Goal: Ask a question: Seek information or help from site administrators or community

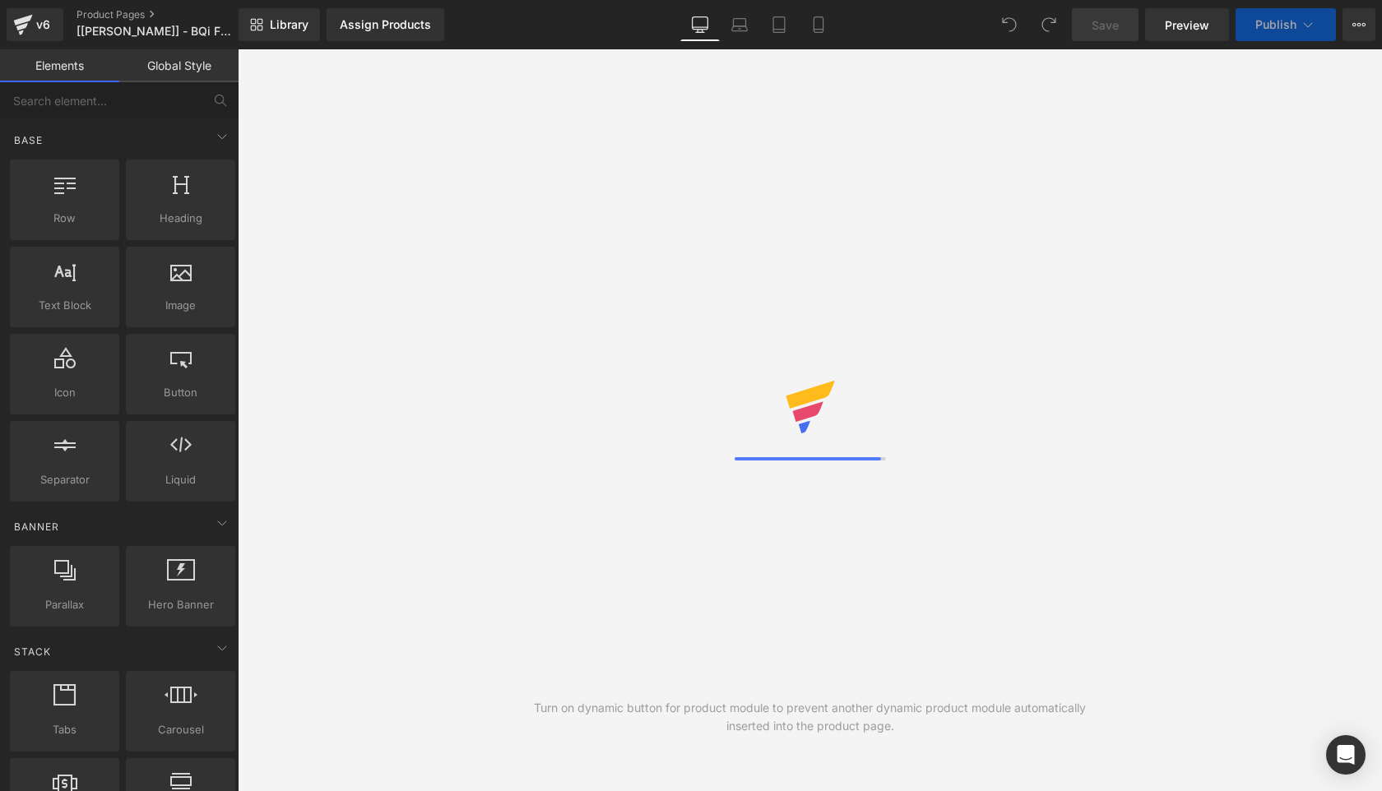
click at [1185, 27] on span "Preview" at bounding box center [1187, 24] width 44 height 17
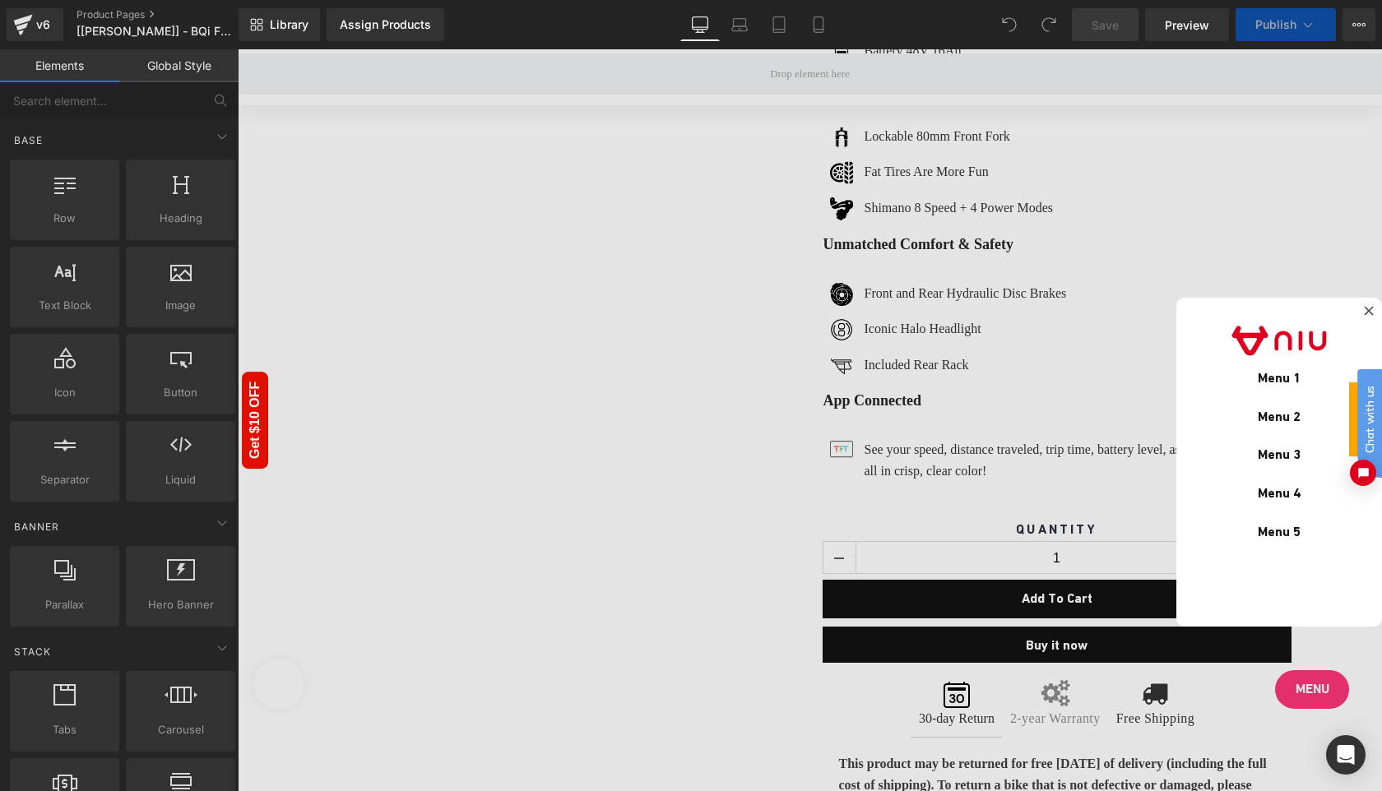
scroll to position [3056, 0]
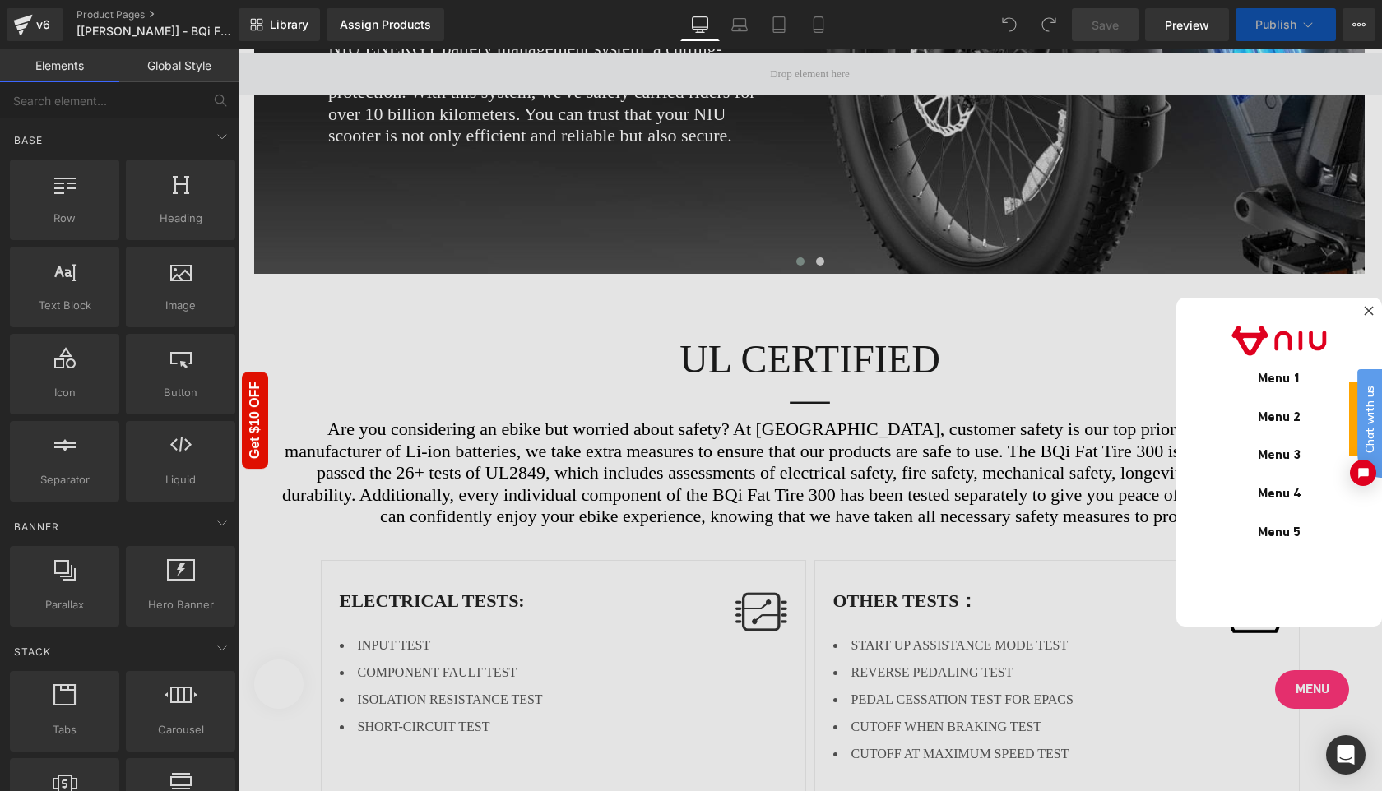
click html "Chat with us"
click at [1262, 245] on div at bounding box center [810, 420] width 1144 height 742
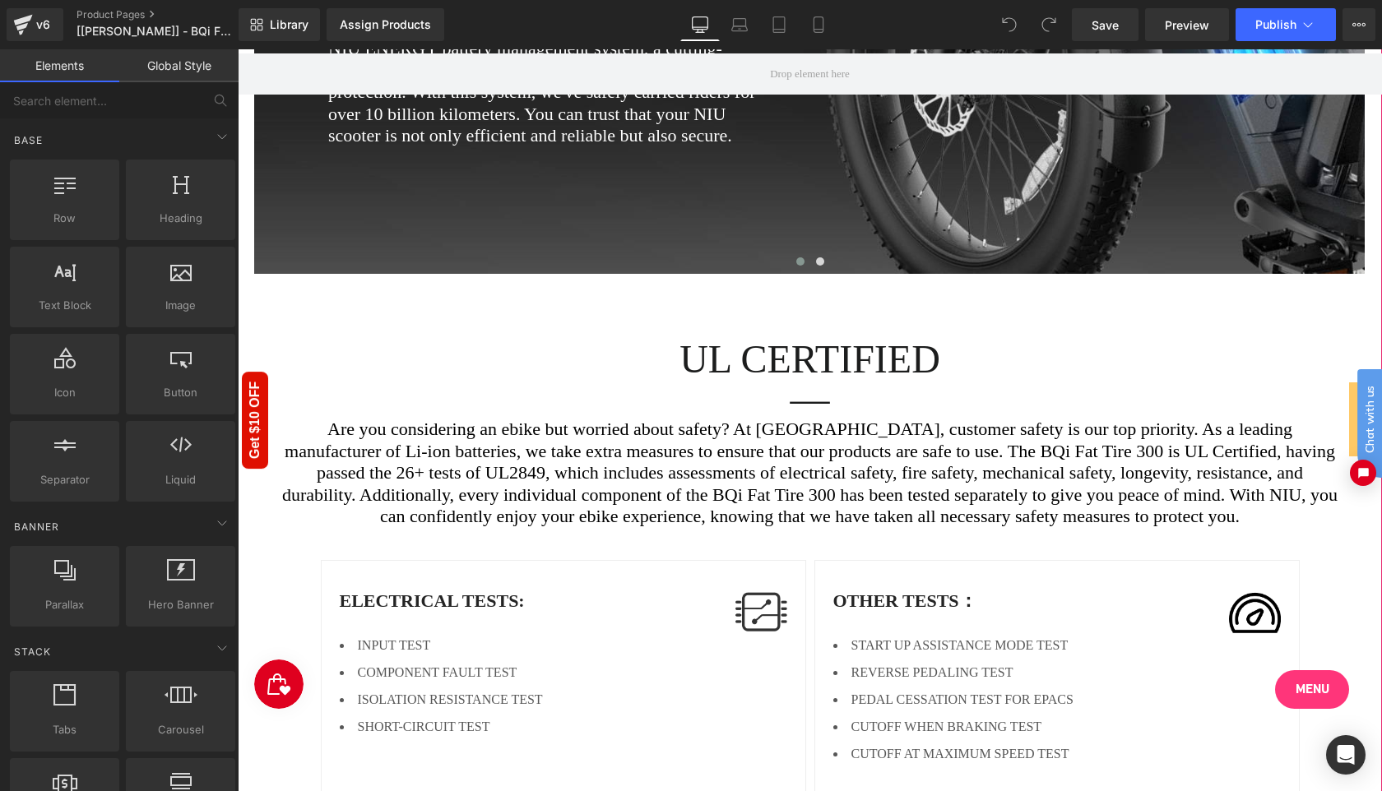
scroll to position [3785, 0]
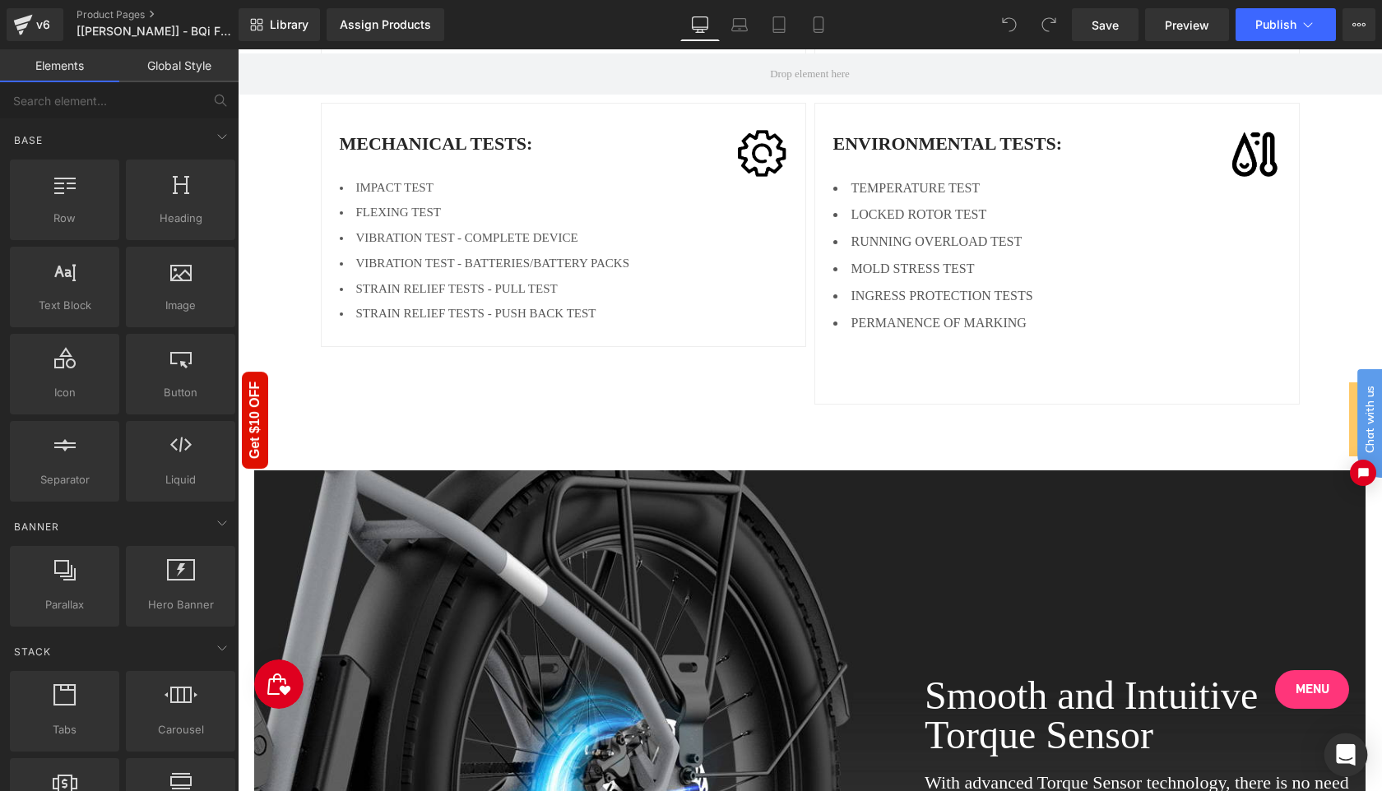
click at [1344, 766] on div "Open Intercom Messenger" at bounding box center [1347, 756] width 44 height 44
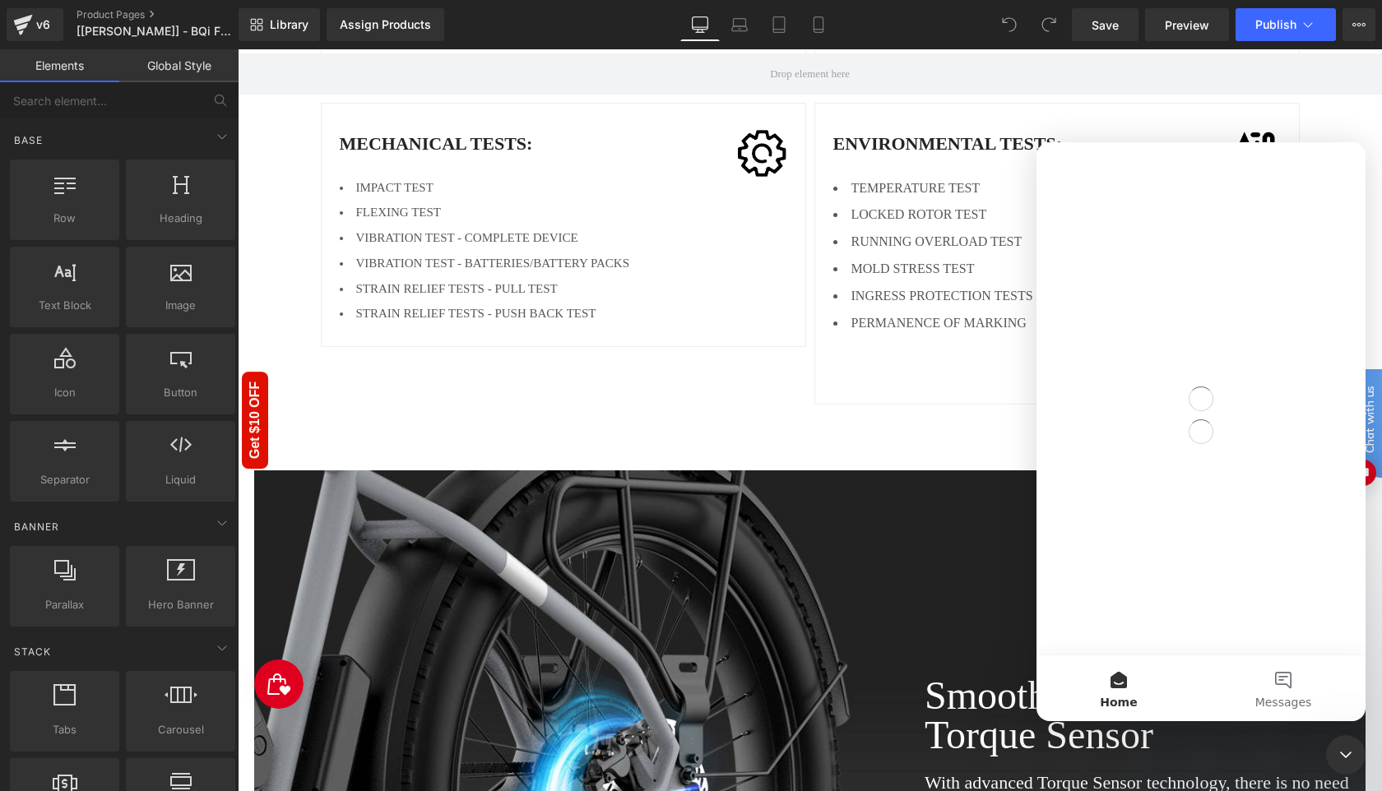
scroll to position [0, 0]
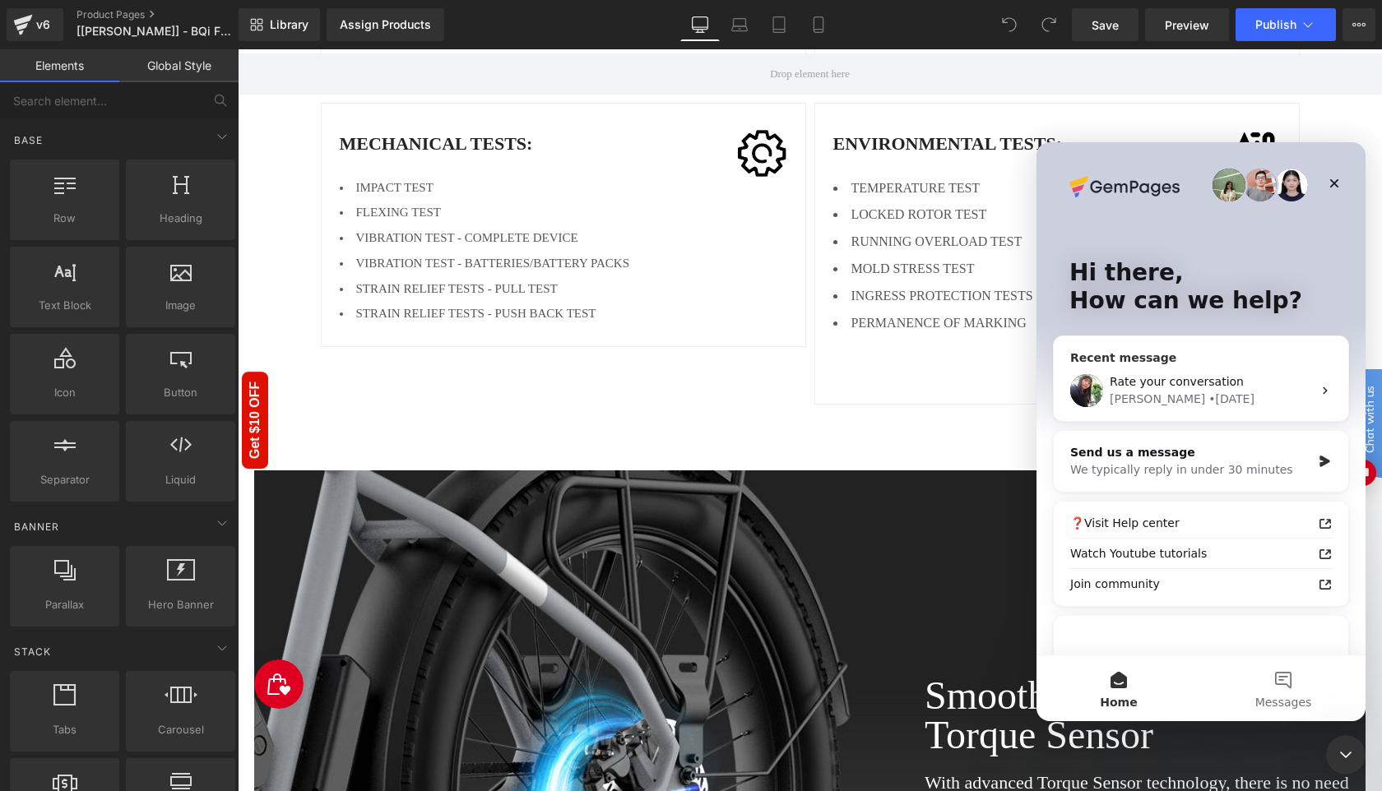
click at [1228, 391] on div "Tina • 1d ago" at bounding box center [1211, 399] width 202 height 17
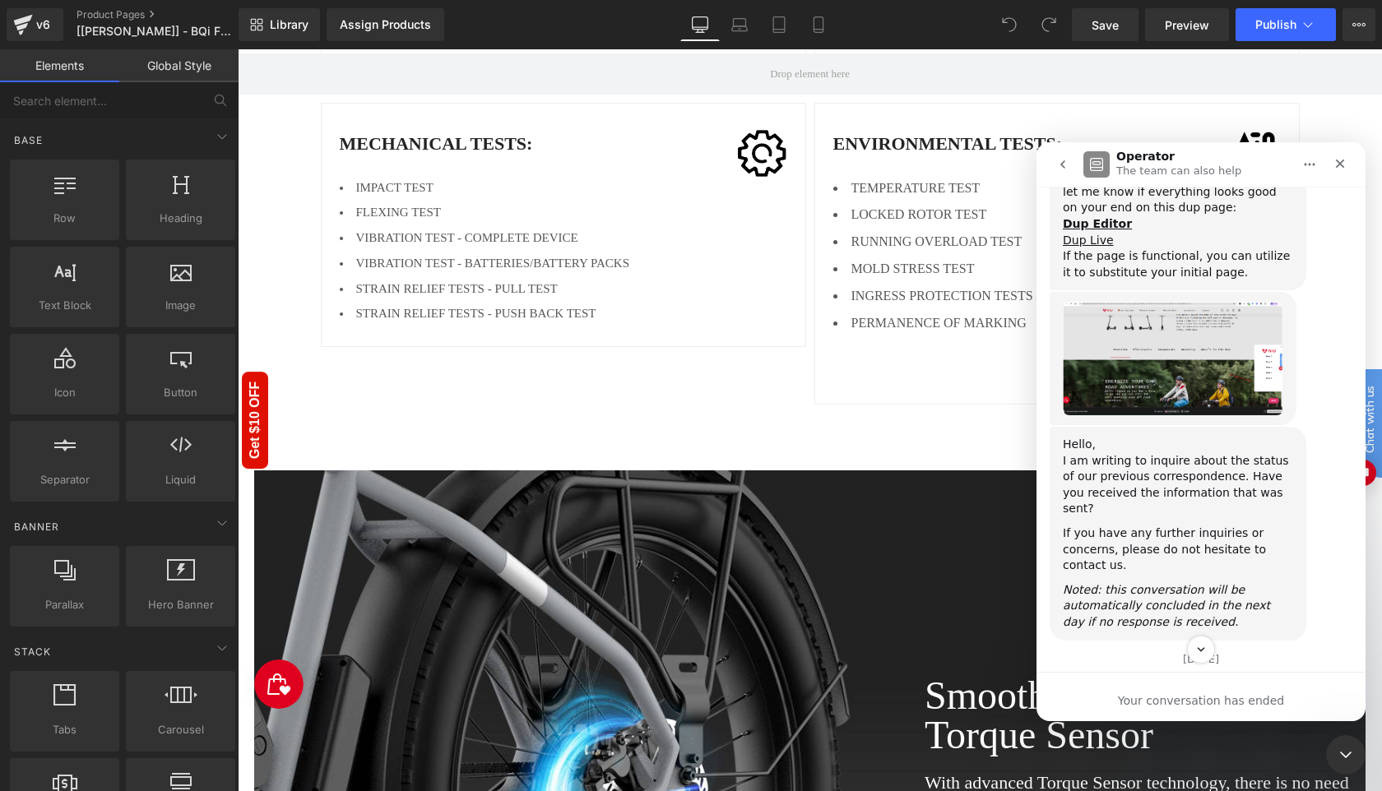
scroll to position [5351, 0]
click at [1102, 232] on b "Dup Editor" at bounding box center [1097, 225] width 69 height 13
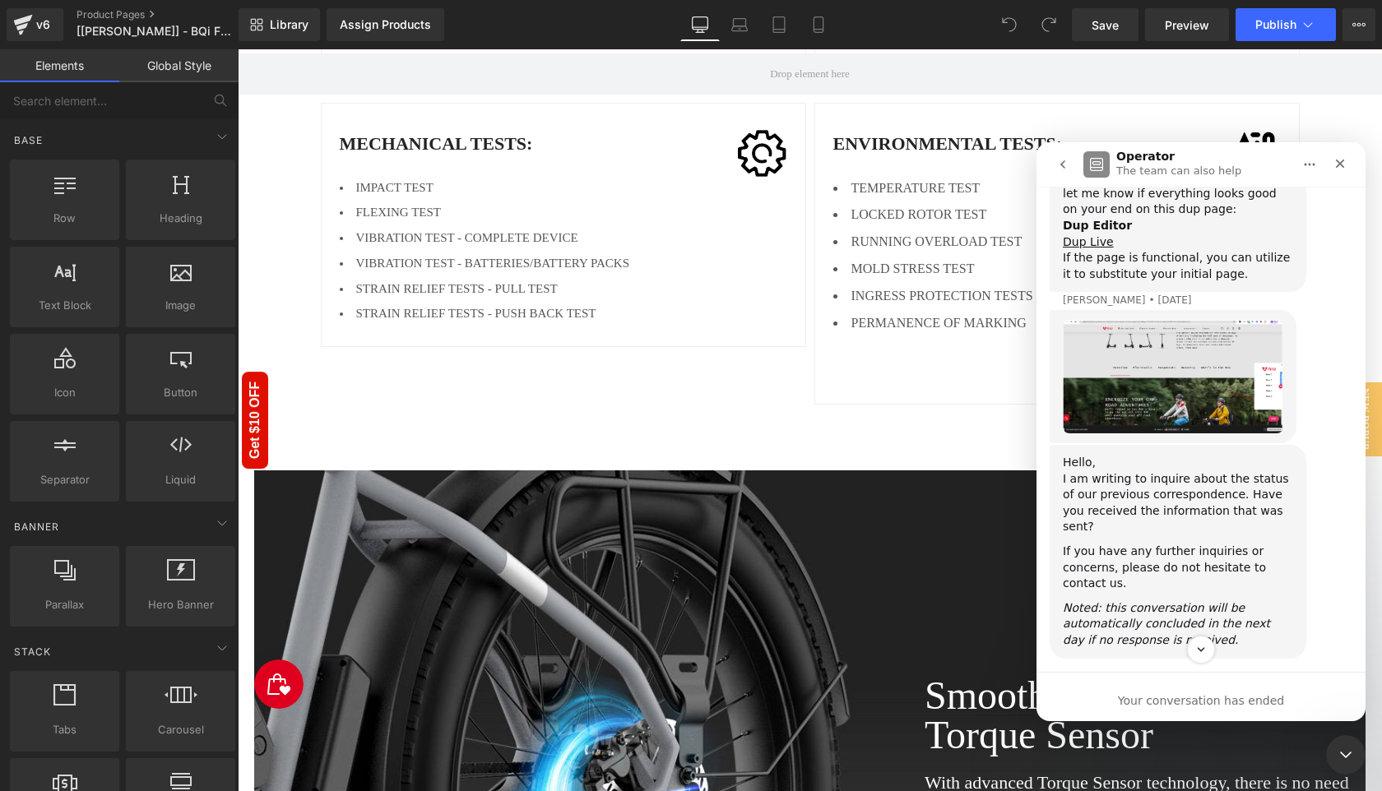
scroll to position [5278, 0]
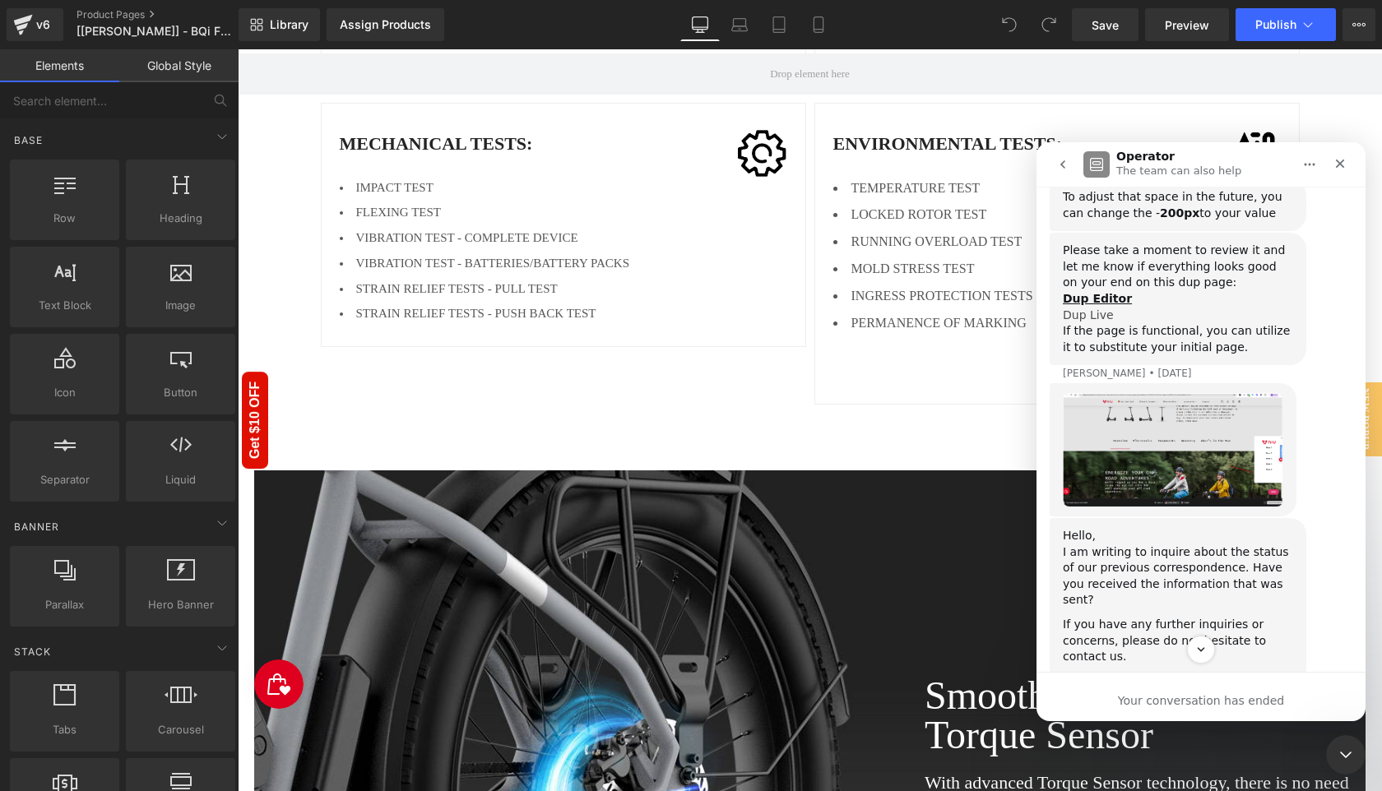
click at [1098, 322] on link "Dup Live" at bounding box center [1088, 315] width 51 height 13
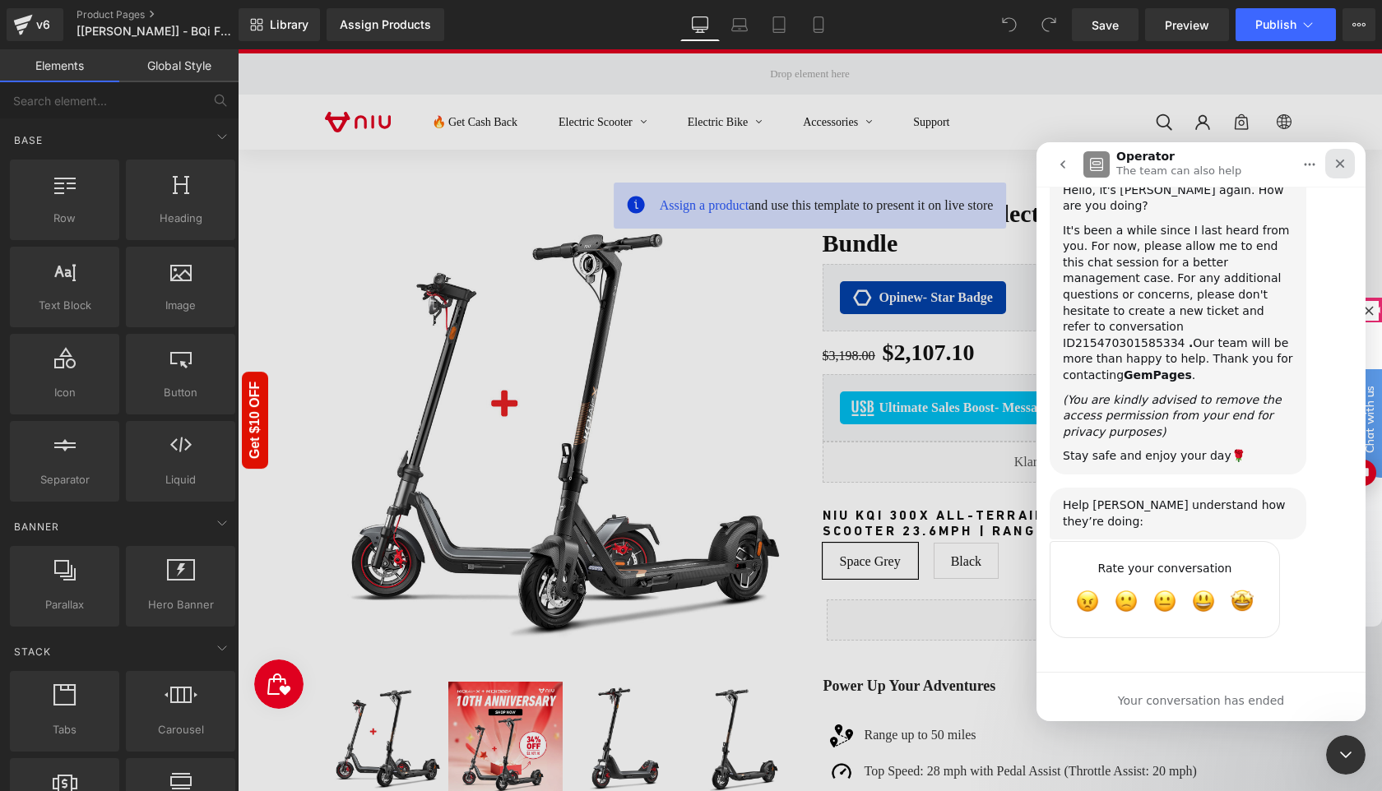
click at [1342, 165] on icon "Close" at bounding box center [1340, 164] width 9 height 9
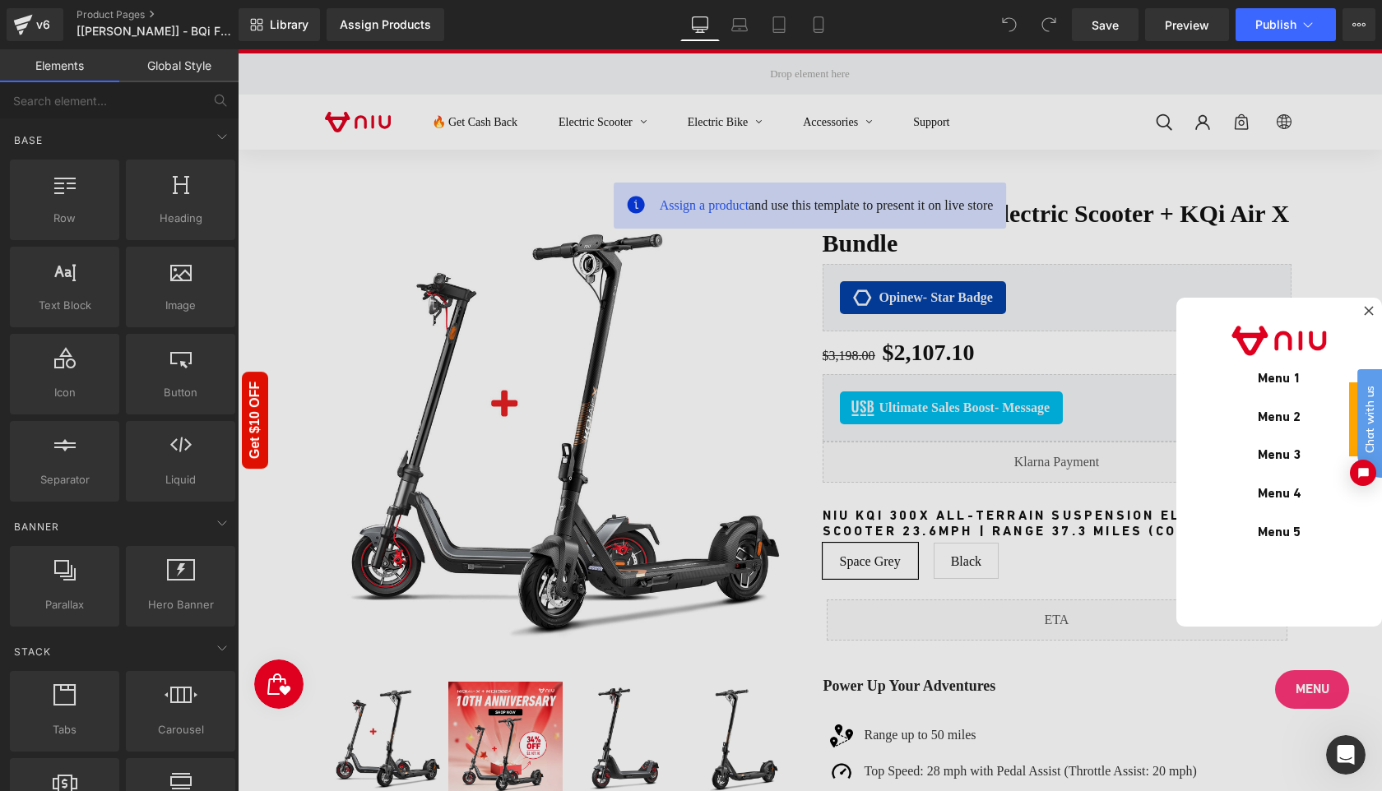
scroll to position [5892, 0]
click html "Chat with us"
click at [1294, 239] on div at bounding box center [810, 420] width 1144 height 742
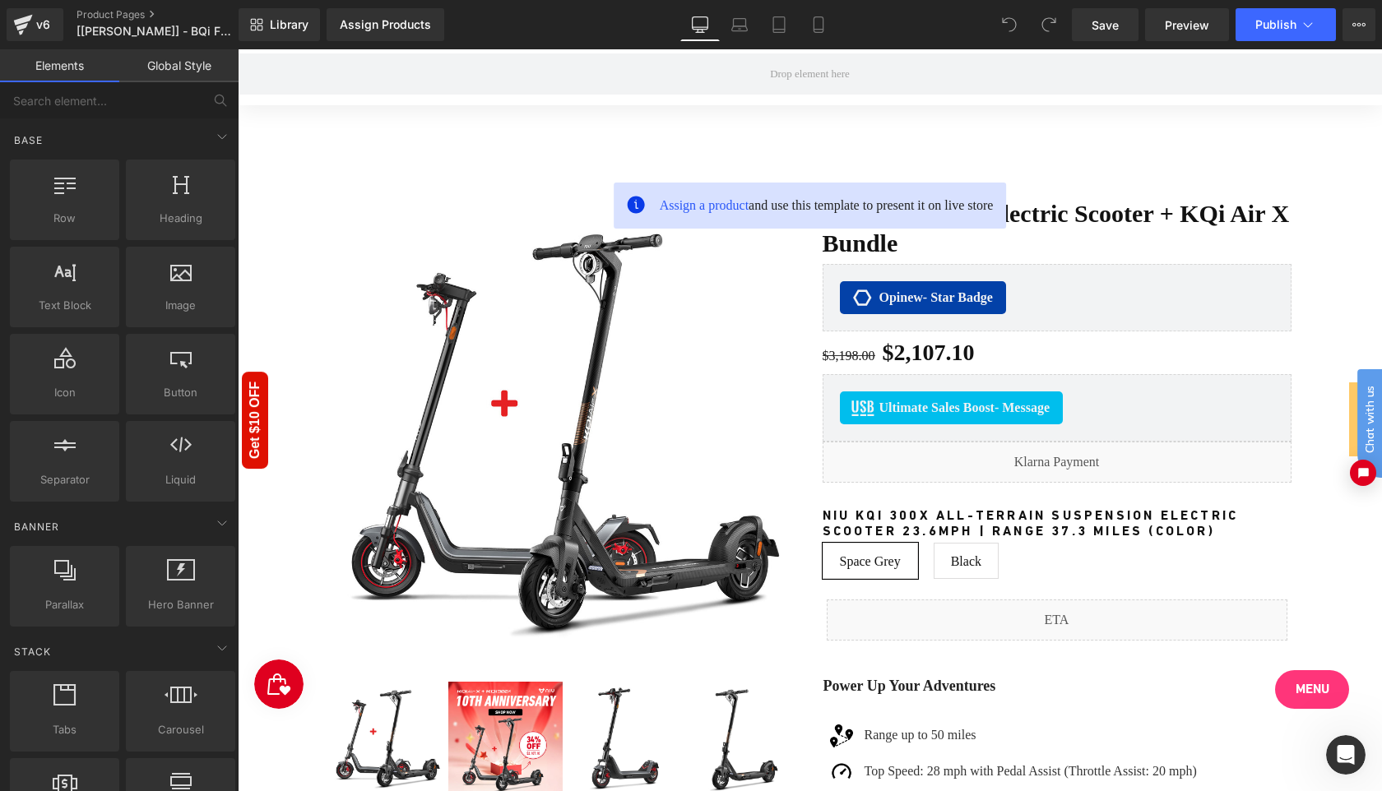
scroll to position [668, 0]
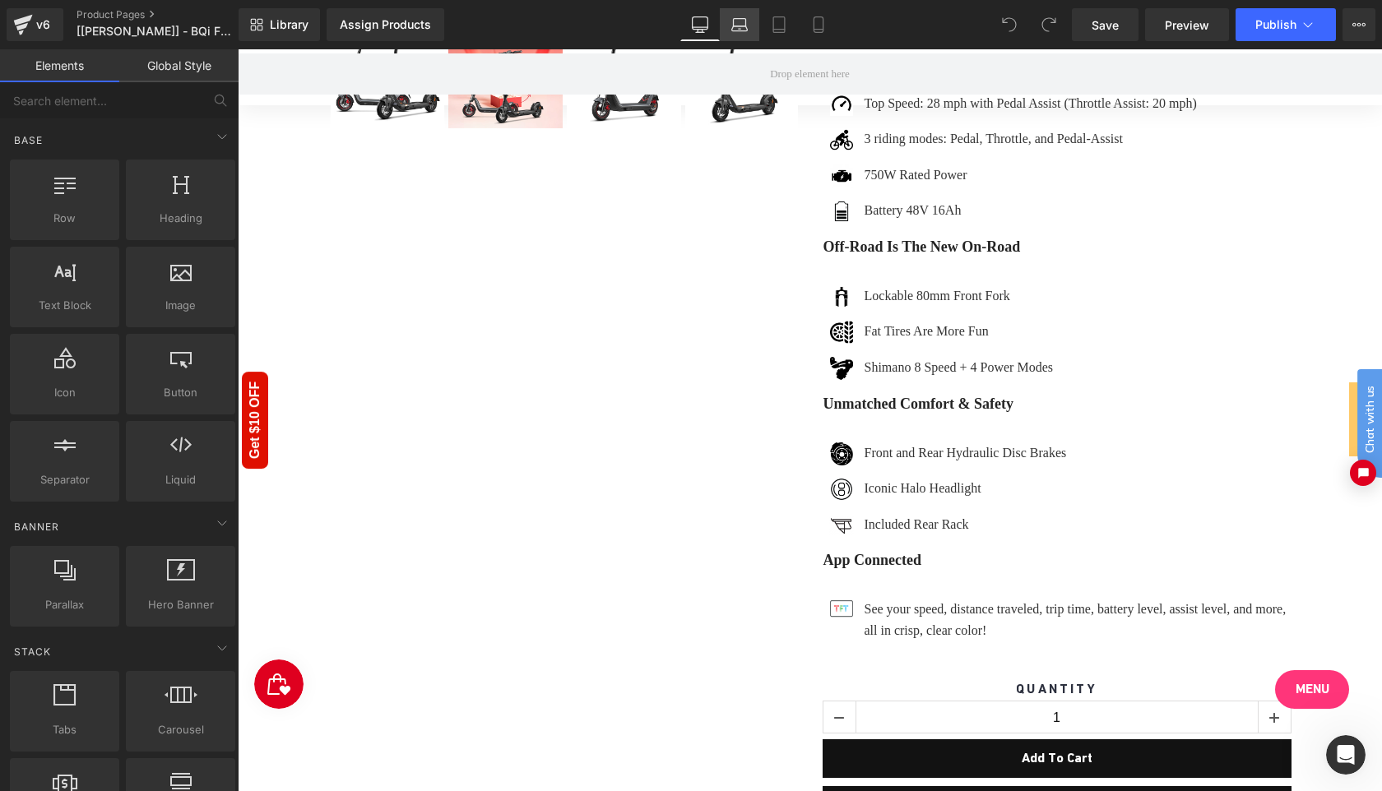
click at [751, 23] on link "Laptop" at bounding box center [739, 24] width 39 height 33
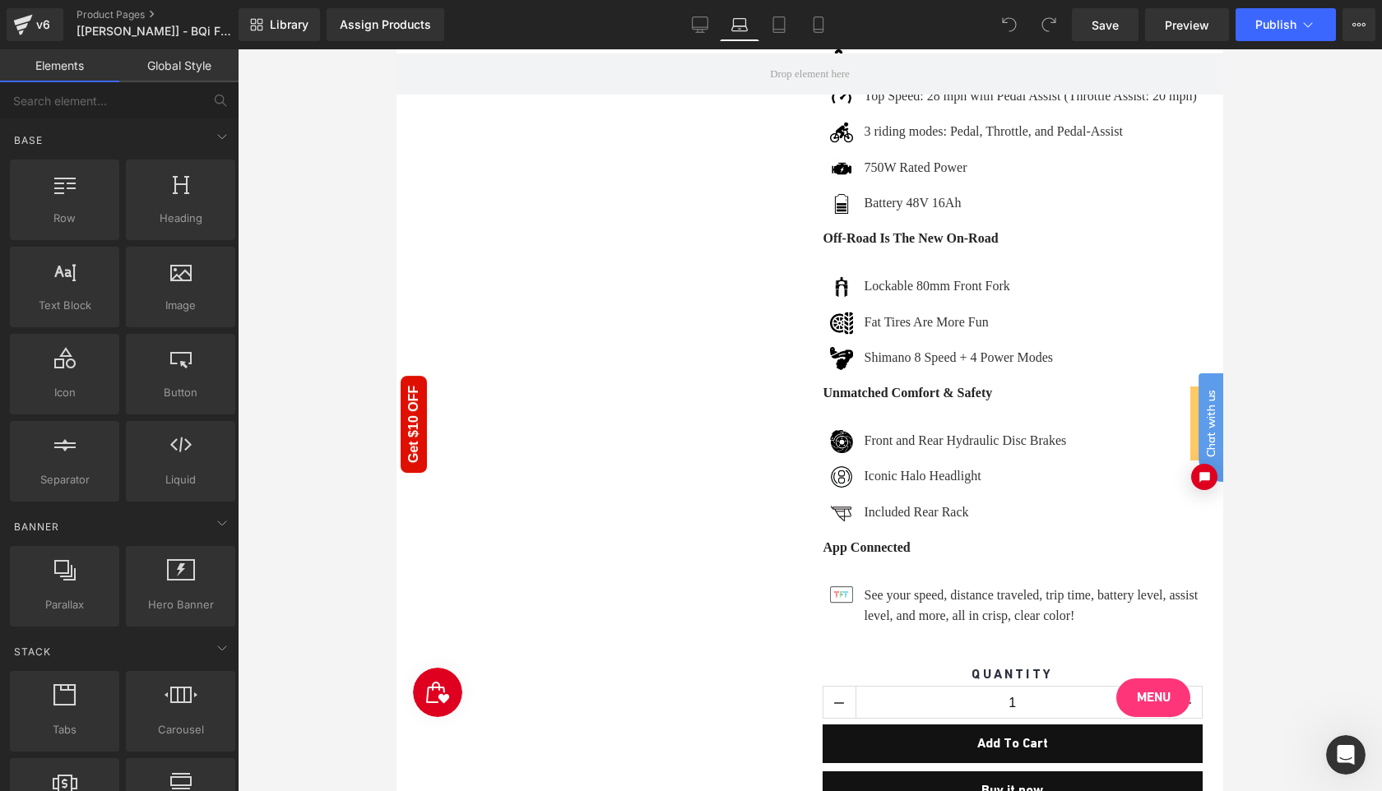
scroll to position [553, 0]
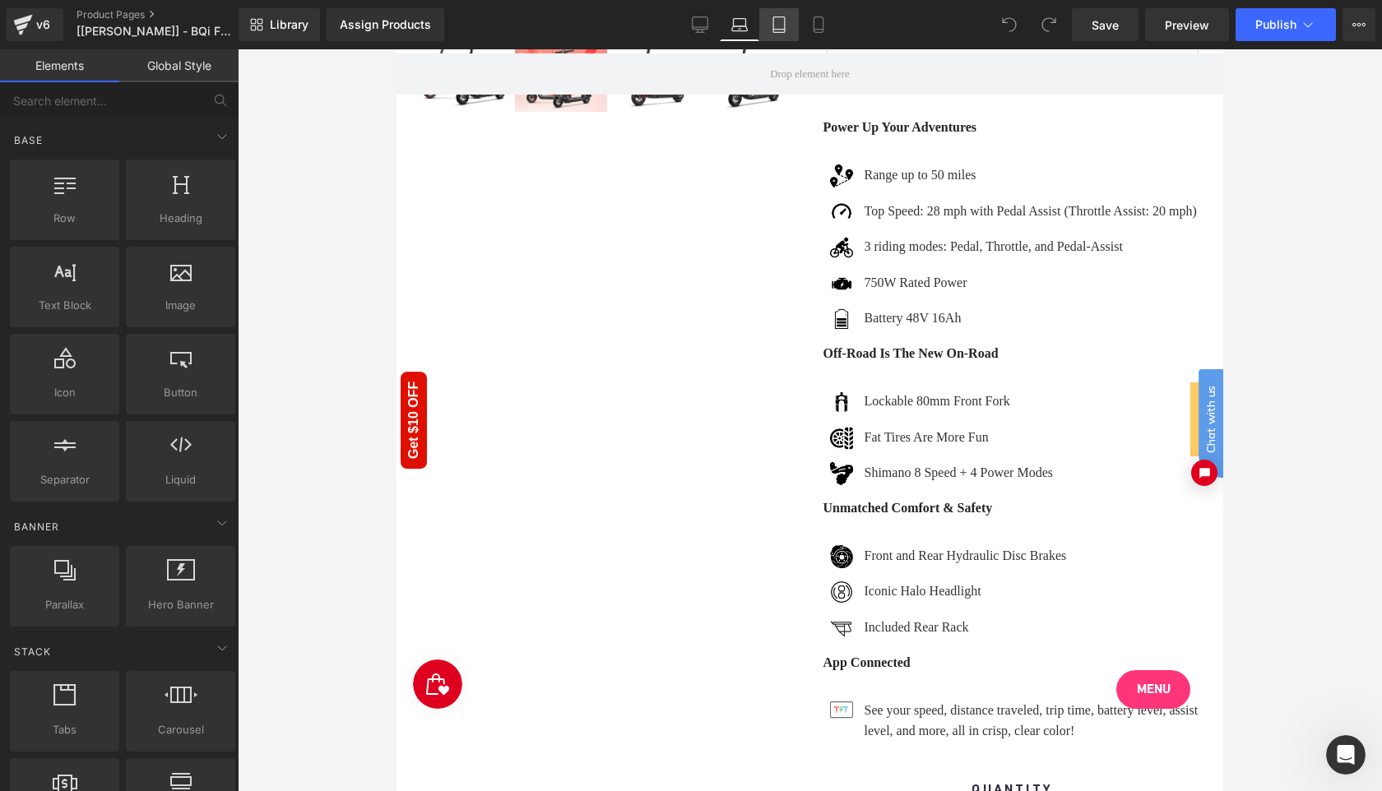
click at [784, 24] on icon at bounding box center [779, 24] width 16 height 16
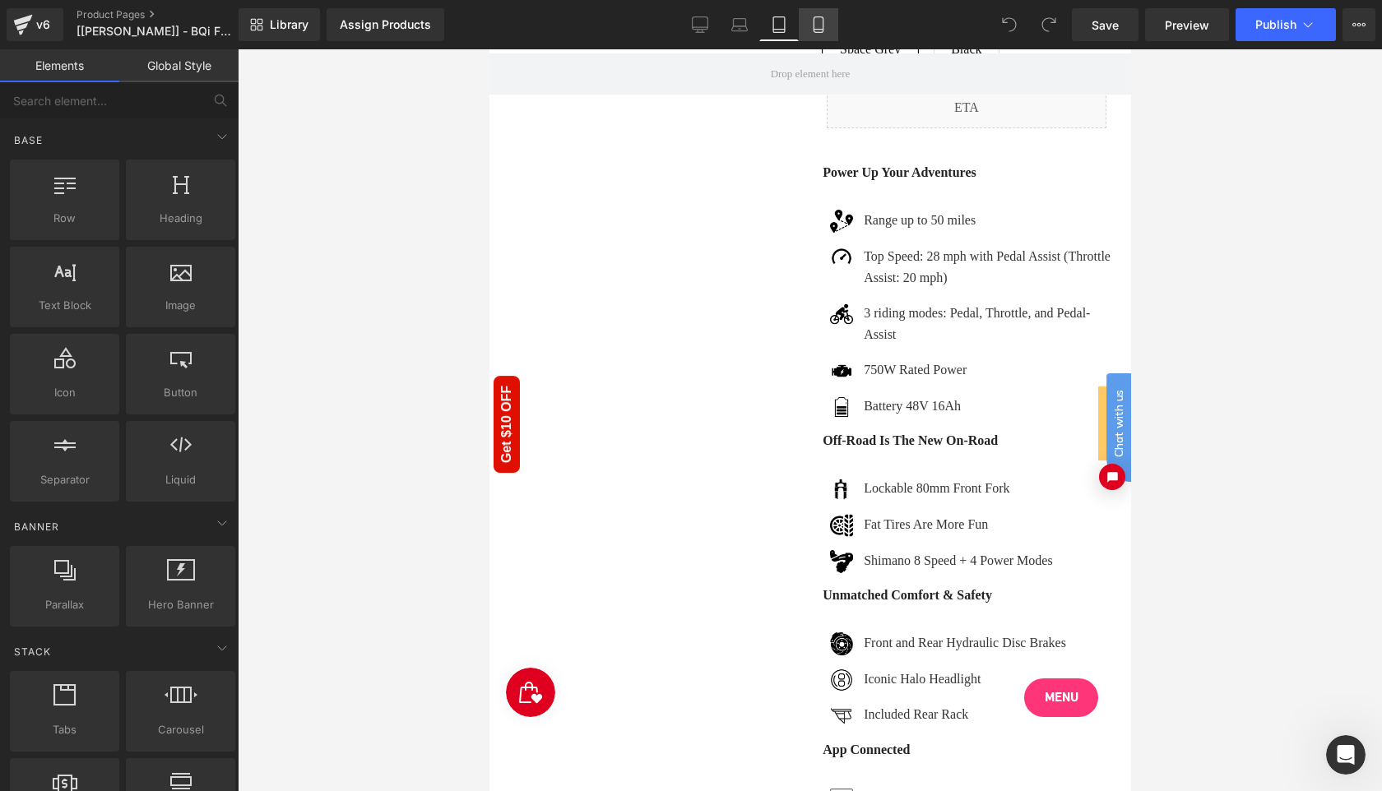
scroll to position [1951, 0]
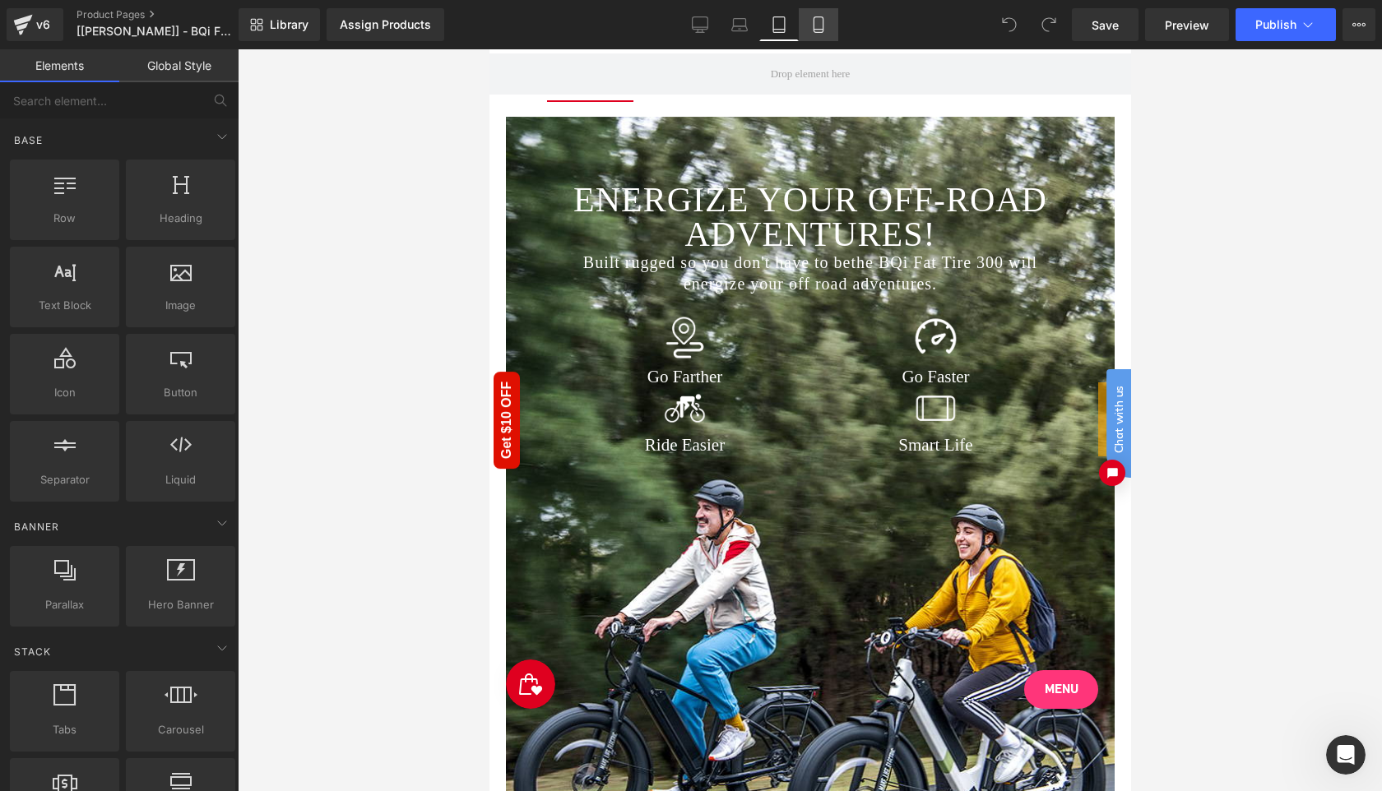
click at [822, 27] on icon at bounding box center [818, 24] width 16 height 16
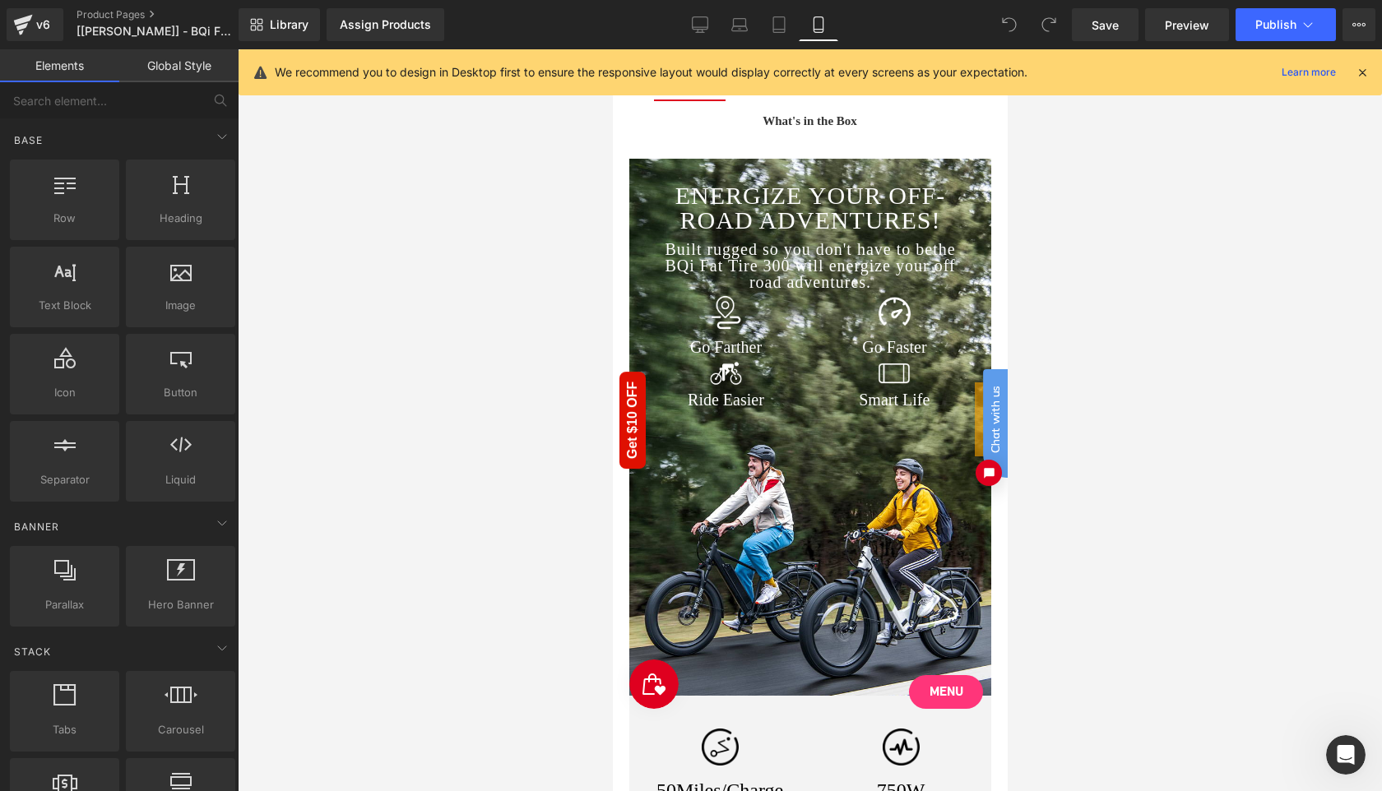
scroll to position [2262, 0]
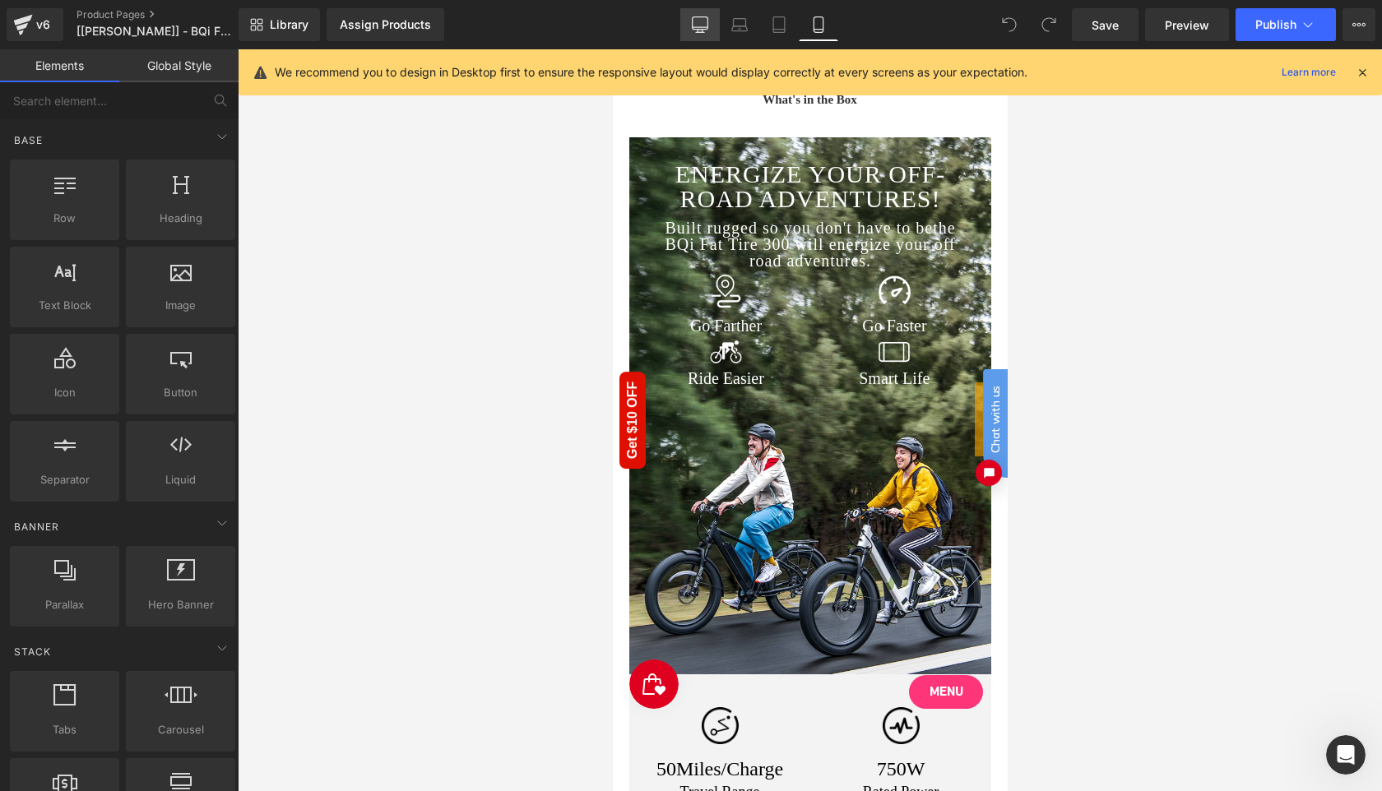
click at [698, 28] on icon at bounding box center [700, 24] width 16 height 16
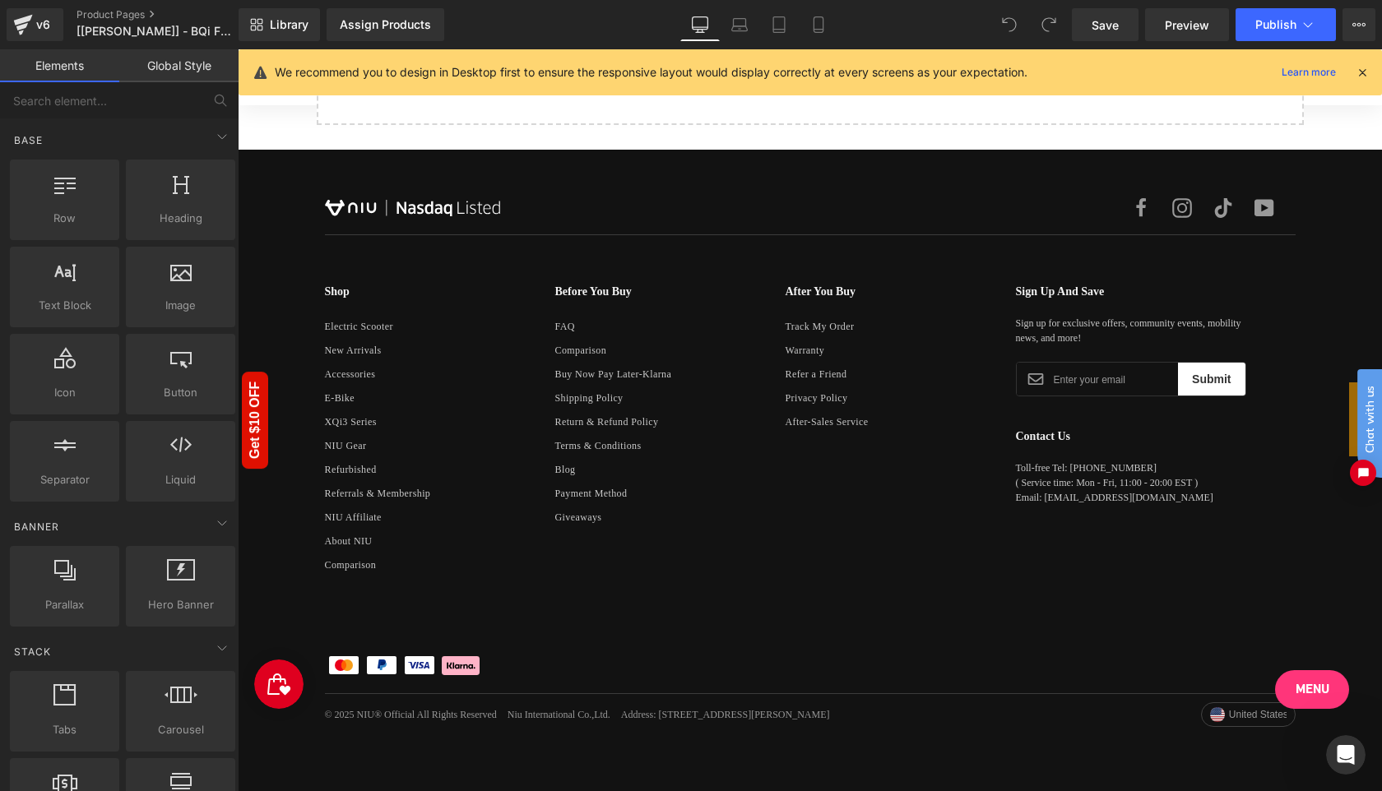
scroll to position [8645, 0]
click at [1367, 477] on icon "Open chat widget" at bounding box center [1373, 474] width 14 height 26
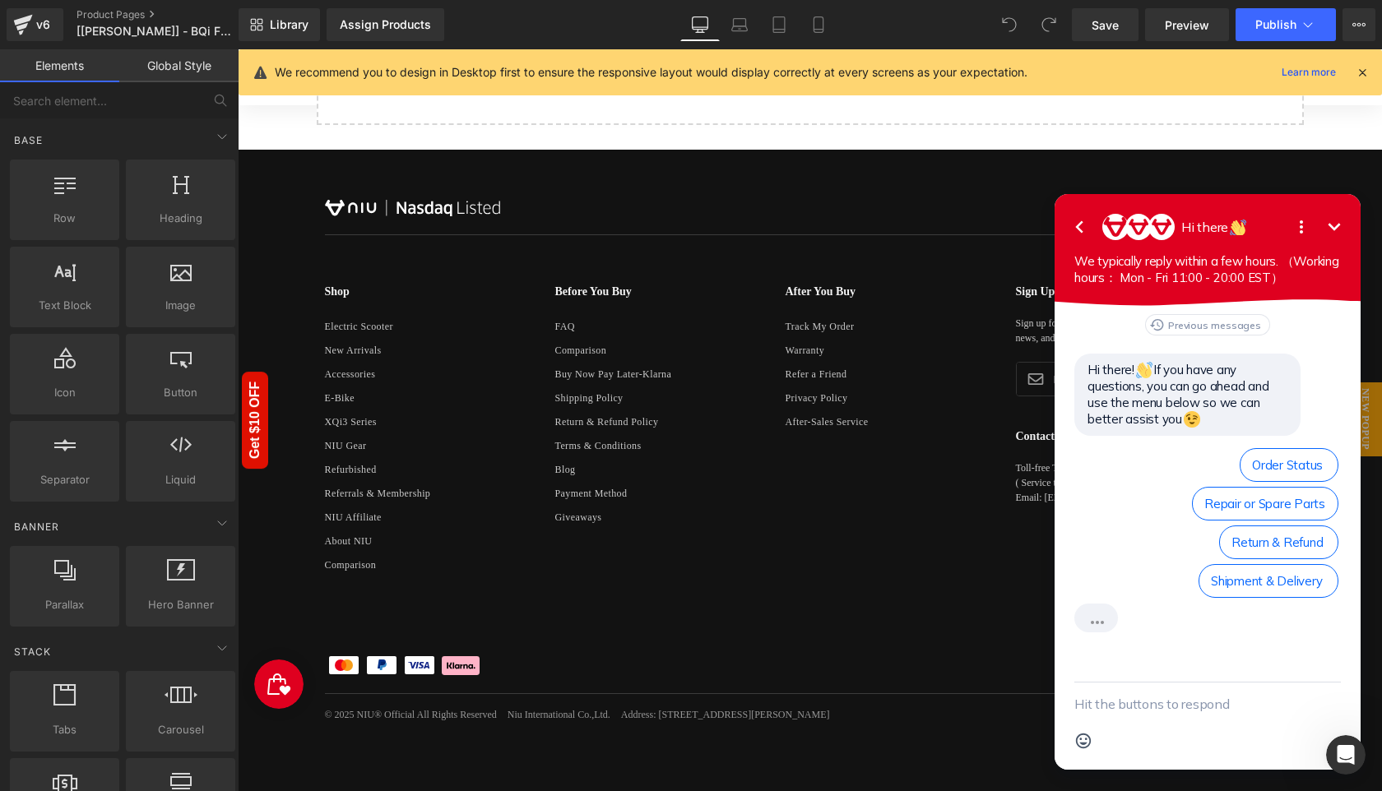
click at [1335, 227] on icon "Minimize" at bounding box center [1335, 226] width 12 height 7
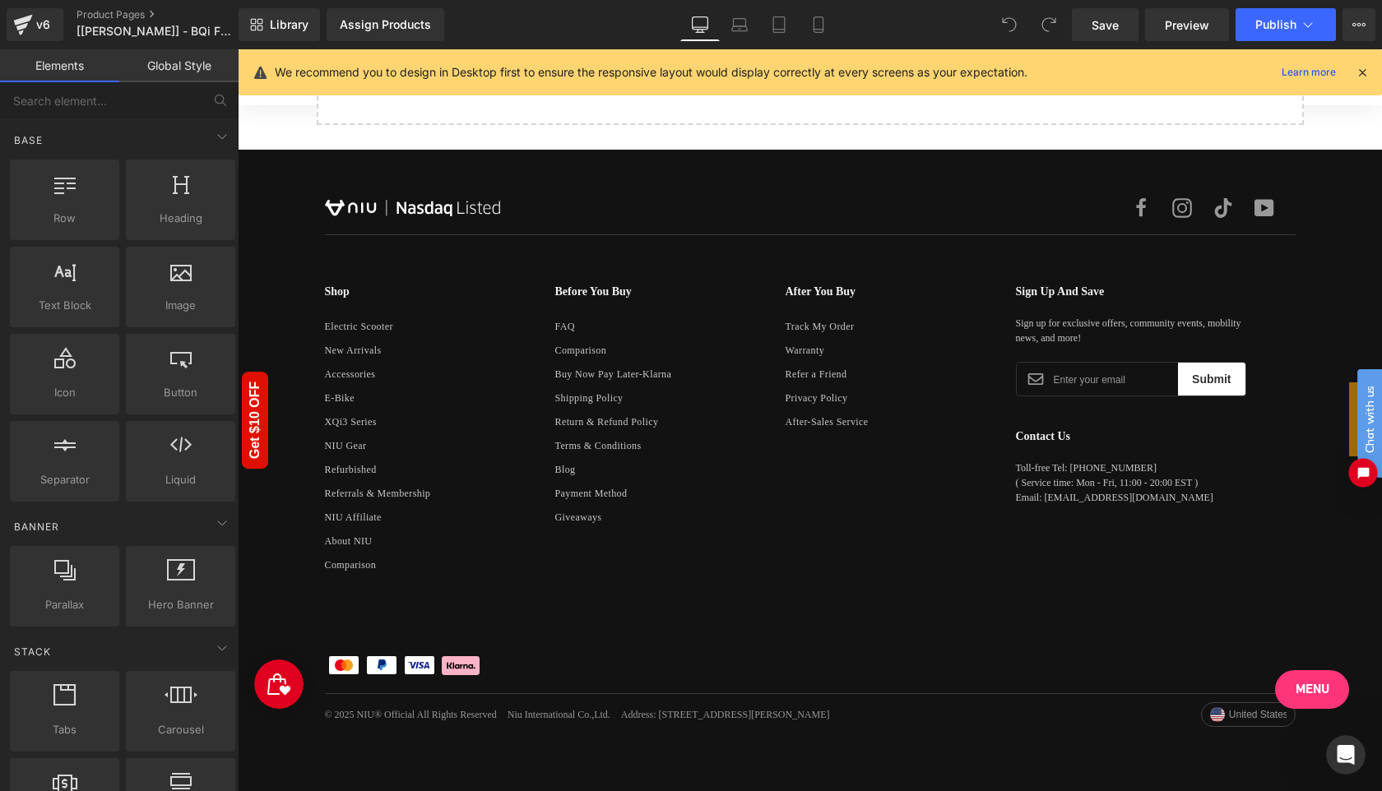
click at [1359, 477] on icon "Open chat widget" at bounding box center [1364, 473] width 14 height 14
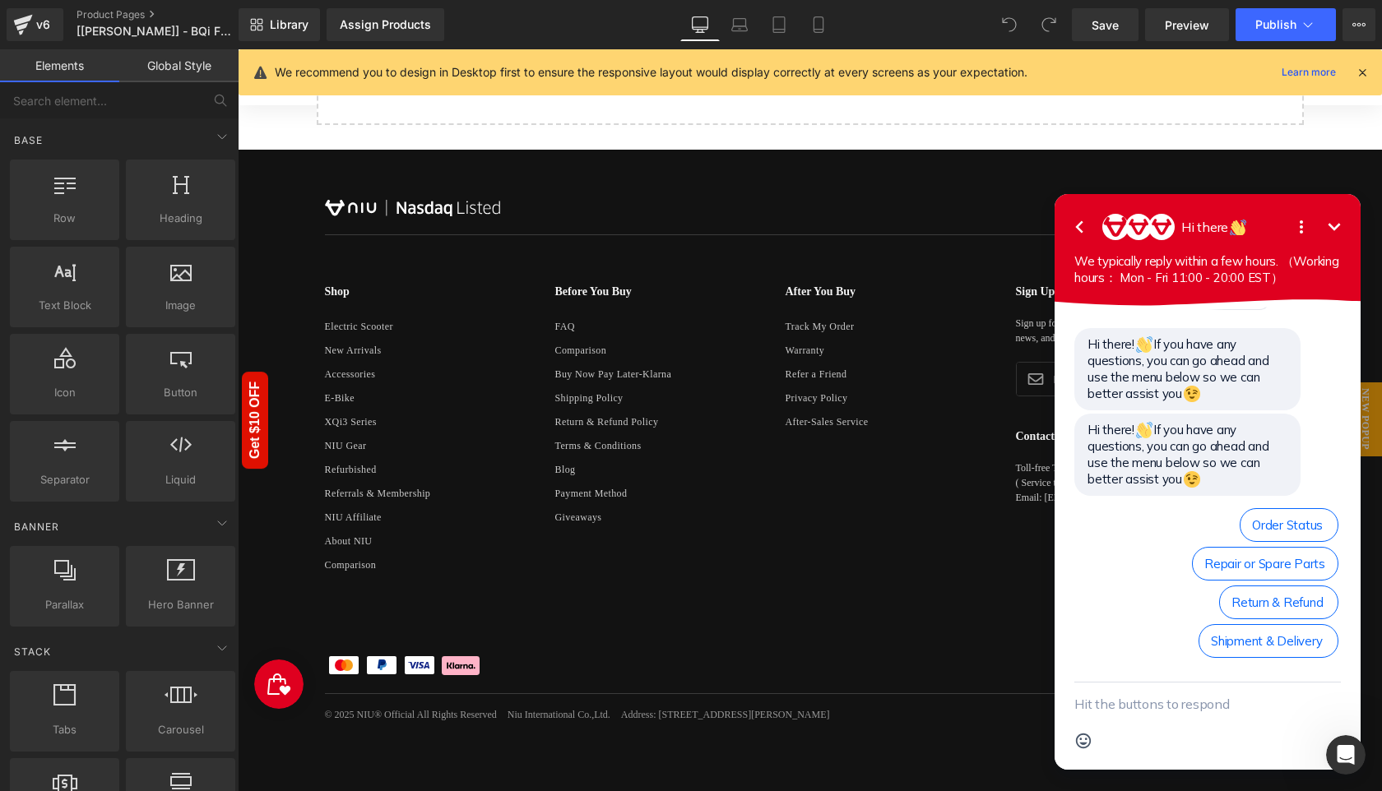
scroll to position [27, 0]
click at [1080, 228] on icon "button" at bounding box center [1080, 227] width 20 height 20
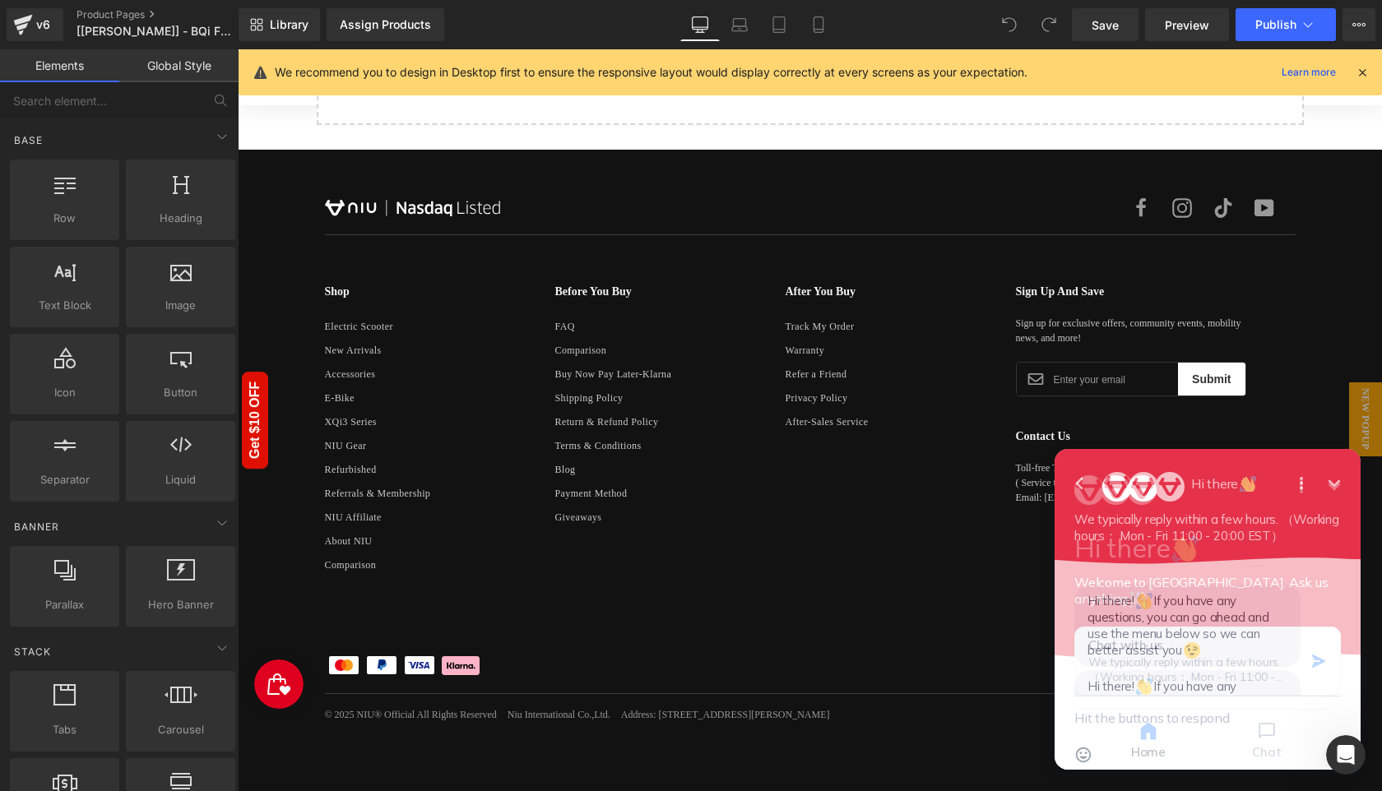
scroll to position [73, 0]
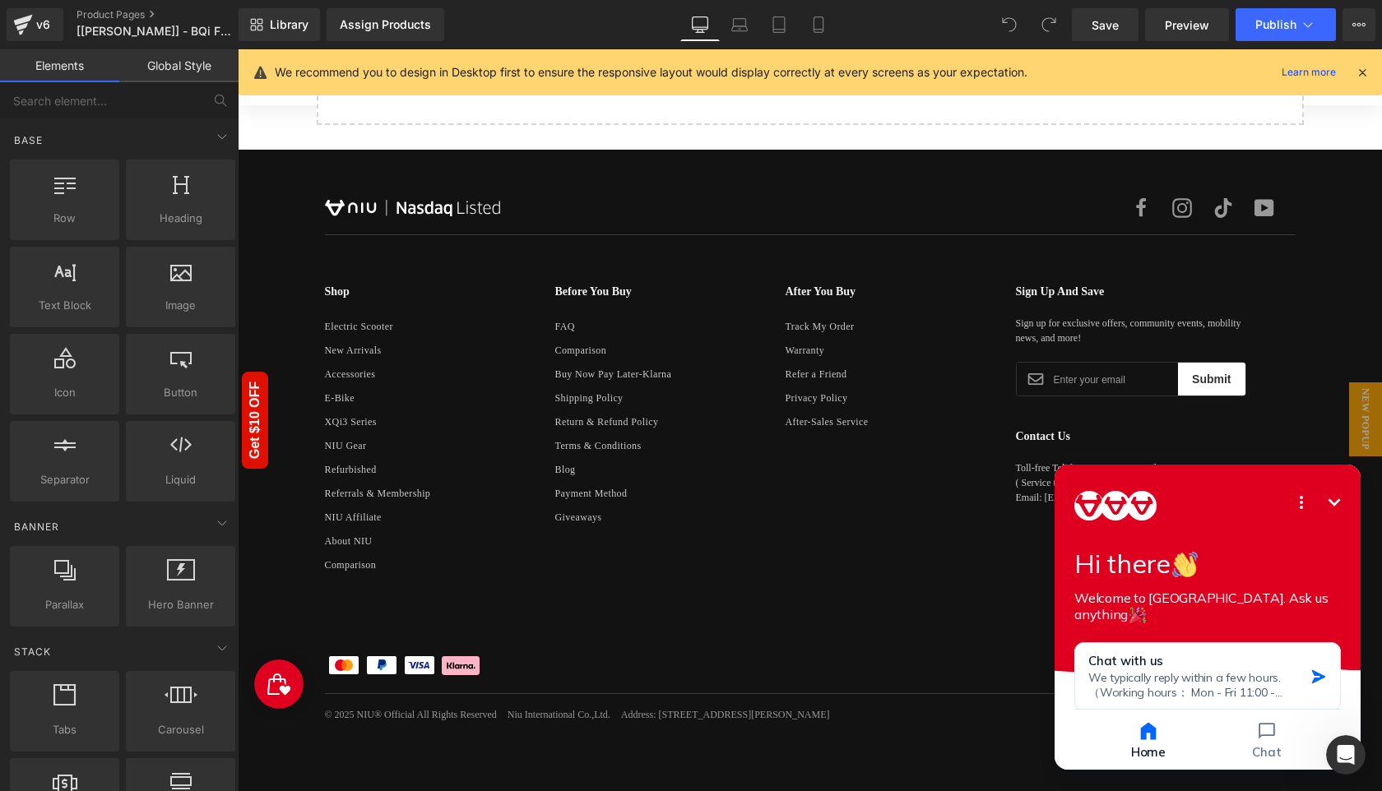
click at [1330, 496] on icon "Minimize" at bounding box center [1335, 503] width 20 height 20
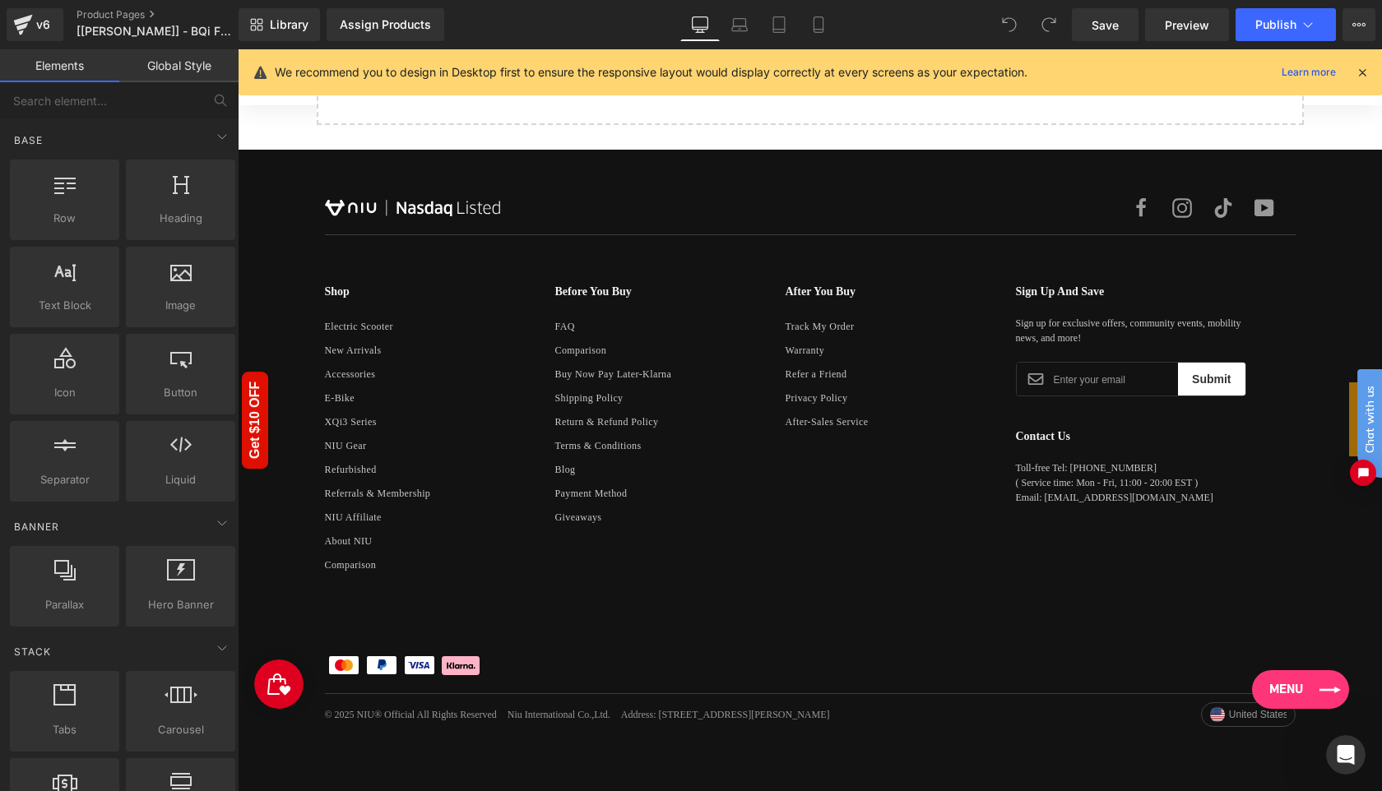
click at [1316, 690] on link "Menu" at bounding box center [1300, 690] width 97 height 39
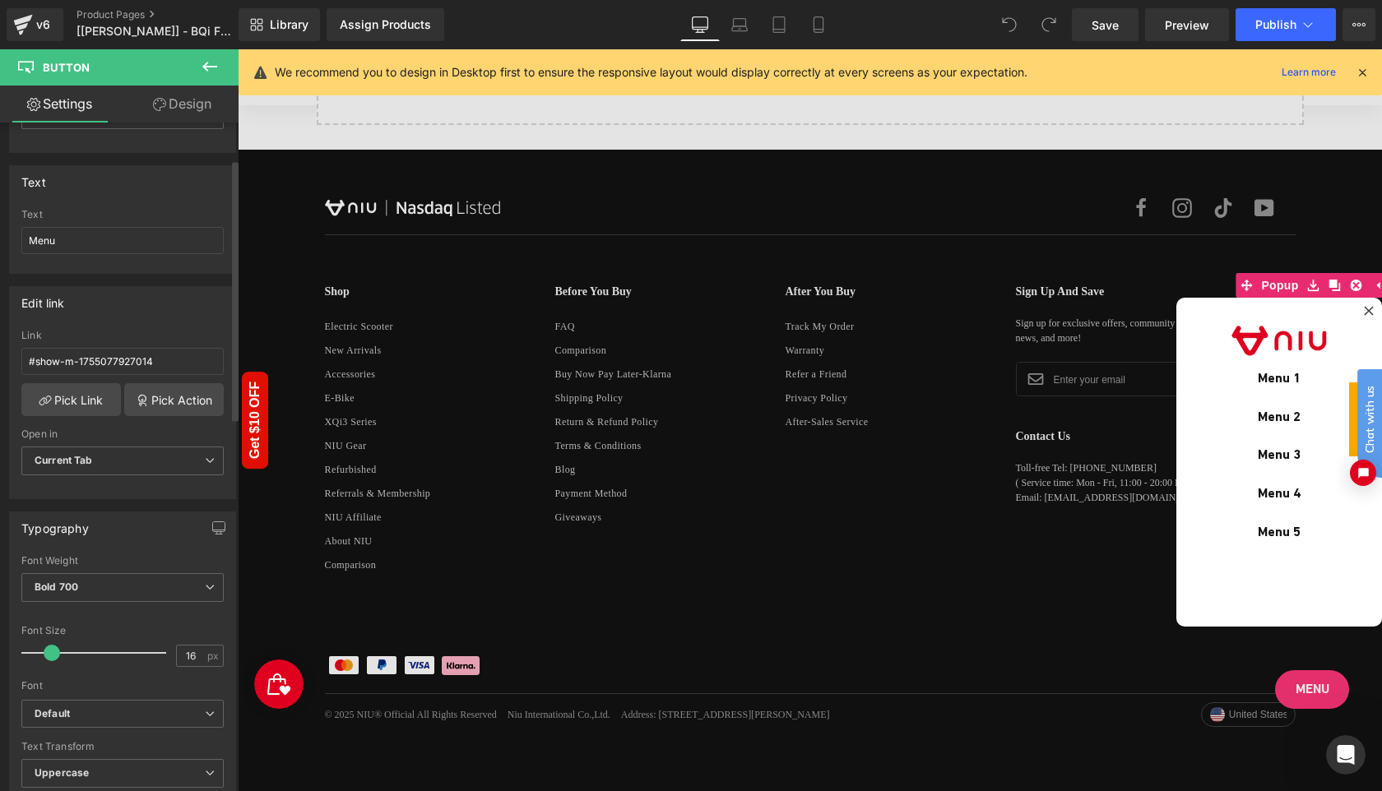
scroll to position [92, 0]
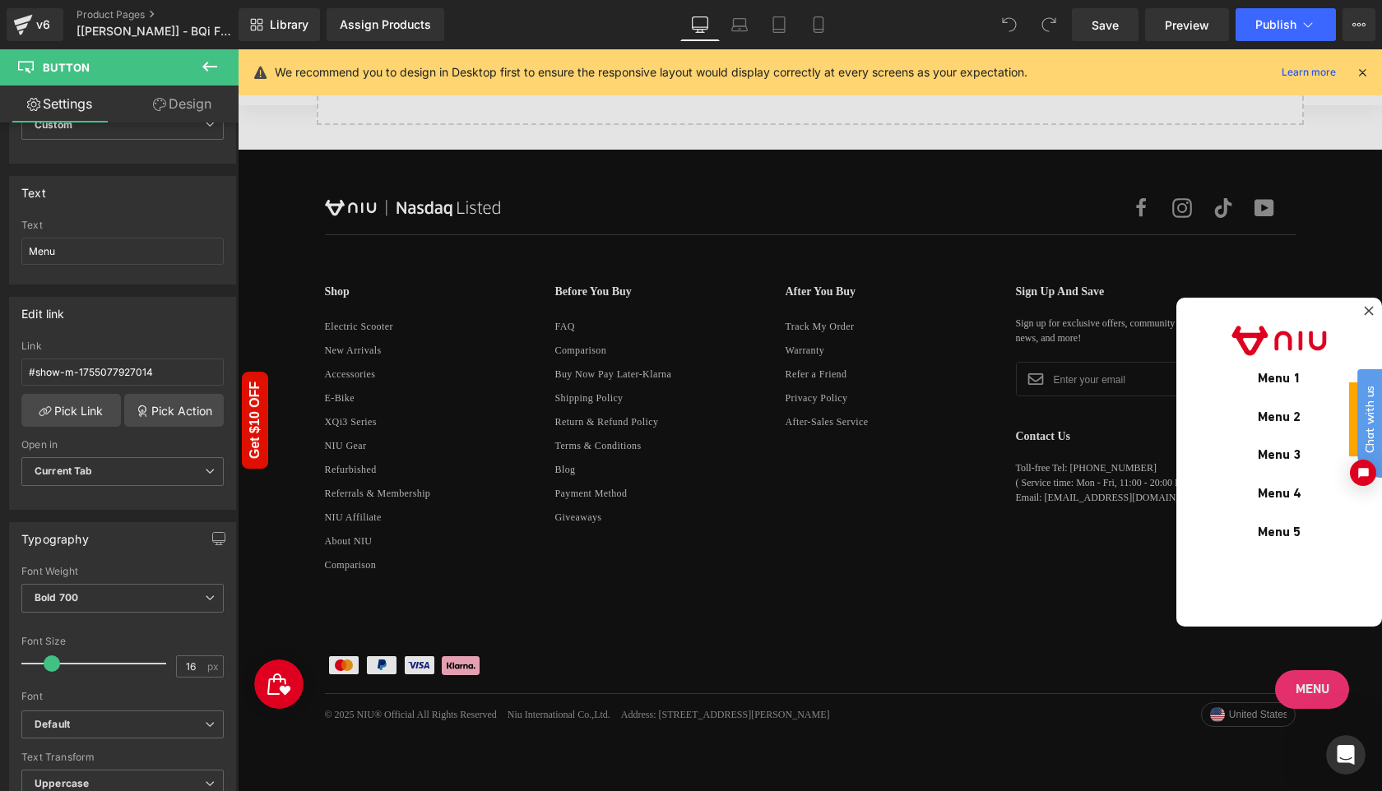
click at [1311, 687] on div at bounding box center [810, 420] width 1144 height 742
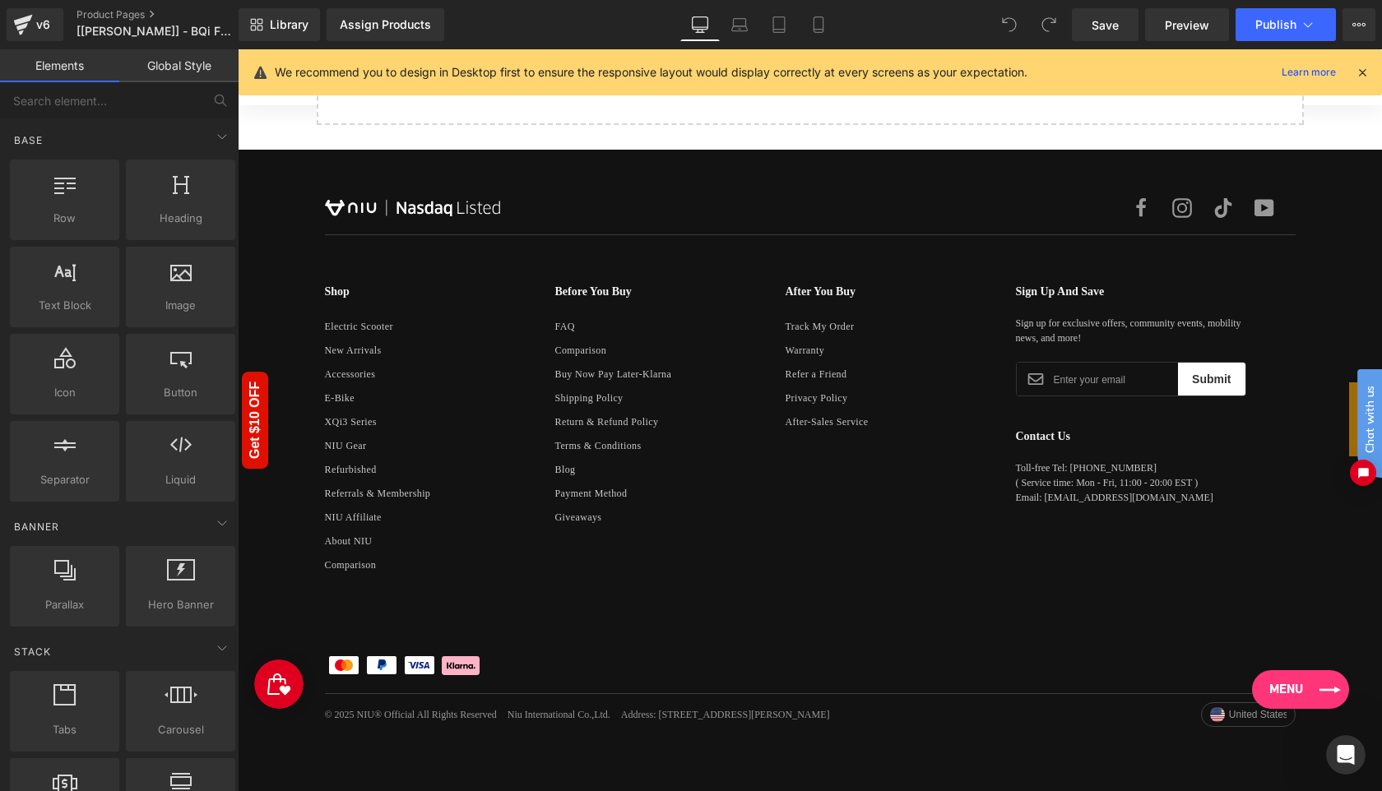
click at [1306, 693] on link "Menu" at bounding box center [1300, 690] width 97 height 39
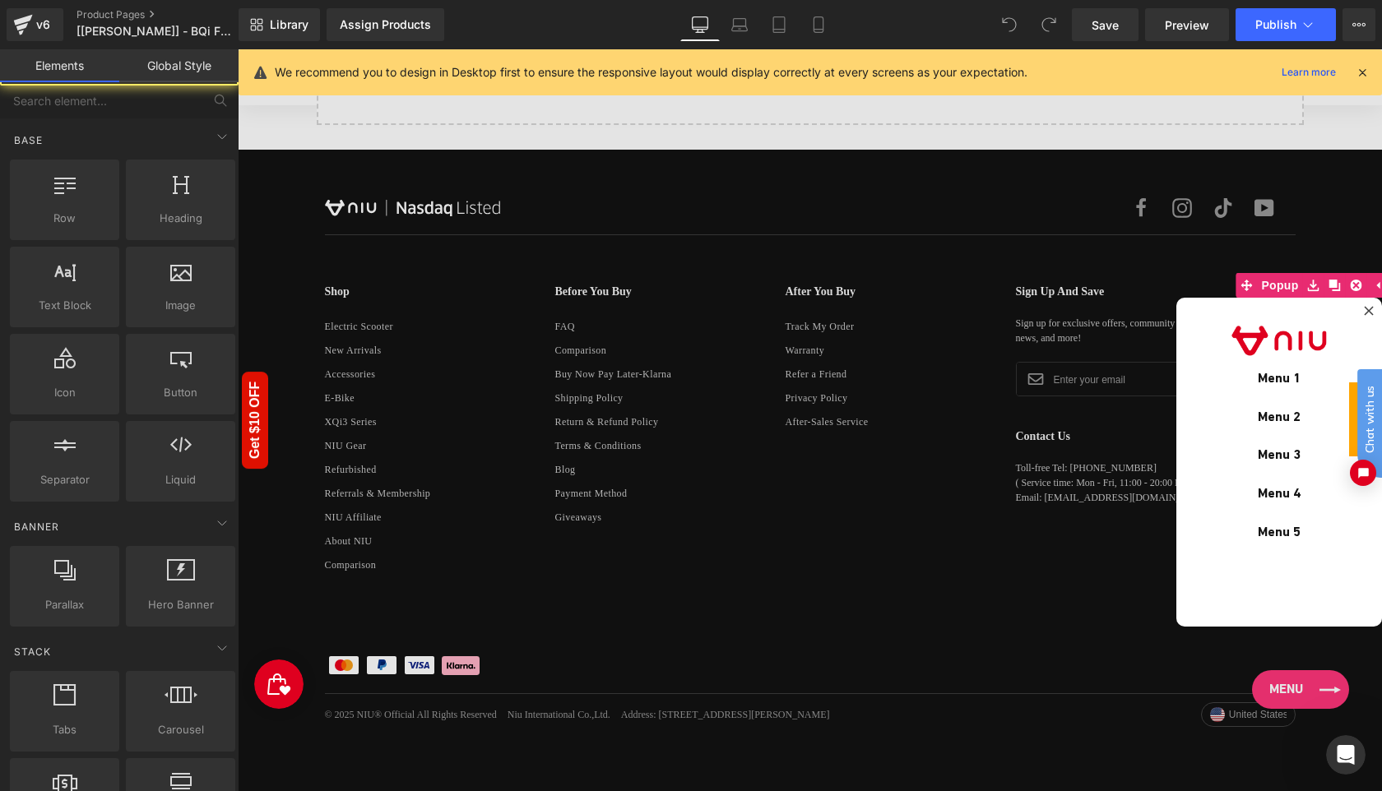
click at [1306, 693] on div at bounding box center [810, 420] width 1144 height 742
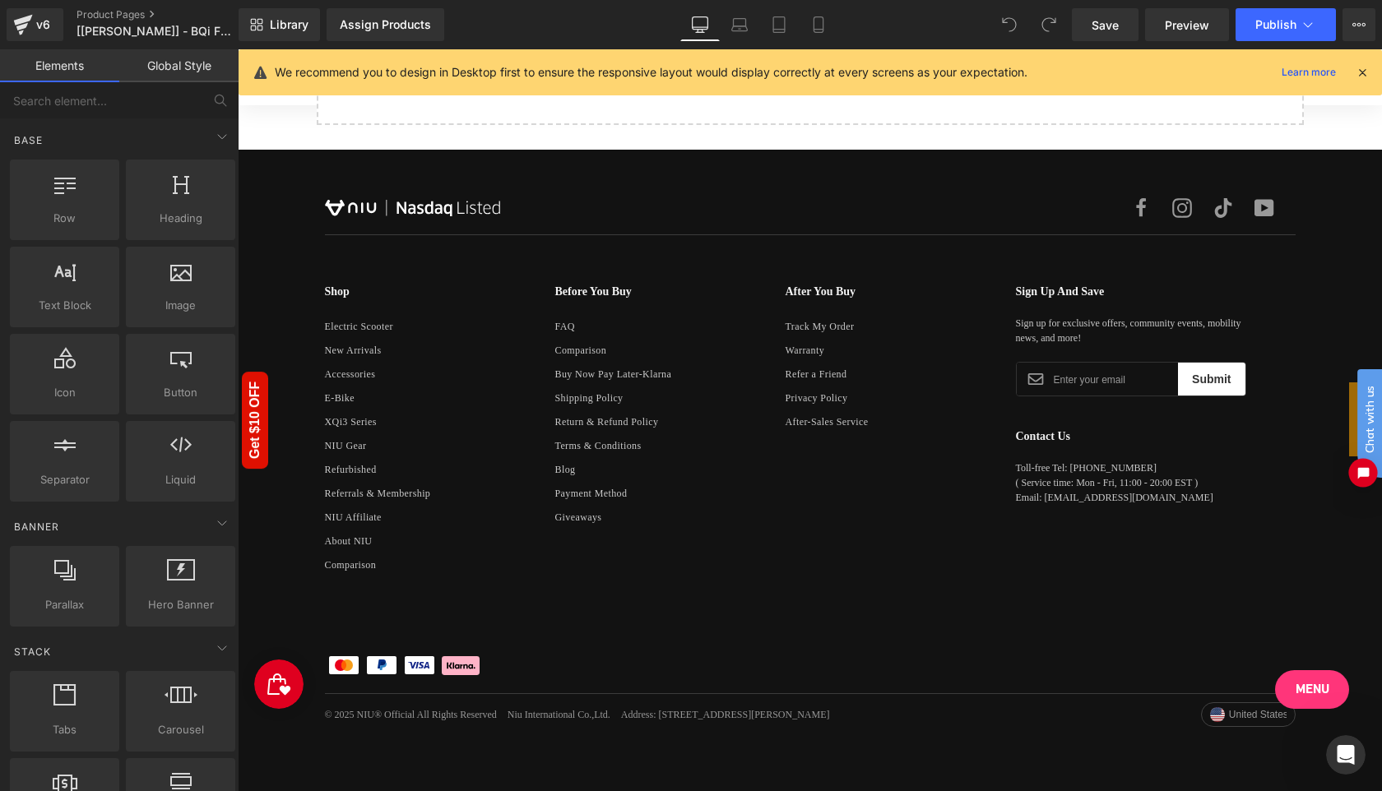
click at [1361, 475] on icon "Open chat widget" at bounding box center [1364, 473] width 12 height 12
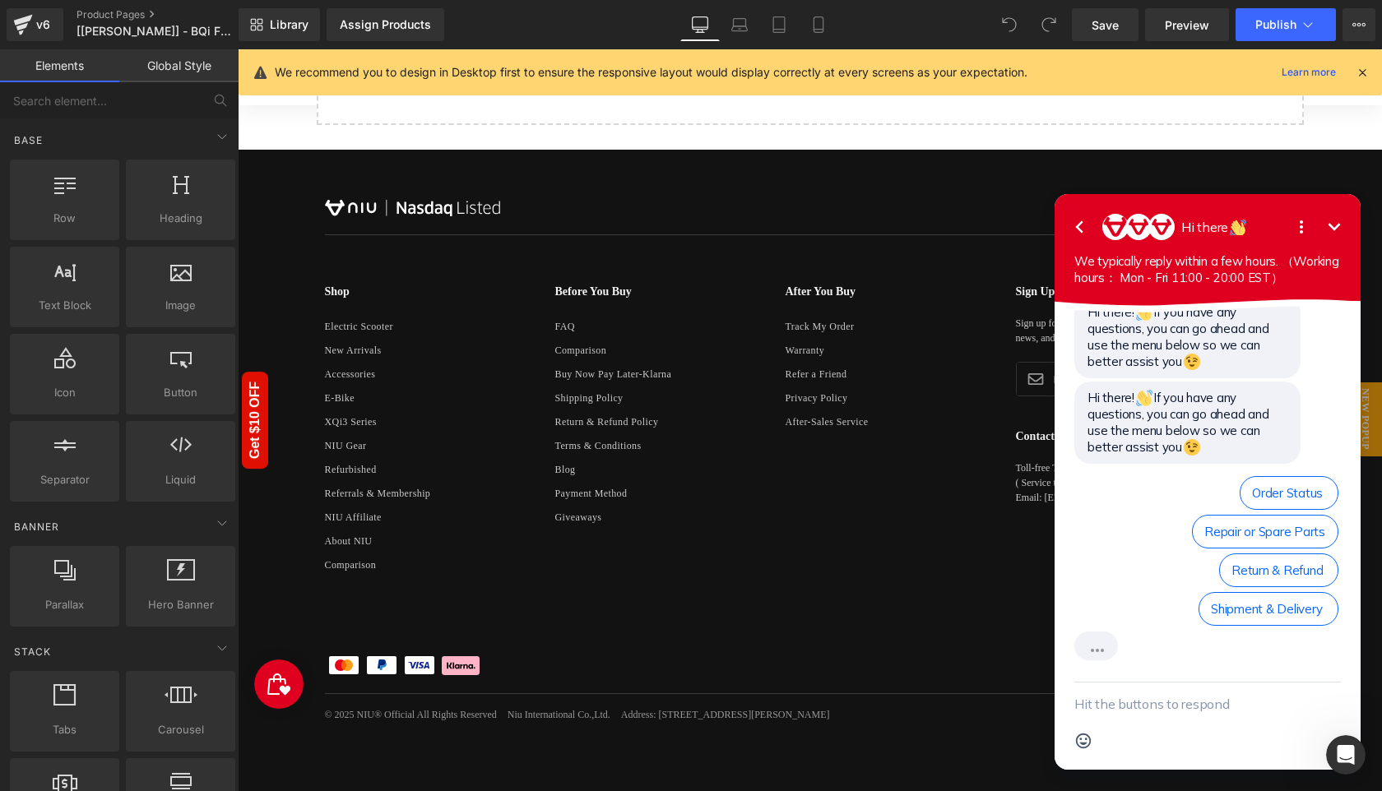
click at [1306, 226] on icon "Open options" at bounding box center [1302, 227] width 20 height 20
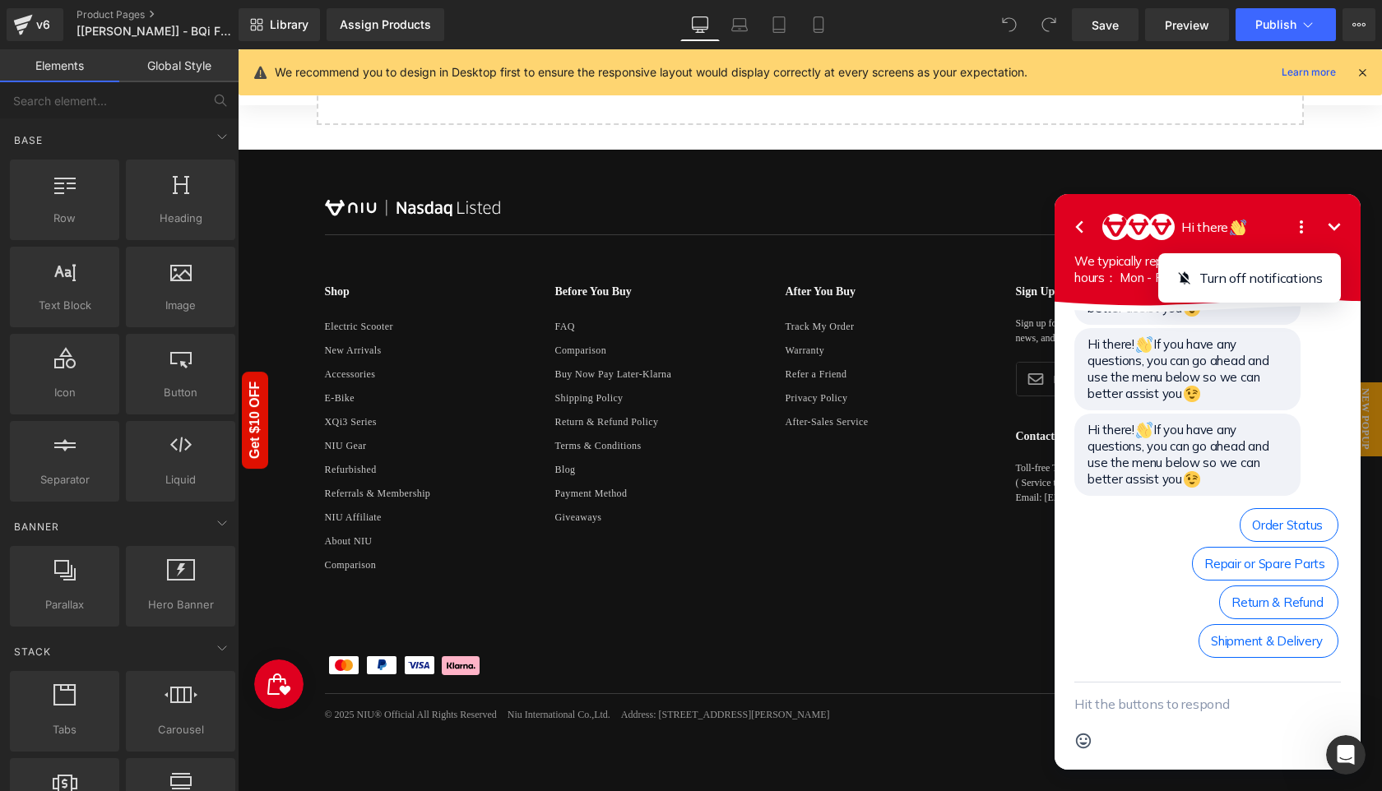
click at [1072, 223] on icon "button" at bounding box center [1080, 227] width 20 height 20
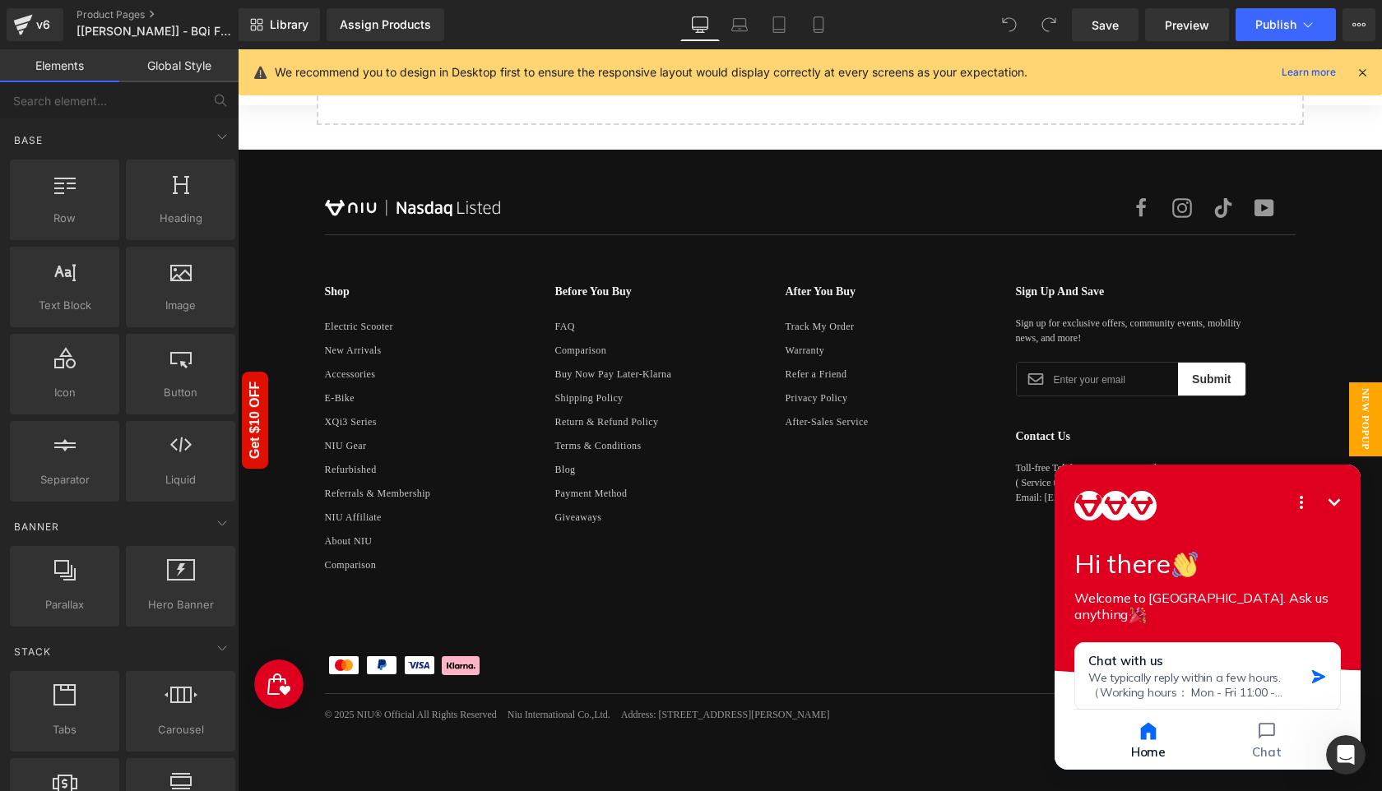
click at [1362, 415] on span "New Popup" at bounding box center [1365, 420] width 33 height 74
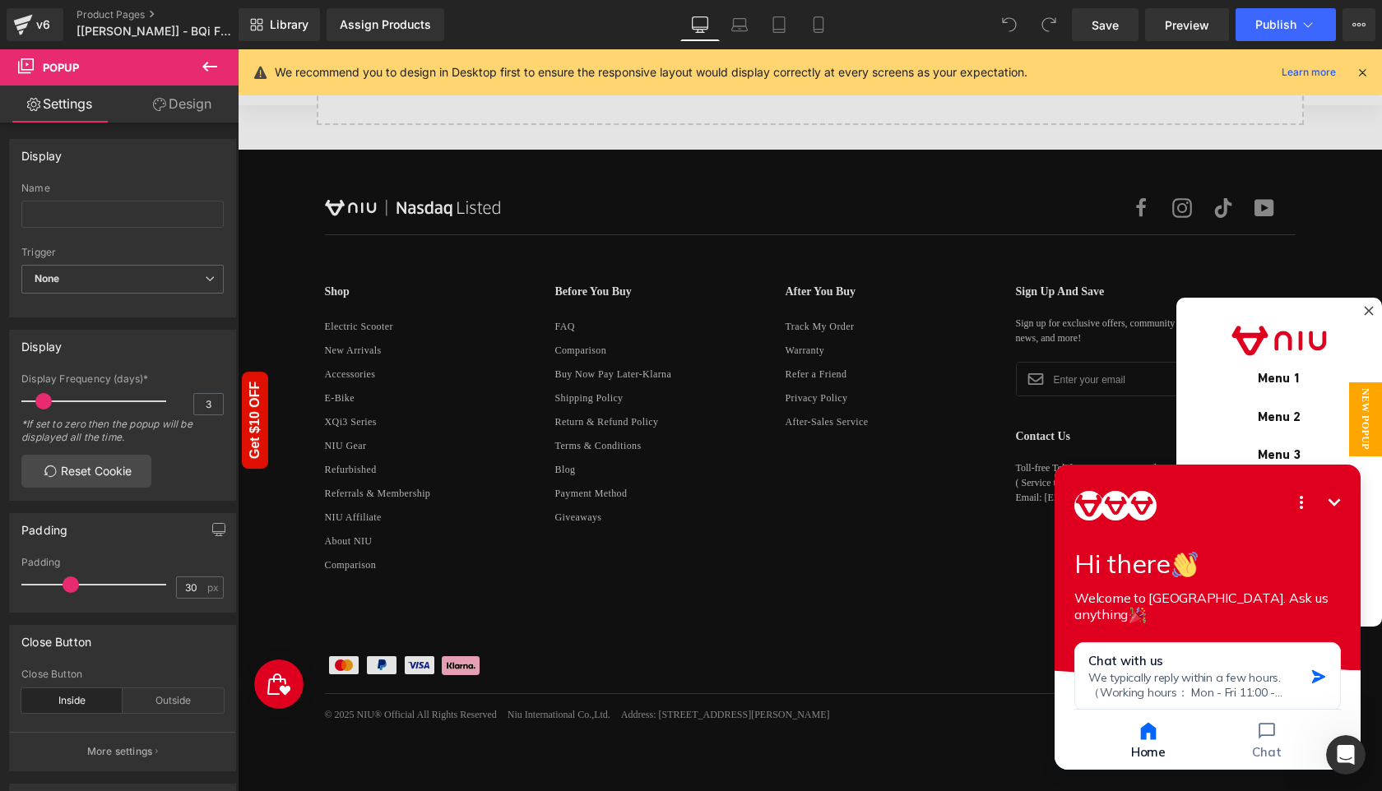
click at [1367, 401] on span "New Popup" at bounding box center [1365, 420] width 33 height 74
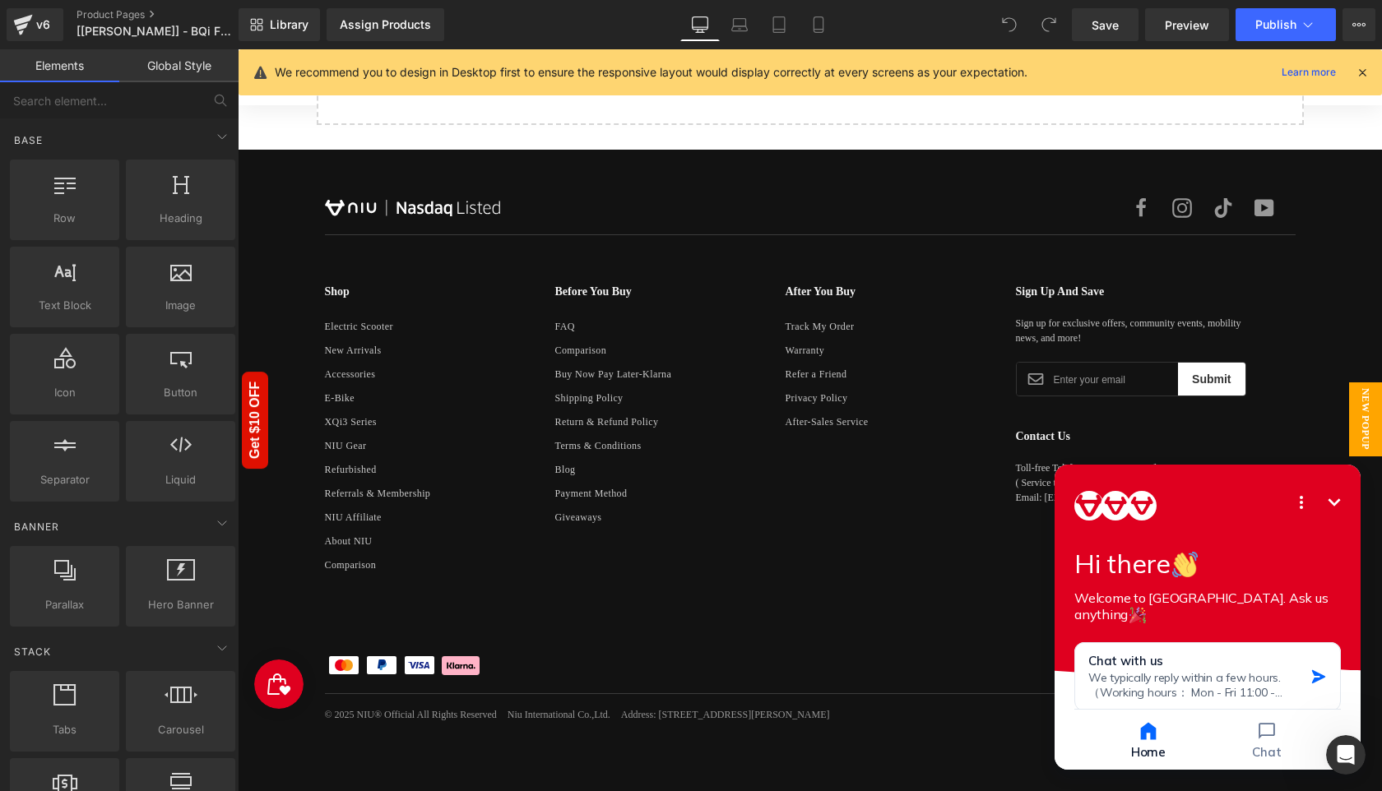
click at [1363, 417] on span "New Popup" at bounding box center [1365, 420] width 33 height 74
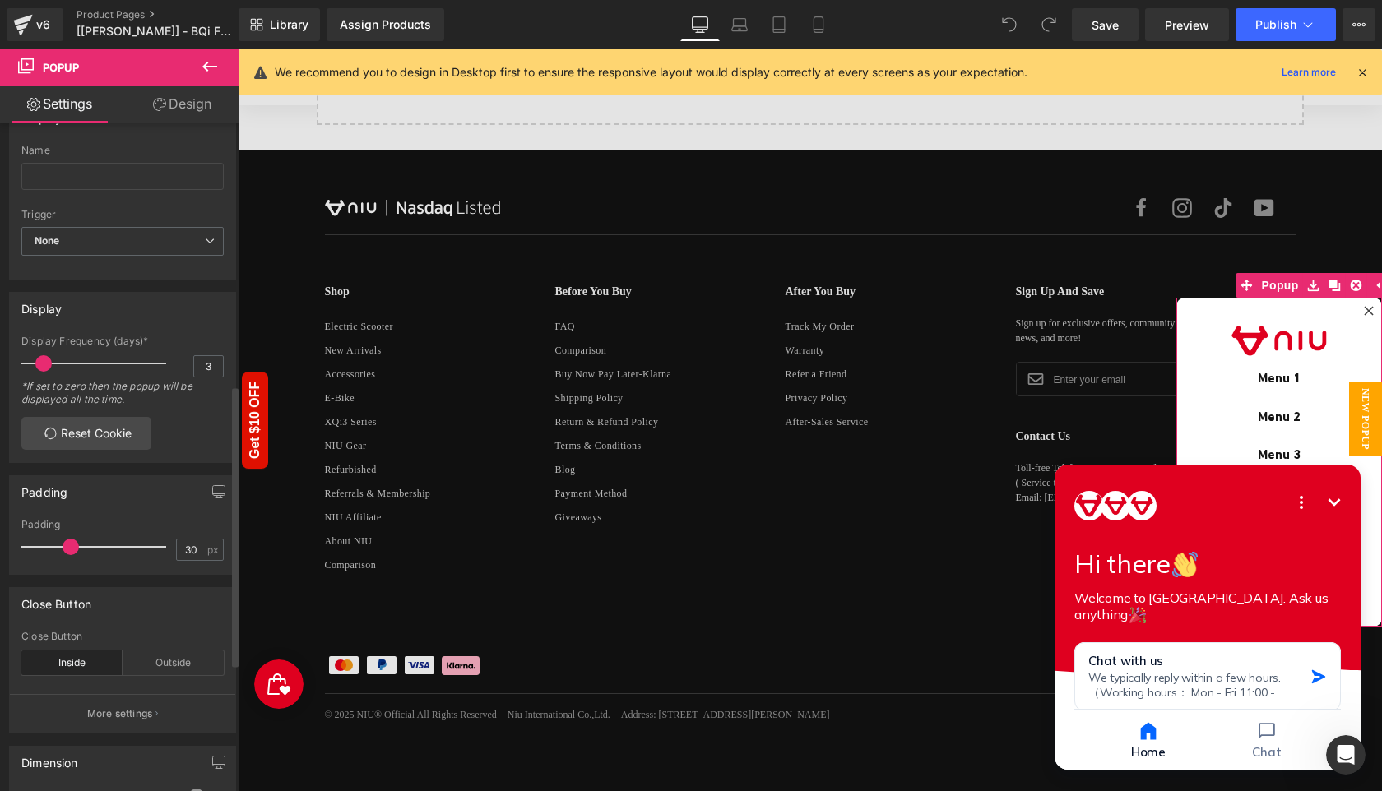
scroll to position [0, 0]
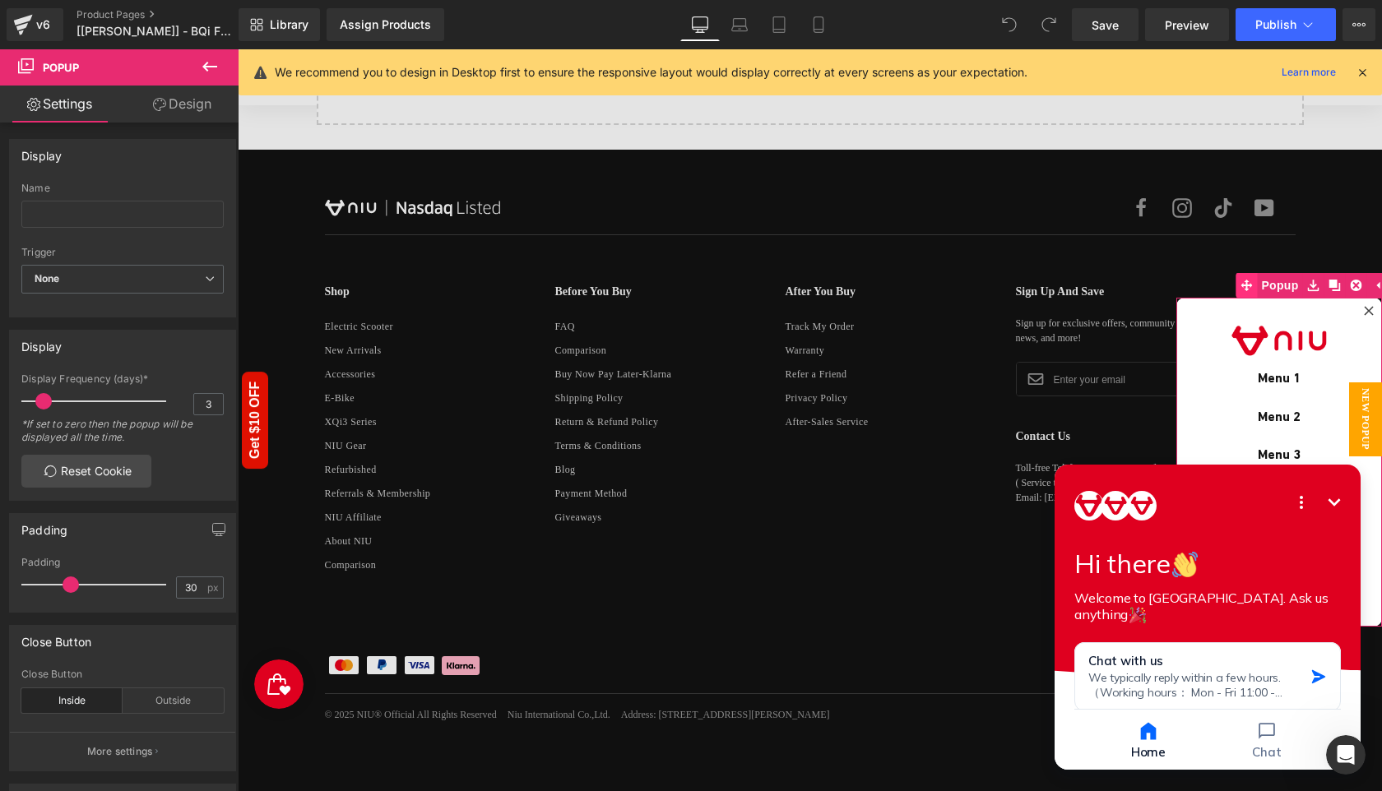
click at [1247, 284] on icon at bounding box center [1247, 286] width 12 height 12
drag, startPoint x: 1243, startPoint y: 284, endPoint x: 1248, endPoint y: 214, distance: 70.1
click at [1269, 290] on span "Popup" at bounding box center [1279, 286] width 45 height 25
click at [1362, 71] on icon at bounding box center [1362, 72] width 15 height 15
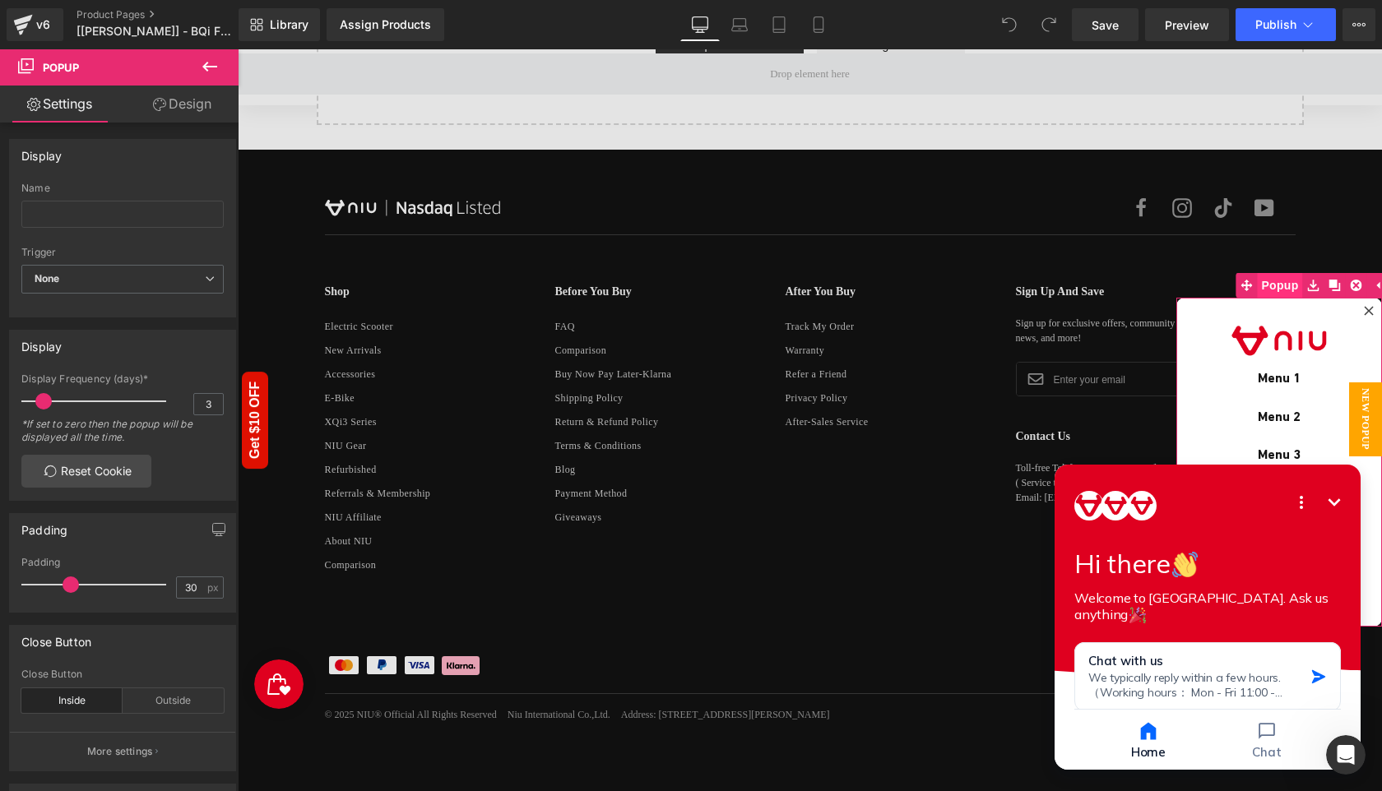
click at [1269, 292] on span "Popup" at bounding box center [1279, 285] width 45 height 25
click at [177, 107] on link "Design" at bounding box center [182, 104] width 119 height 37
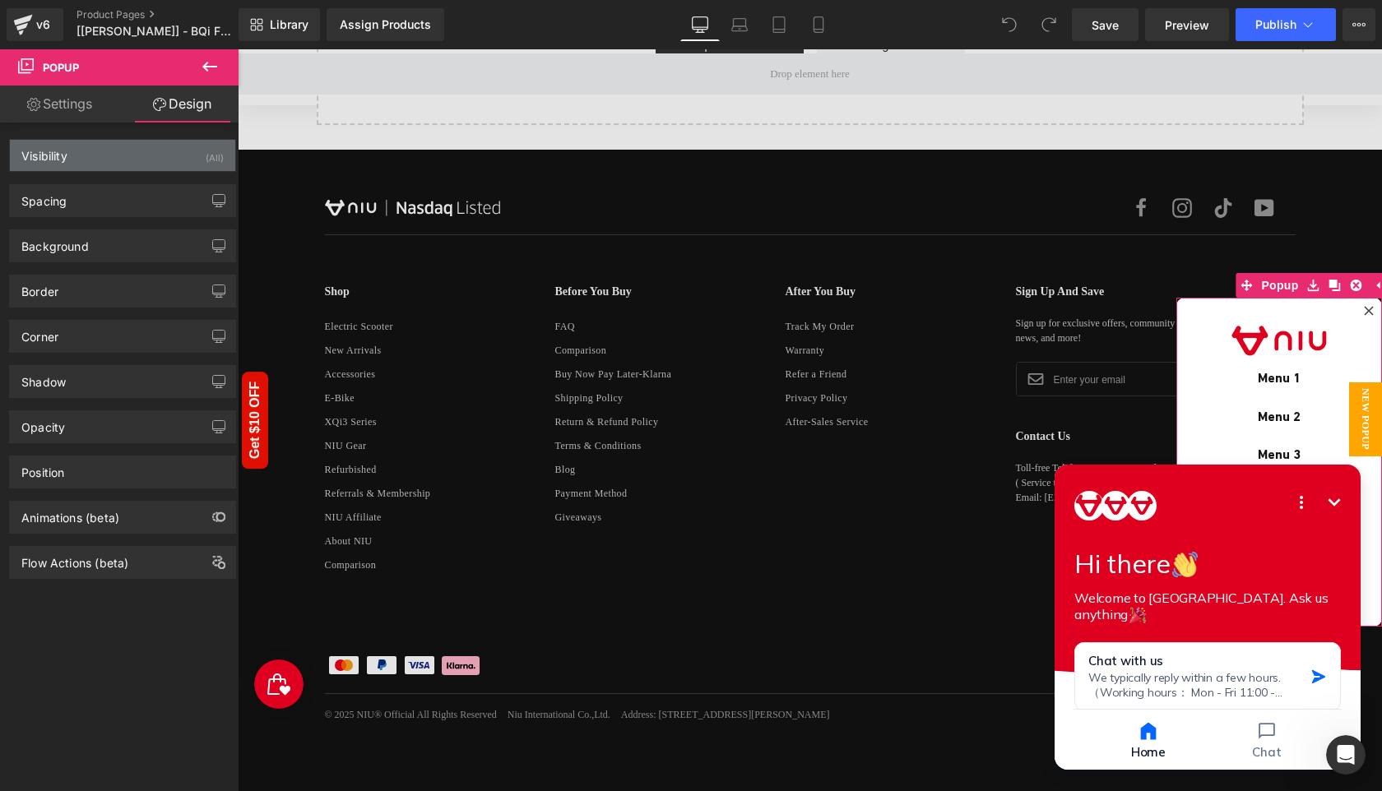
click at [103, 168] on div "Visibility (All)" at bounding box center [122, 155] width 225 height 31
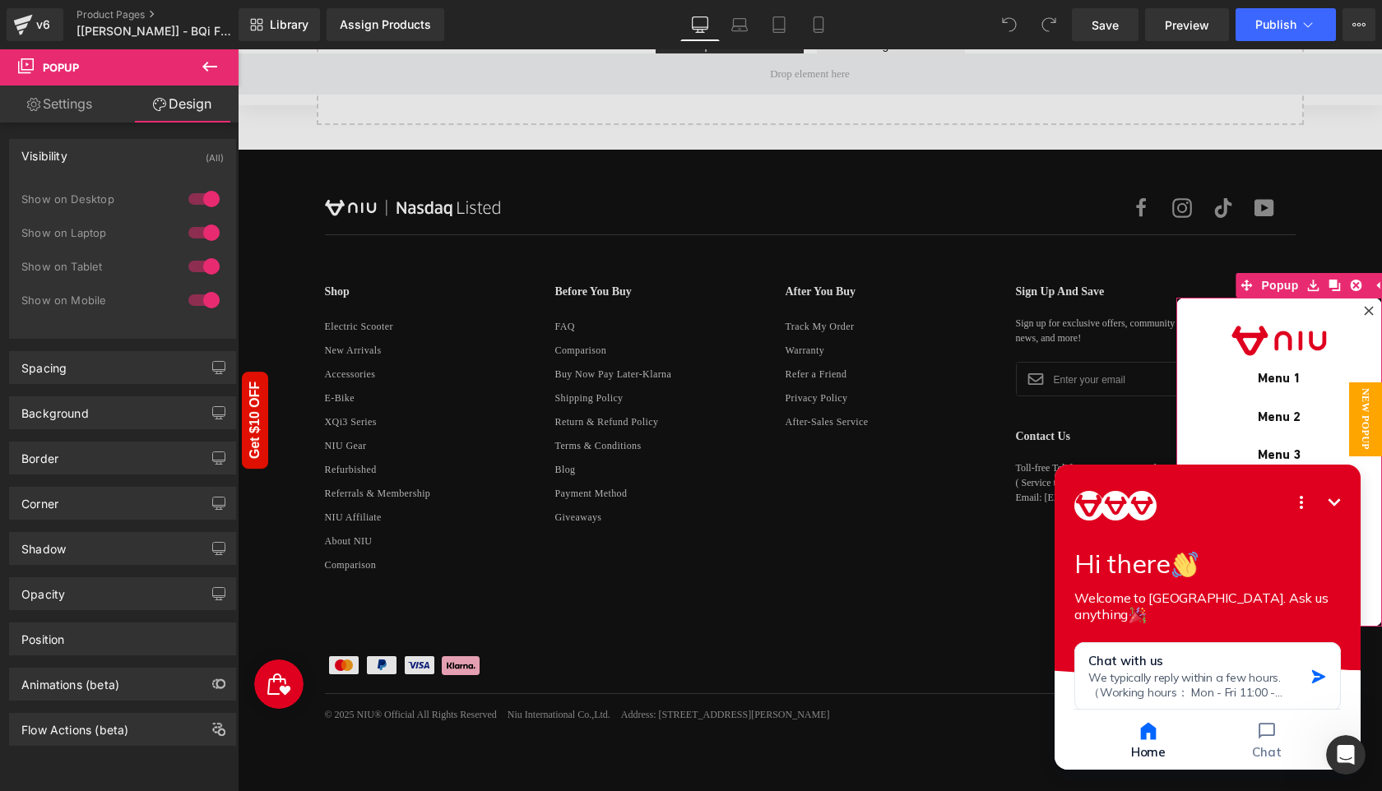
click at [103, 168] on div "Visibility (All)" at bounding box center [122, 155] width 225 height 31
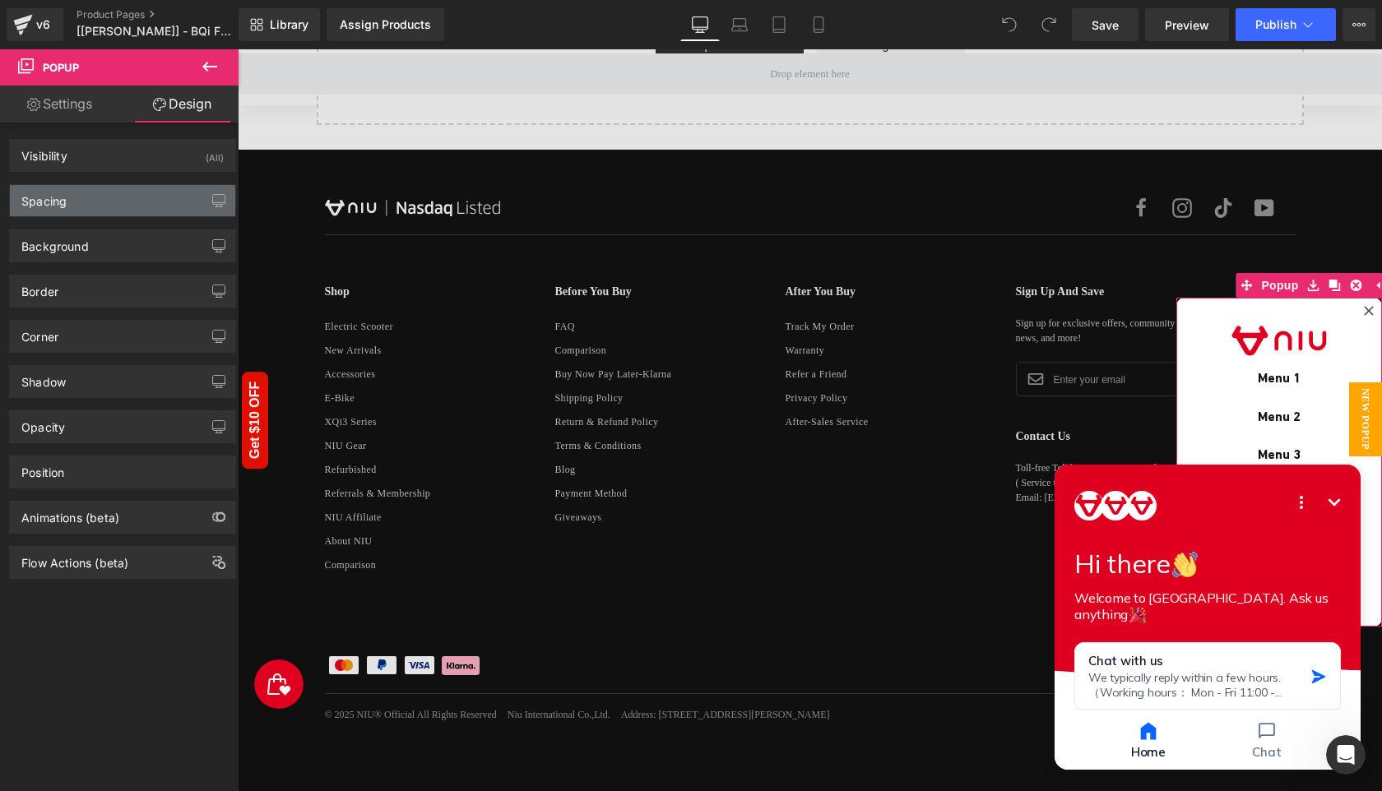
click at [101, 193] on div "Spacing" at bounding box center [122, 200] width 225 height 31
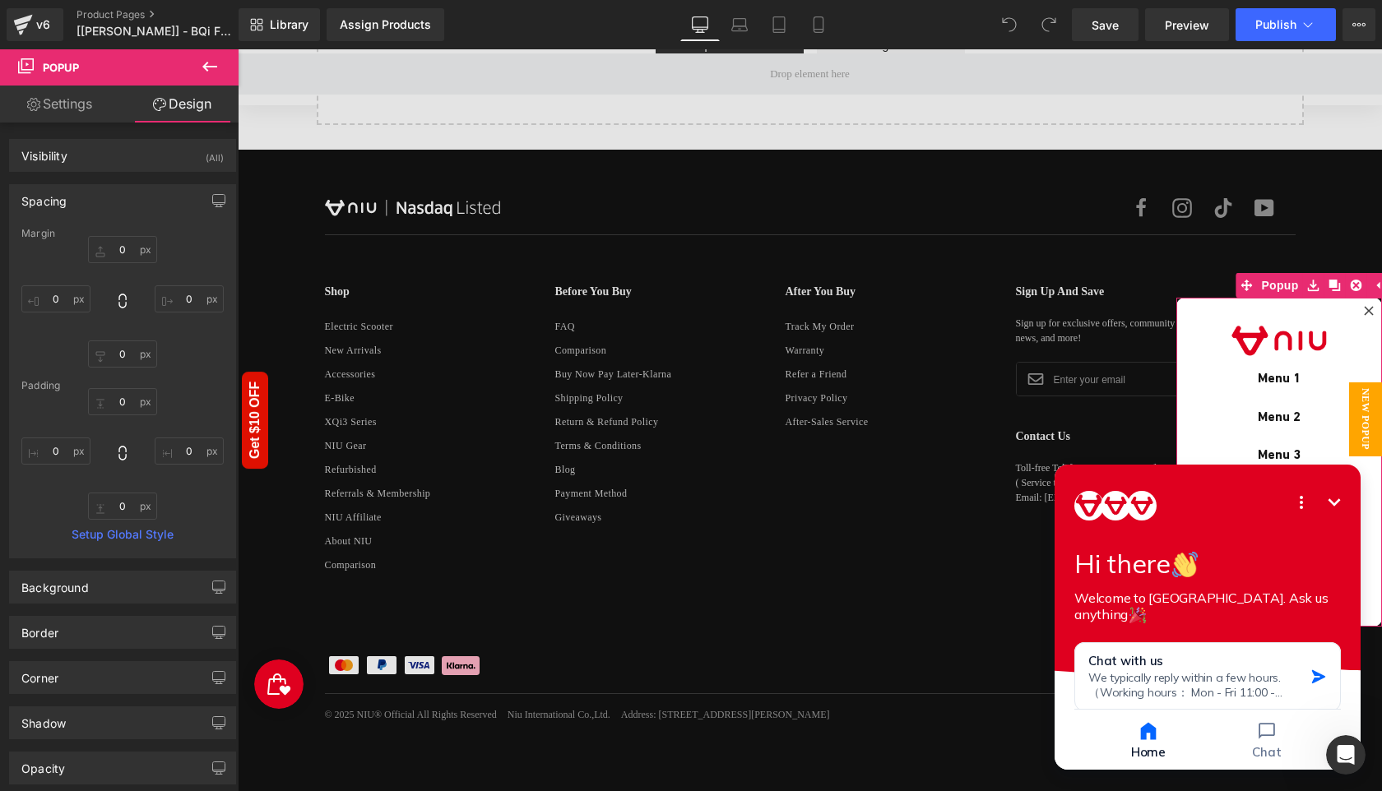
click at [101, 193] on div "Spacing" at bounding box center [122, 200] width 225 height 31
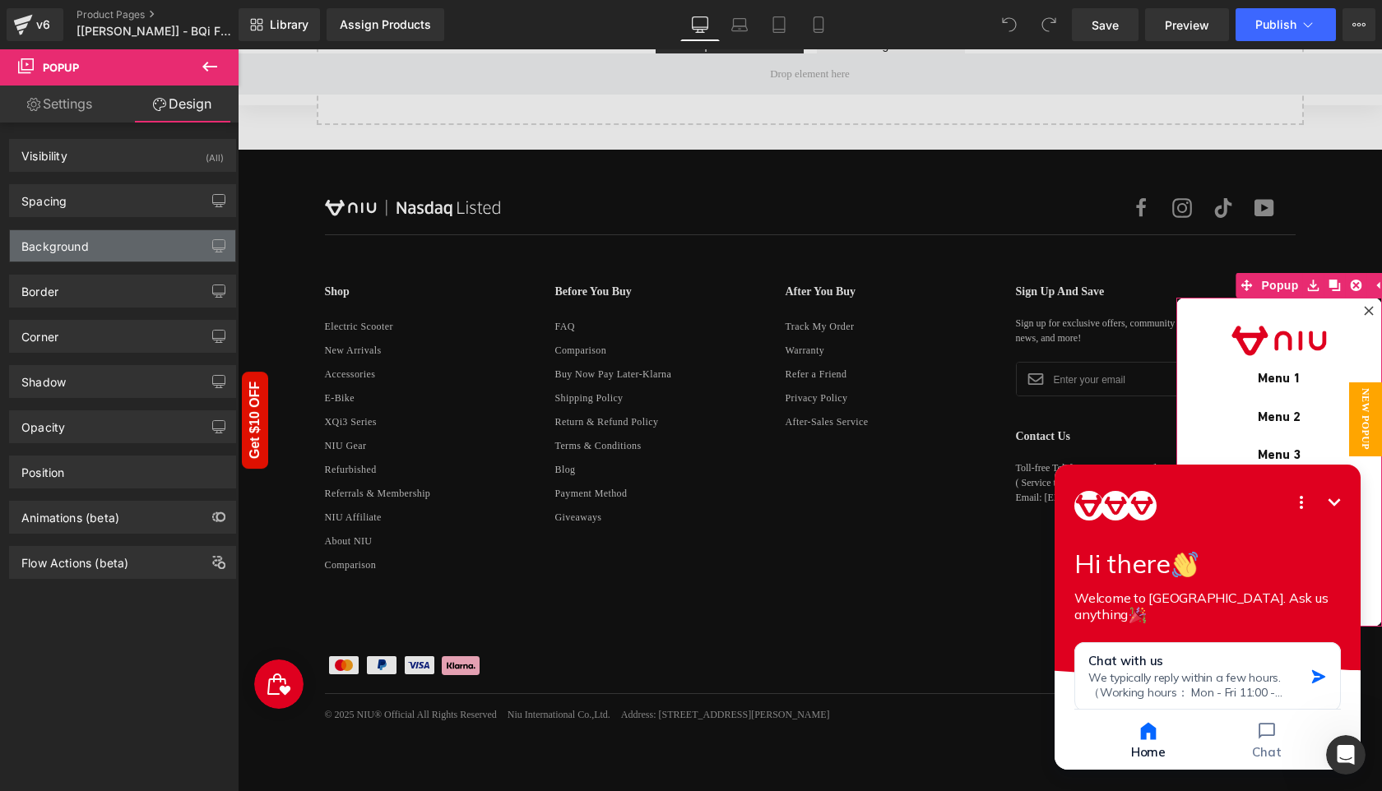
click at [100, 237] on div "Background" at bounding box center [122, 245] width 225 height 31
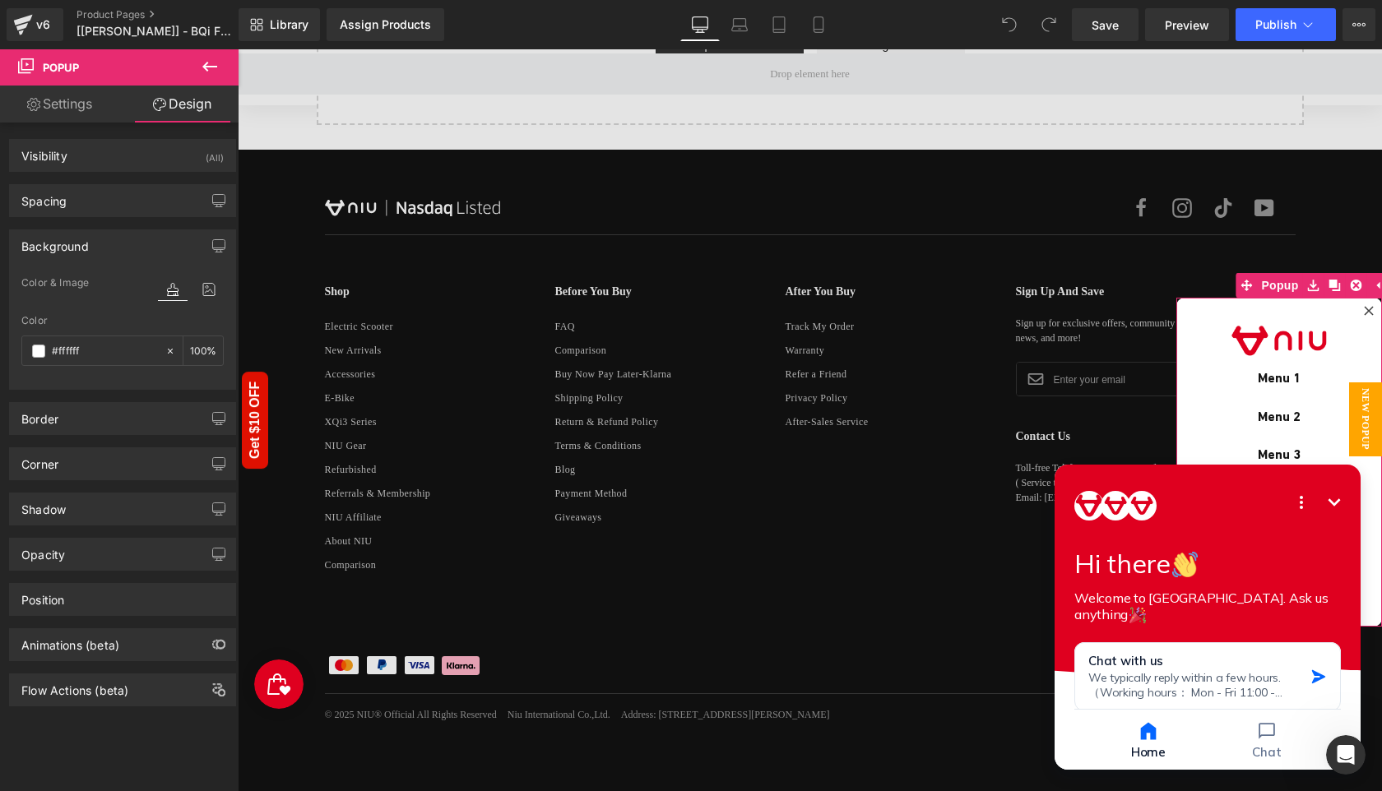
click at [100, 237] on div "Background" at bounding box center [122, 245] width 225 height 31
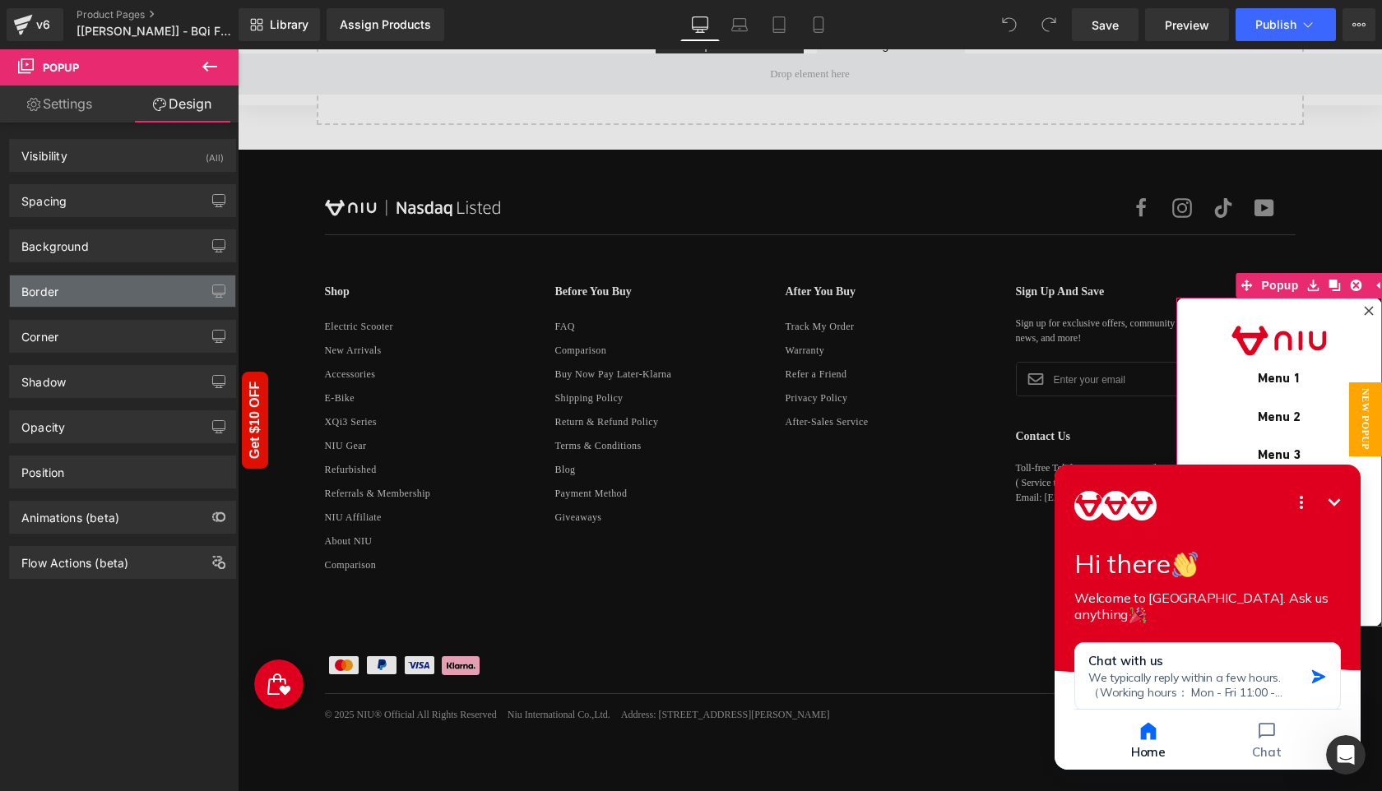
click at [89, 299] on div "Border" at bounding box center [122, 291] width 225 height 31
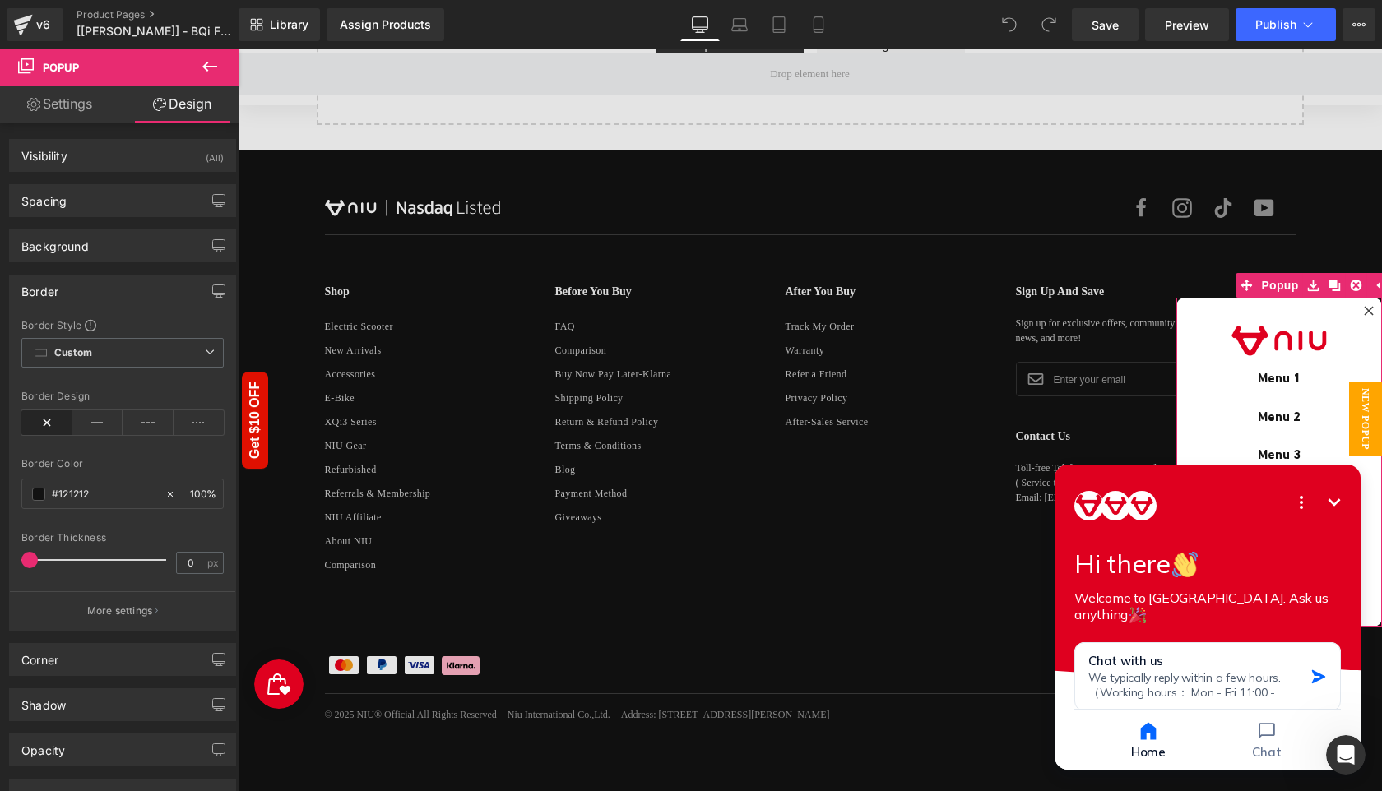
click at [89, 299] on div "Border" at bounding box center [122, 291] width 225 height 31
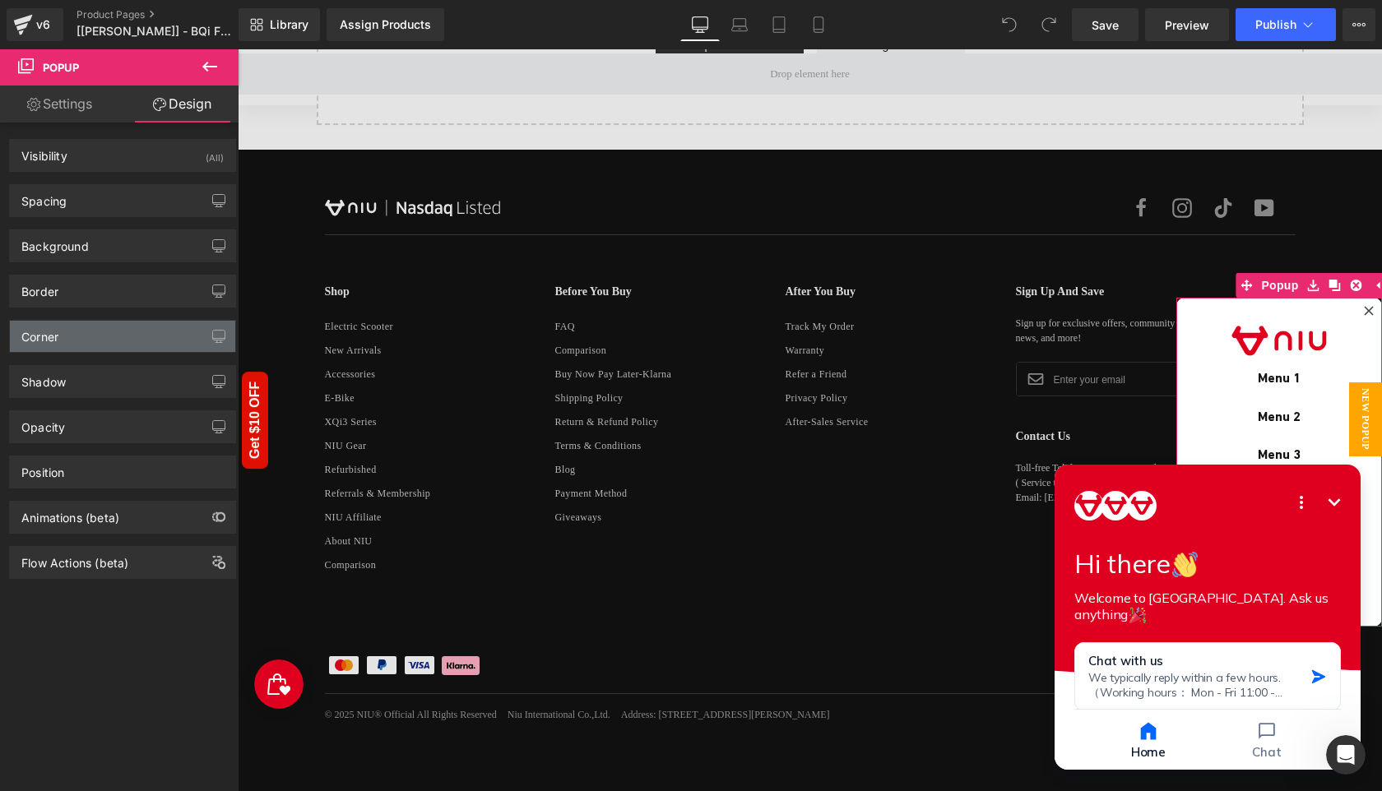
click at [90, 328] on div "Corner" at bounding box center [122, 336] width 225 height 31
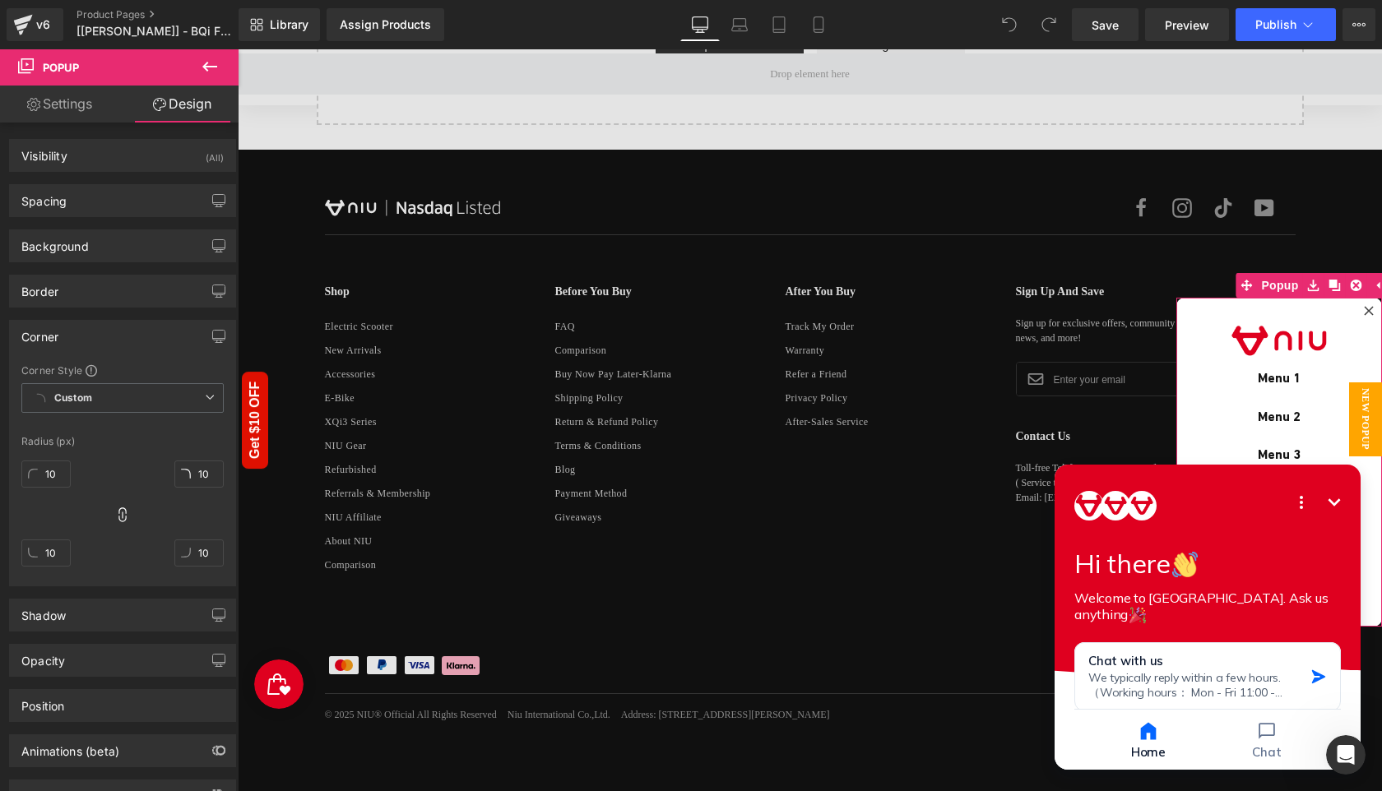
click at [90, 328] on div "Corner" at bounding box center [122, 336] width 225 height 31
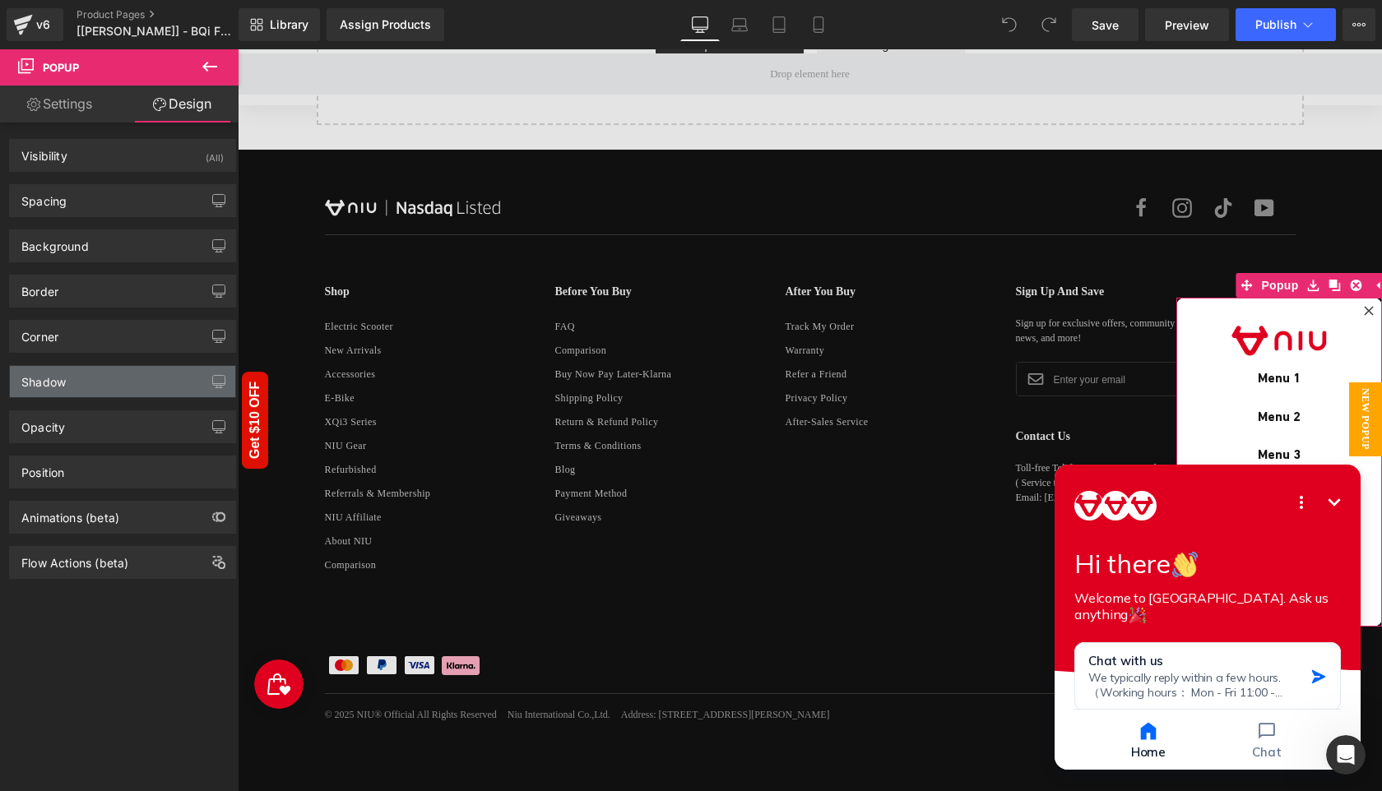
click at [88, 373] on div "Shadow" at bounding box center [122, 381] width 225 height 31
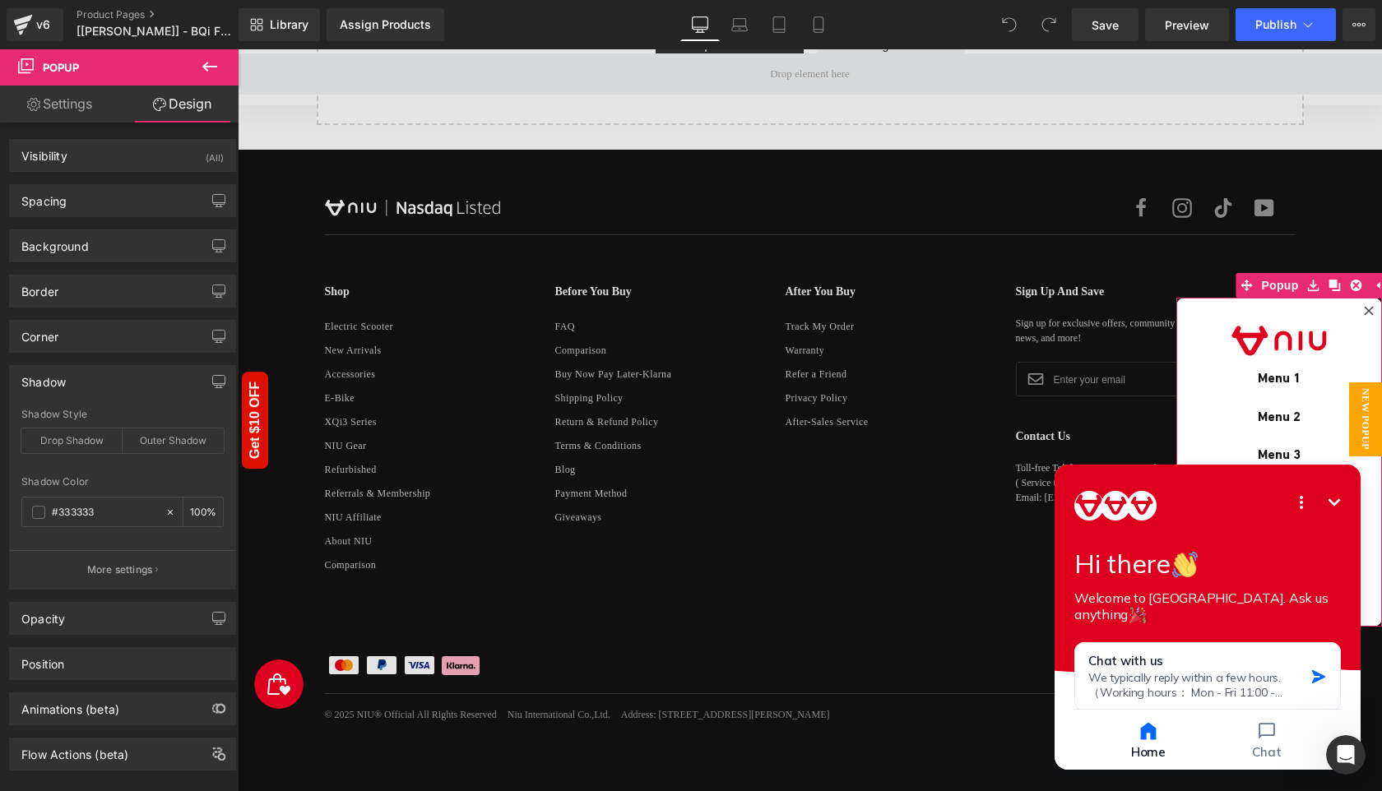
click at [88, 373] on div "Shadow" at bounding box center [122, 381] width 225 height 31
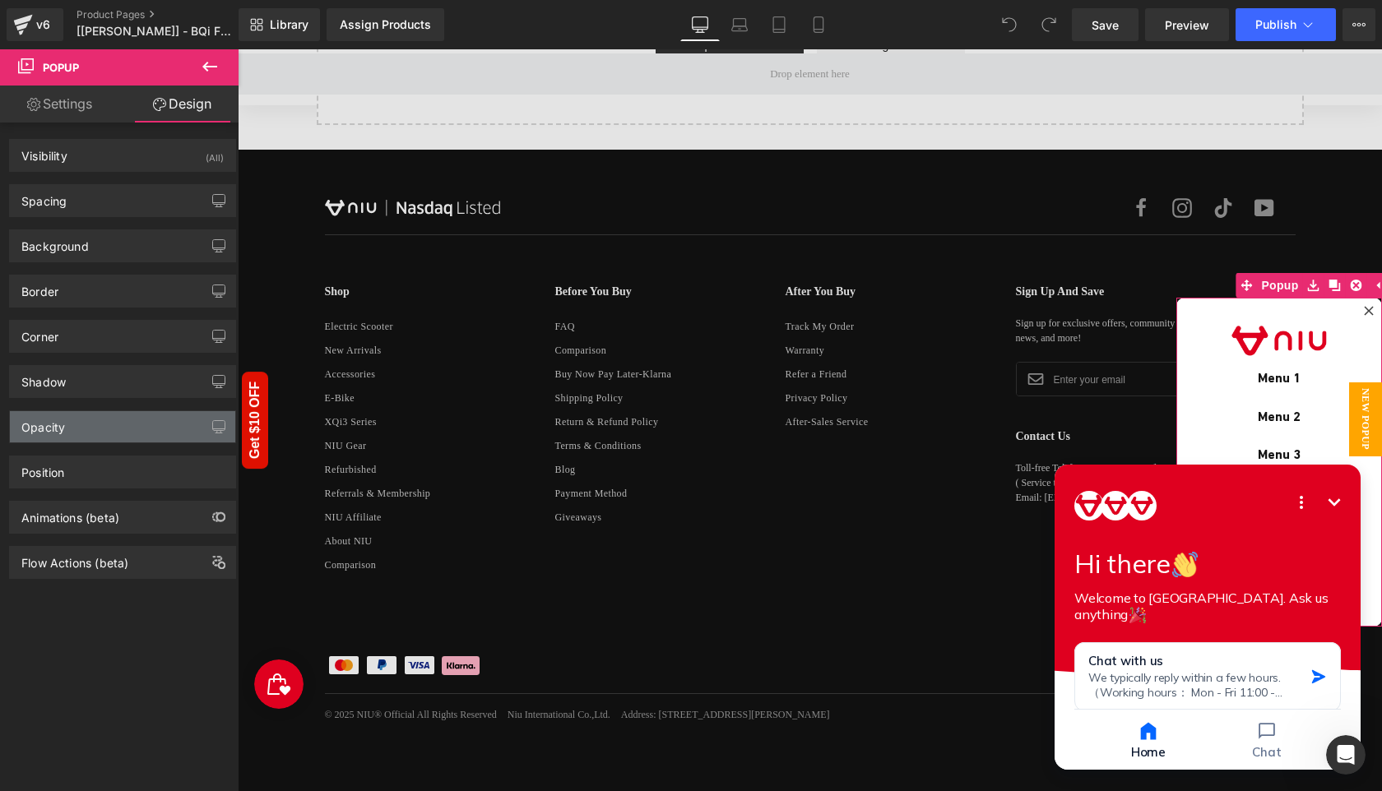
click at [90, 425] on div "Opacity" at bounding box center [122, 426] width 225 height 31
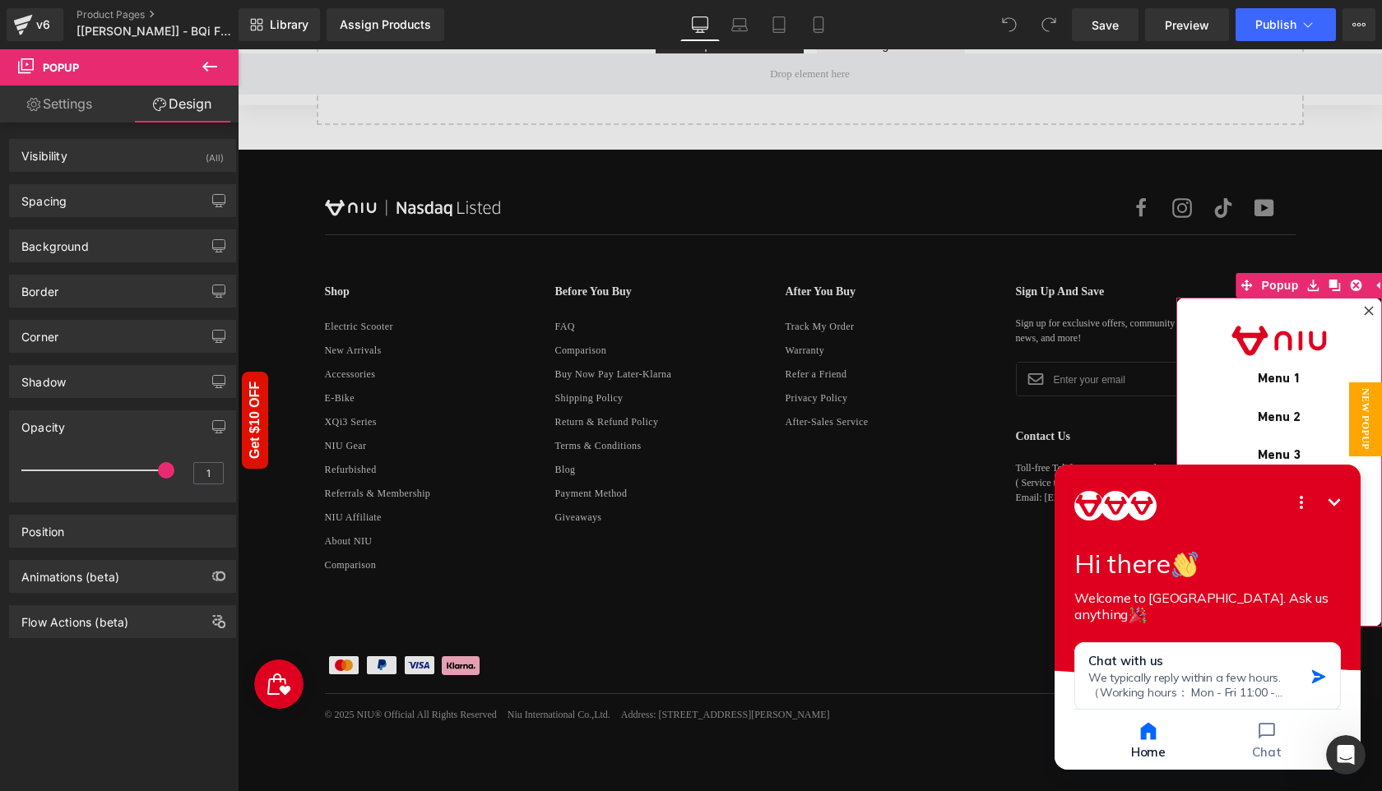
click at [90, 425] on div "Opacity" at bounding box center [122, 426] width 225 height 31
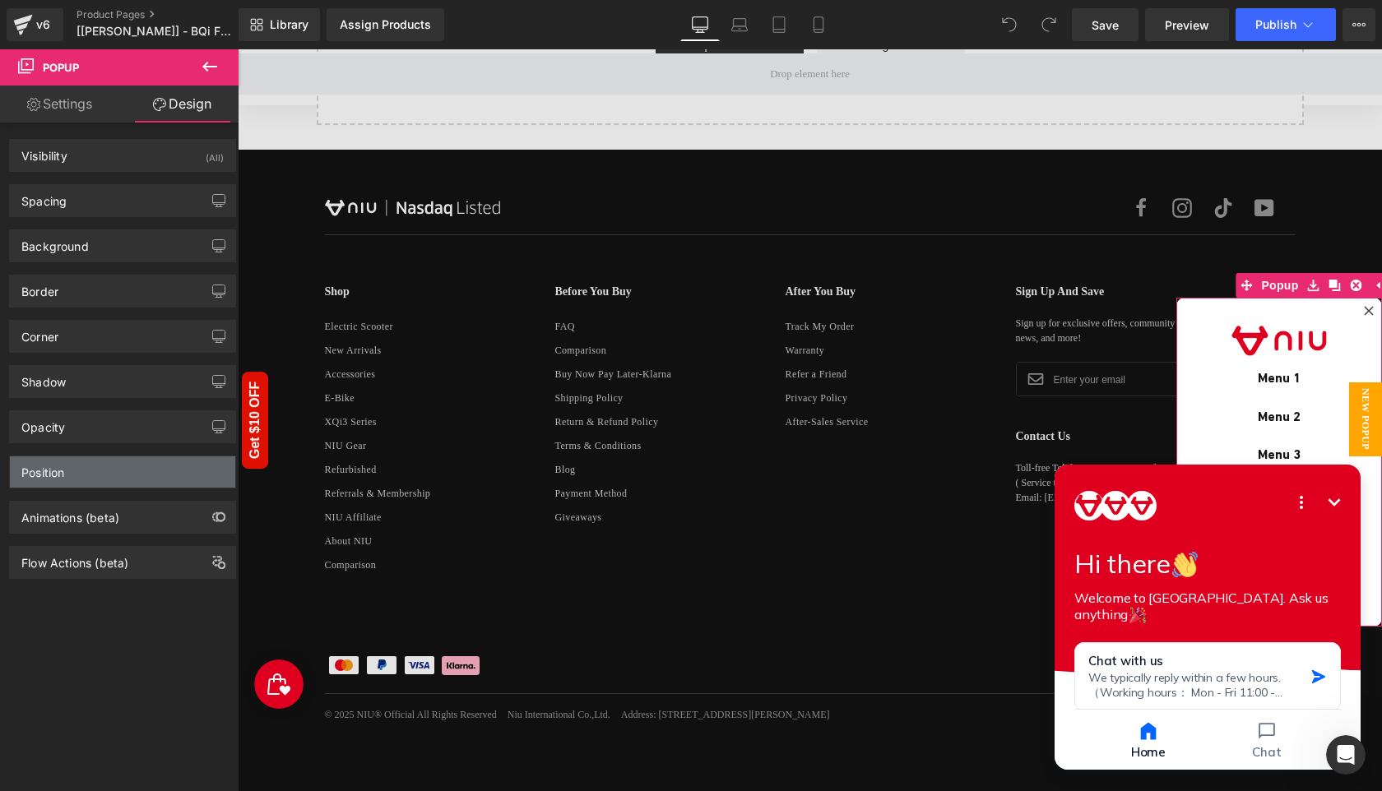
click at [93, 475] on div "Position" at bounding box center [122, 472] width 225 height 31
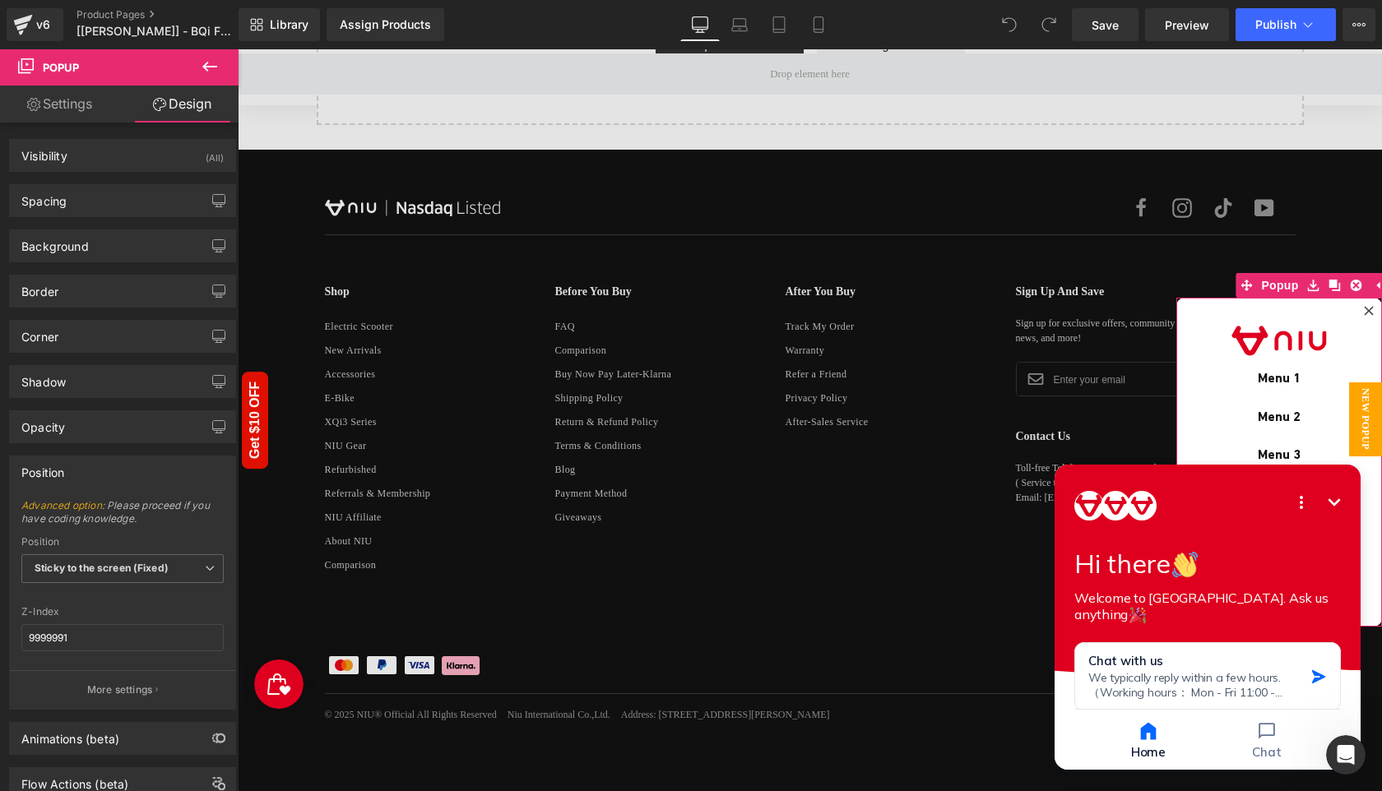
click at [93, 475] on div "Position" at bounding box center [122, 472] width 225 height 31
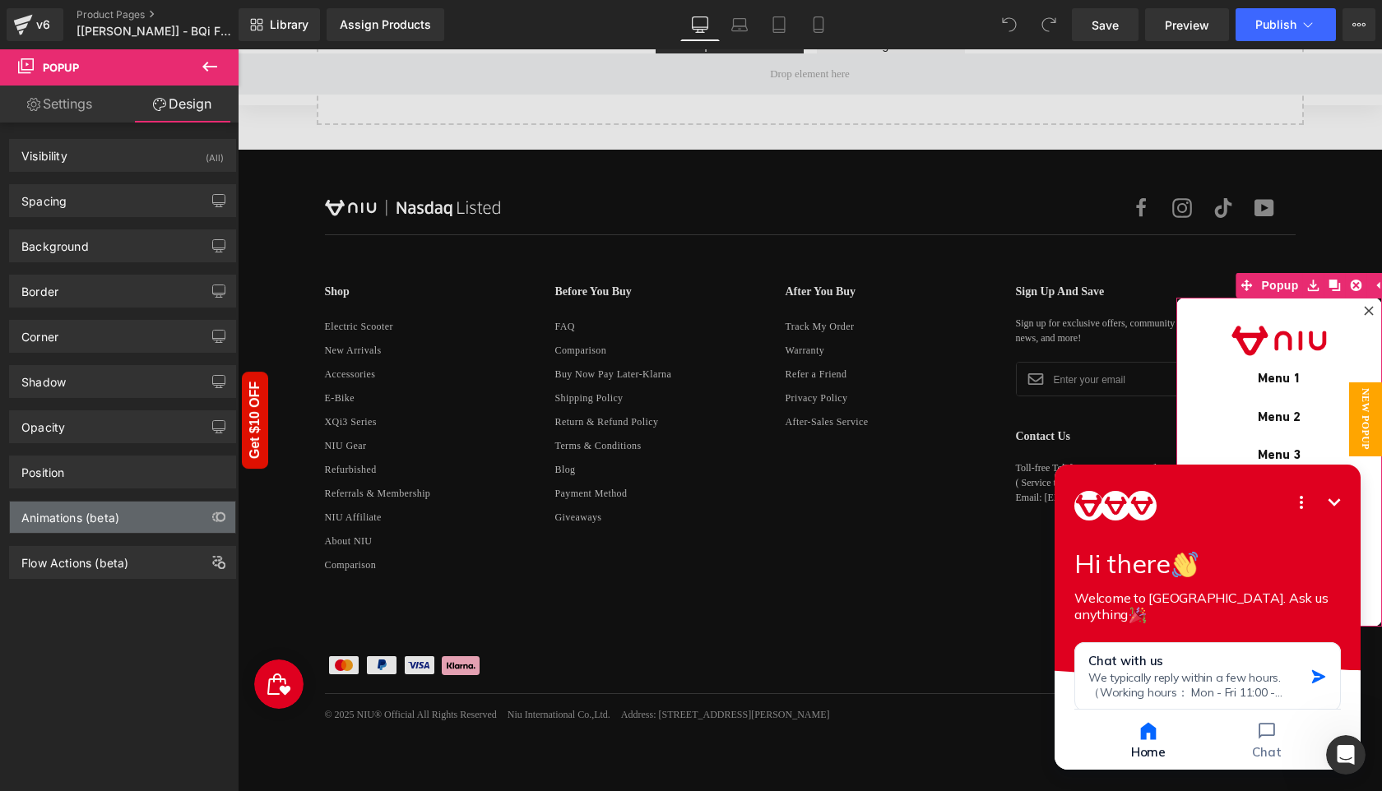
click at [104, 517] on div "Animations (beta)" at bounding box center [70, 513] width 98 height 23
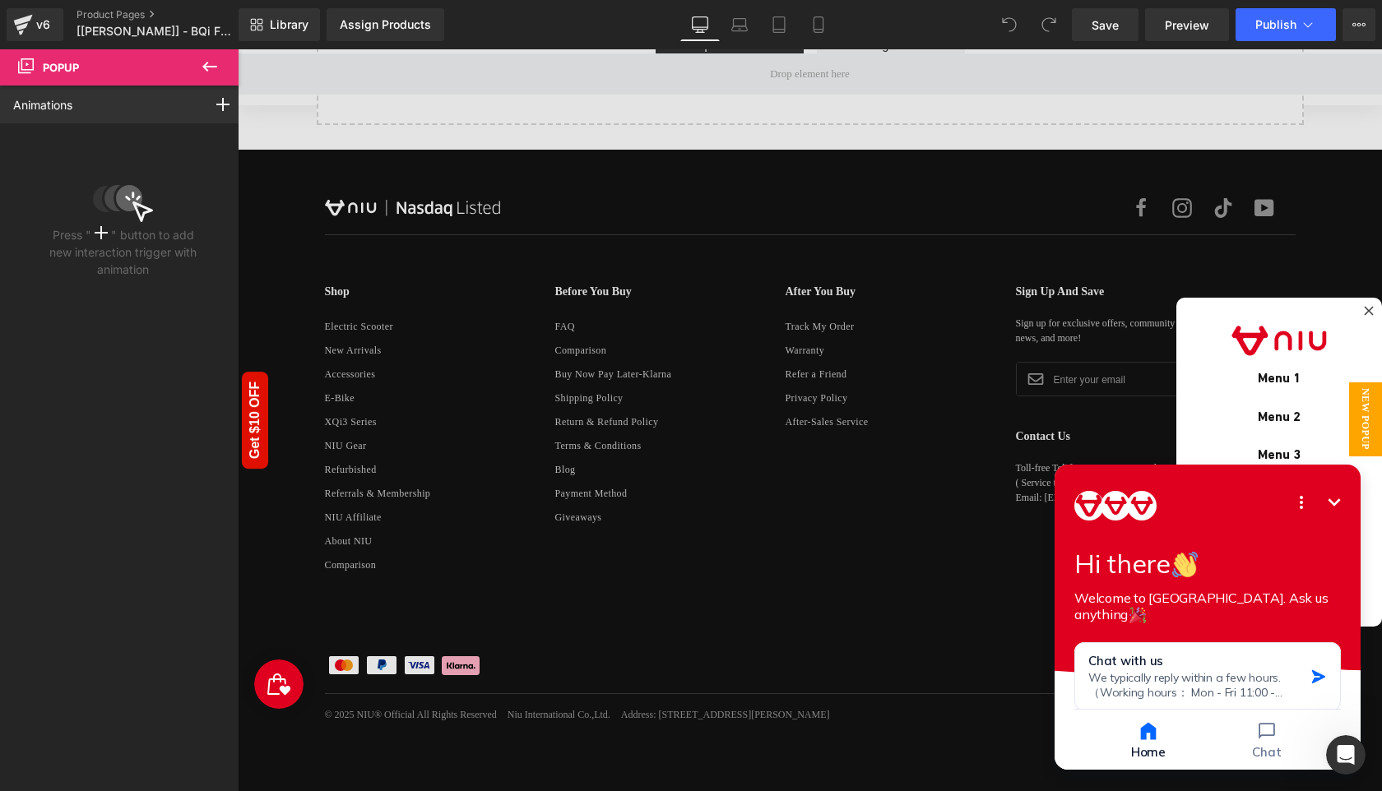
click at [201, 65] on icon at bounding box center [210, 67] width 20 height 20
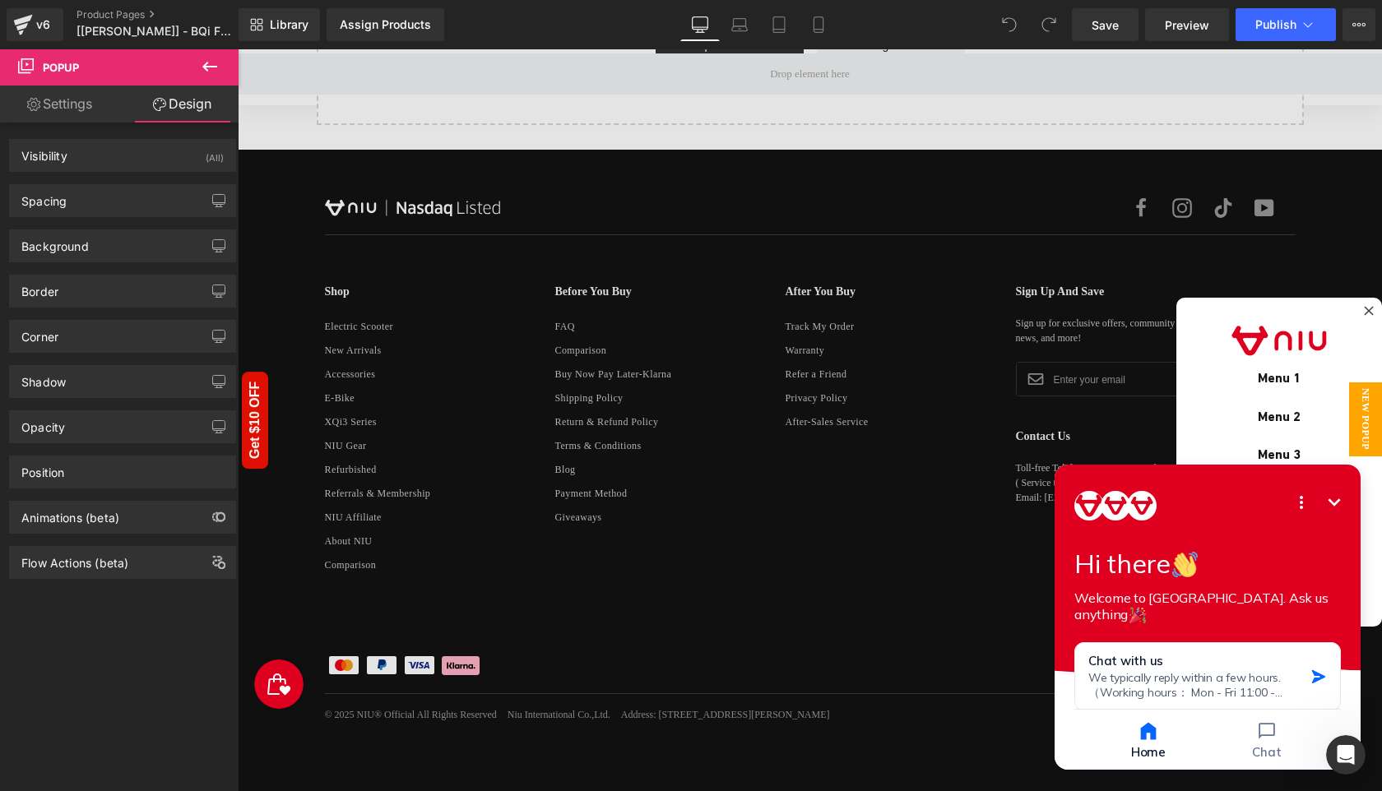
click at [1338, 506] on icon "Minimize" at bounding box center [1335, 503] width 20 height 20
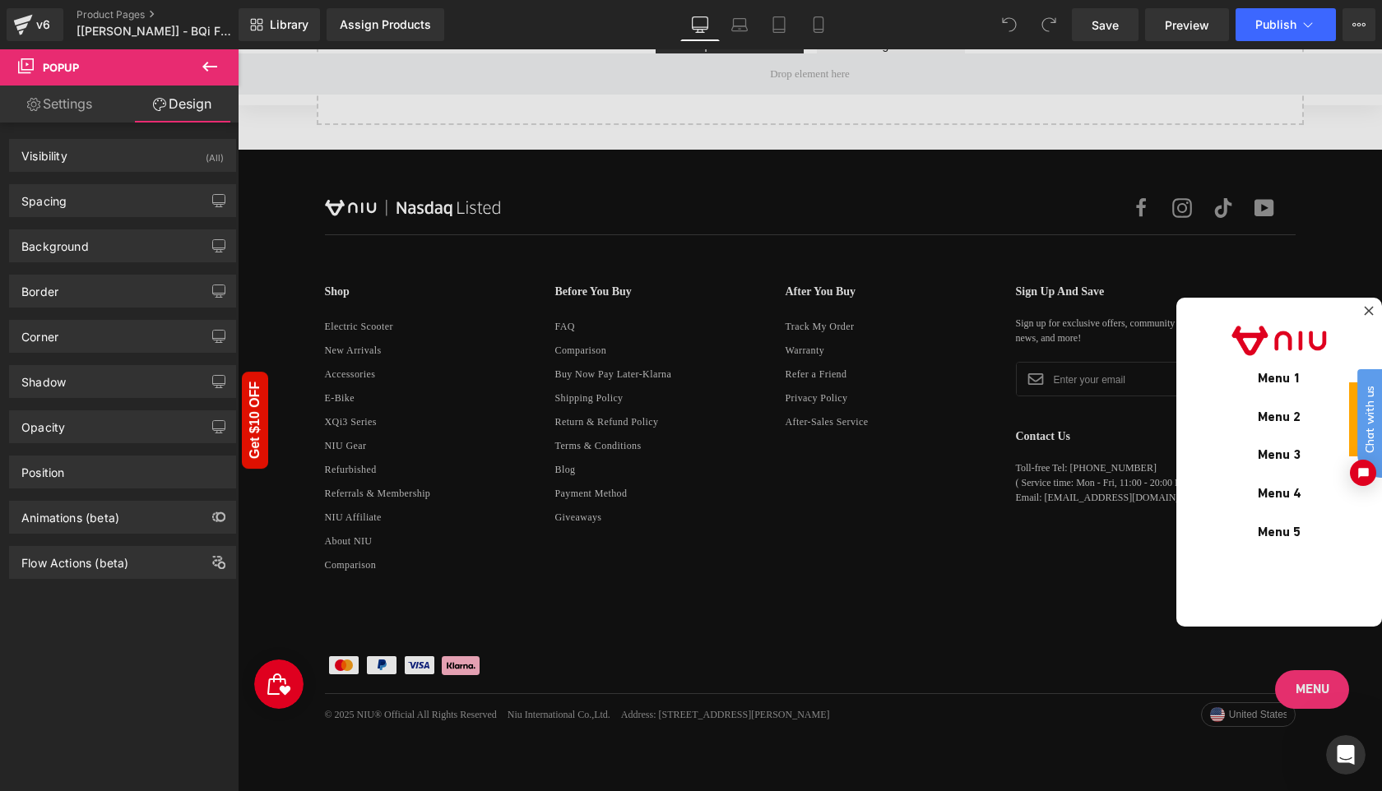
click at [1353, 439] on div "Chat with us" at bounding box center [1361, 445] width 41 height 115
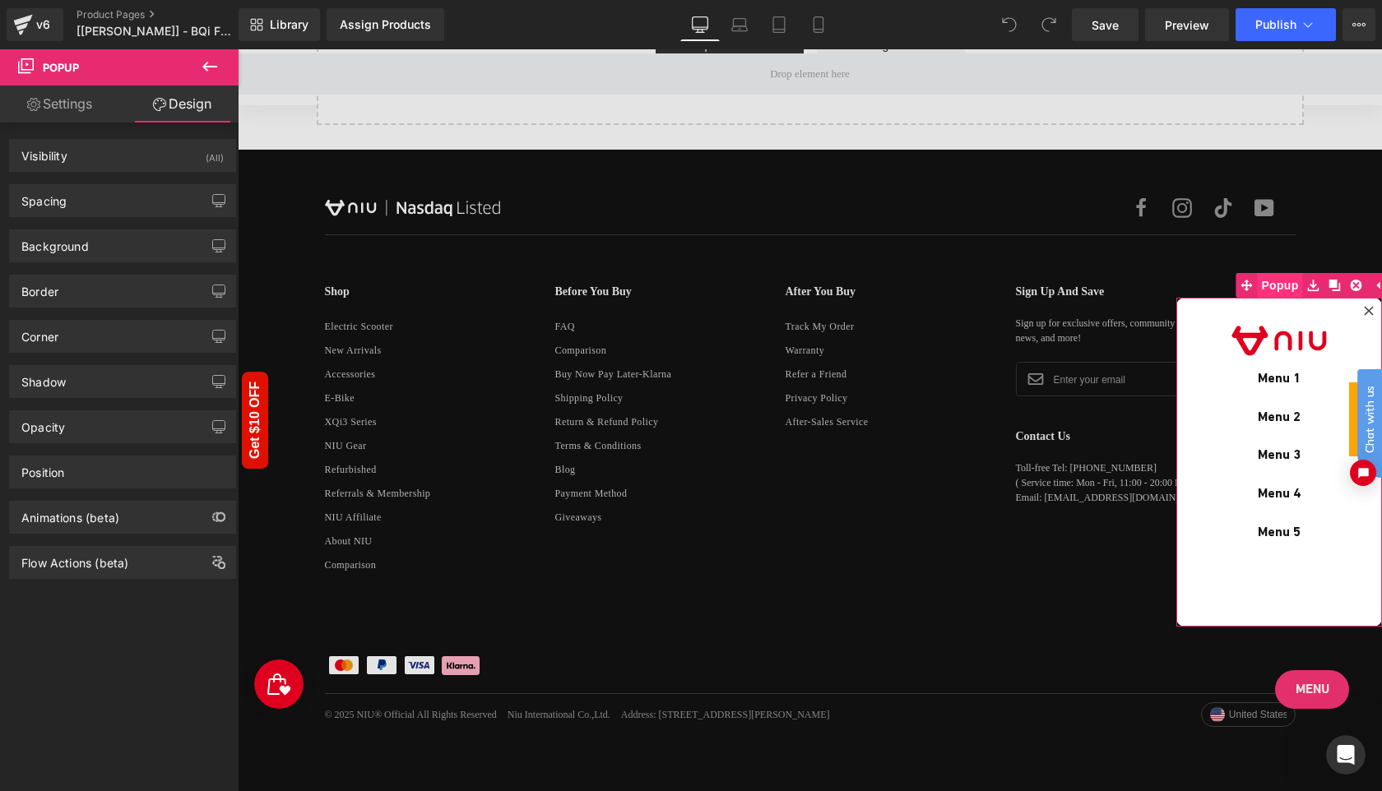
click at [1270, 286] on span "Popup" at bounding box center [1279, 285] width 45 height 25
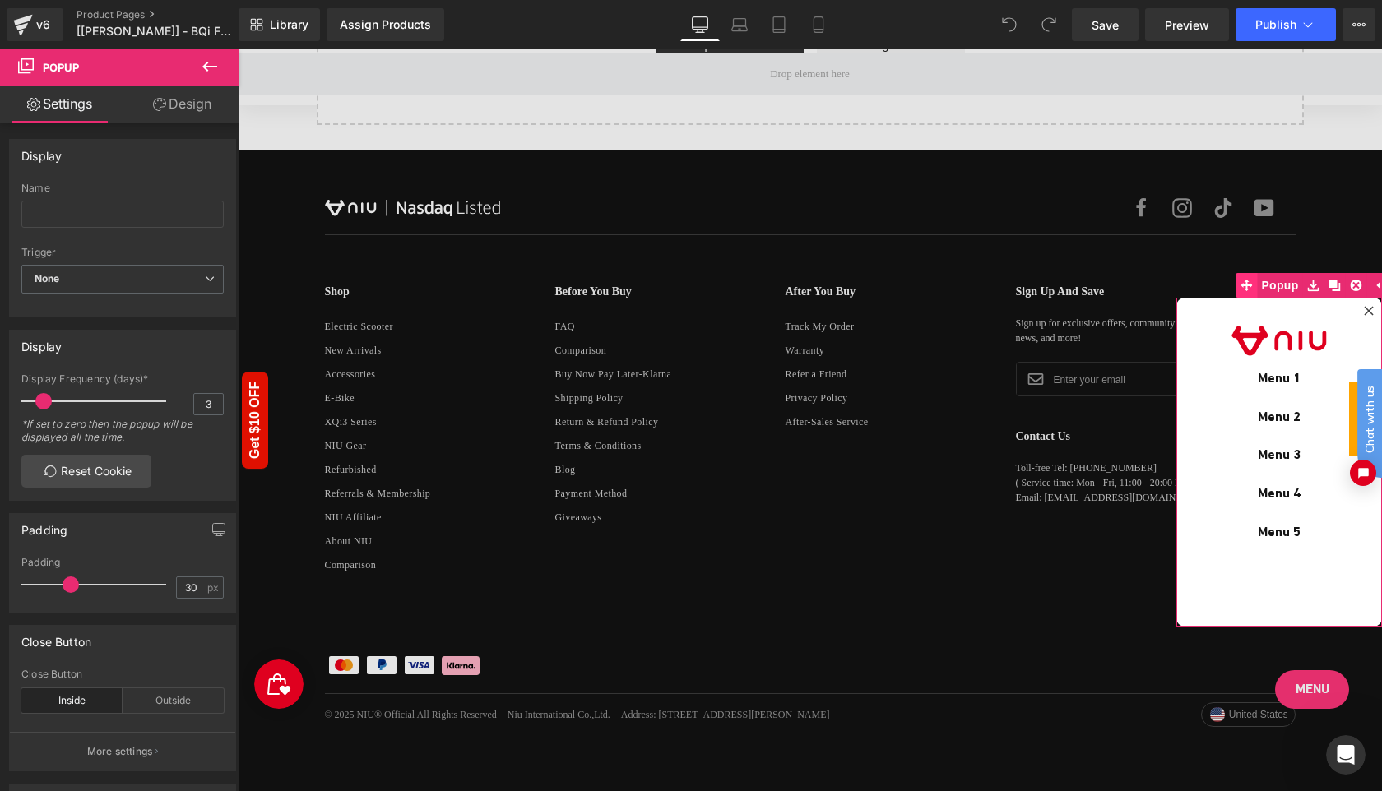
click at [1246, 284] on icon at bounding box center [1247, 286] width 12 height 12
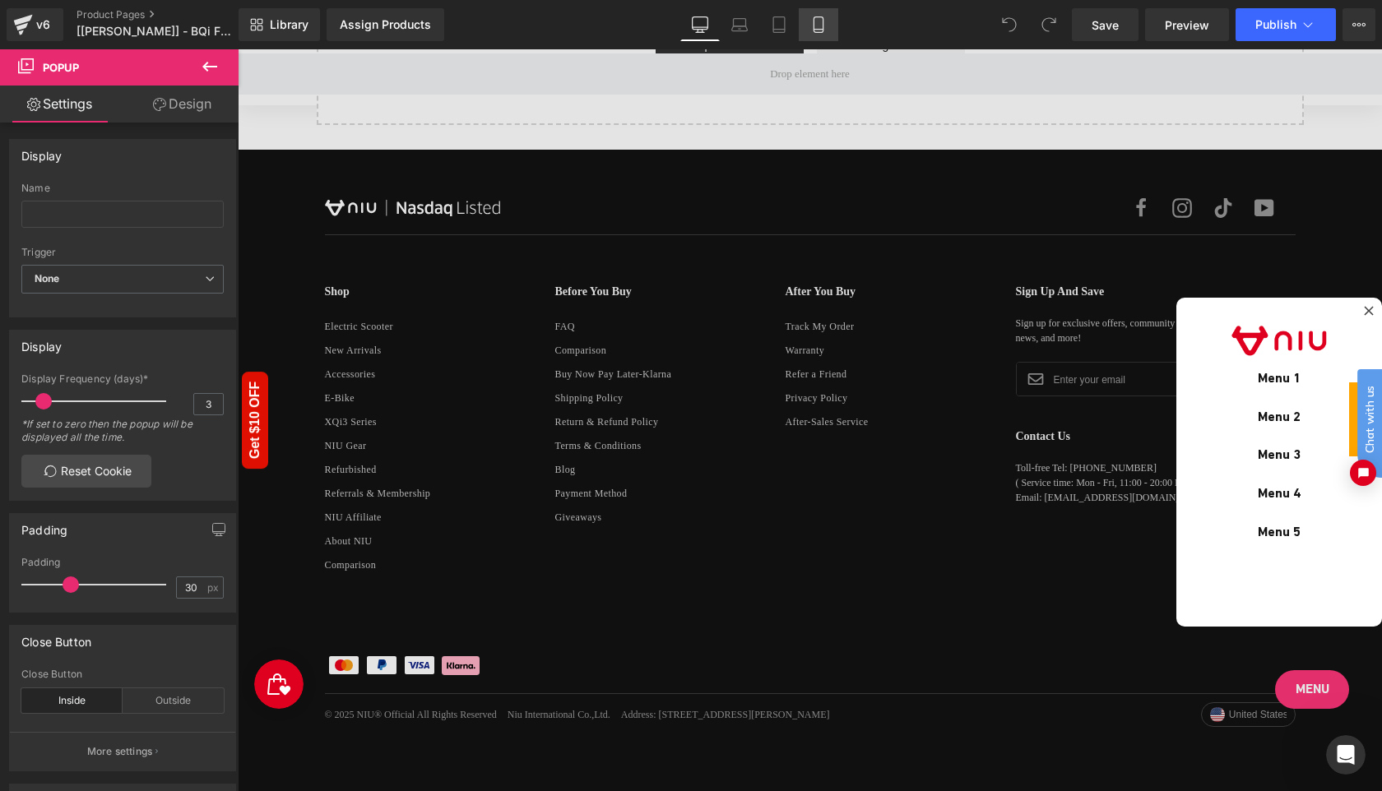
click at [815, 26] on icon at bounding box center [818, 24] width 16 height 16
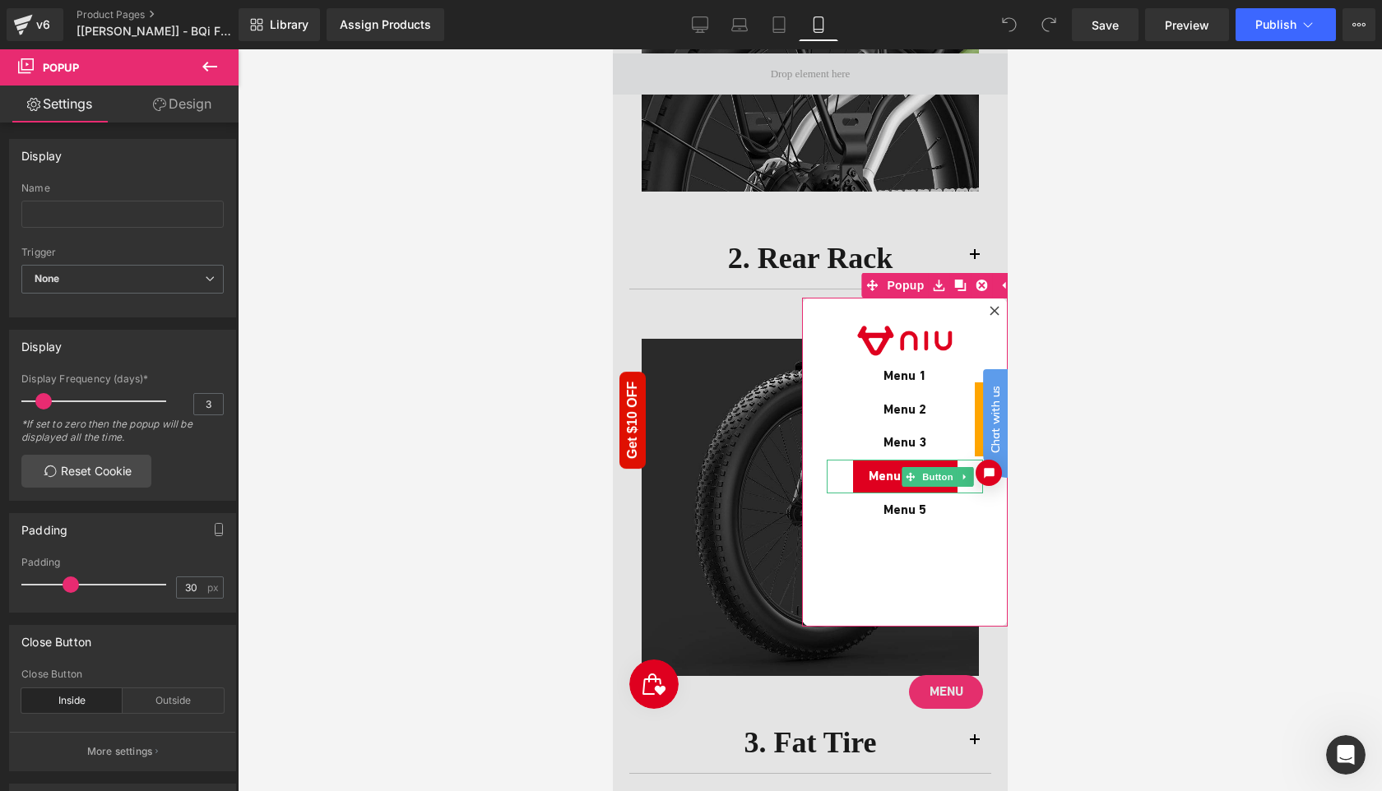
scroll to position [8968, 0]
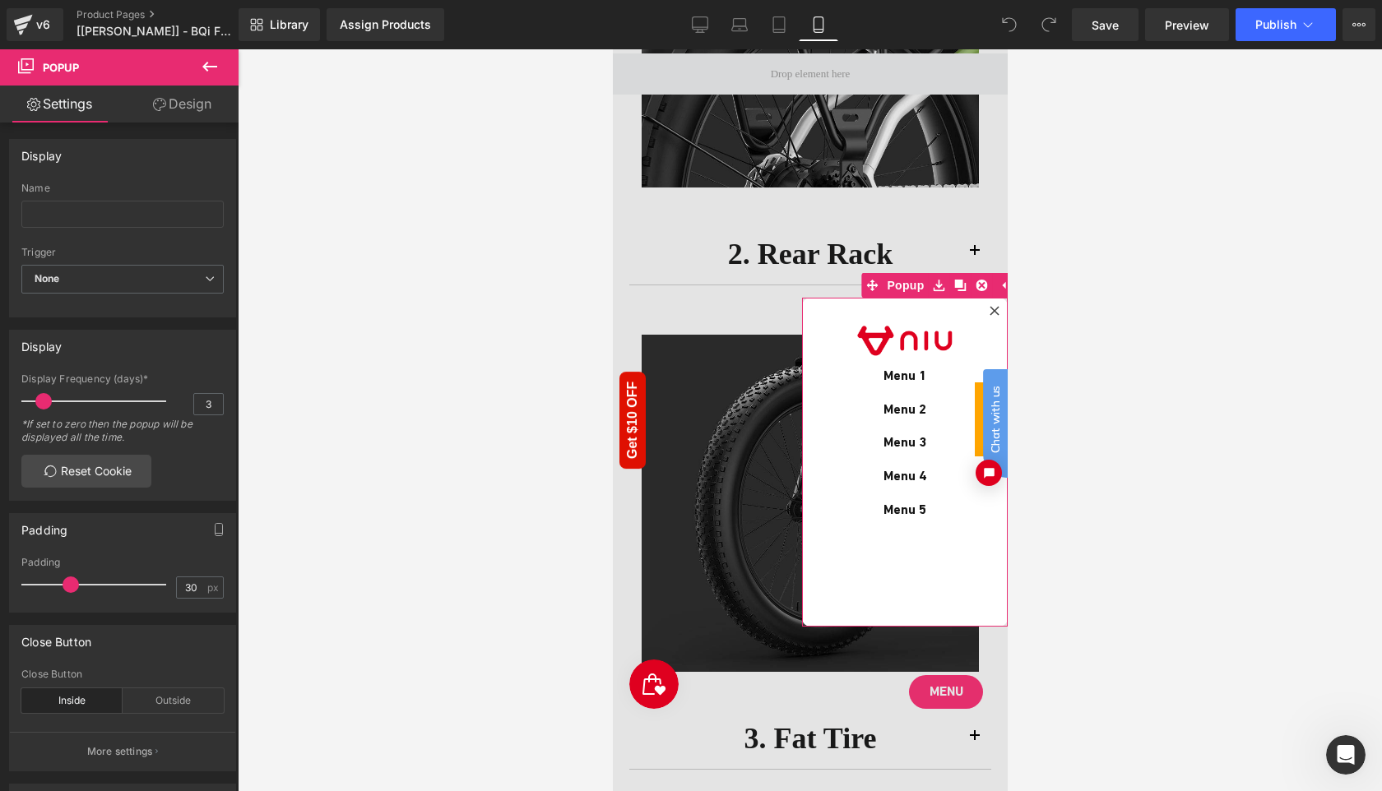
click at [869, 583] on div "Image Menu 1 Button Menu 2 Button Menu 3 Button Menu 4 Button Menu 5 Button" at bounding box center [904, 462] width 206 height 329
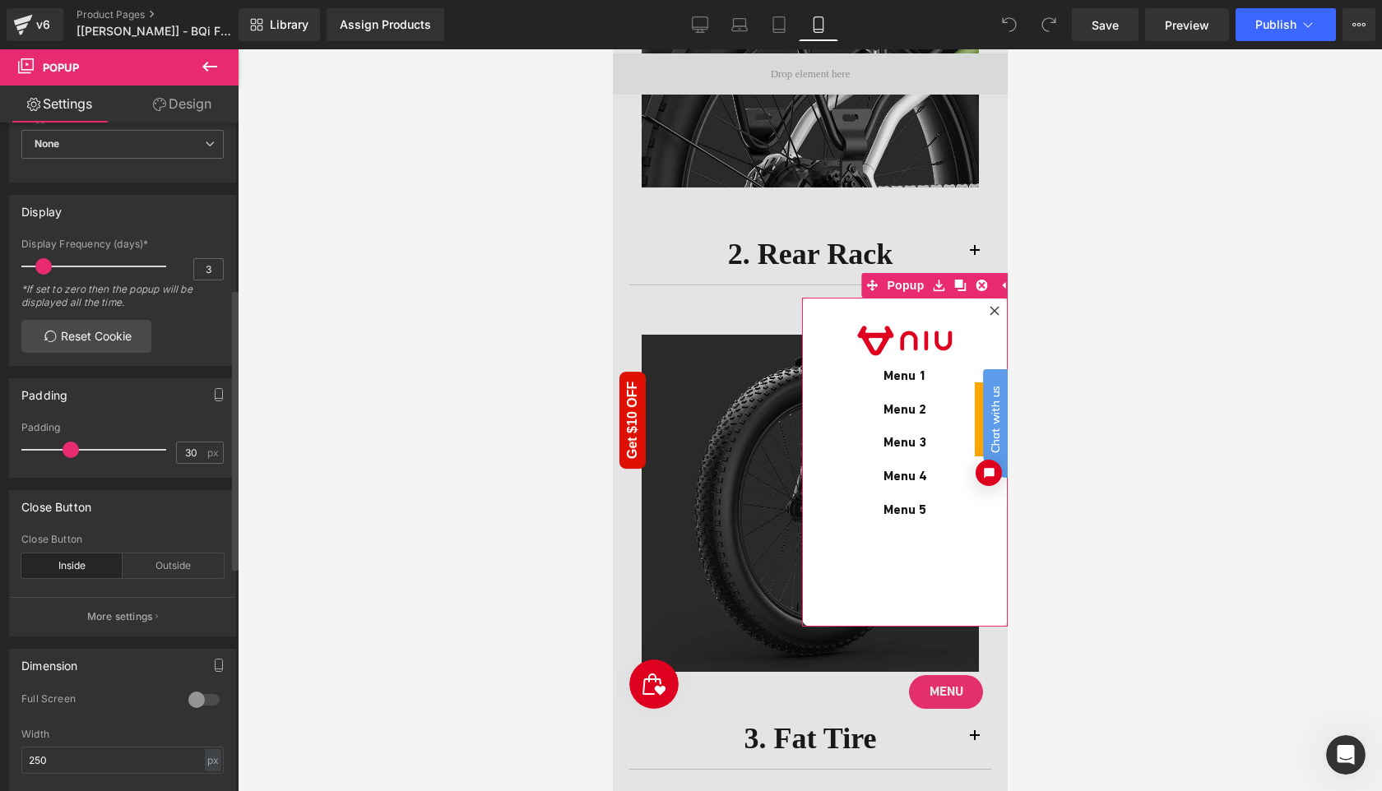
scroll to position [0, 0]
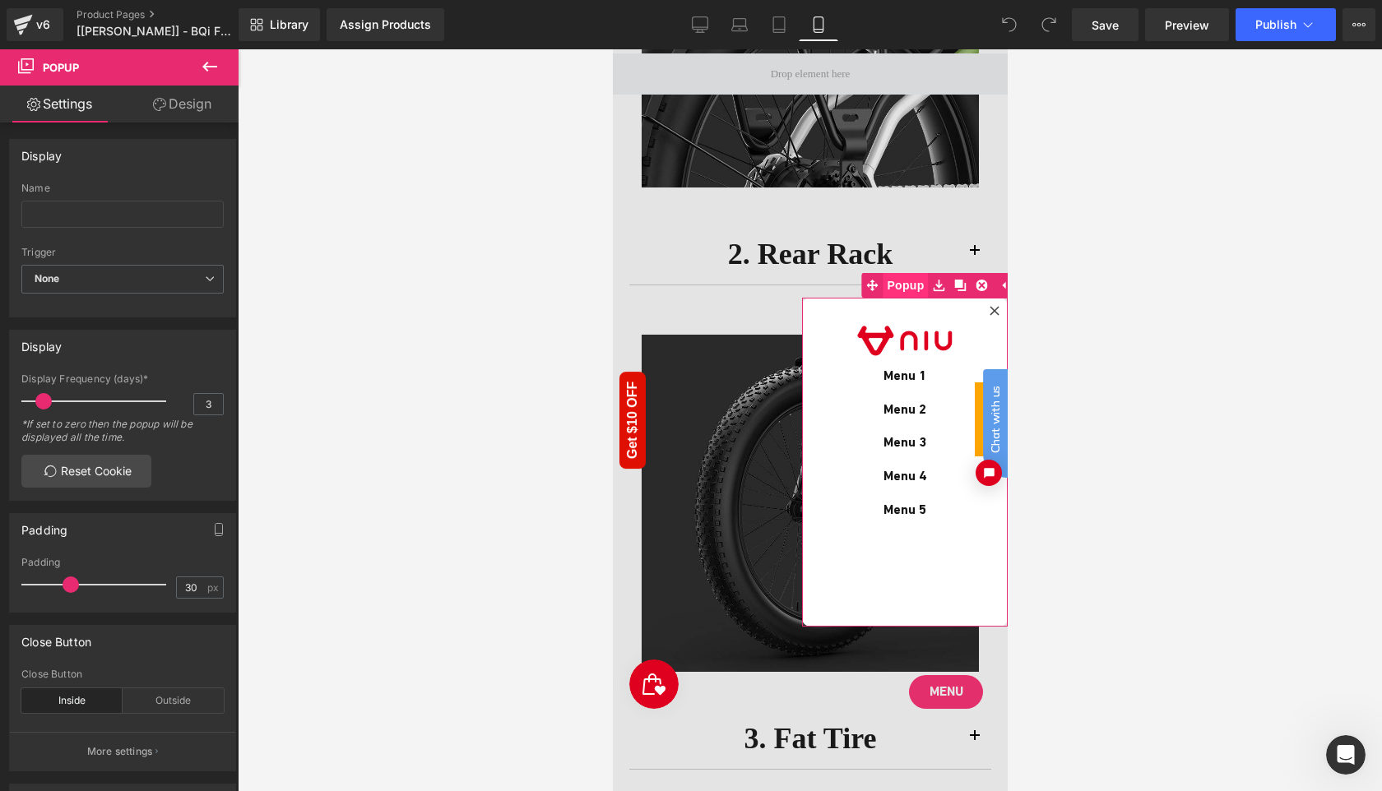
click at [894, 293] on span "Popup" at bounding box center [904, 285] width 45 height 25
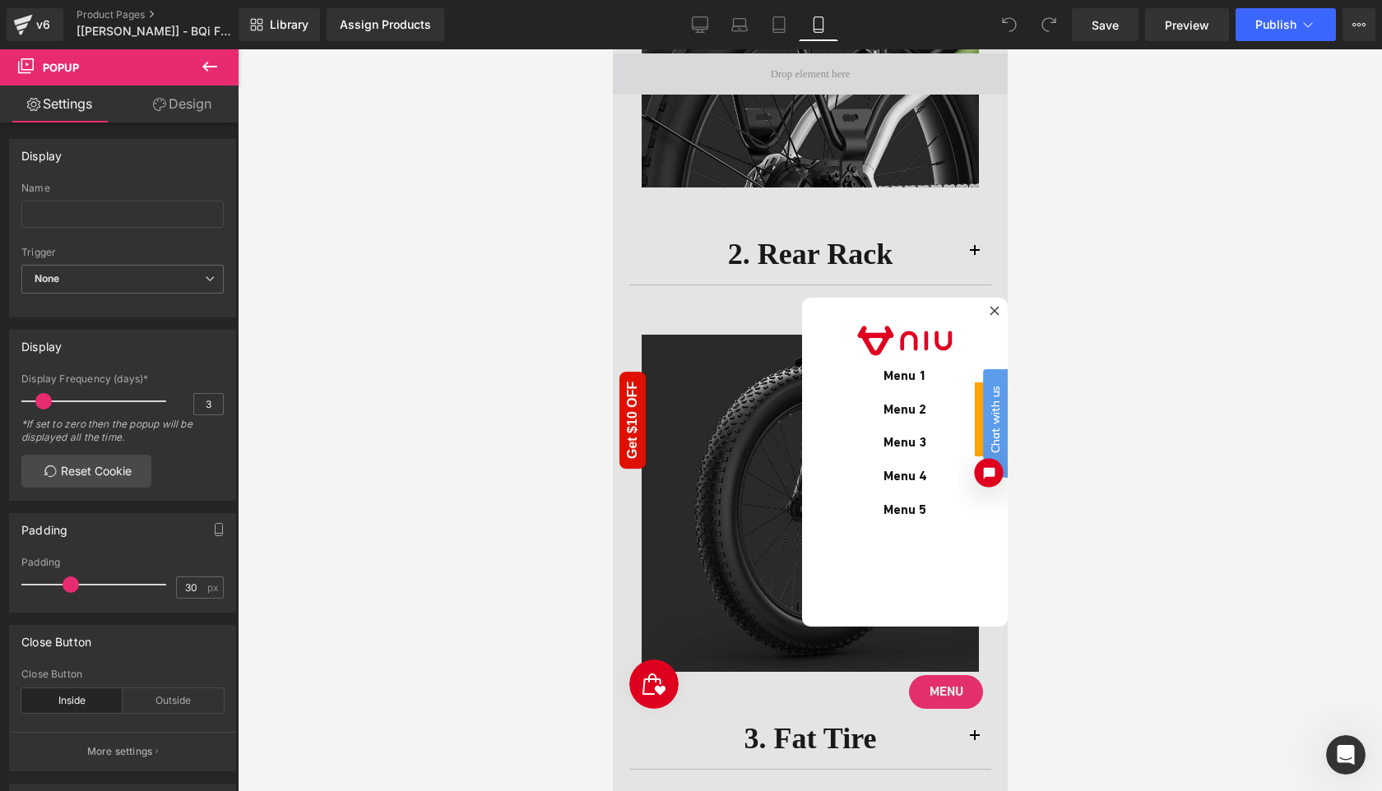
click at [989, 479] on button "Open chat widget" at bounding box center [987, 472] width 29 height 29
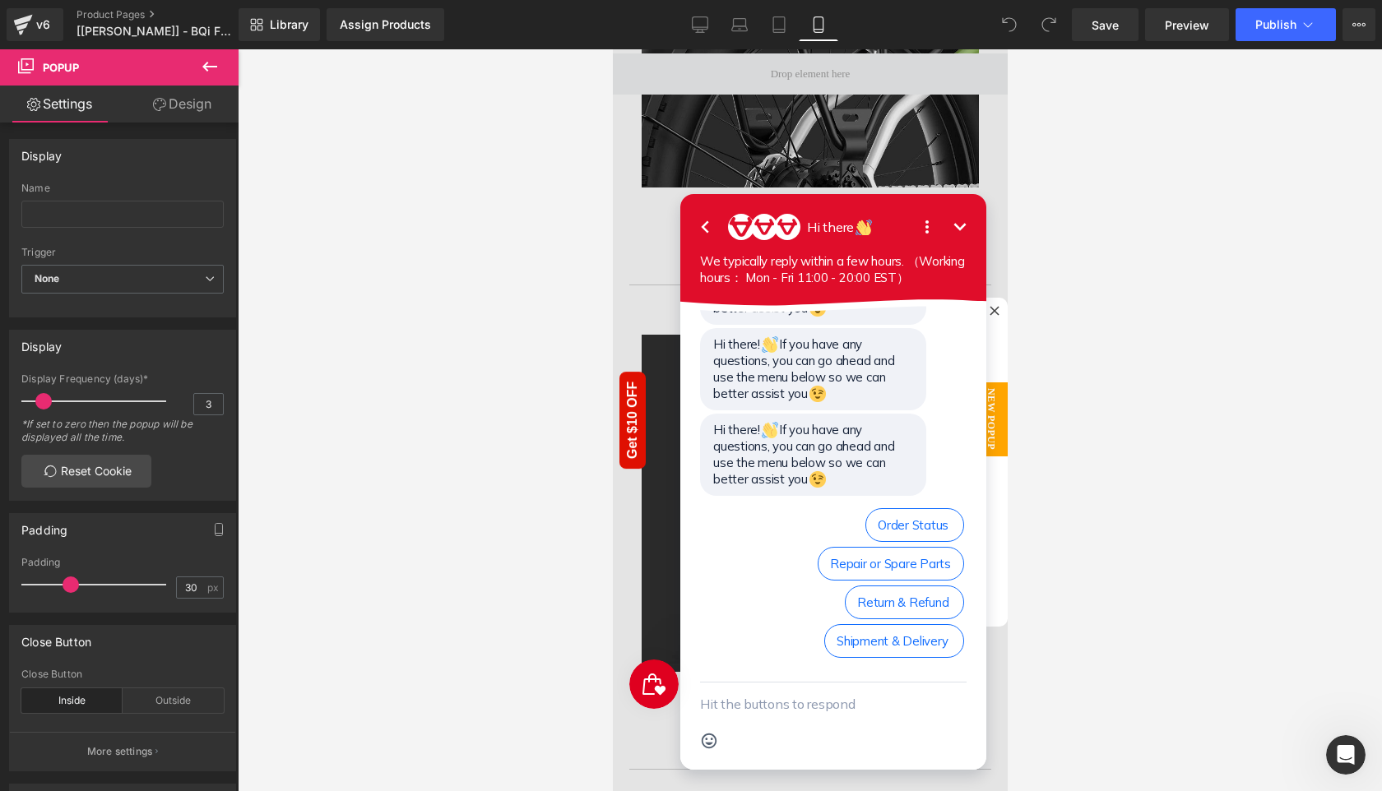
scroll to position [150, 0]
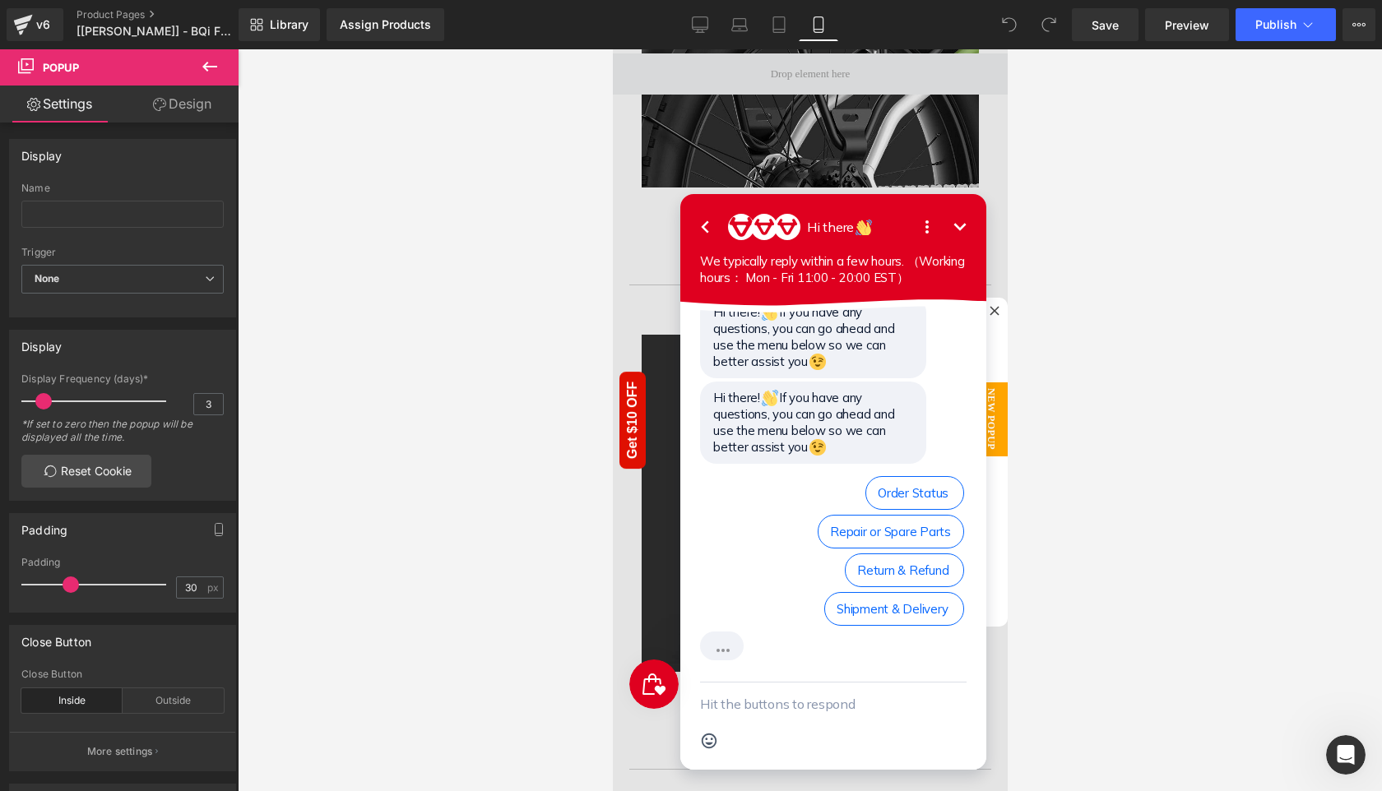
click at [926, 235] on icon "Open options" at bounding box center [927, 227] width 20 height 20
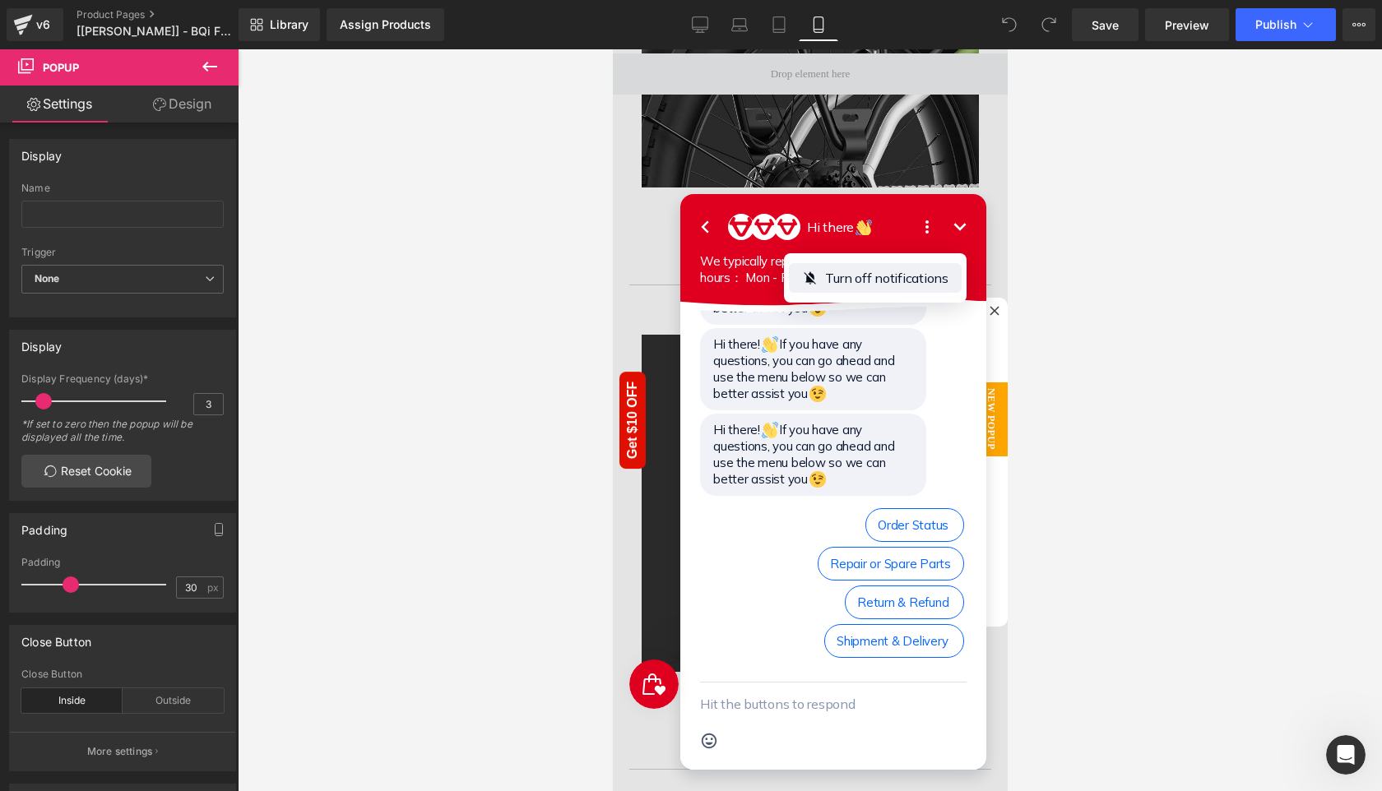
scroll to position [200, 0]
click at [716, 230] on button "Go back" at bounding box center [704, 227] width 33 height 33
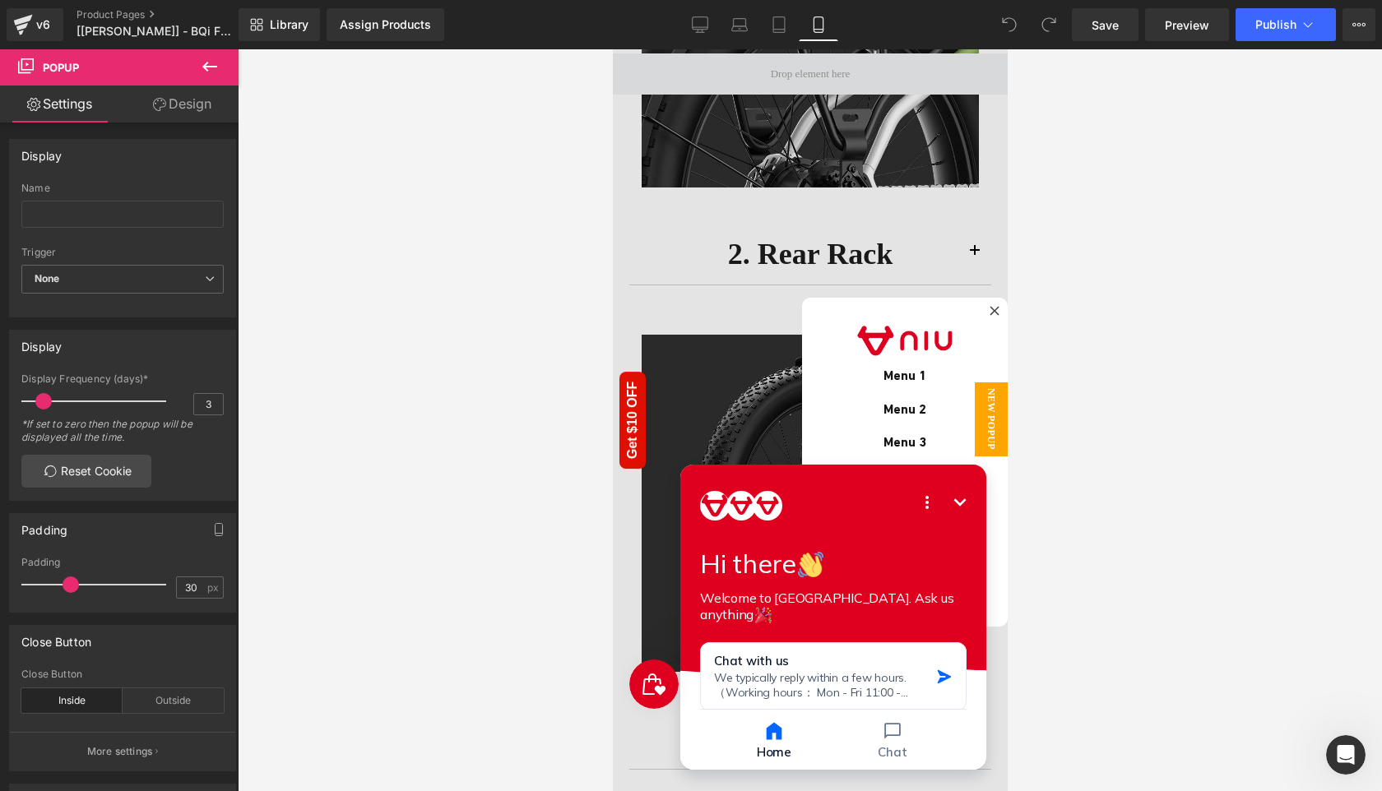
click at [988, 425] on span "New Popup" at bounding box center [990, 420] width 33 height 74
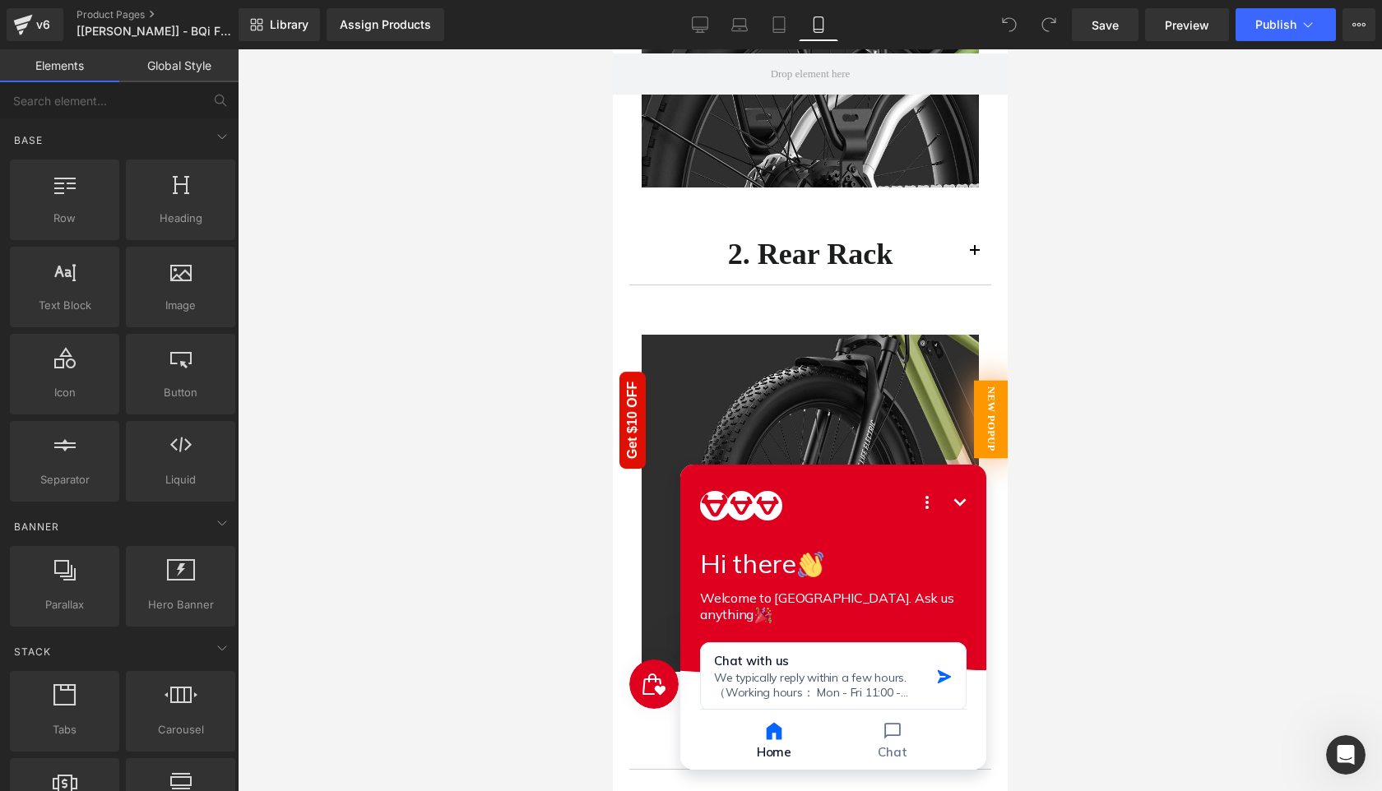
click at [988, 425] on span "New Popup" at bounding box center [990, 420] width 35 height 78
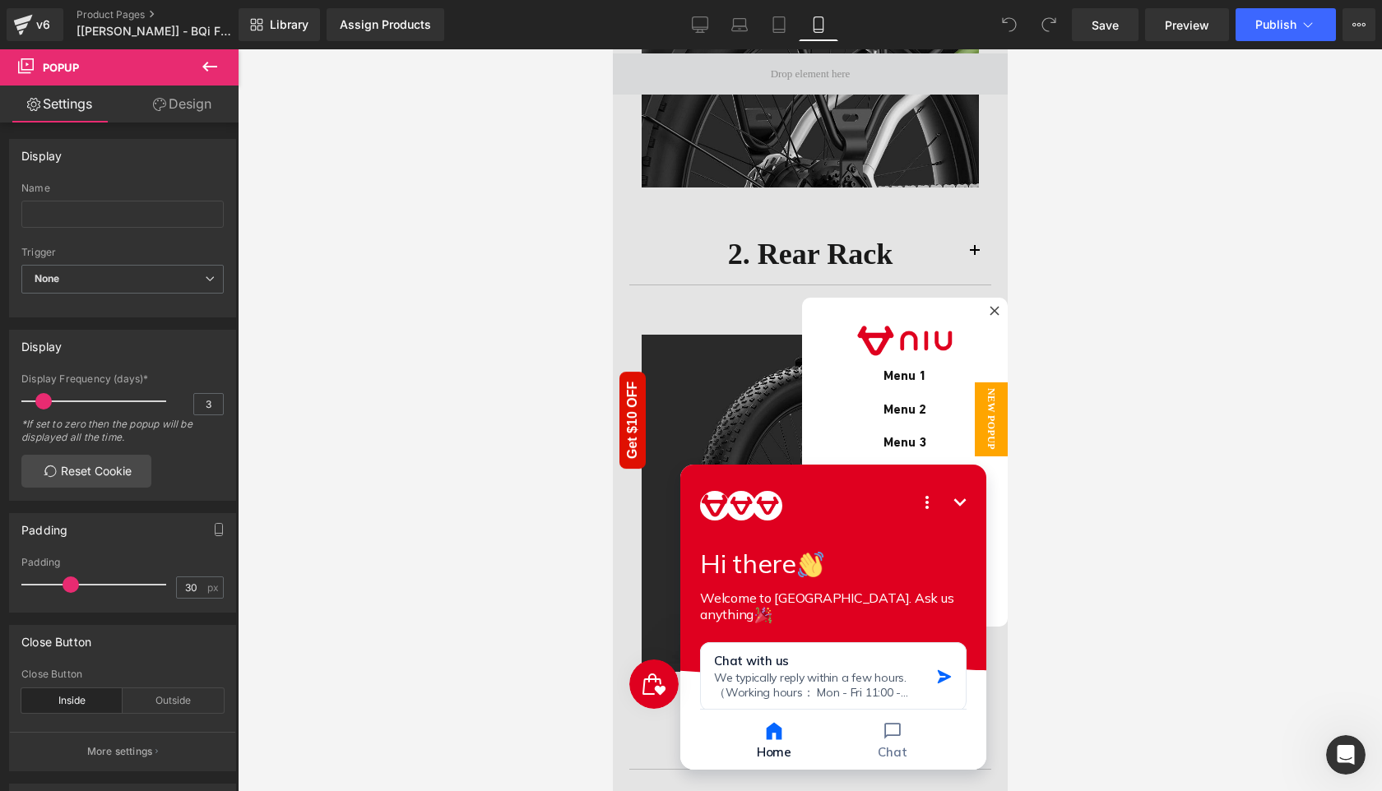
click at [1344, 761] on icon "Open Intercom Messenger" at bounding box center [1346, 755] width 27 height 27
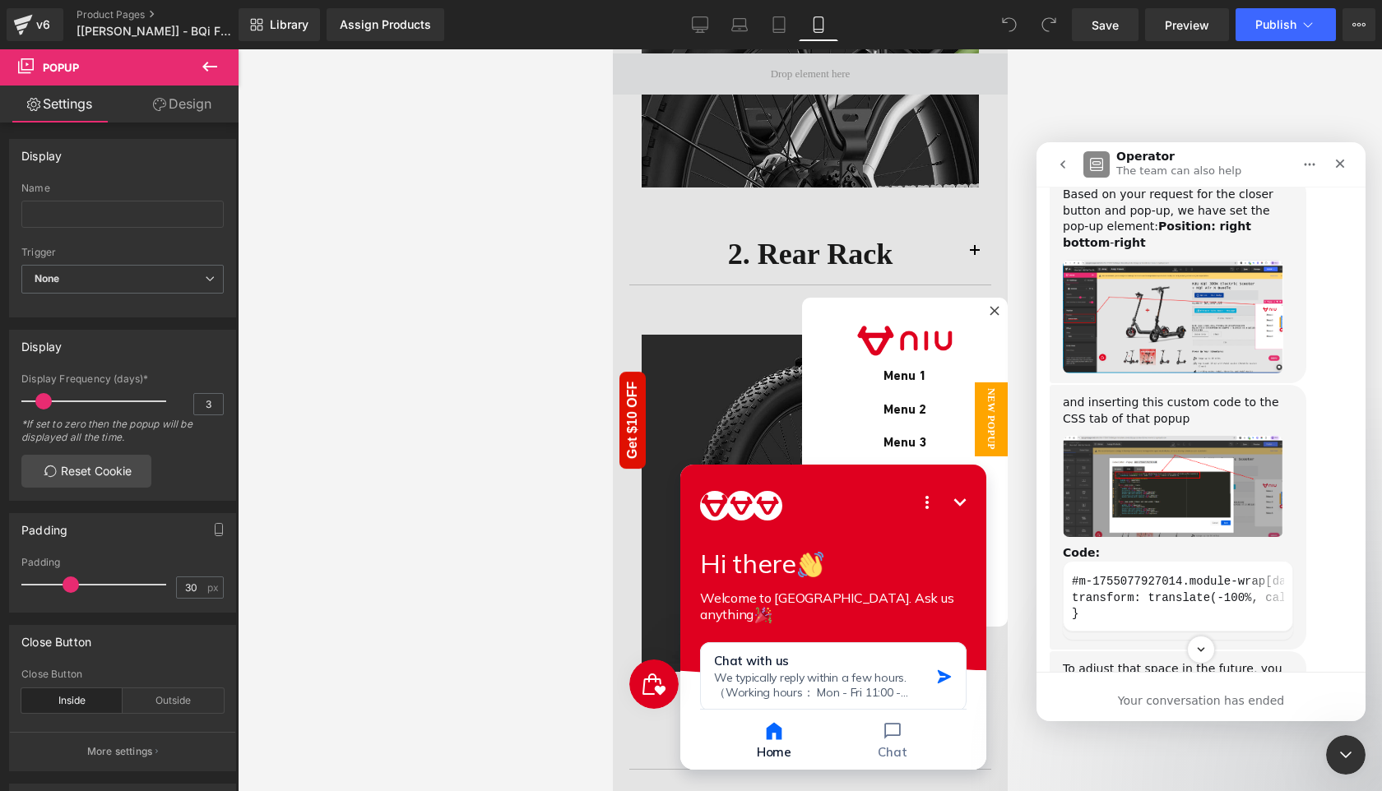
scroll to position [4802, 0]
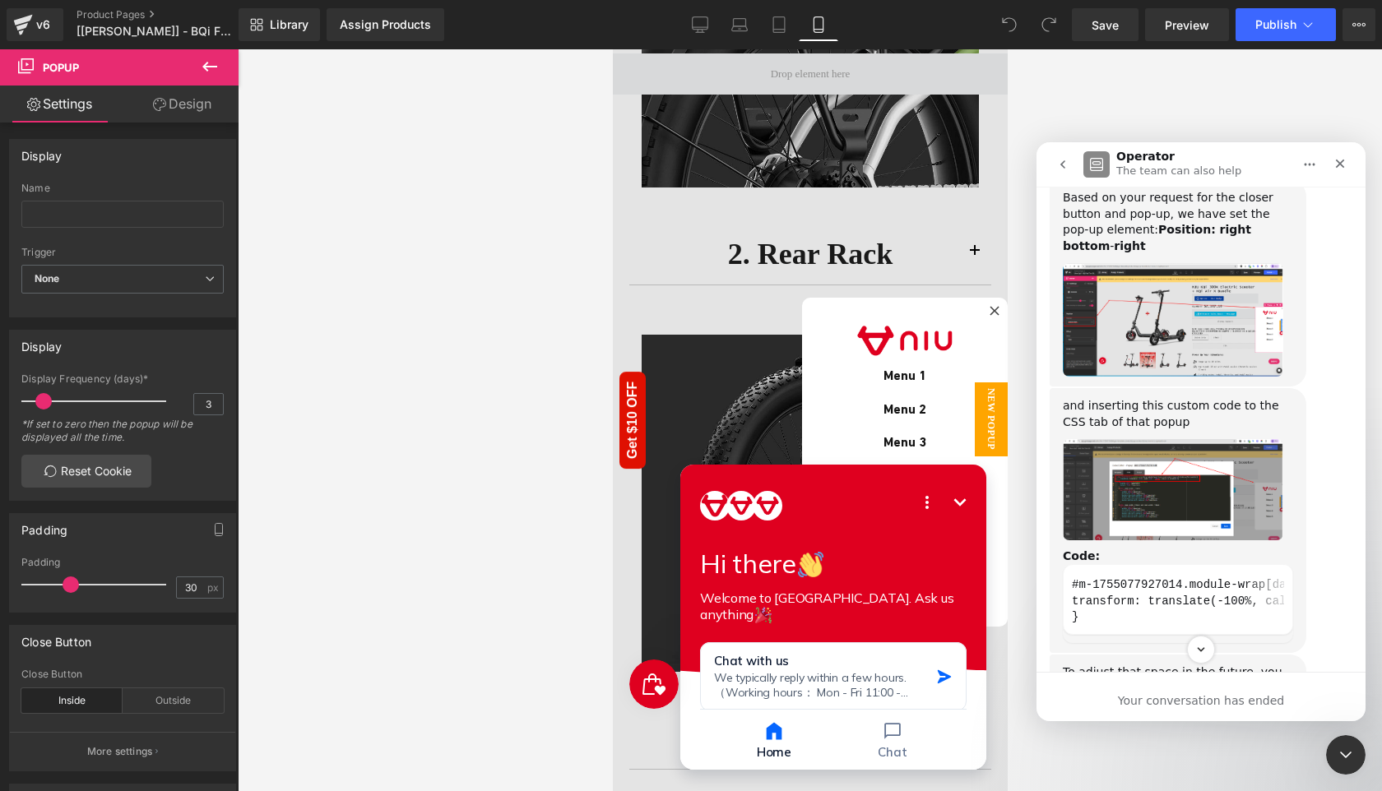
click at [1178, 378] on img "Tina says…" at bounding box center [1173, 320] width 220 height 114
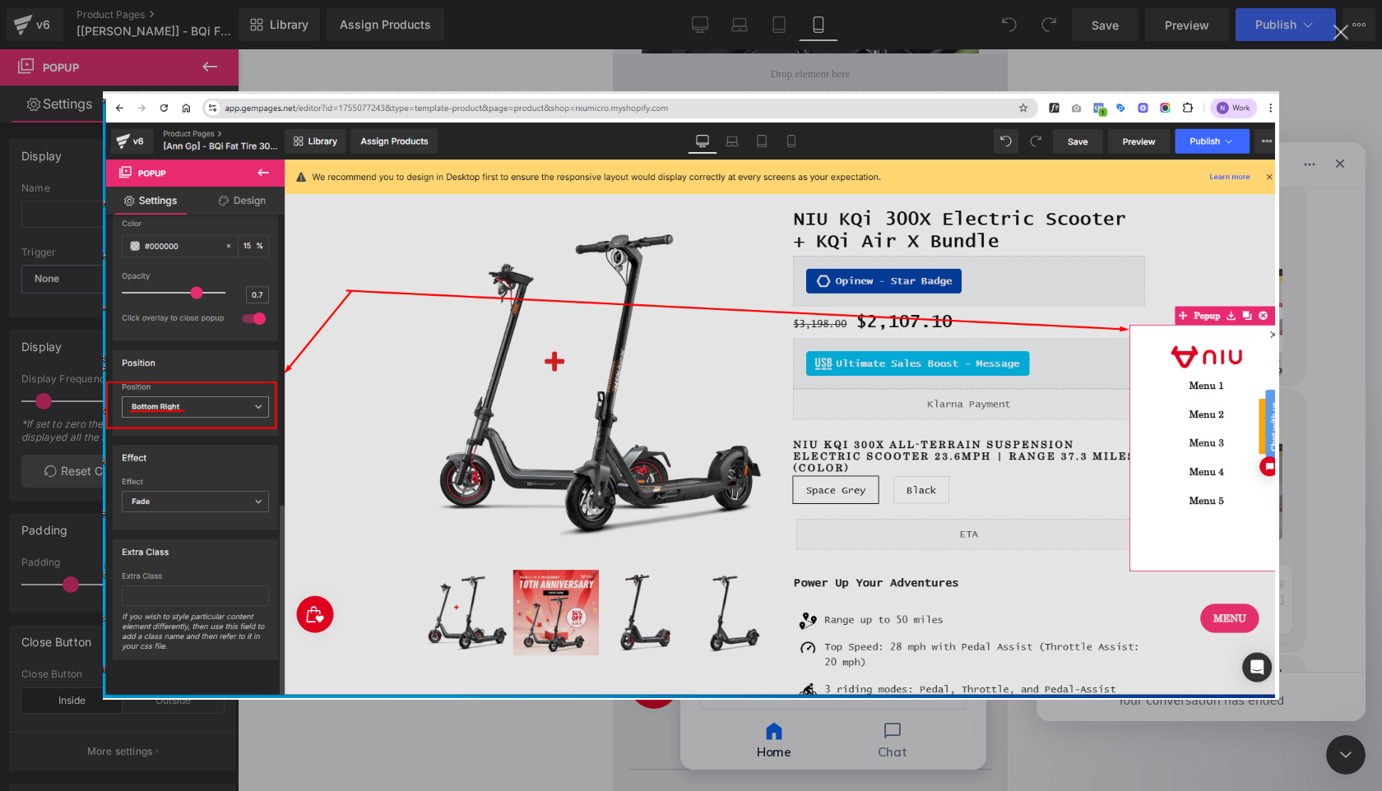
click at [1170, 455] on img "Close" at bounding box center [691, 395] width 1177 height 609
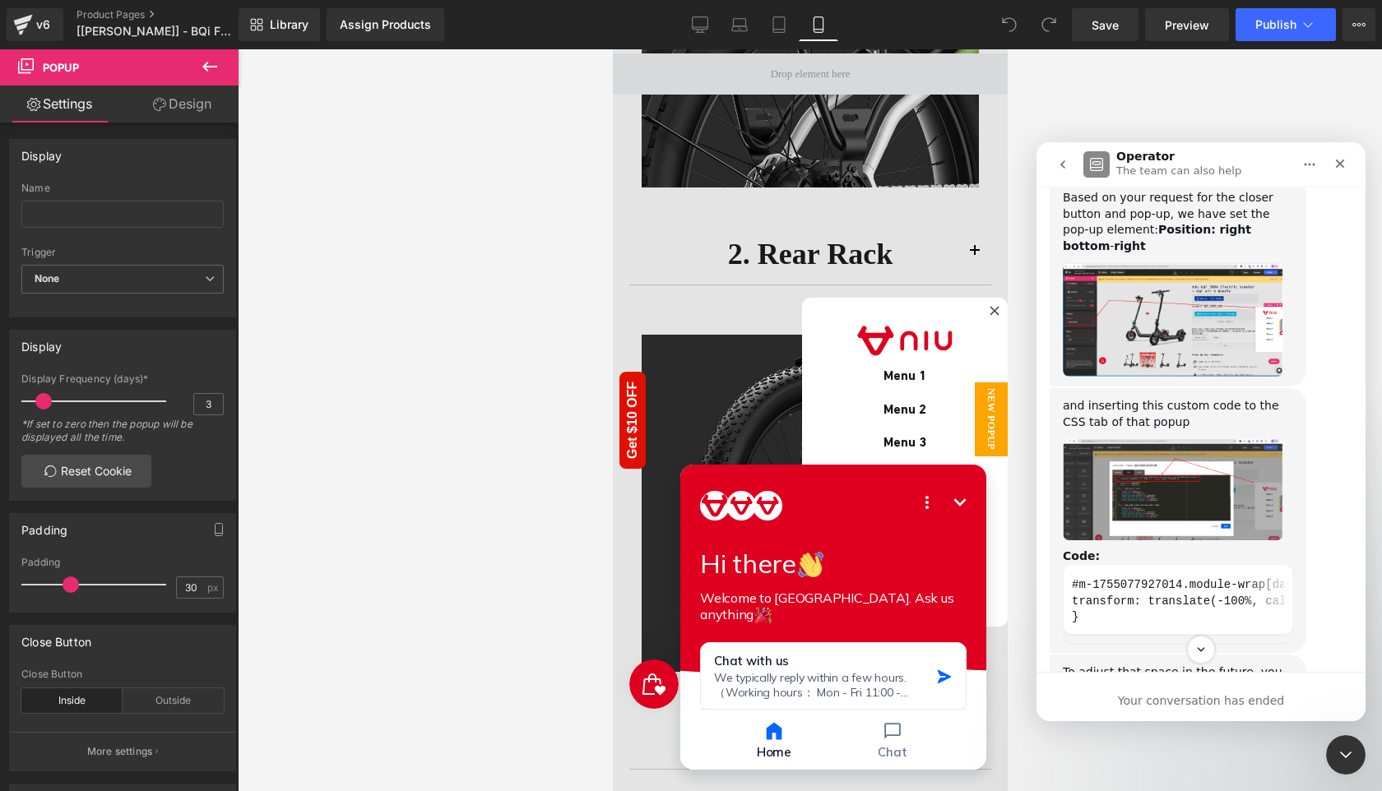
click at [1185, 378] on img "Tina says…" at bounding box center [1173, 320] width 220 height 114
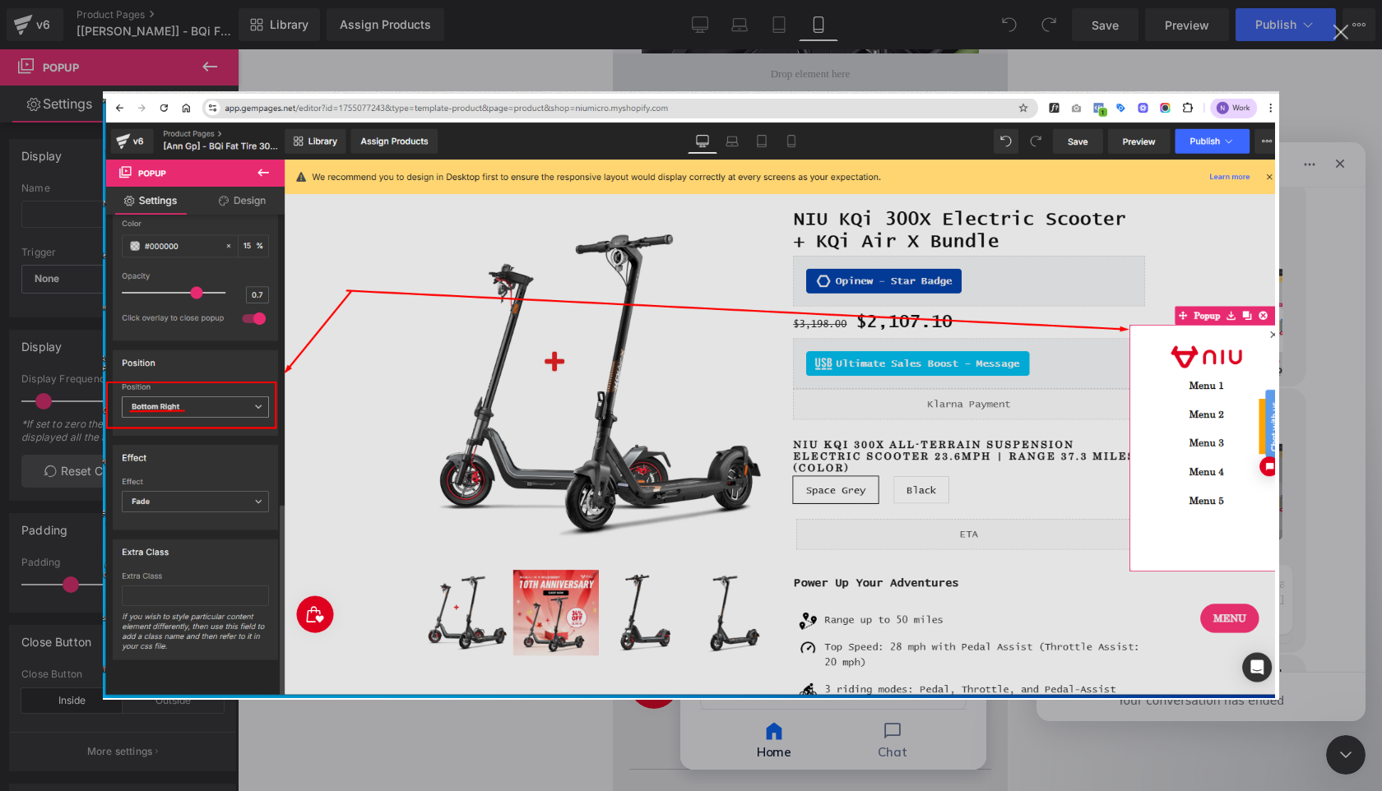
click at [1185, 457] on img "Close" at bounding box center [691, 395] width 1177 height 609
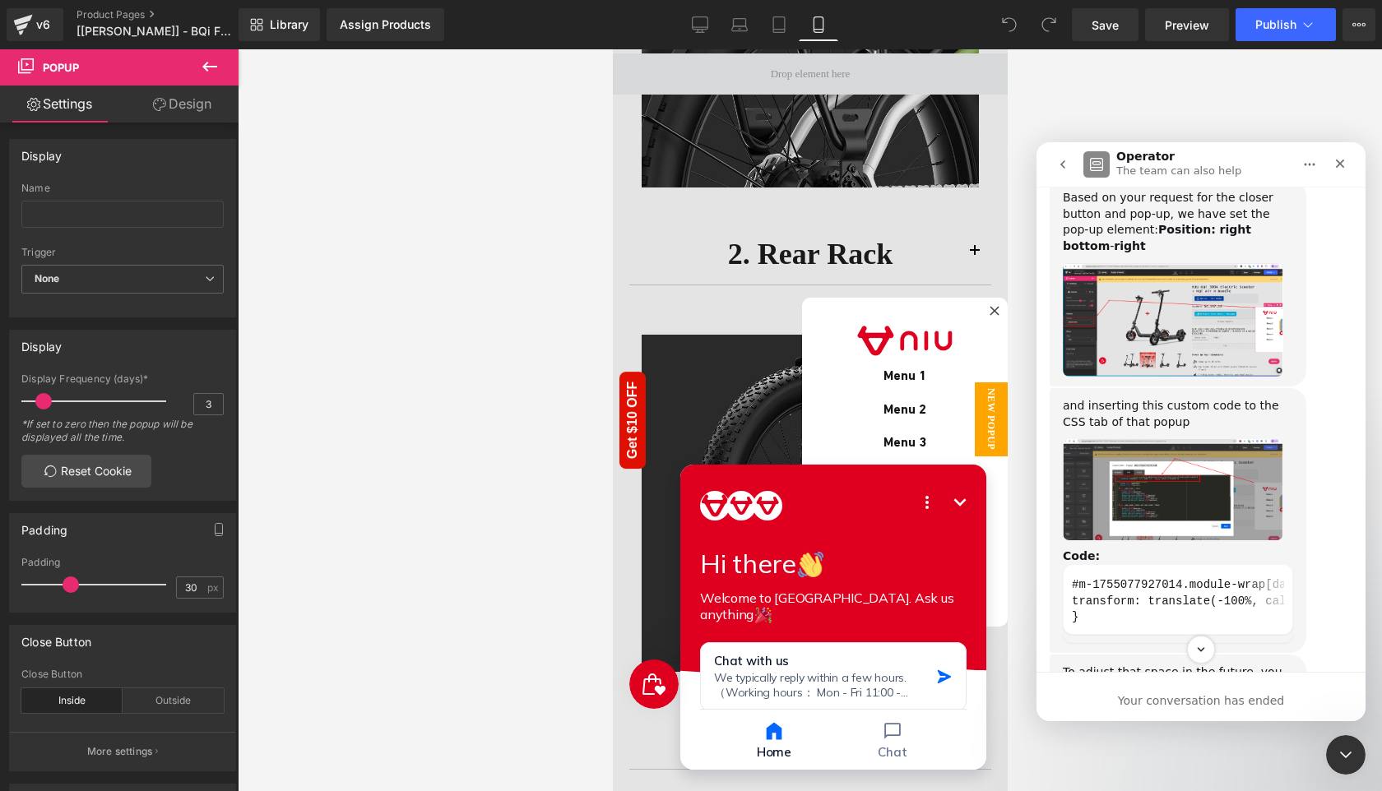
click at [1192, 541] on img "Tina says…" at bounding box center [1173, 489] width 220 height 101
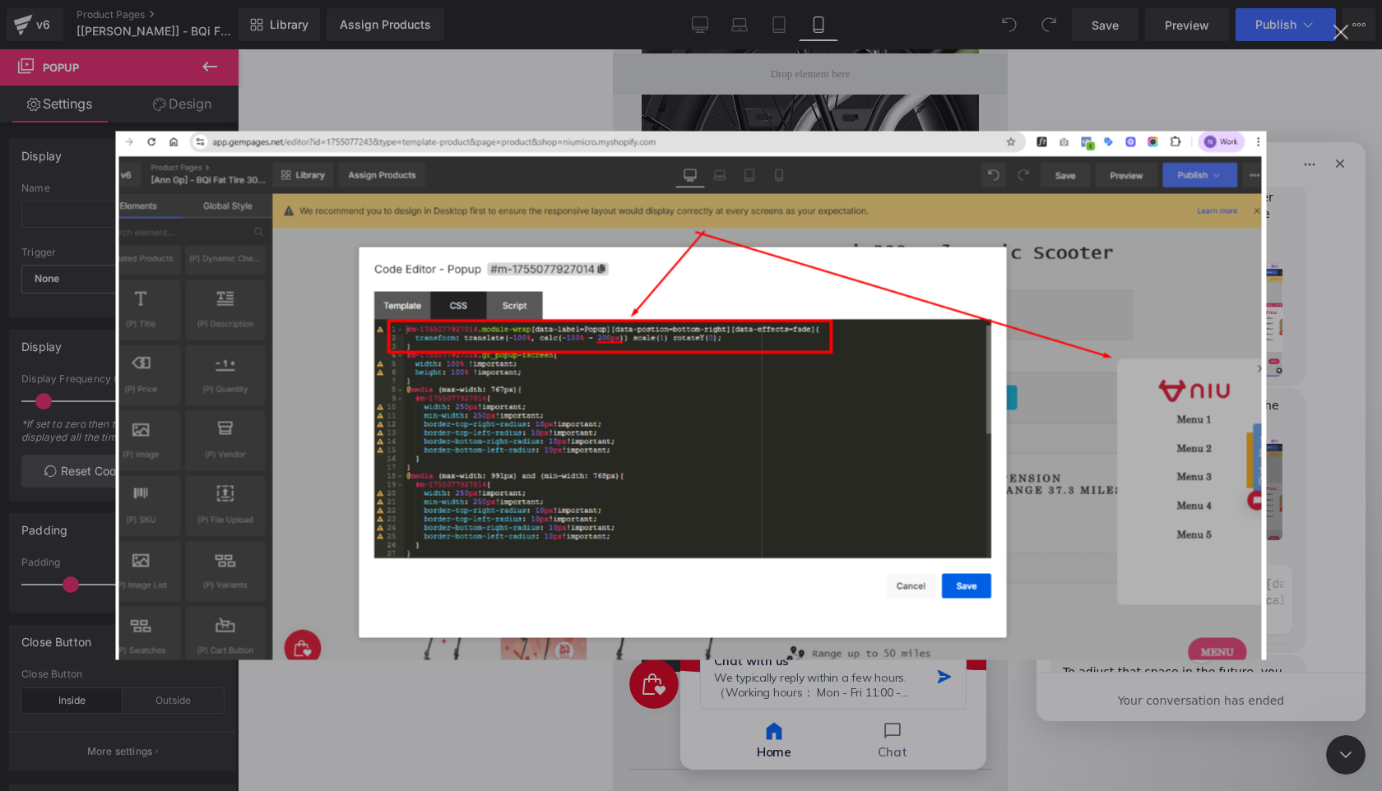
click at [1189, 582] on img "Close" at bounding box center [691, 396] width 1151 height 529
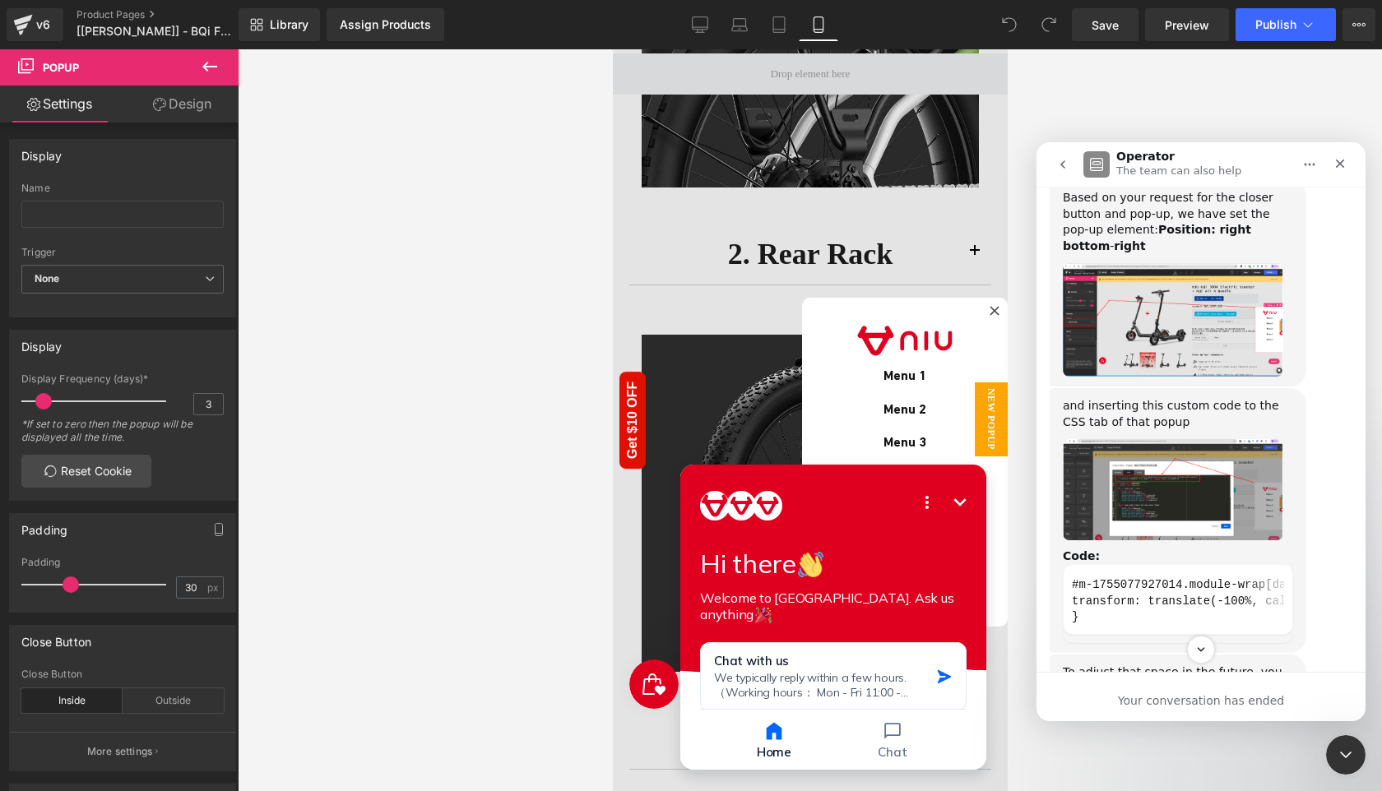
click at [900, 295] on div at bounding box center [691, 371] width 1382 height 742
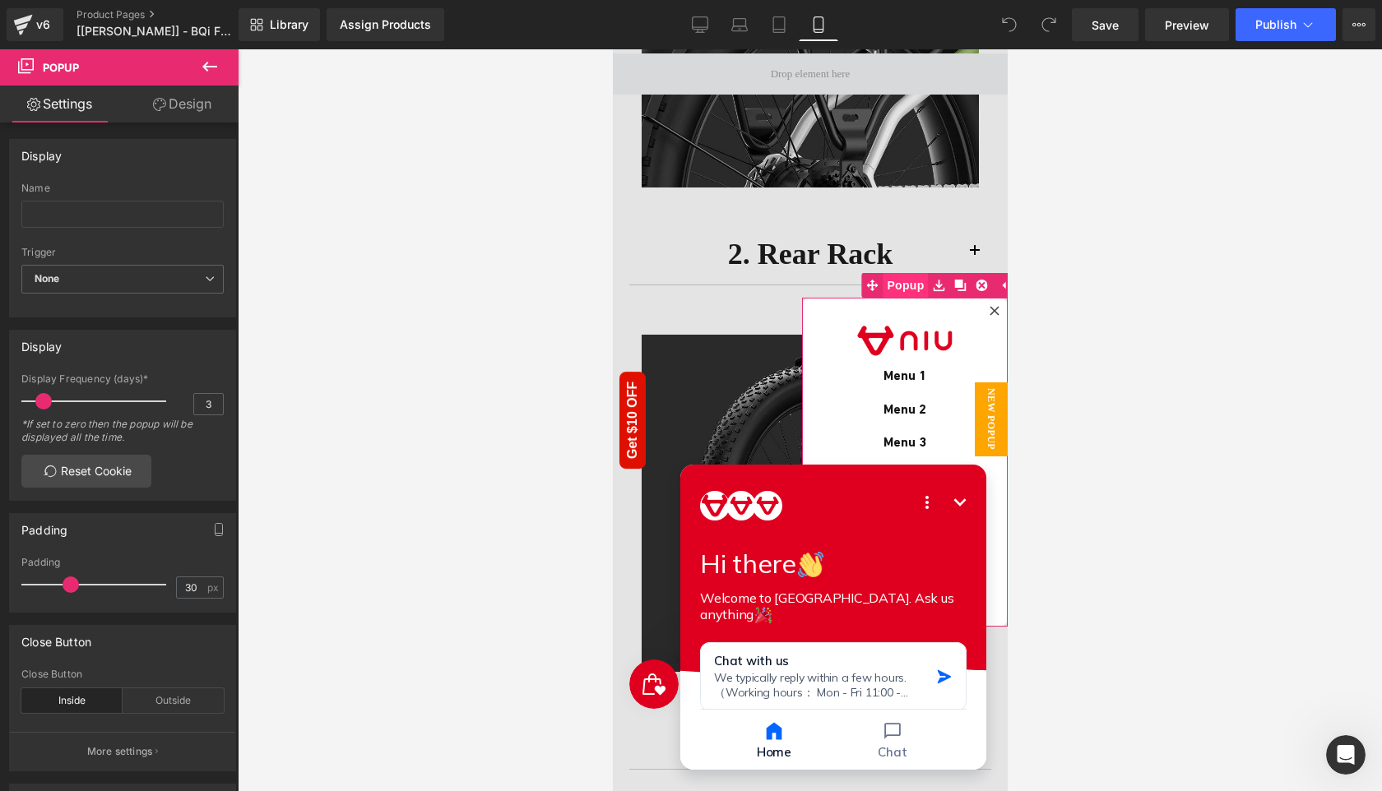
click at [892, 287] on span "Popup" at bounding box center [904, 285] width 45 height 25
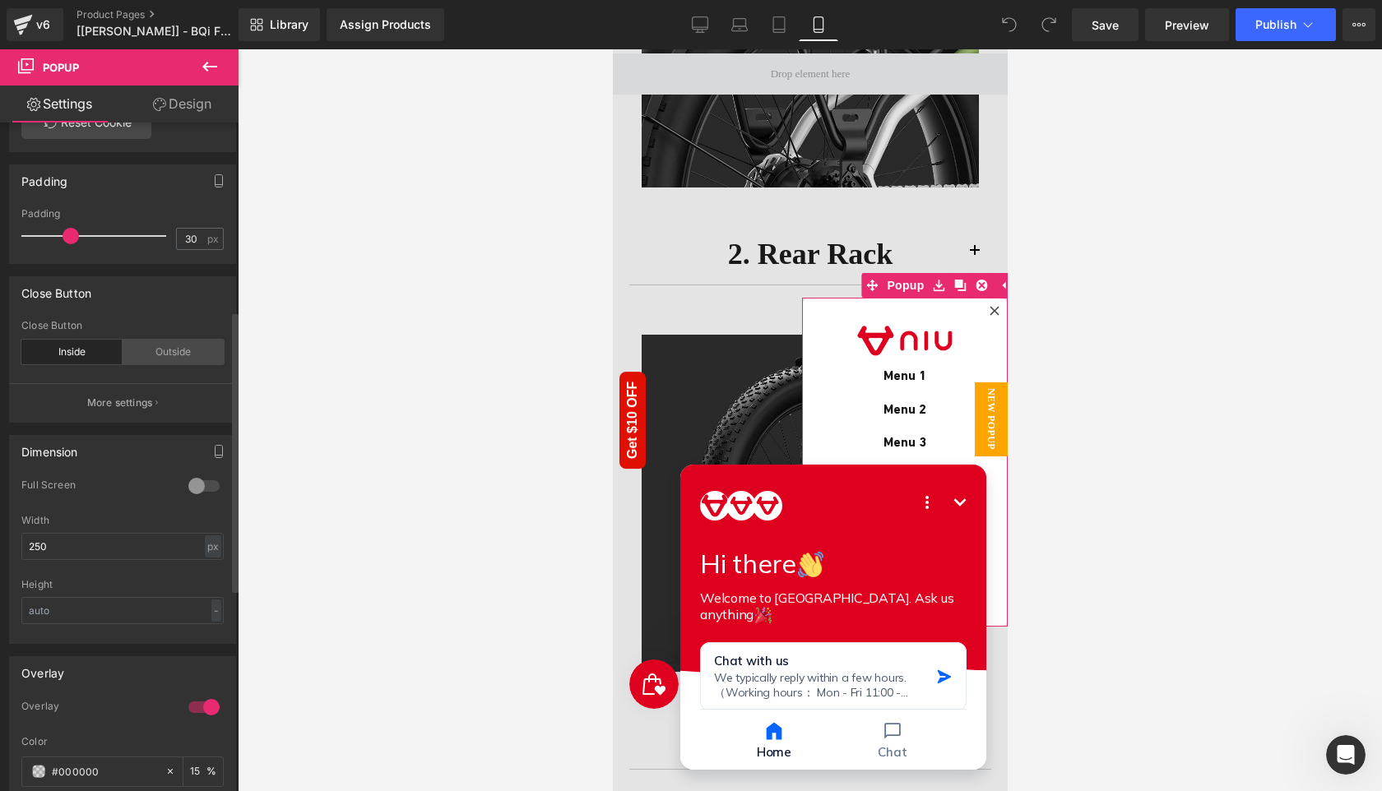
scroll to position [448, 0]
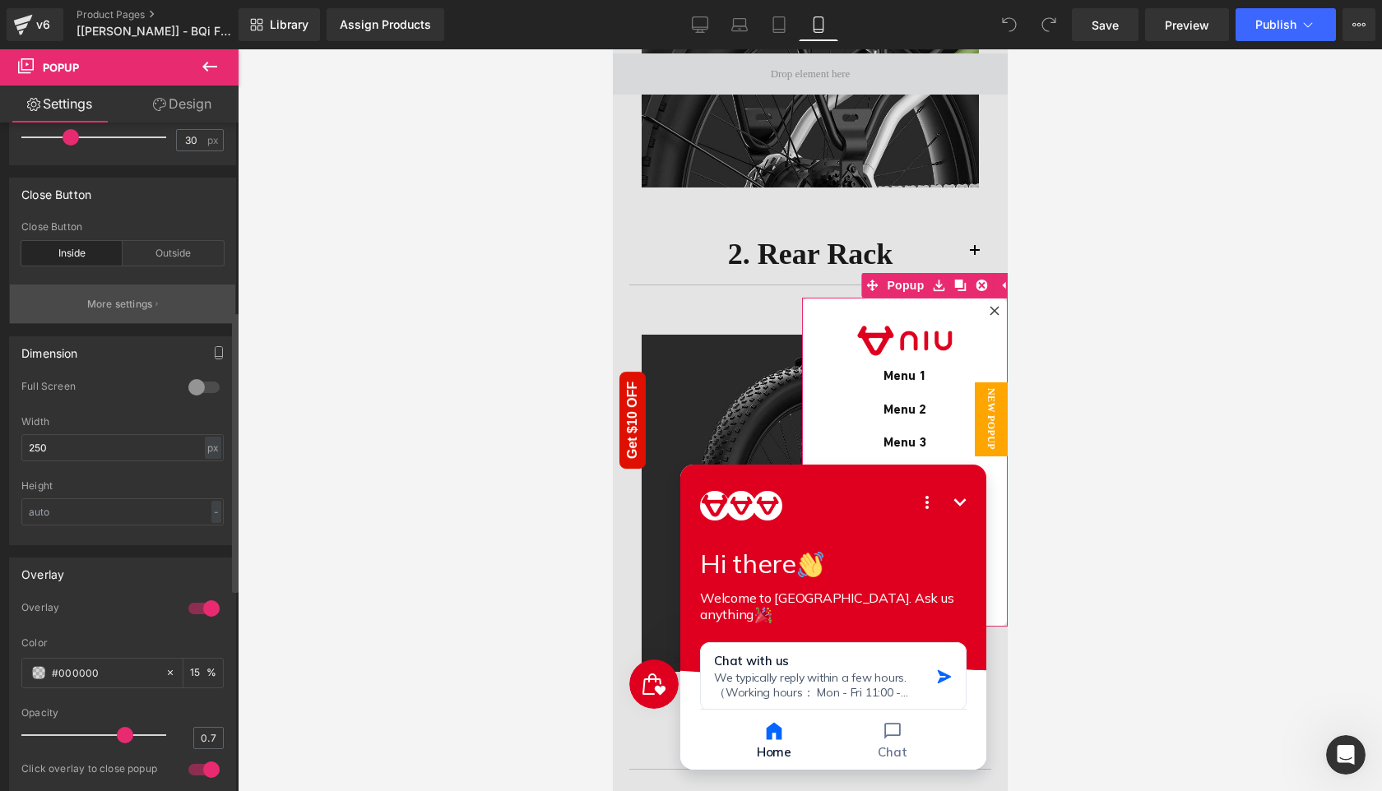
click at [119, 306] on p "More settings" at bounding box center [120, 304] width 66 height 15
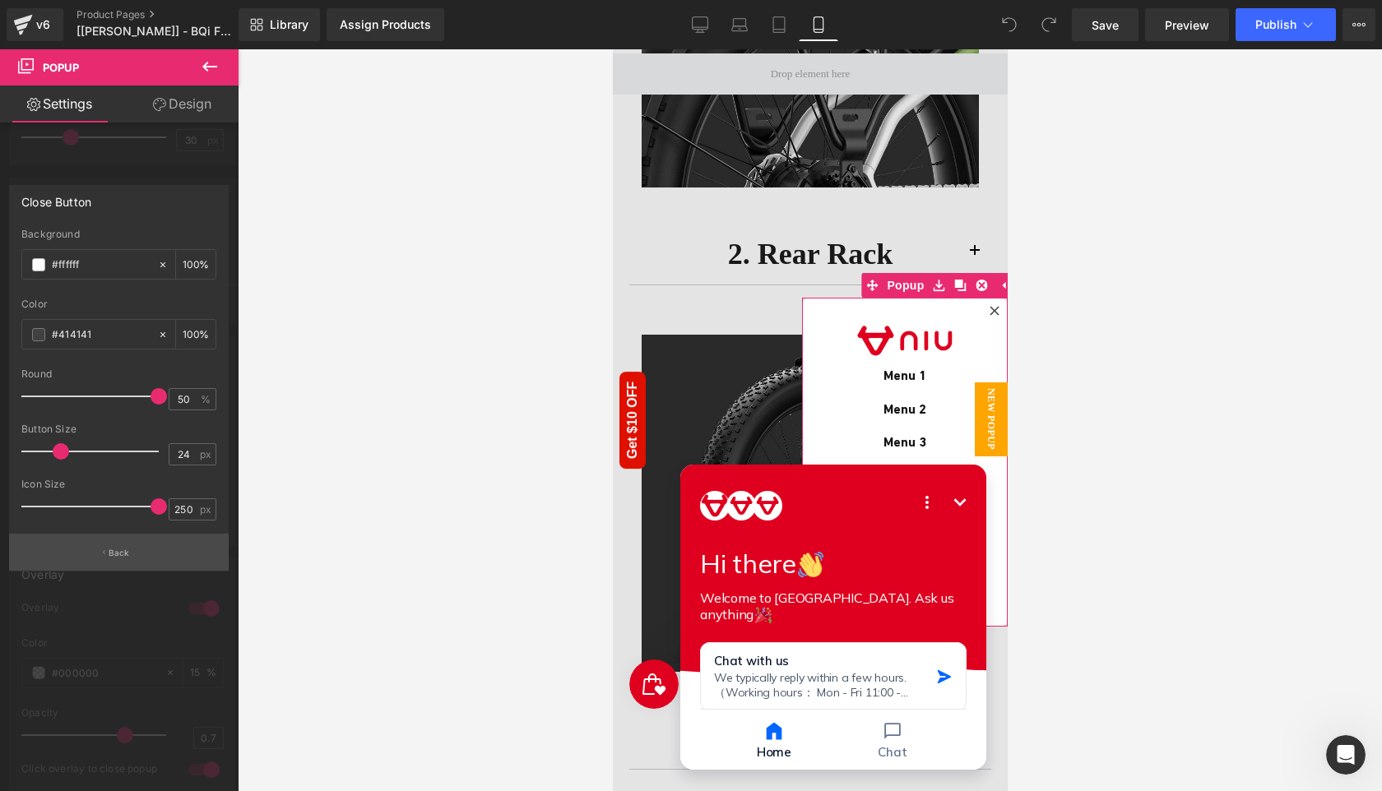
click at [104, 560] on button "Back" at bounding box center [119, 552] width 220 height 37
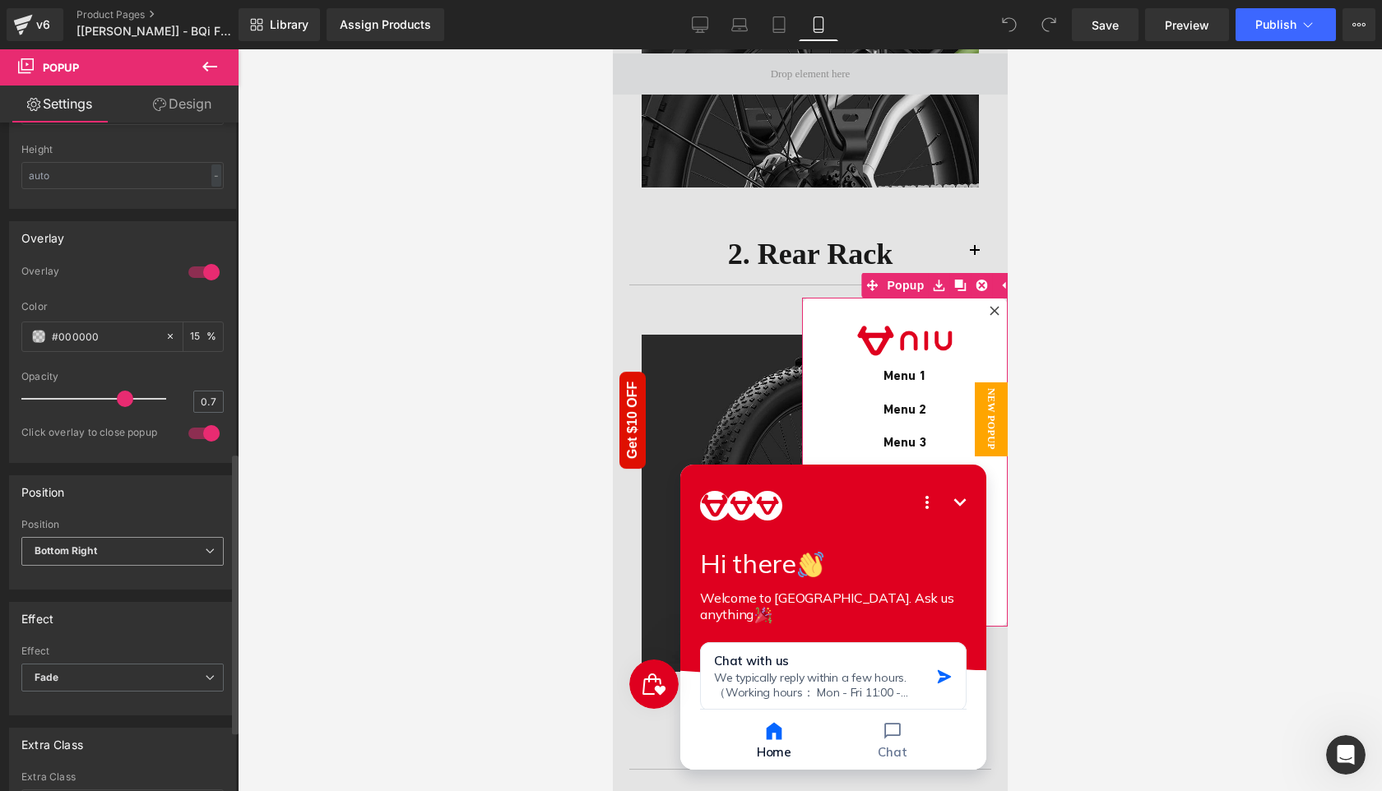
scroll to position [920, 0]
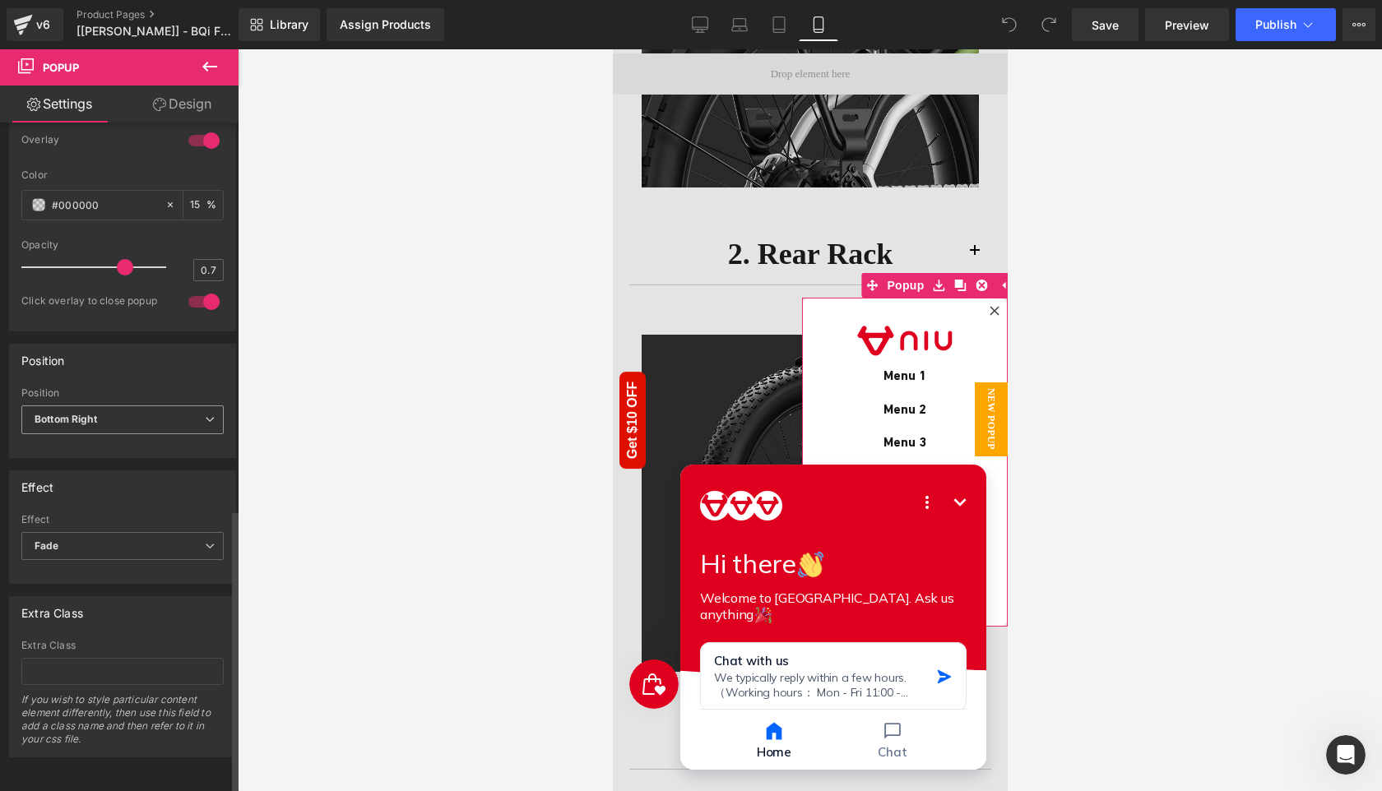
click at [174, 420] on span "Bottom Right" at bounding box center [122, 420] width 202 height 29
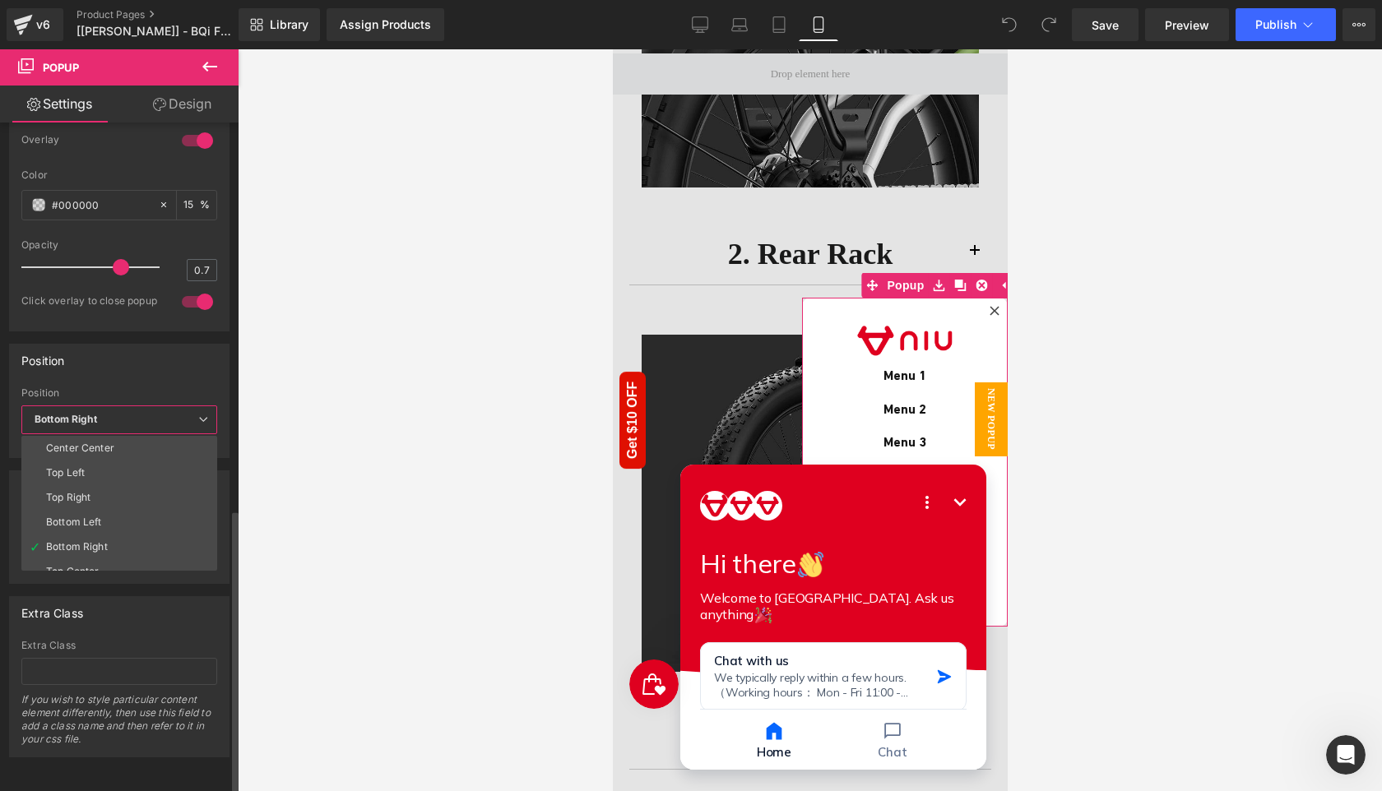
click at [174, 419] on span "Bottom Right" at bounding box center [119, 420] width 196 height 29
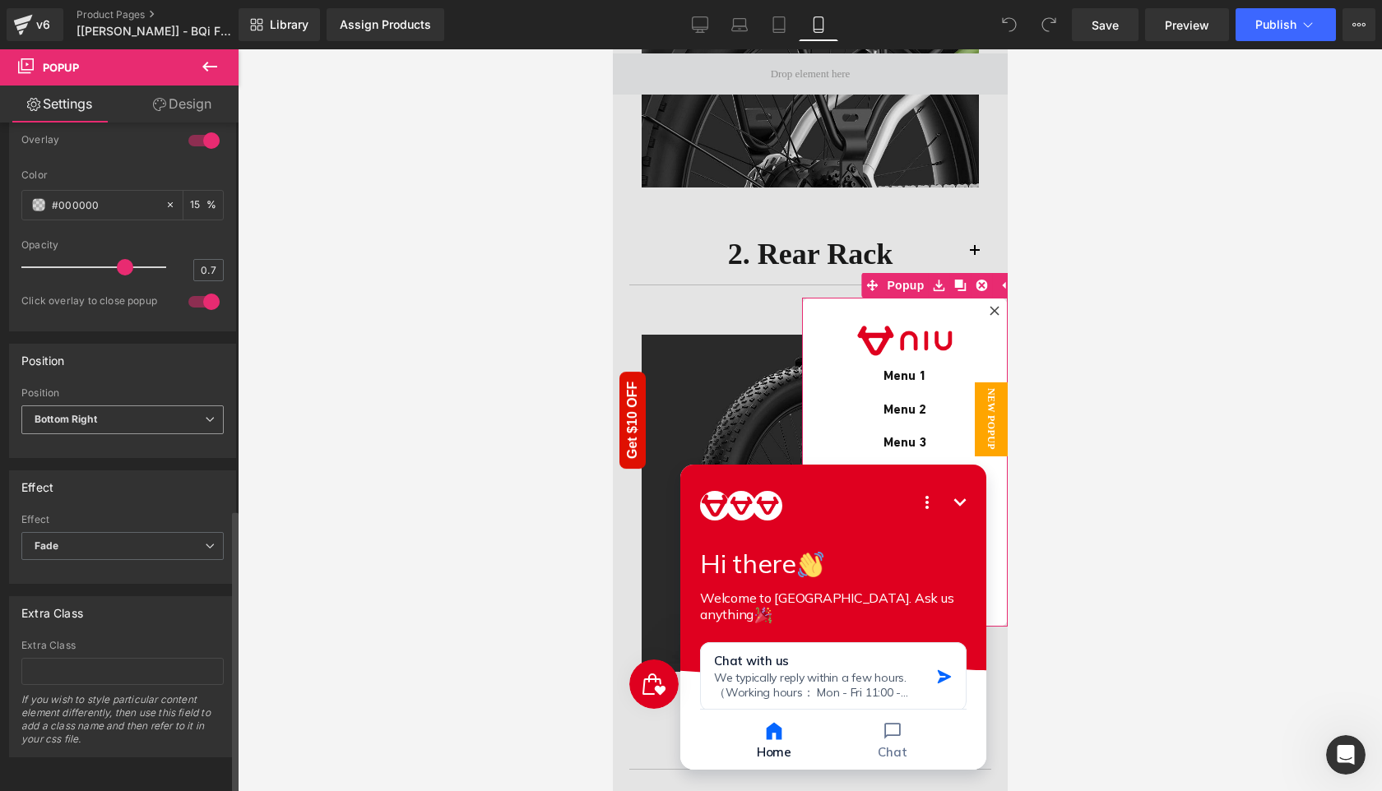
click at [174, 424] on span "Bottom Right" at bounding box center [122, 420] width 202 height 29
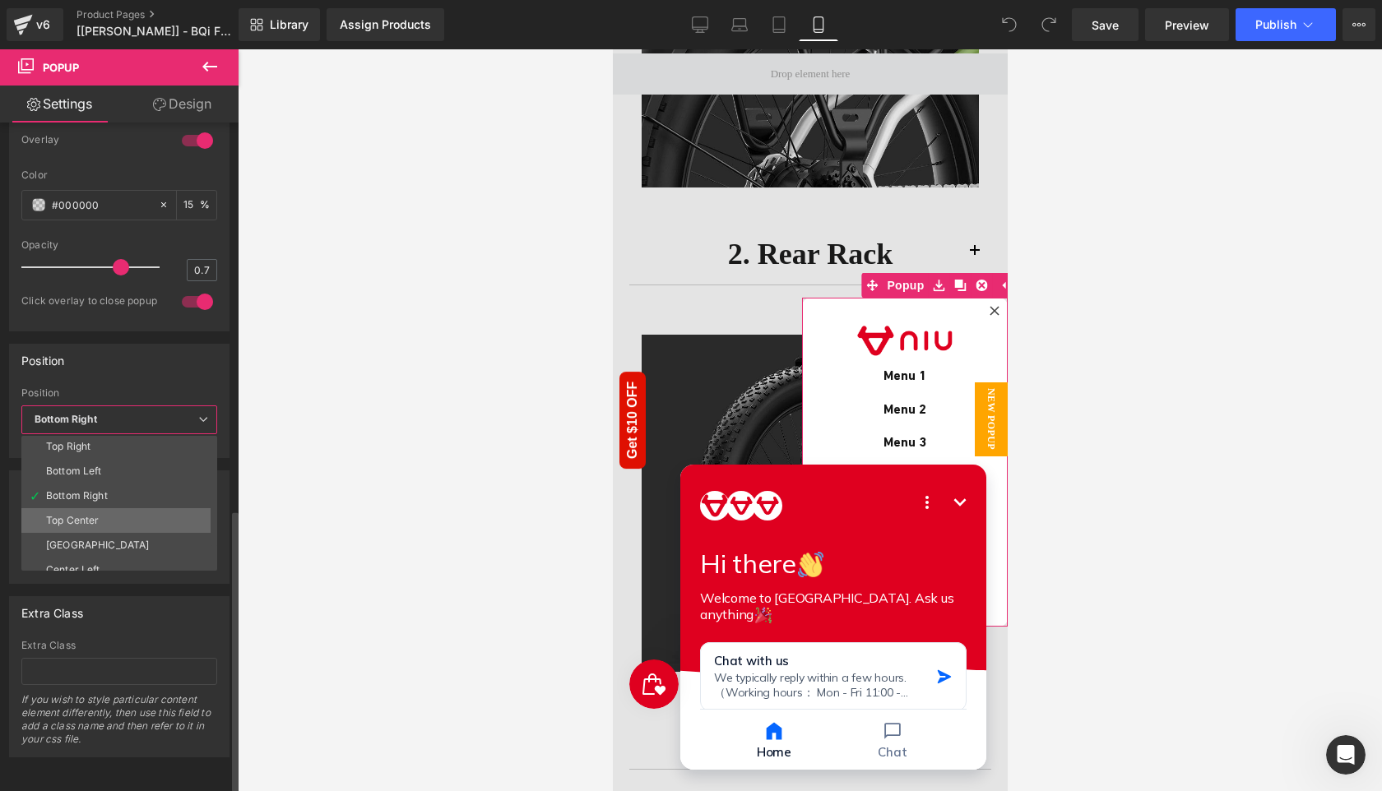
scroll to position [87, 0]
click at [159, 380] on div "Position Center Center Top Left Top Right Bottom Left Bottom Right Top Center B…" at bounding box center [119, 401] width 220 height 114
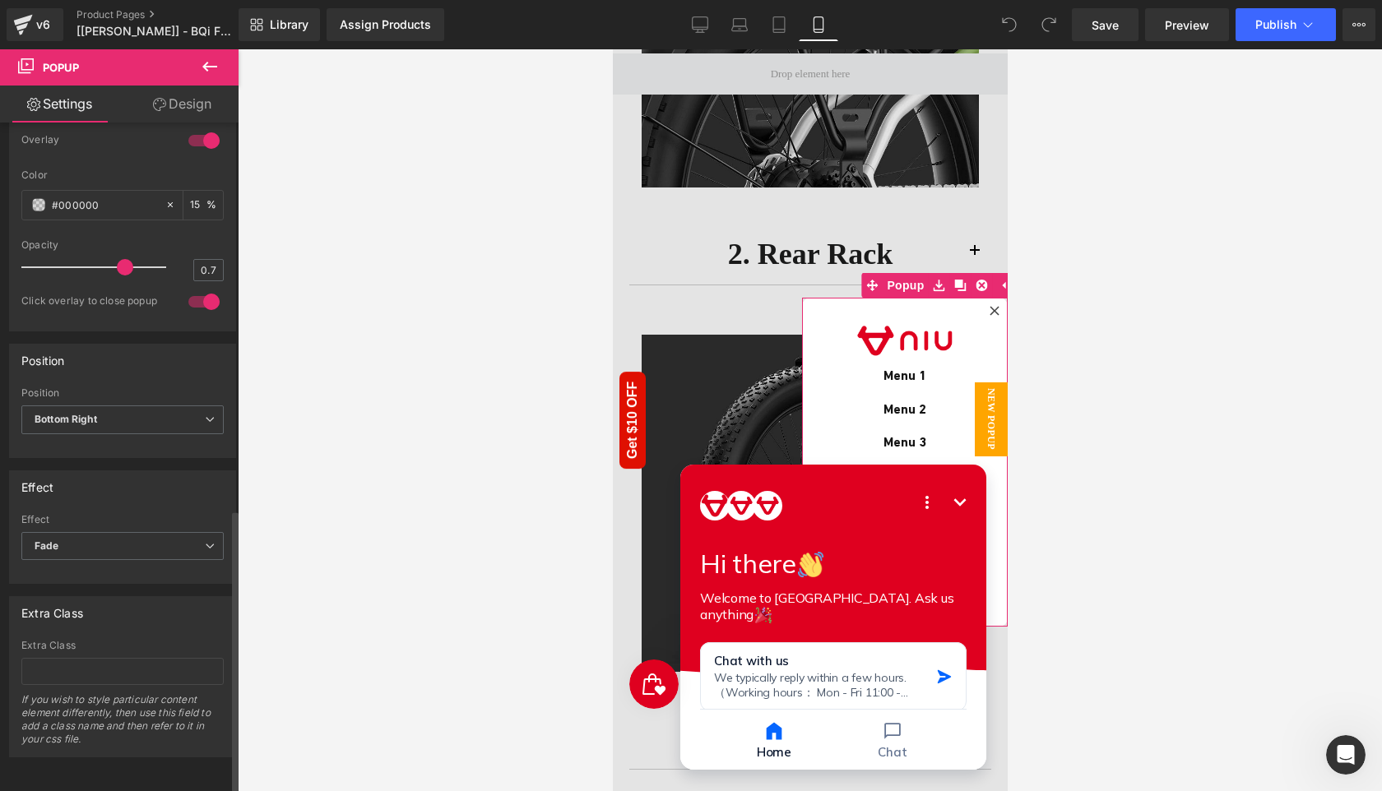
scroll to position [927, 0]
click at [1000, 285] on icon at bounding box center [1003, 286] width 12 height 12
click at [928, 290] on span "Popup" at bounding box center [936, 285] width 45 height 25
click at [972, 282] on icon at bounding box center [971, 286] width 12 height 12
click at [902, 289] on span "Popup" at bounding box center [904, 285] width 45 height 25
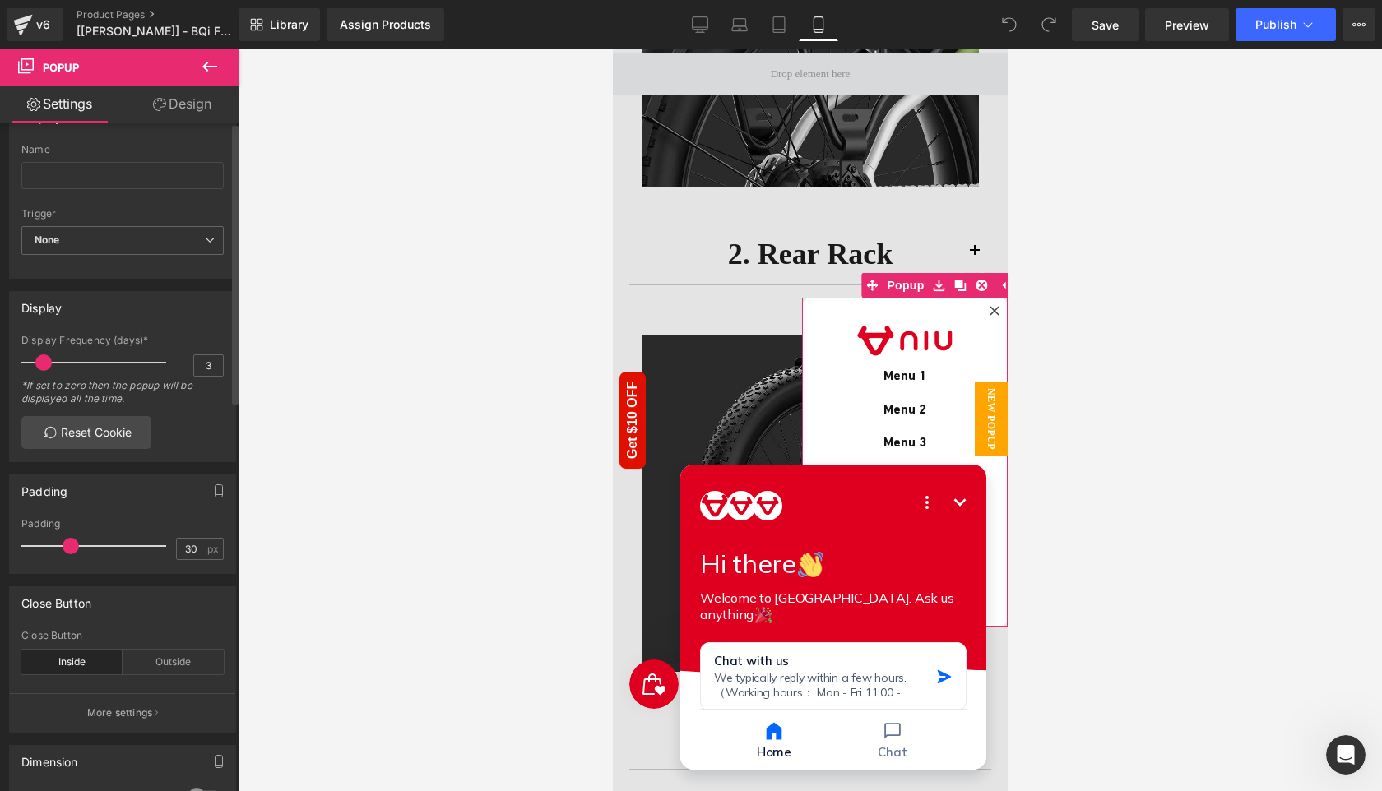
scroll to position [0, 0]
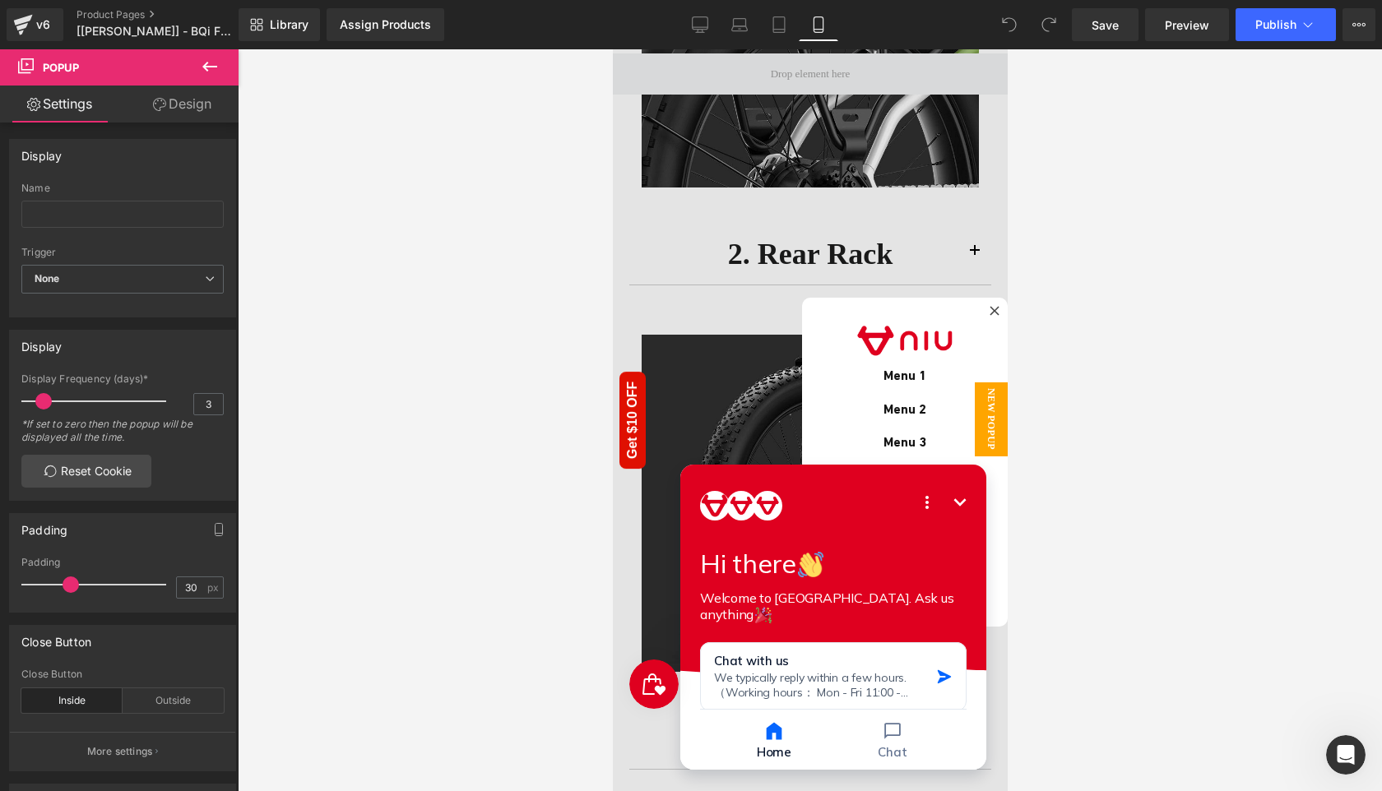
click at [208, 67] on icon at bounding box center [209, 67] width 15 height 10
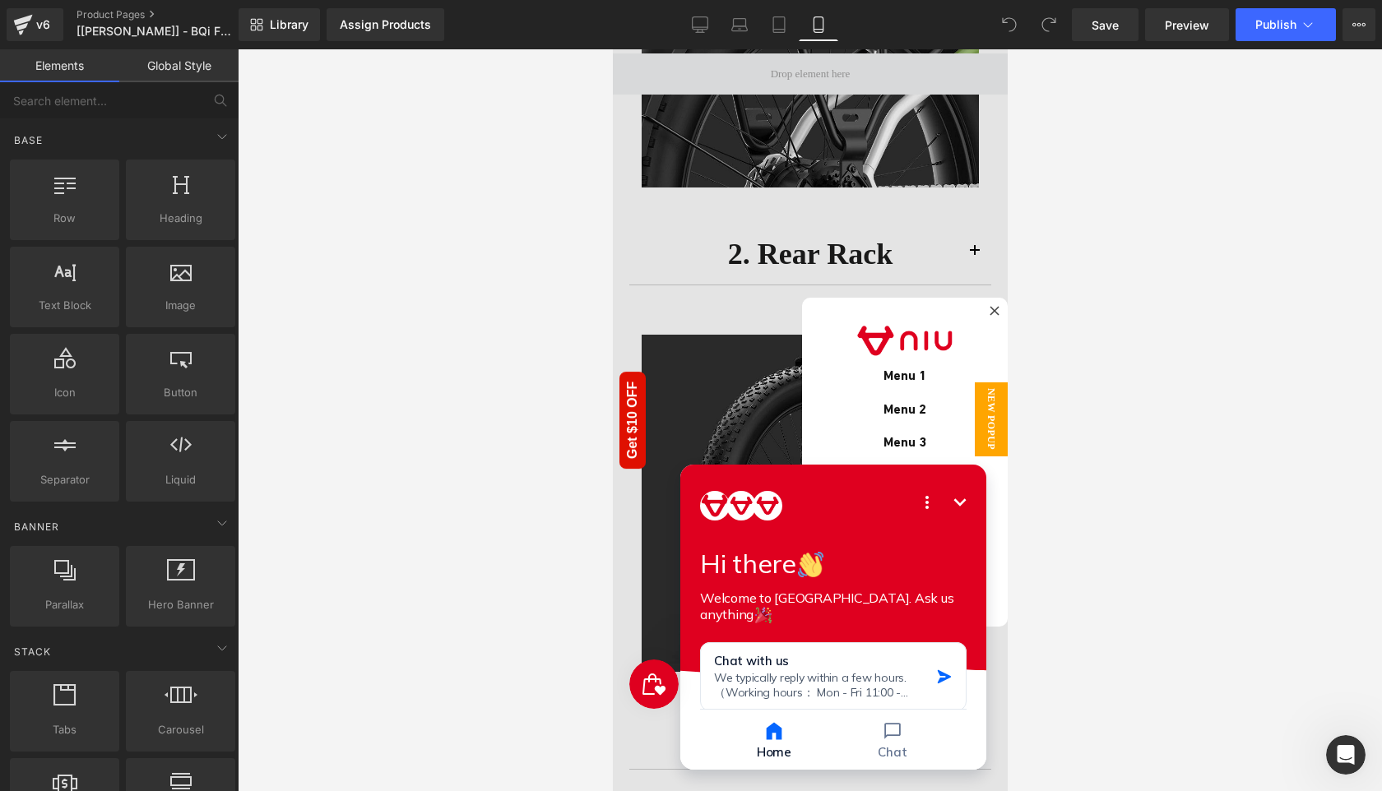
click at [958, 497] on icon "Minimize" at bounding box center [959, 503] width 20 height 20
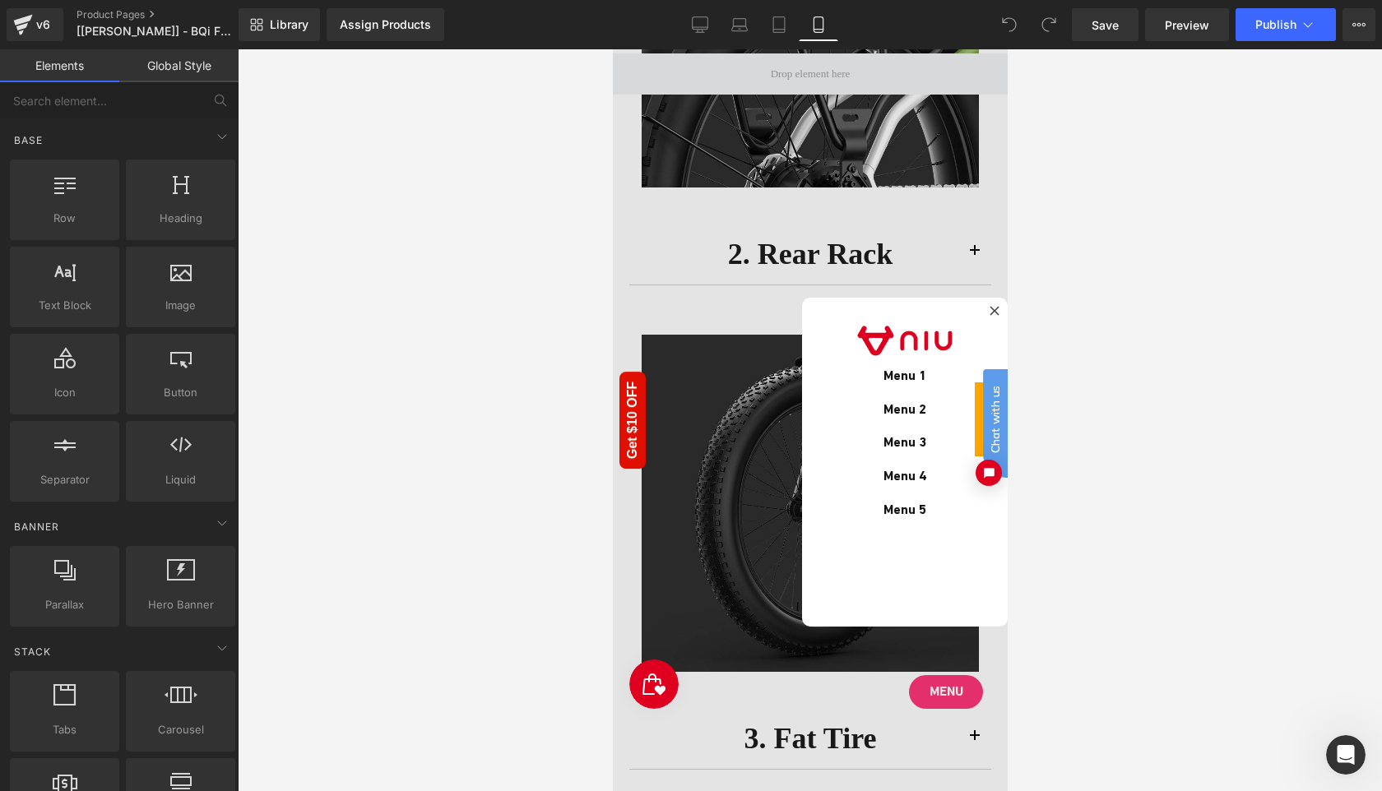
click at [945, 692] on div at bounding box center [809, 420] width 395 height 742
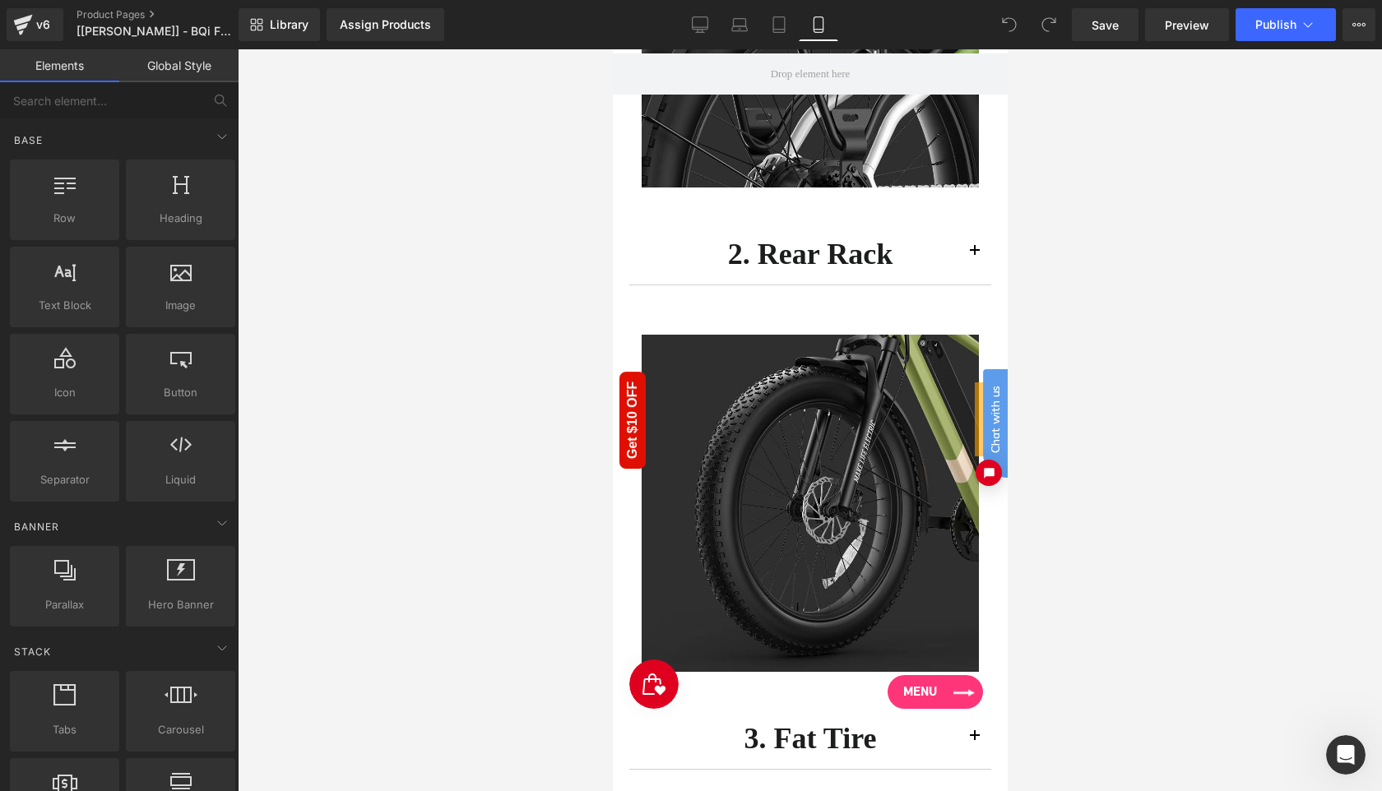
click at [939, 692] on link "Menu" at bounding box center [934, 692] width 95 height 34
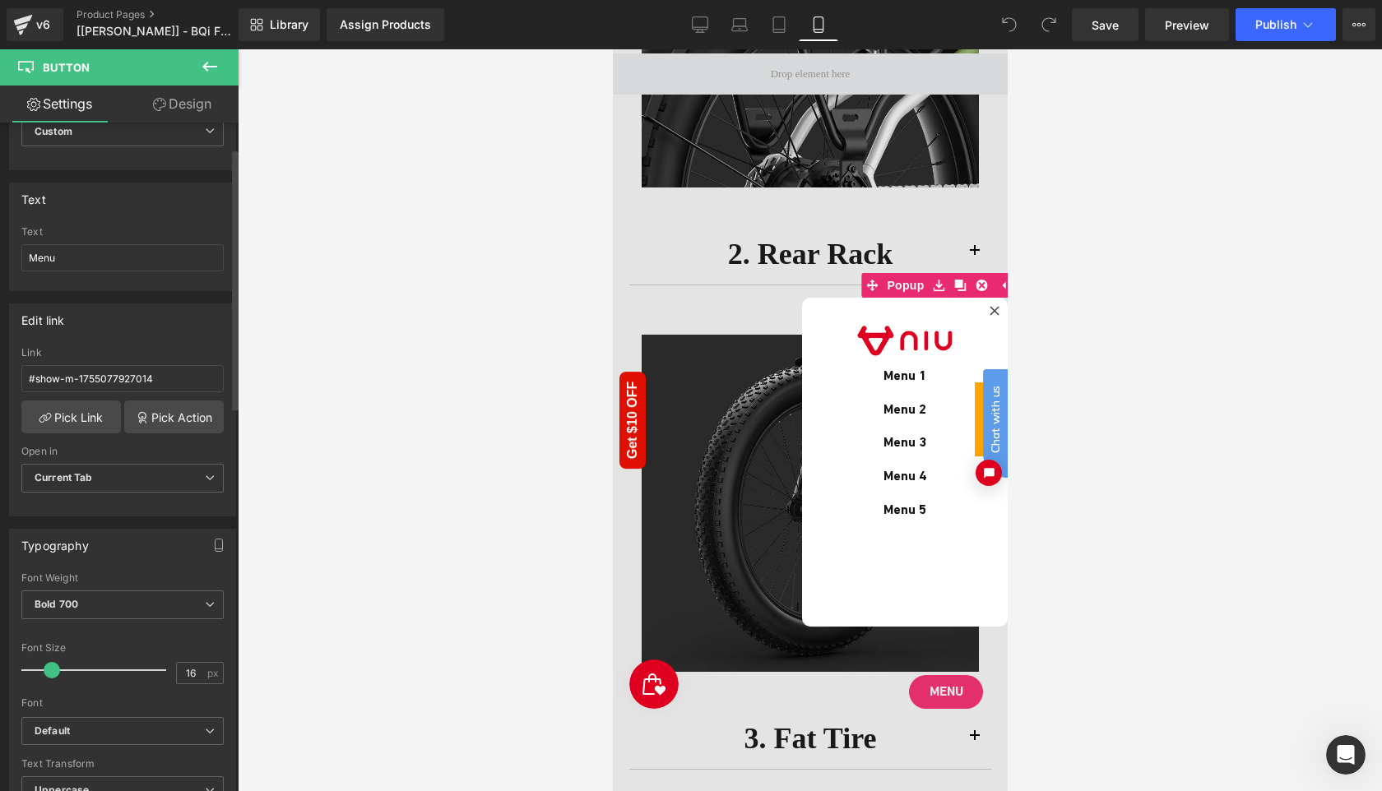
scroll to position [142, 0]
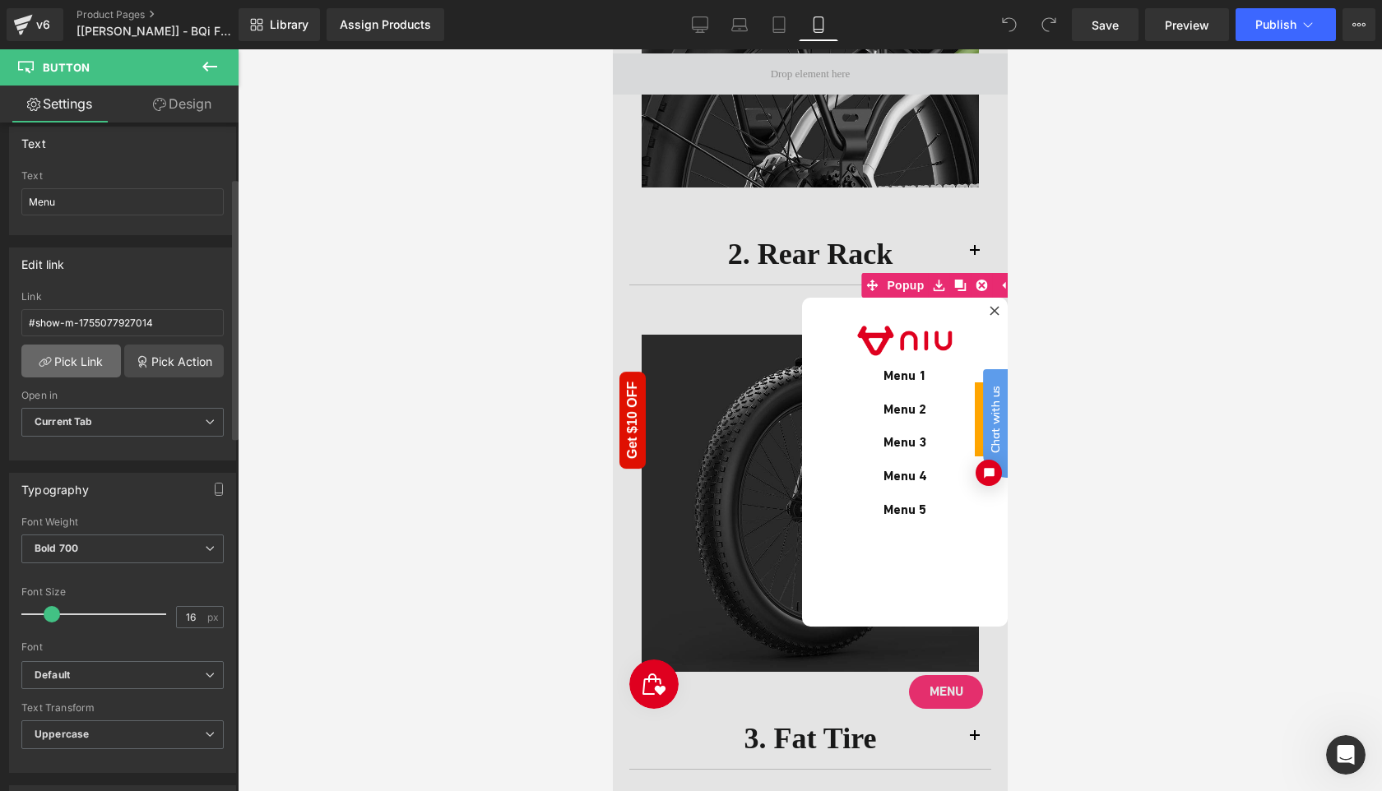
click at [81, 366] on link "Pick Link" at bounding box center [71, 361] width 100 height 33
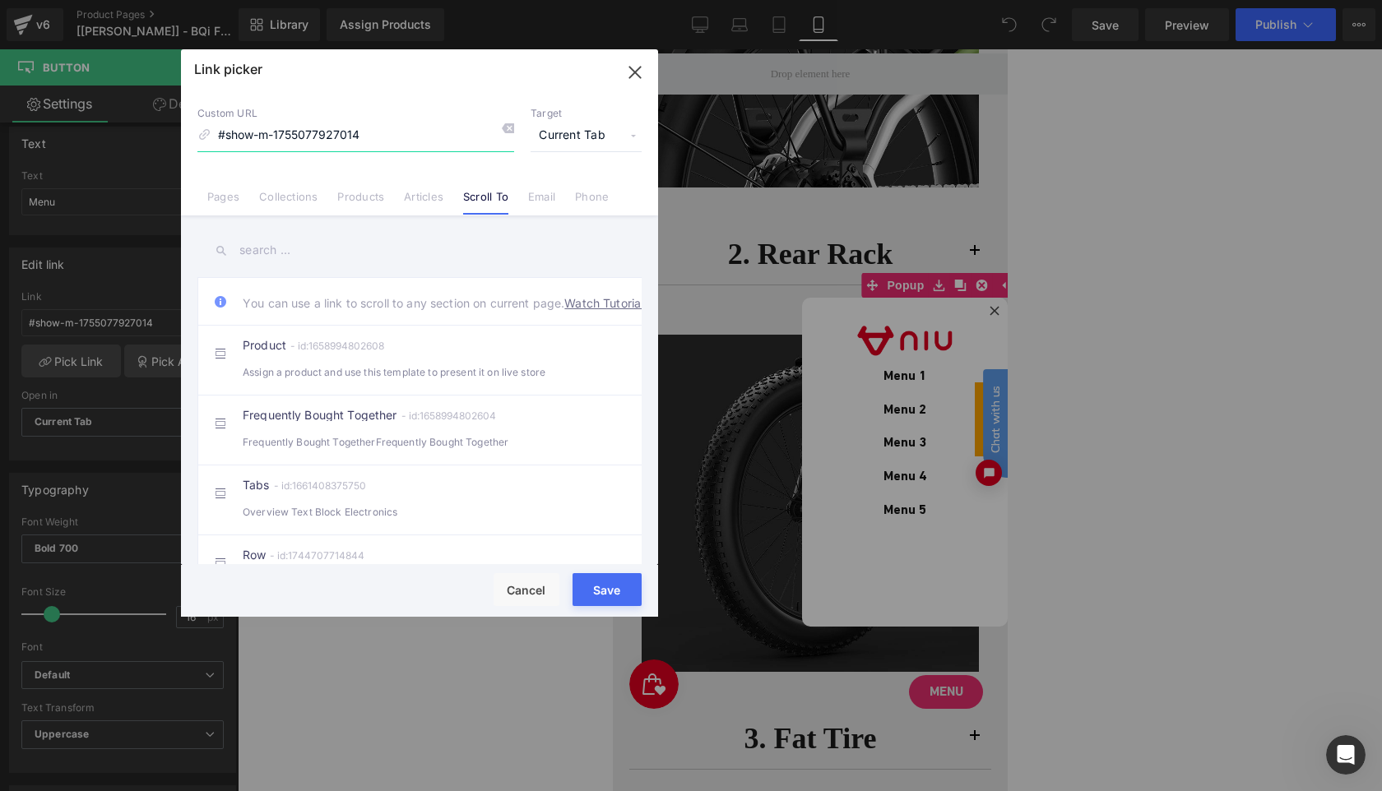
click at [637, 76] on icon "button" at bounding box center [635, 72] width 26 height 26
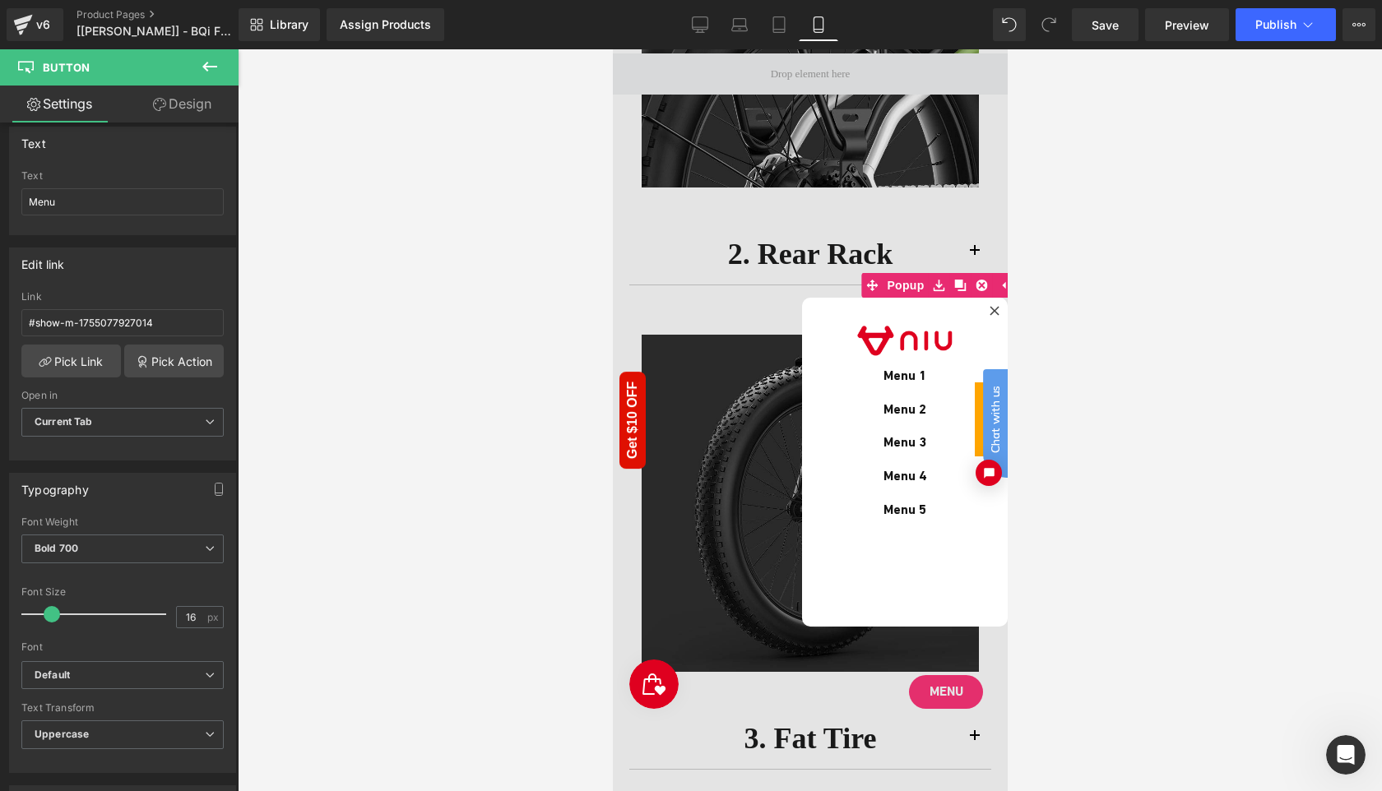
click at [1348, 745] on icon "Open Intercom Messenger" at bounding box center [1346, 755] width 27 height 27
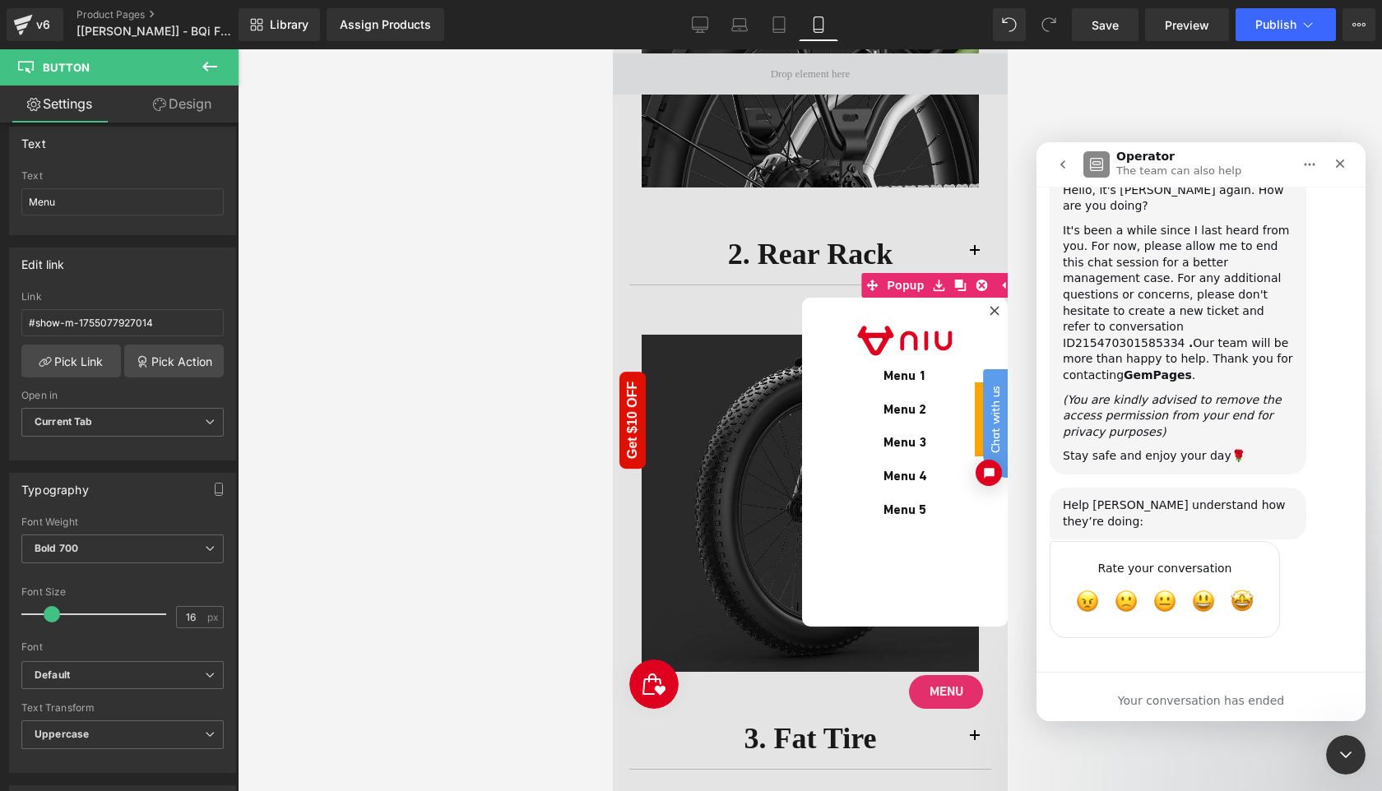
scroll to position [5892, 0]
click at [1107, 357] on div "It's been a while since I last heard from you. For now, please allow me to end …" at bounding box center [1178, 303] width 230 height 161
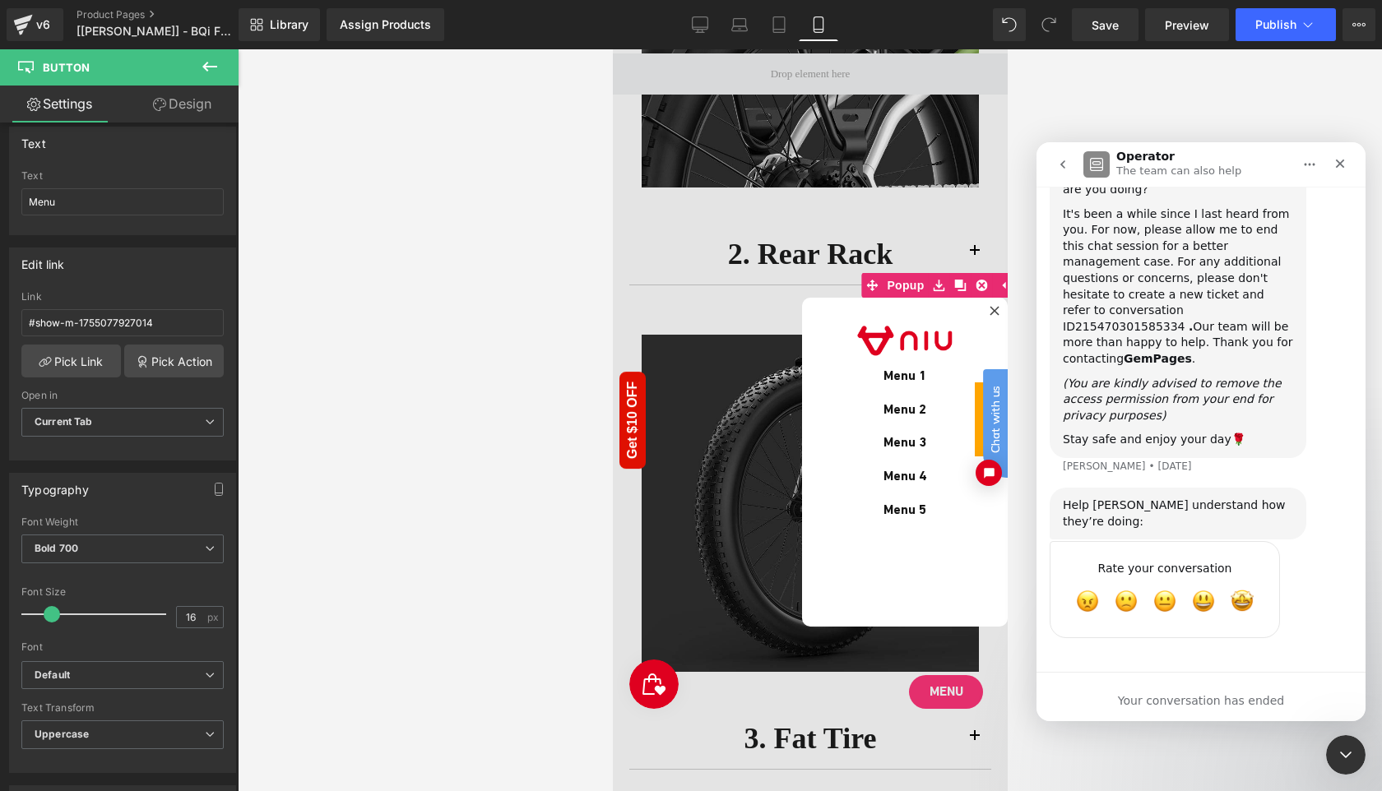
click at [1107, 357] on div "It's been a while since I last heard from you. For now, please allow me to end …" at bounding box center [1178, 287] width 230 height 161
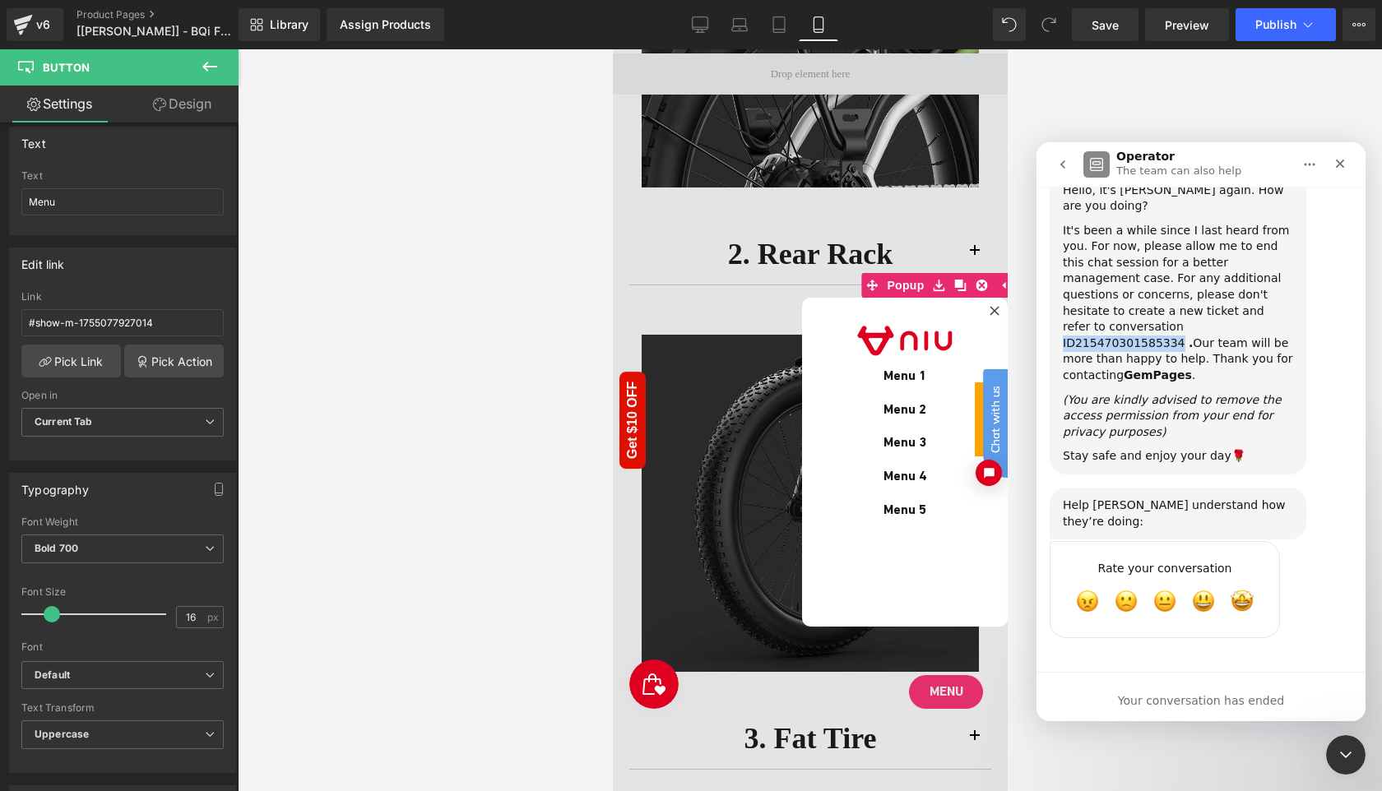
copy div "ID215470301585334"
click at [1066, 167] on icon "go back" at bounding box center [1062, 164] width 13 height 13
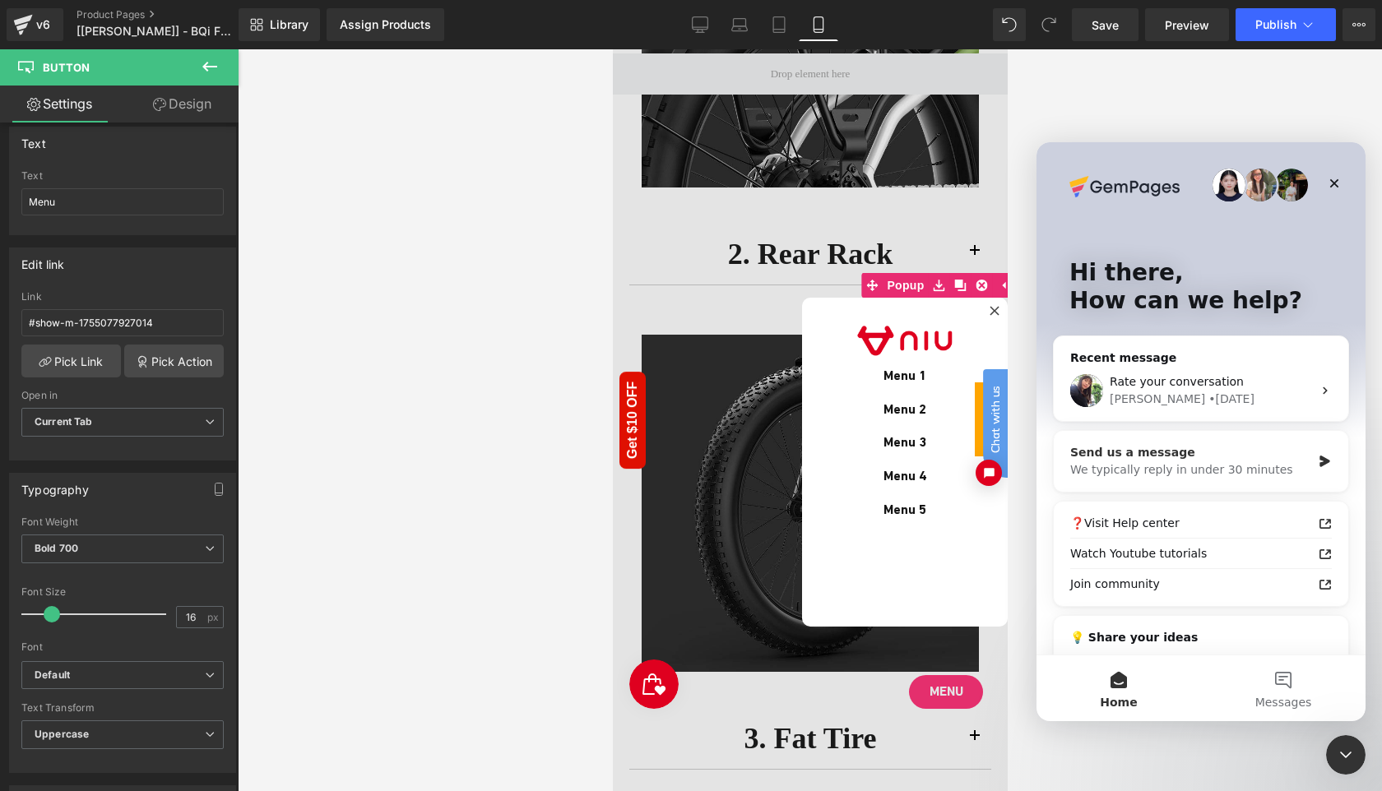
click at [1292, 460] on div "Send us a message" at bounding box center [1190, 452] width 241 height 17
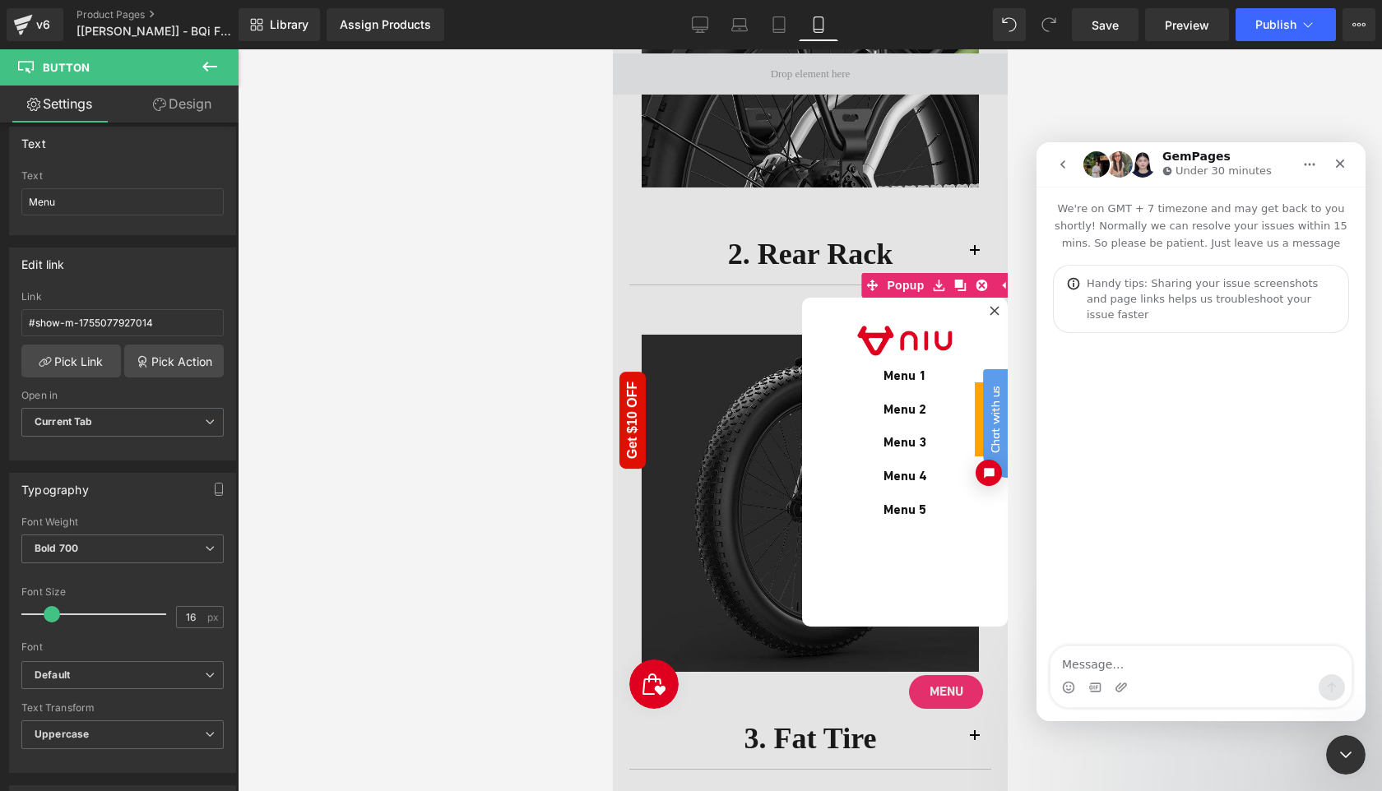
click at [1140, 662] on textarea "Message…" at bounding box center [1201, 661] width 301 height 28
type textarea "ID215470301585334"
click at [1343, 743] on div "Close Intercom Messenger" at bounding box center [1345, 755] width 39 height 39
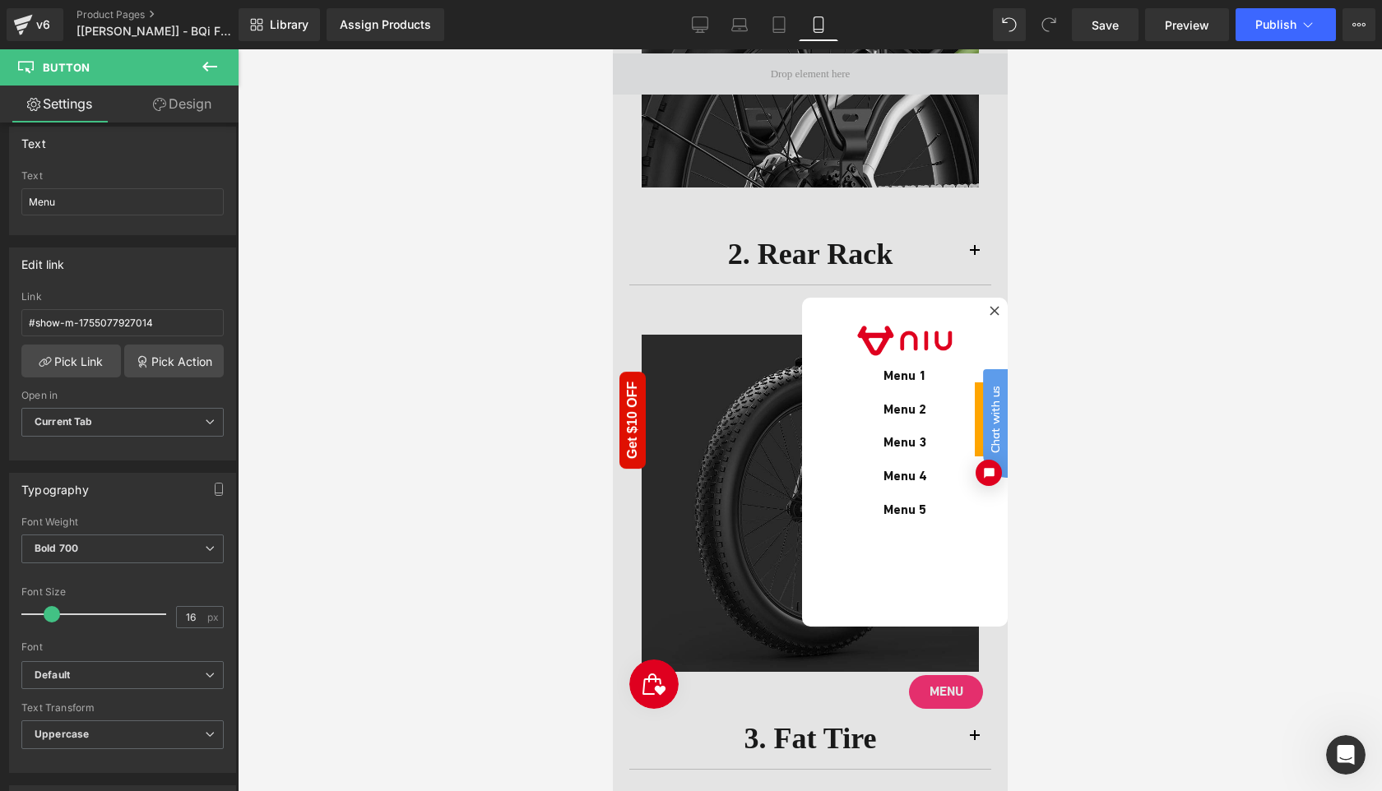
click at [941, 698] on div at bounding box center [809, 420] width 395 height 742
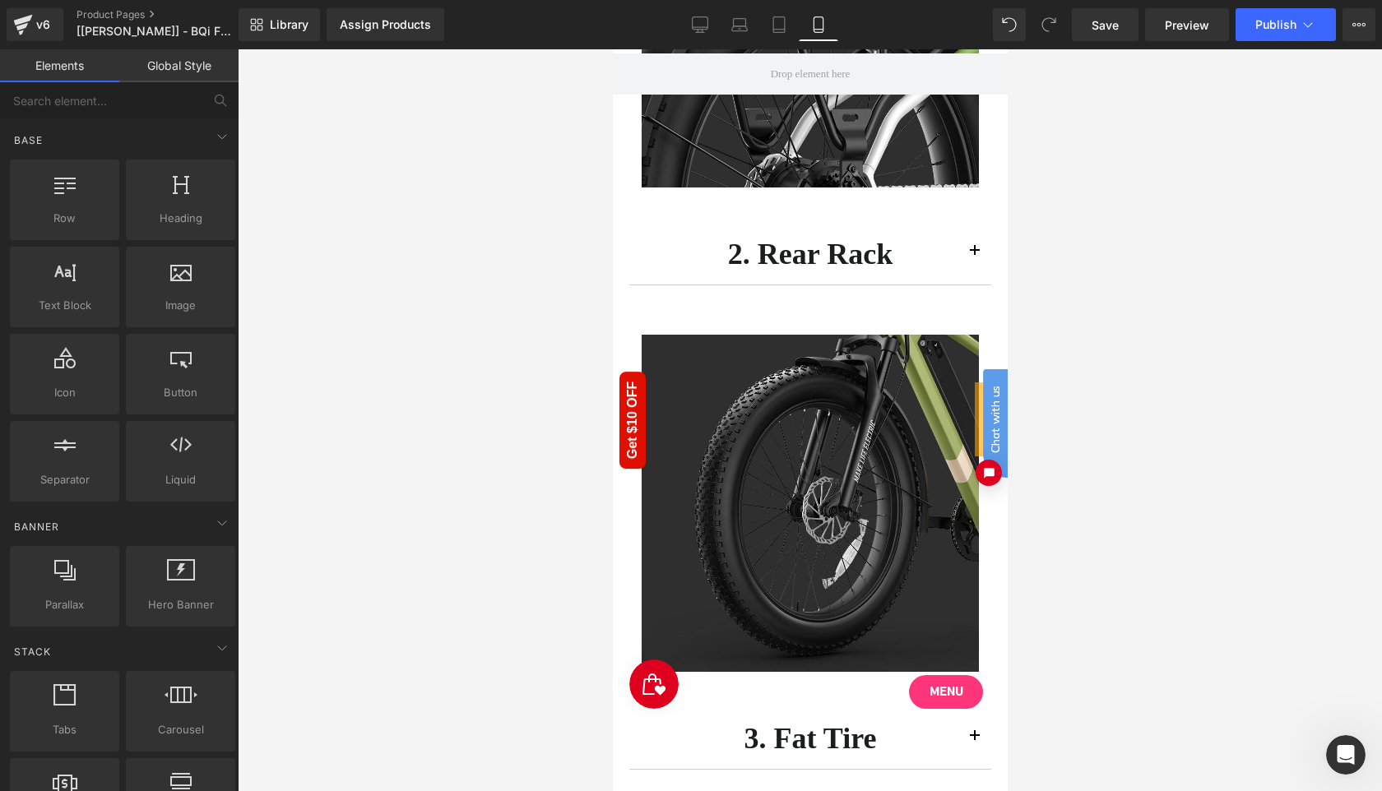
click at [978, 402] on div "Chat with us" at bounding box center [986, 445] width 41 height 115
click at [990, 474] on button "Open chat widget" at bounding box center [987, 472] width 29 height 29
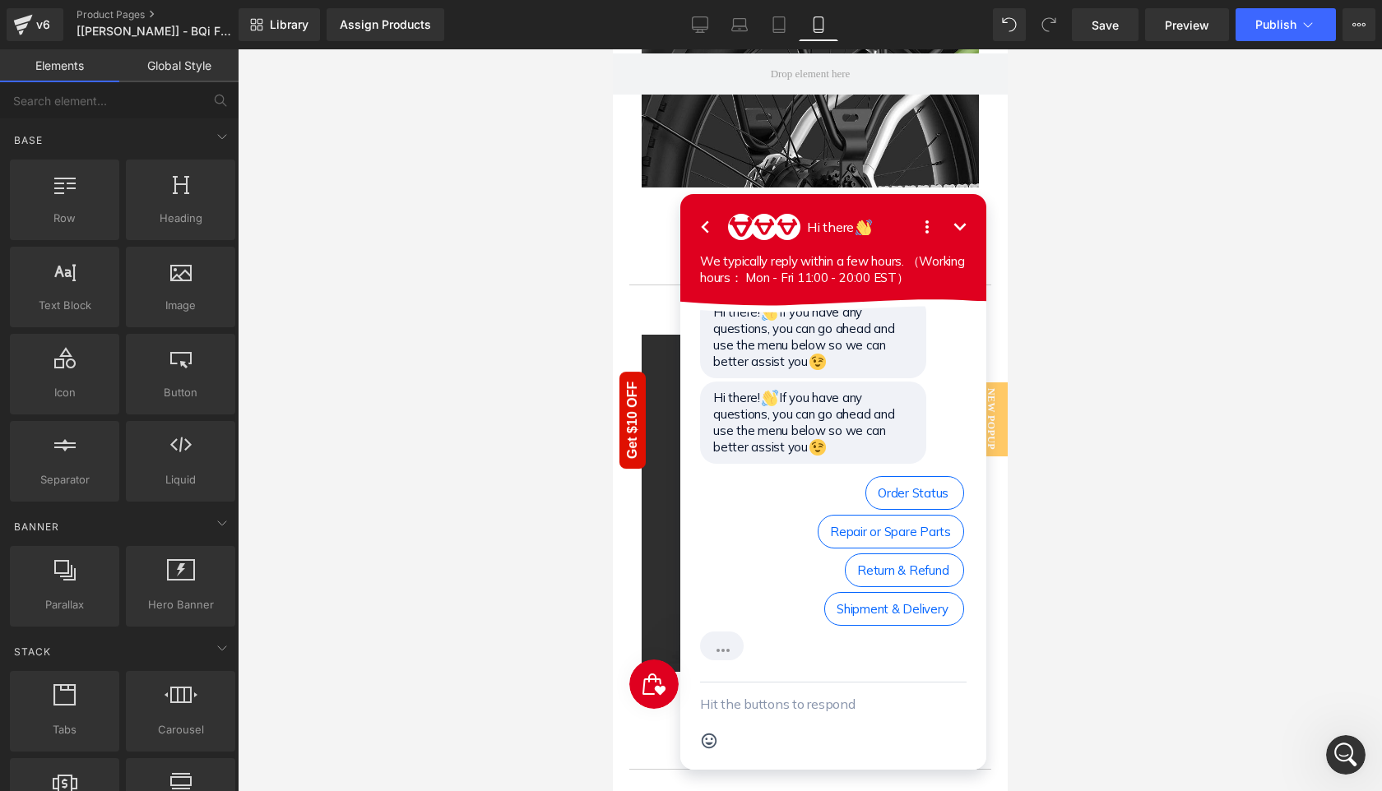
click at [927, 225] on icon "Open options" at bounding box center [927, 227] width 20 height 20
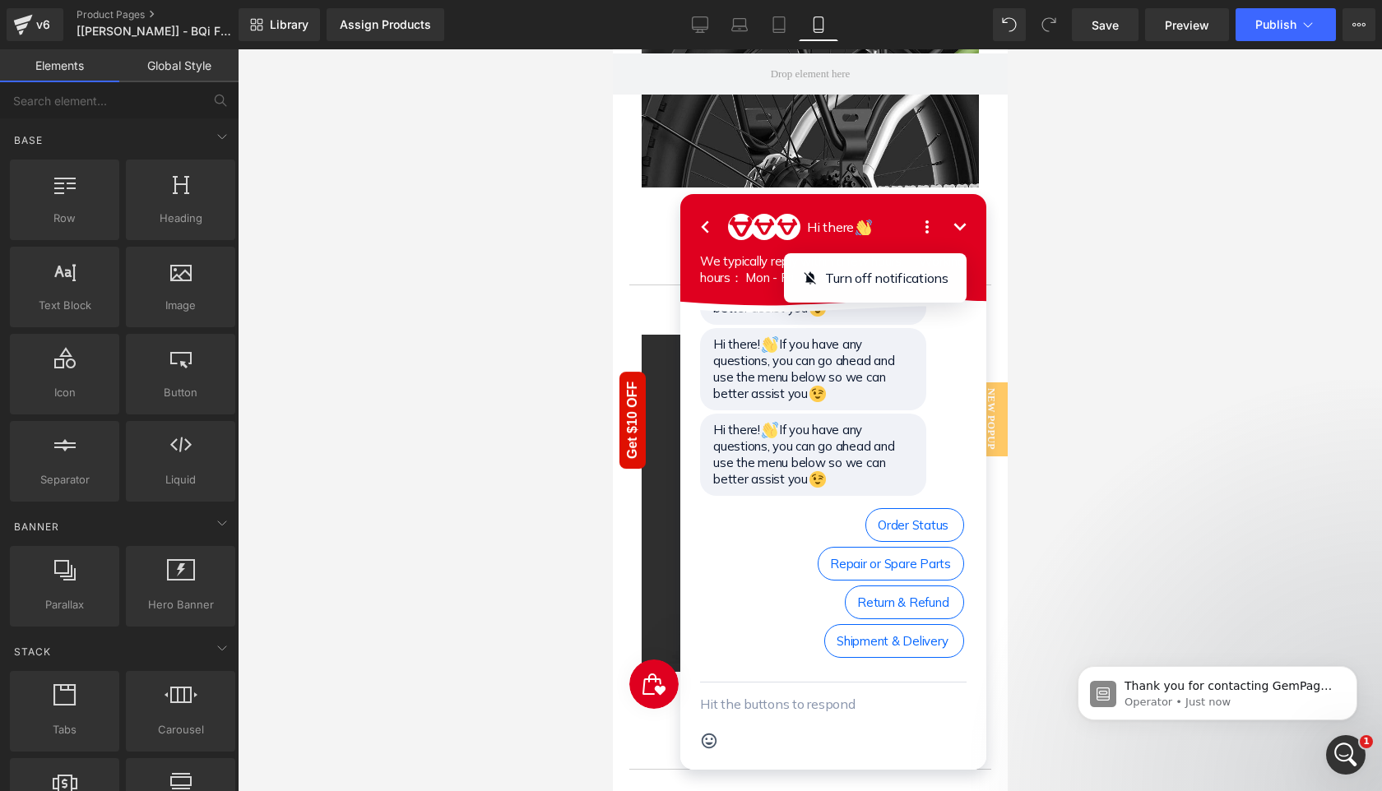
click at [699, 225] on icon "button" at bounding box center [704, 227] width 20 height 20
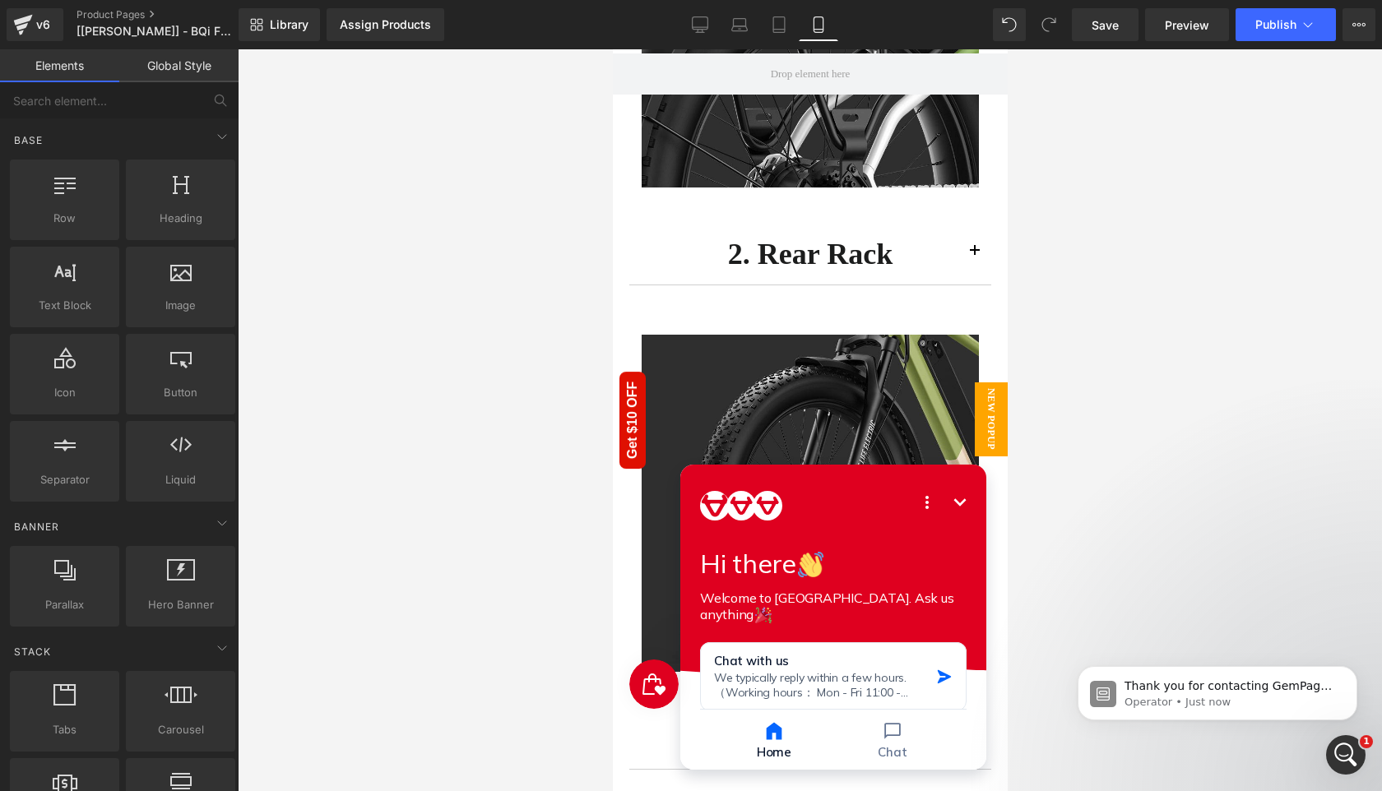
click at [990, 416] on span "New Popup" at bounding box center [990, 420] width 33 height 74
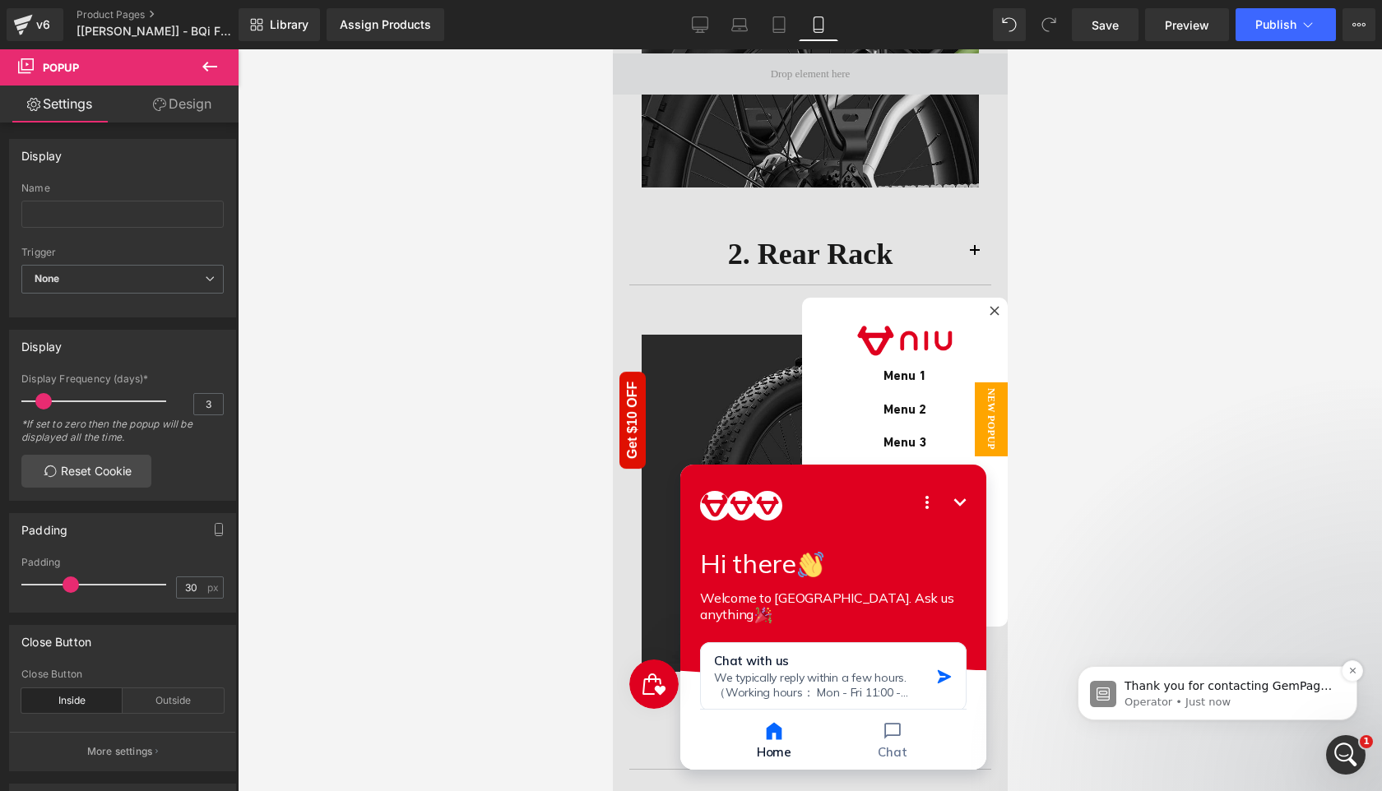
click at [1216, 681] on p "Thank you for contacting GemPages Support! 👋 ​ Our support team will assist you…" at bounding box center [1231, 687] width 212 height 16
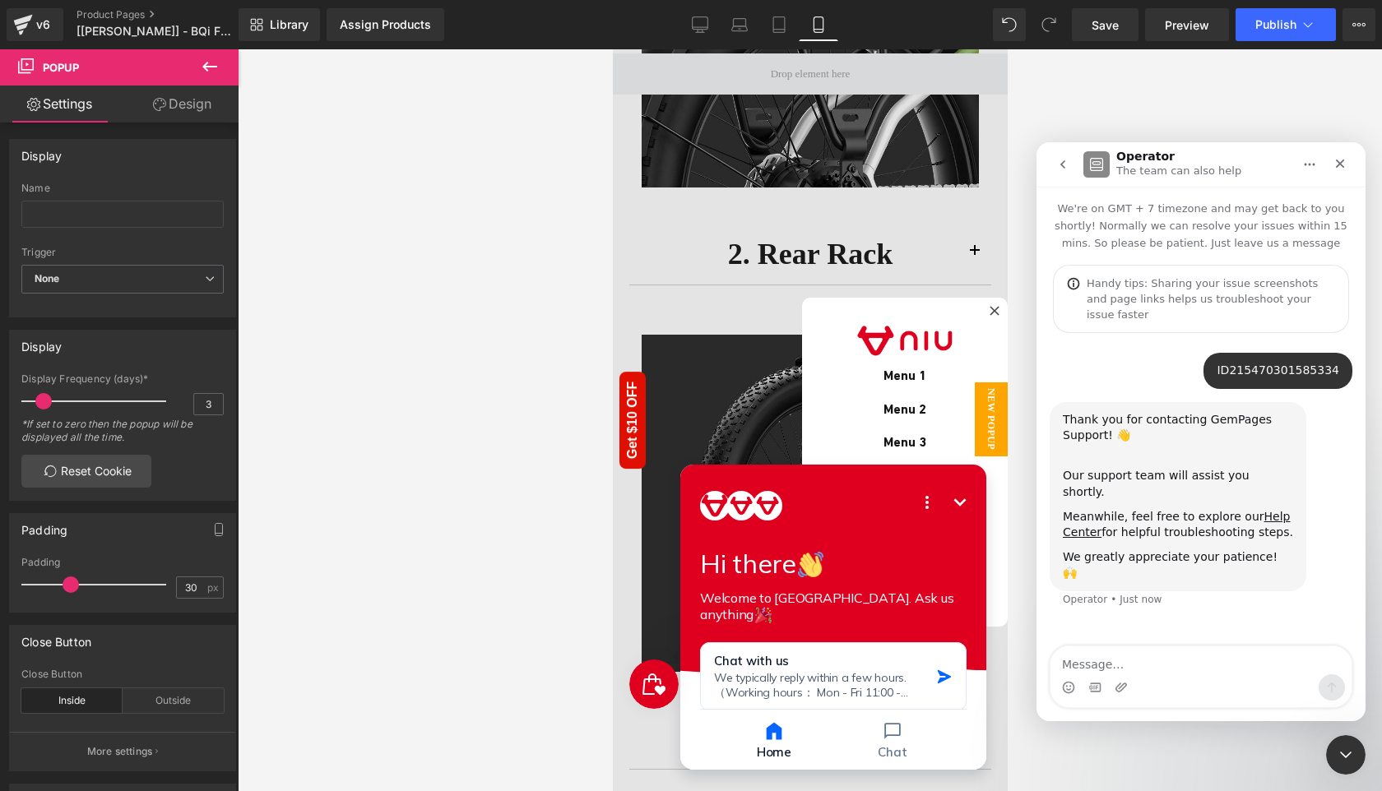
click at [1131, 665] on textarea "Message…" at bounding box center [1201, 661] width 301 height 28
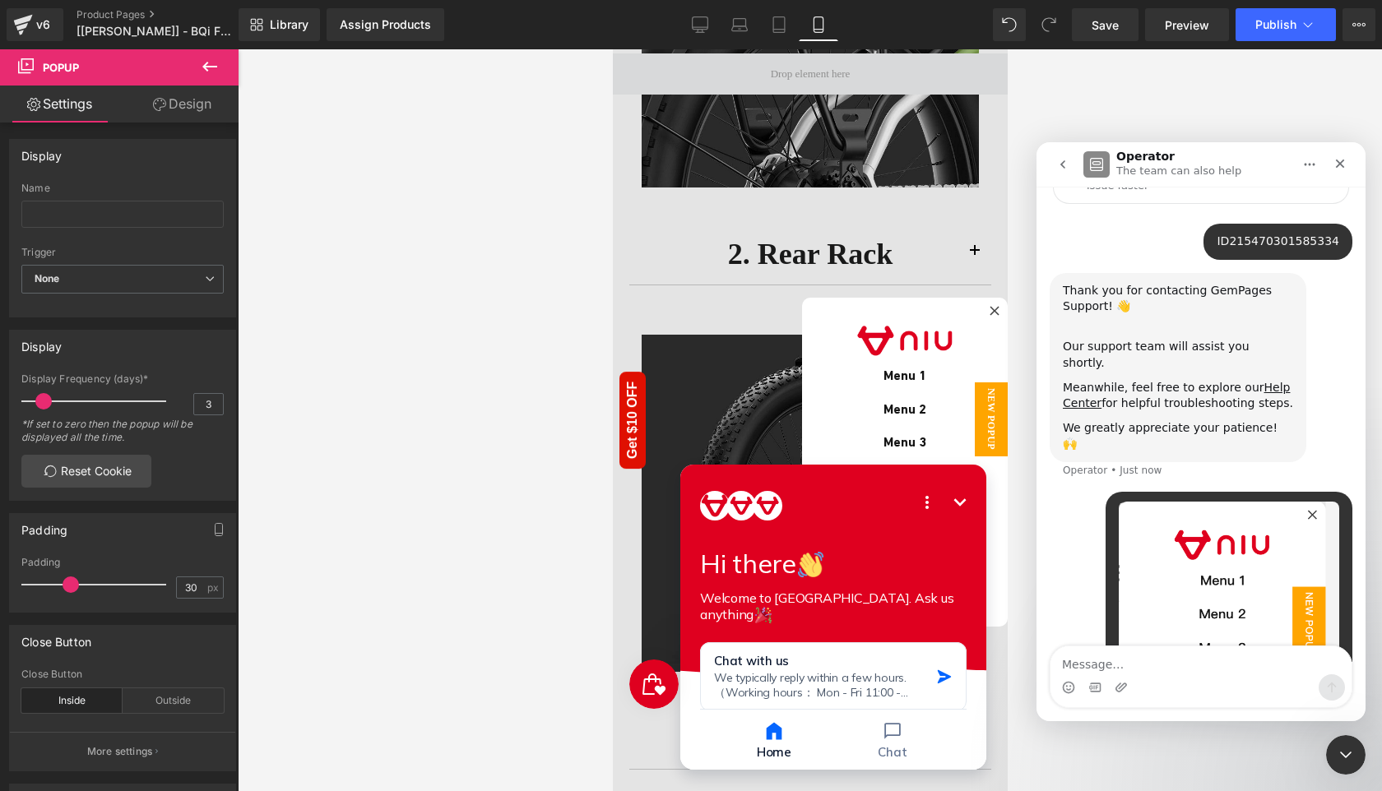
scroll to position [132, 0]
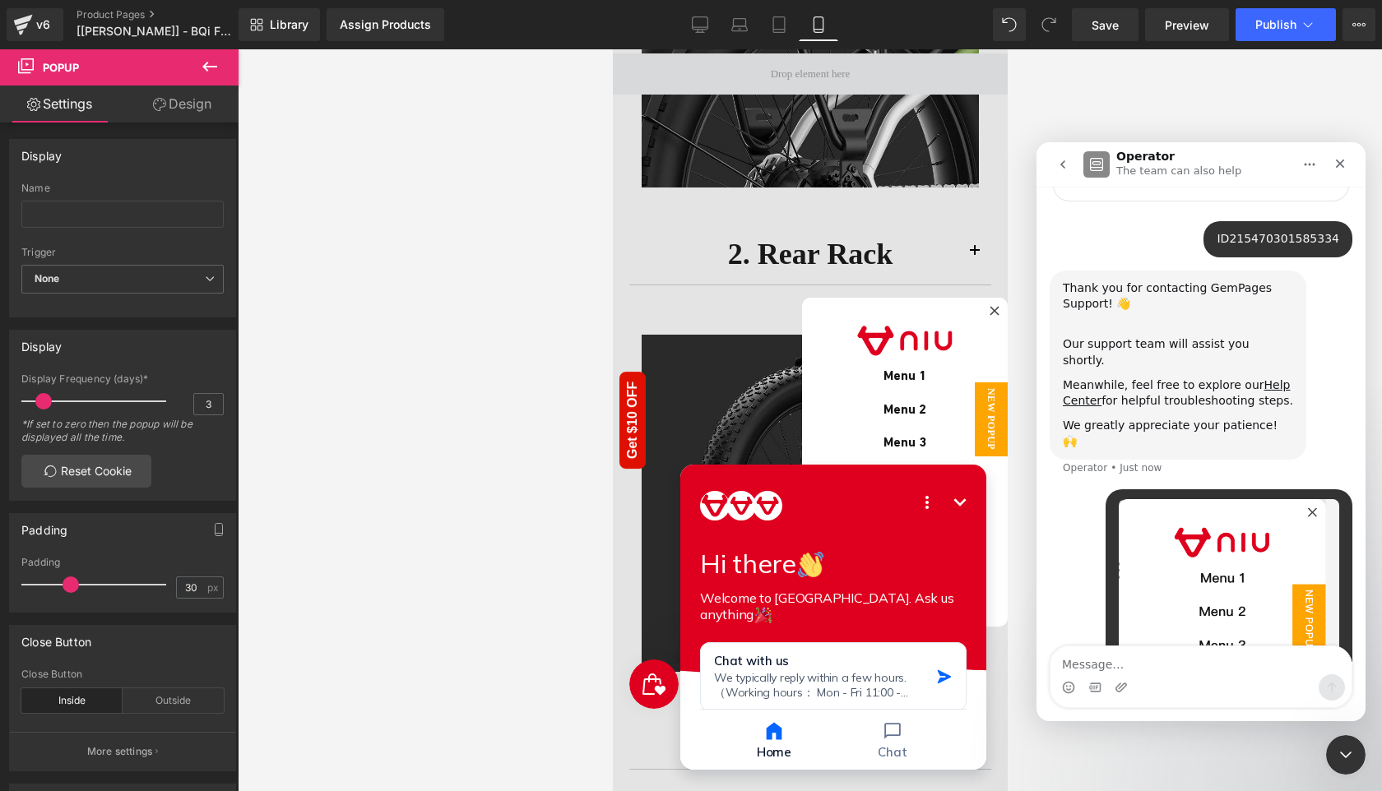
click at [699, 21] on div at bounding box center [691, 371] width 1382 height 742
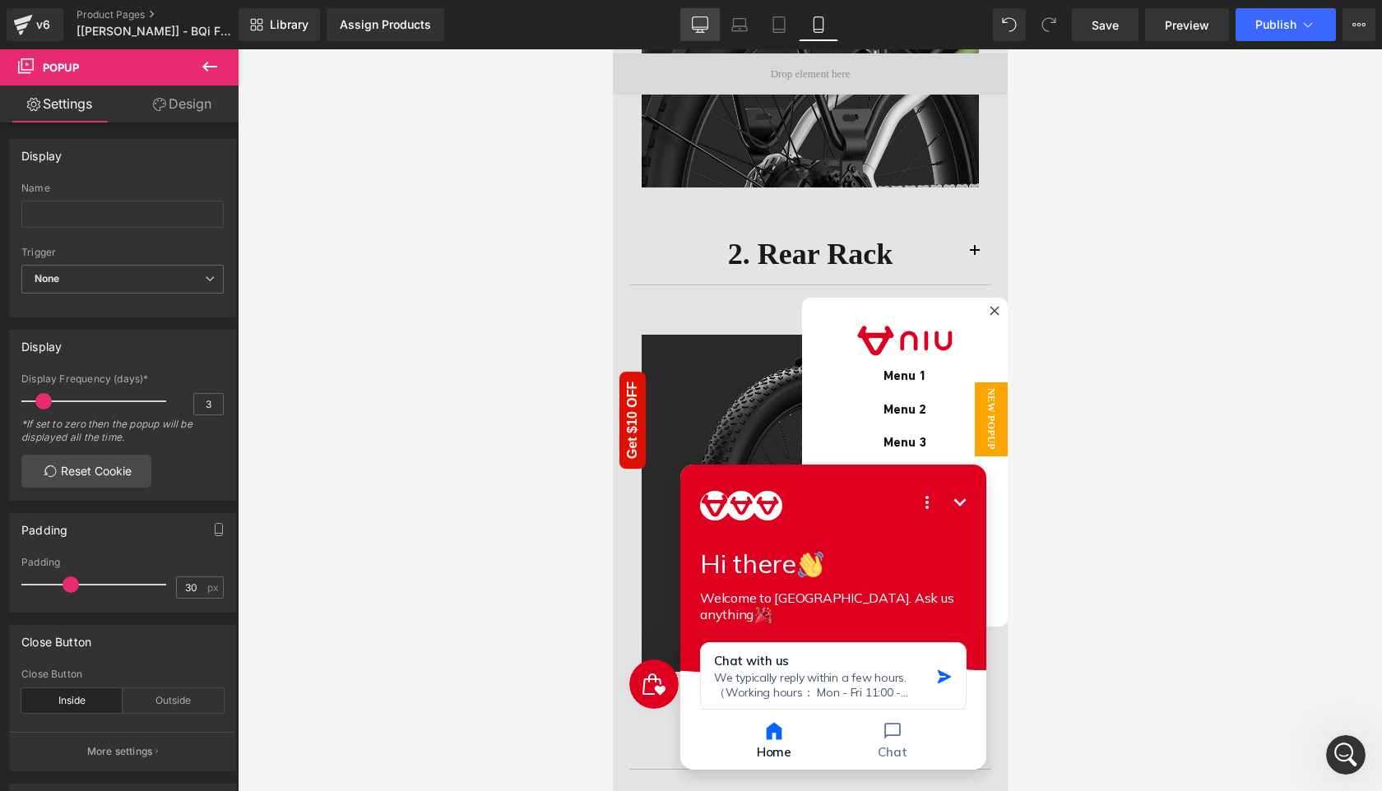
drag, startPoint x: 701, startPoint y: 29, endPoint x: 730, endPoint y: 451, distance: 423.0
click at [701, 29] on icon at bounding box center [701, 23] width 16 height 12
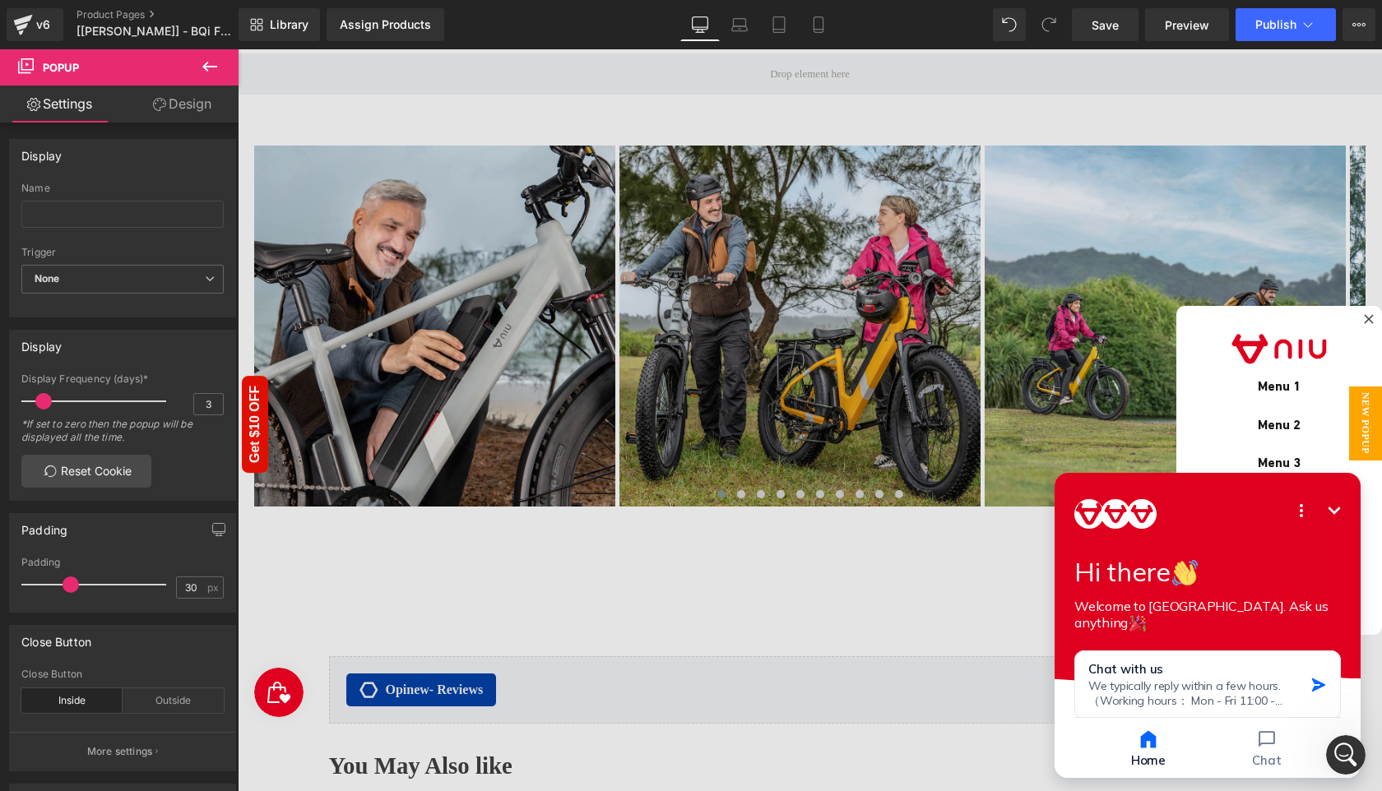
click at [962, 497] on div at bounding box center [810, 424] width 1144 height 750
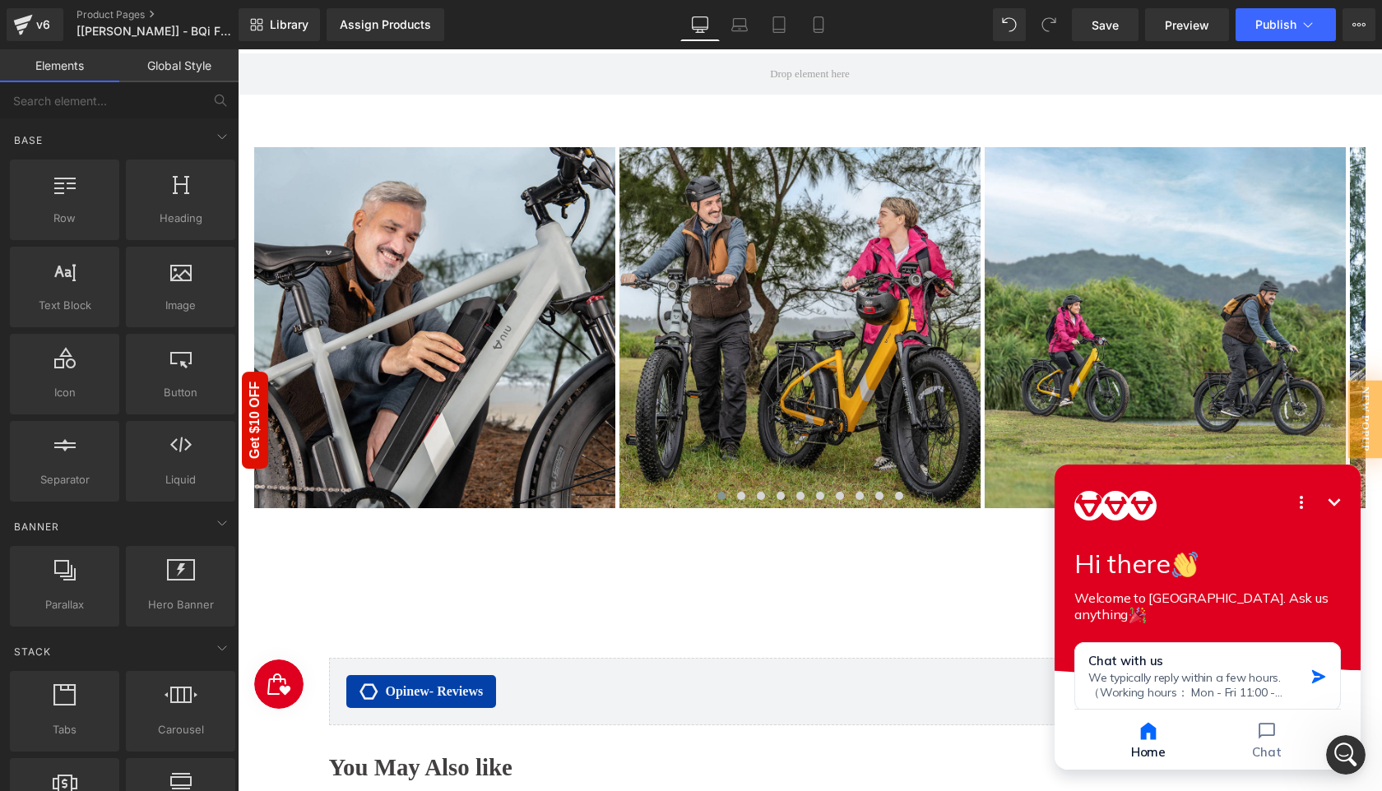
scroll to position [7242, 0]
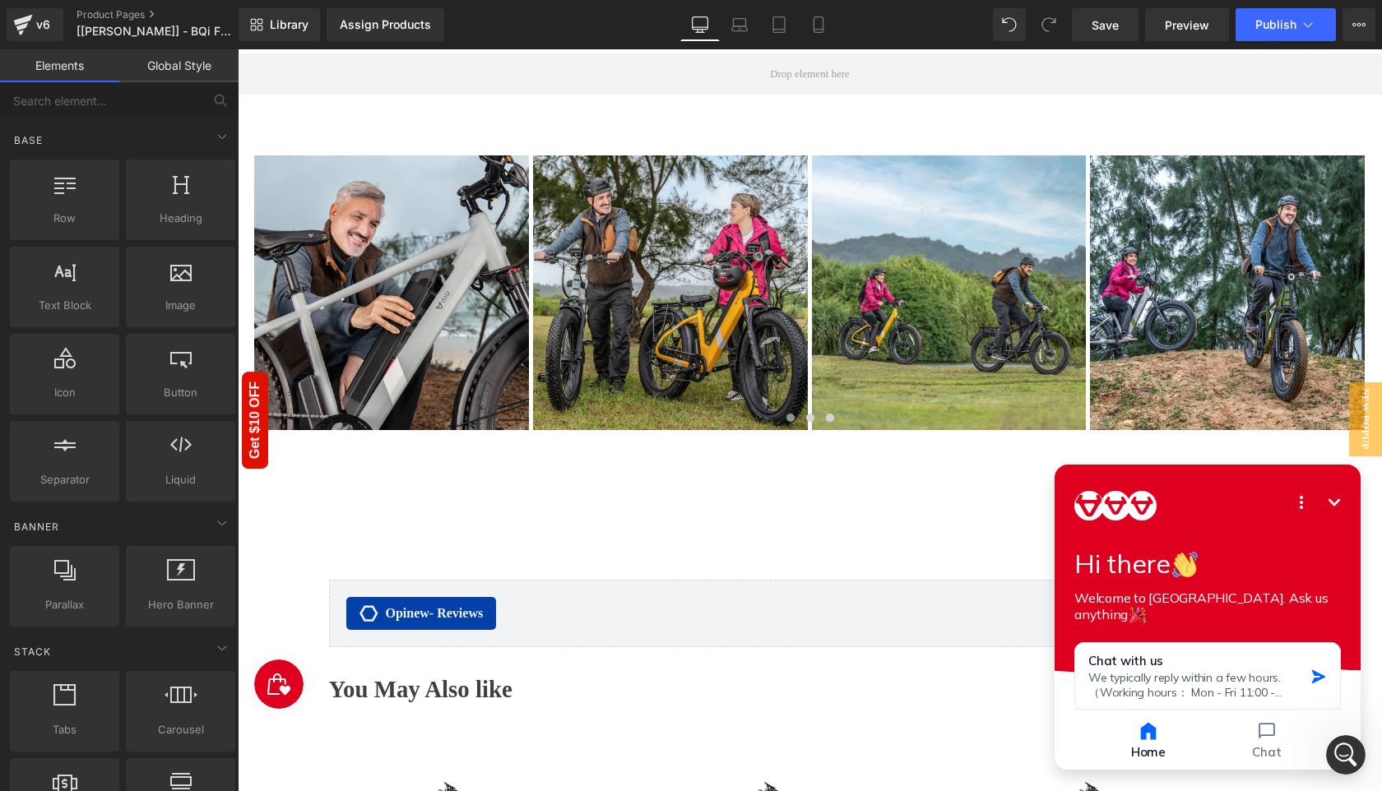
click at [1336, 503] on icon "Minimize" at bounding box center [1335, 502] width 12 height 7
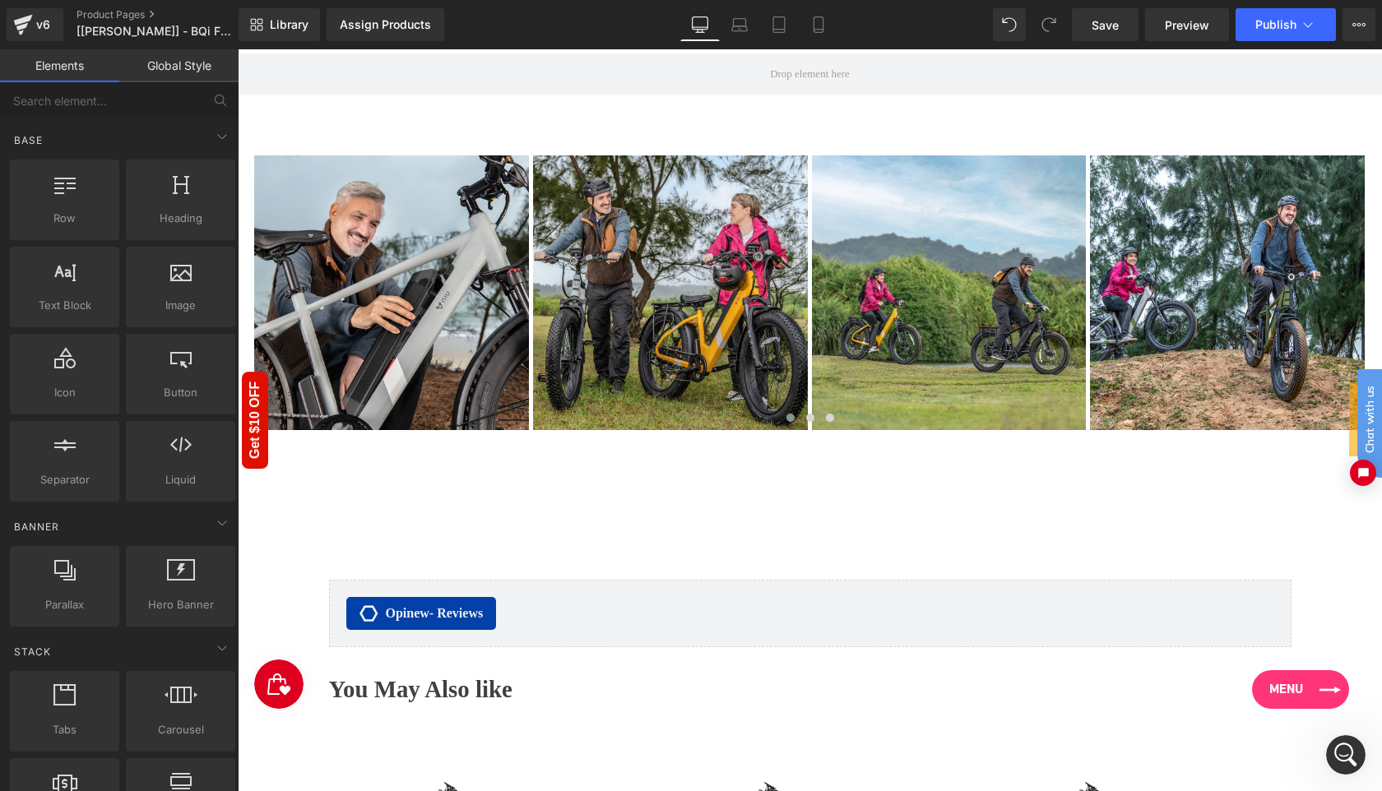
click at [1311, 691] on link "Menu" at bounding box center [1300, 690] width 97 height 39
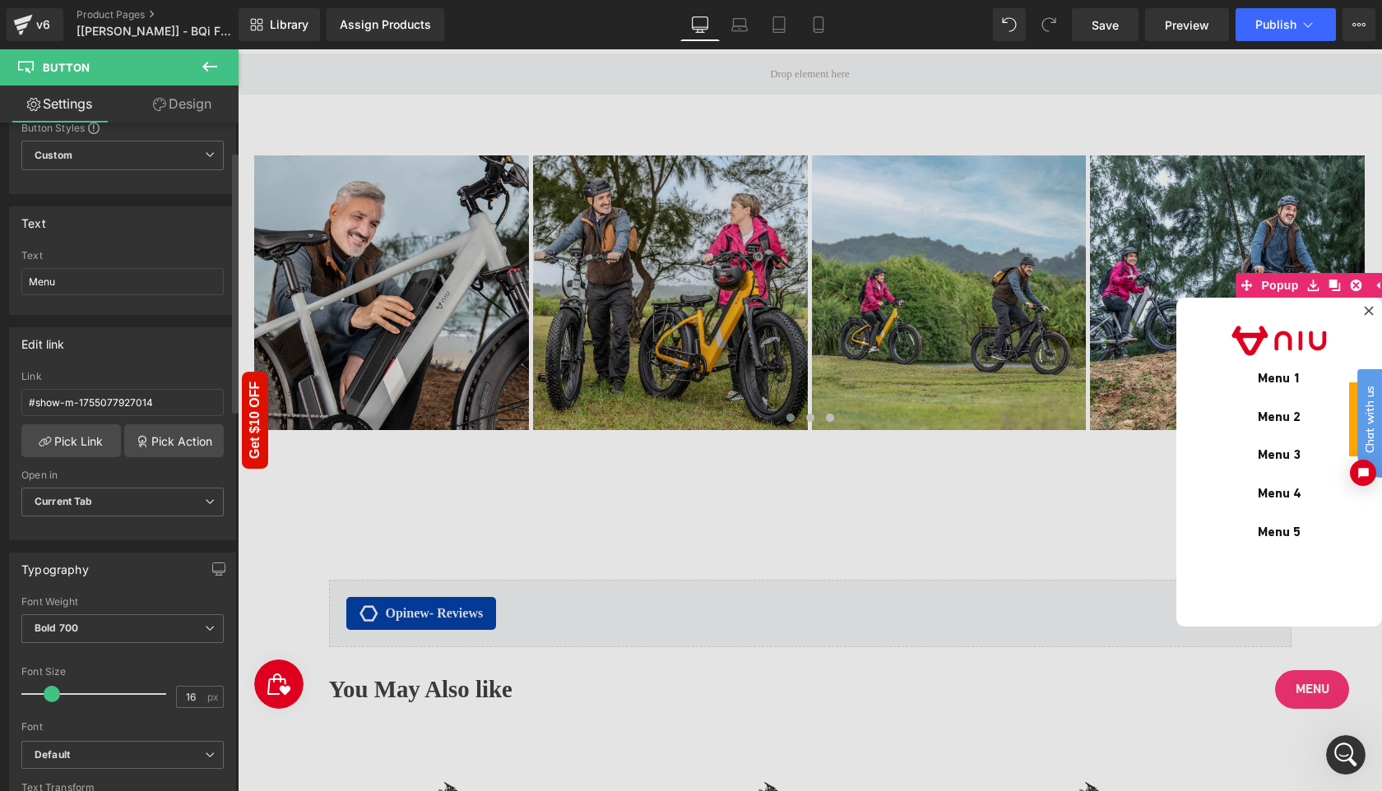
scroll to position [79, 0]
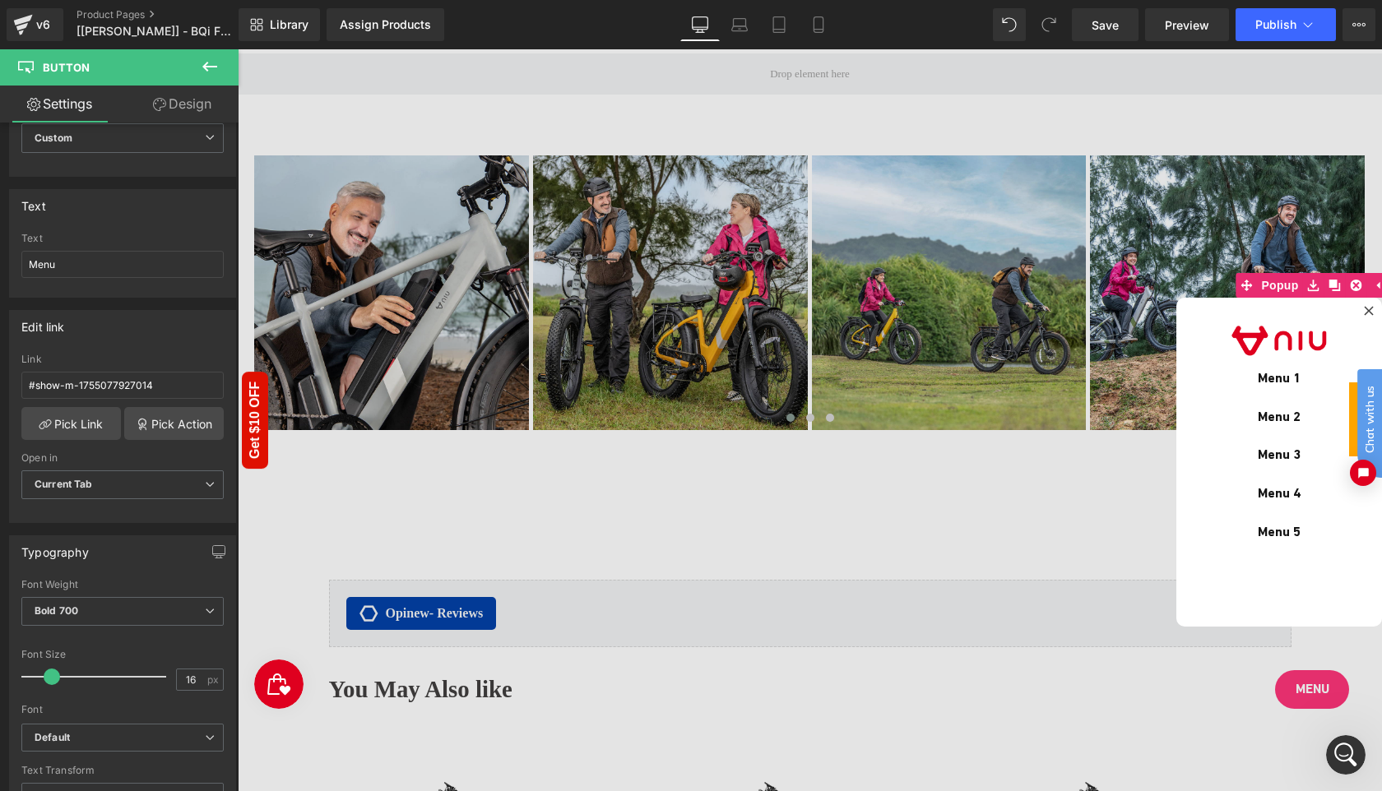
click at [1340, 753] on icon "Open Intercom Messenger" at bounding box center [1346, 755] width 27 height 27
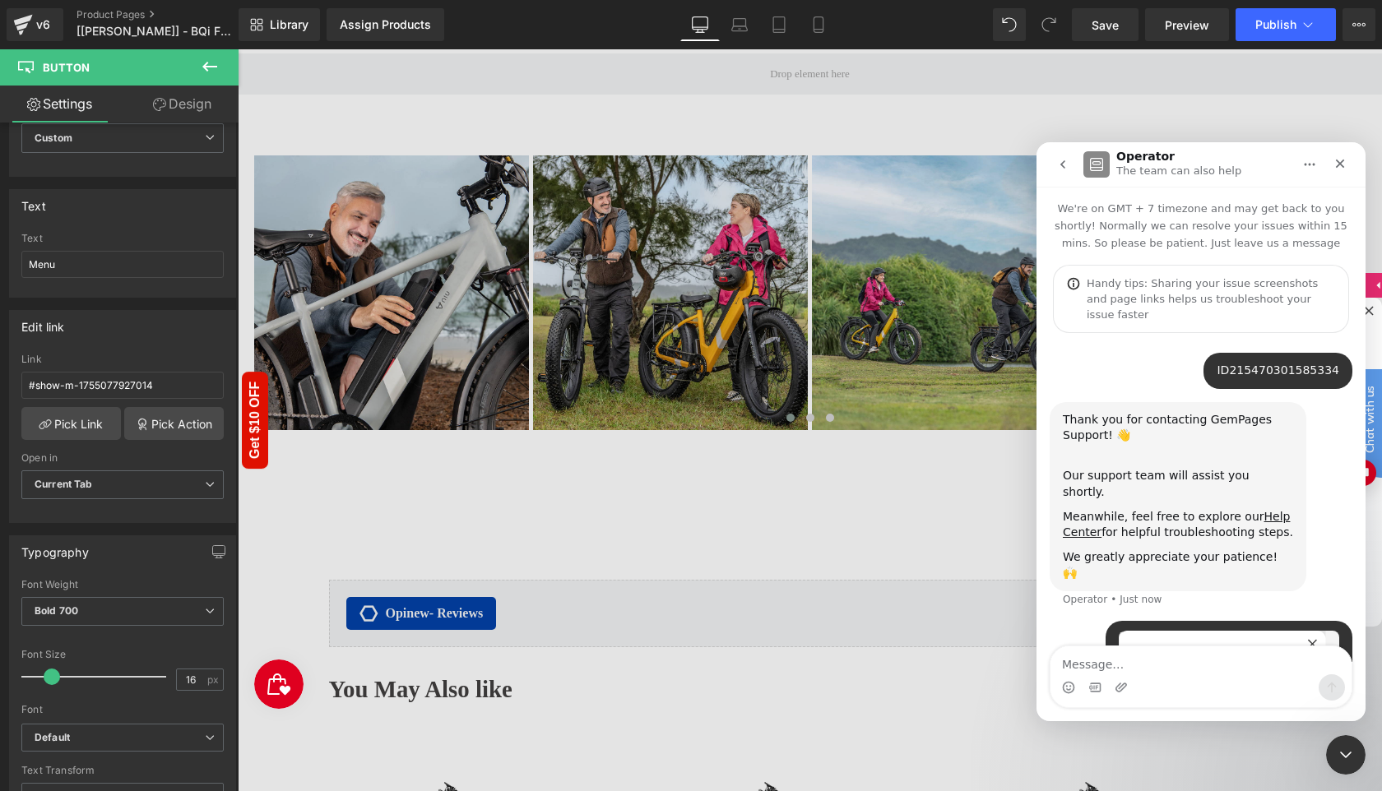
scroll to position [132, 0]
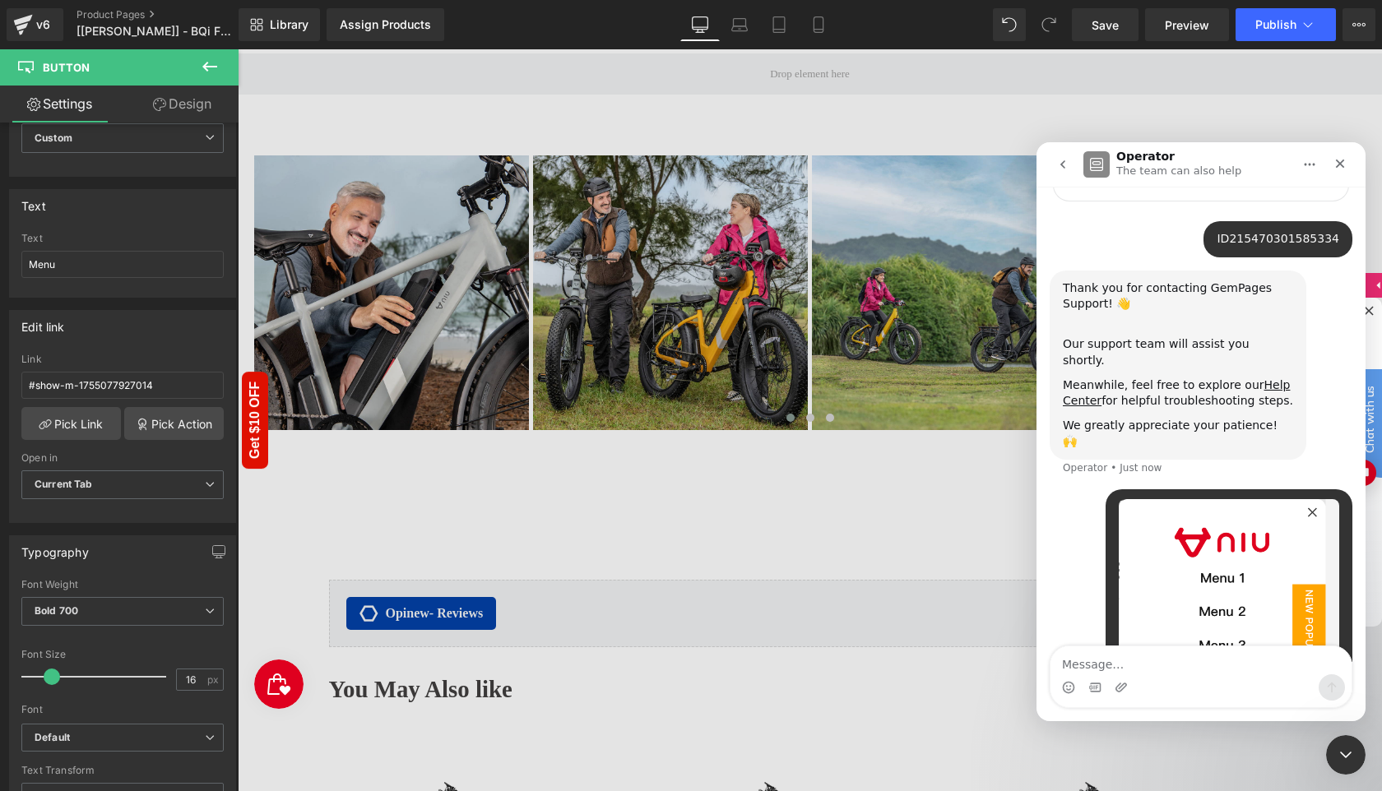
click at [1130, 659] on textarea "Message…" at bounding box center [1201, 661] width 301 height 28
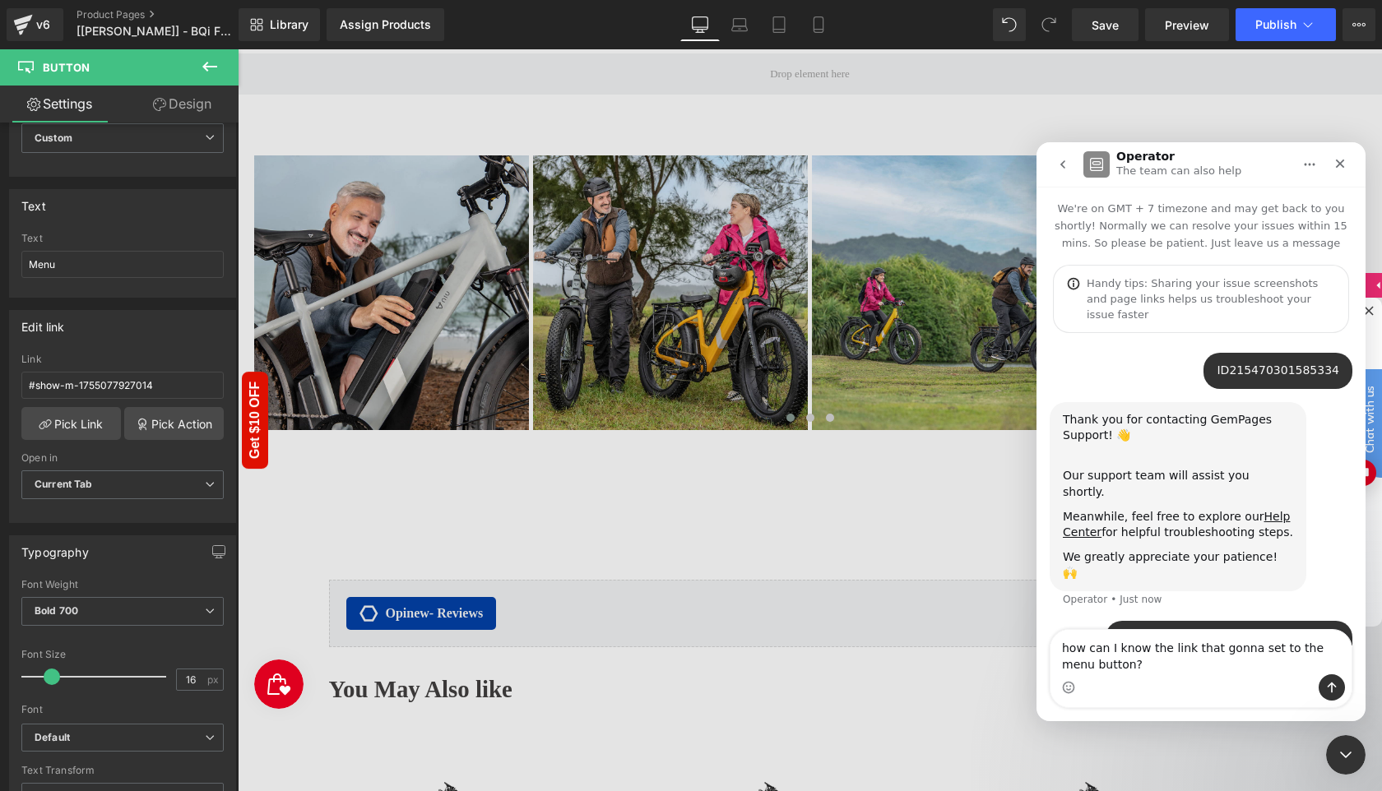
scroll to position [265, 0]
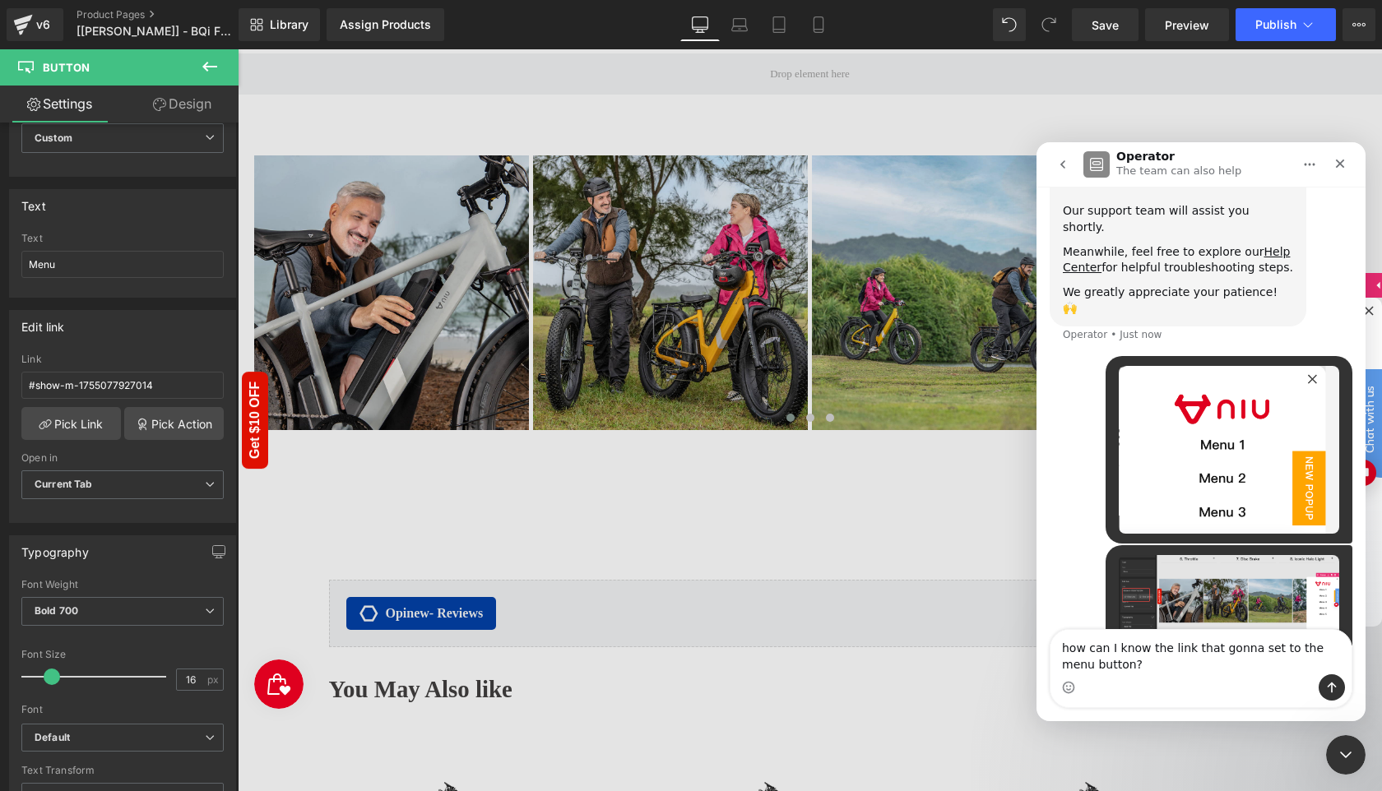
click at [1248, 648] on textarea "how can I know the link that gonna set to the menu button?" at bounding box center [1201, 652] width 301 height 44
click at [1186, 650] on textarea "how can I know the link that gonna set to the menu button?" at bounding box center [1201, 652] width 301 height 44
type textarea "how can I know the link of the pop up that gonna set to the menu button?"
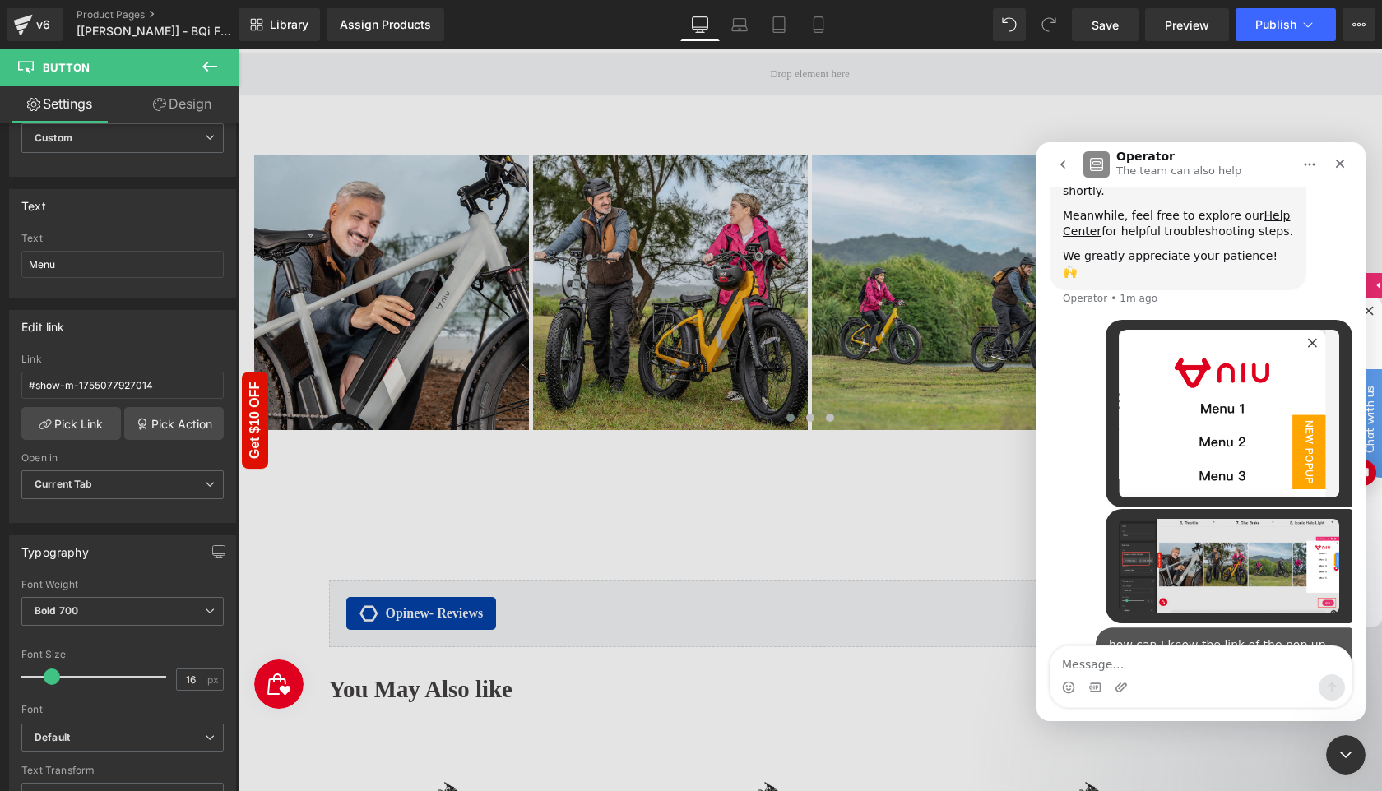
scroll to position [302, 0]
click at [1349, 761] on icon "Close Intercom Messenger" at bounding box center [1346, 755] width 20 height 20
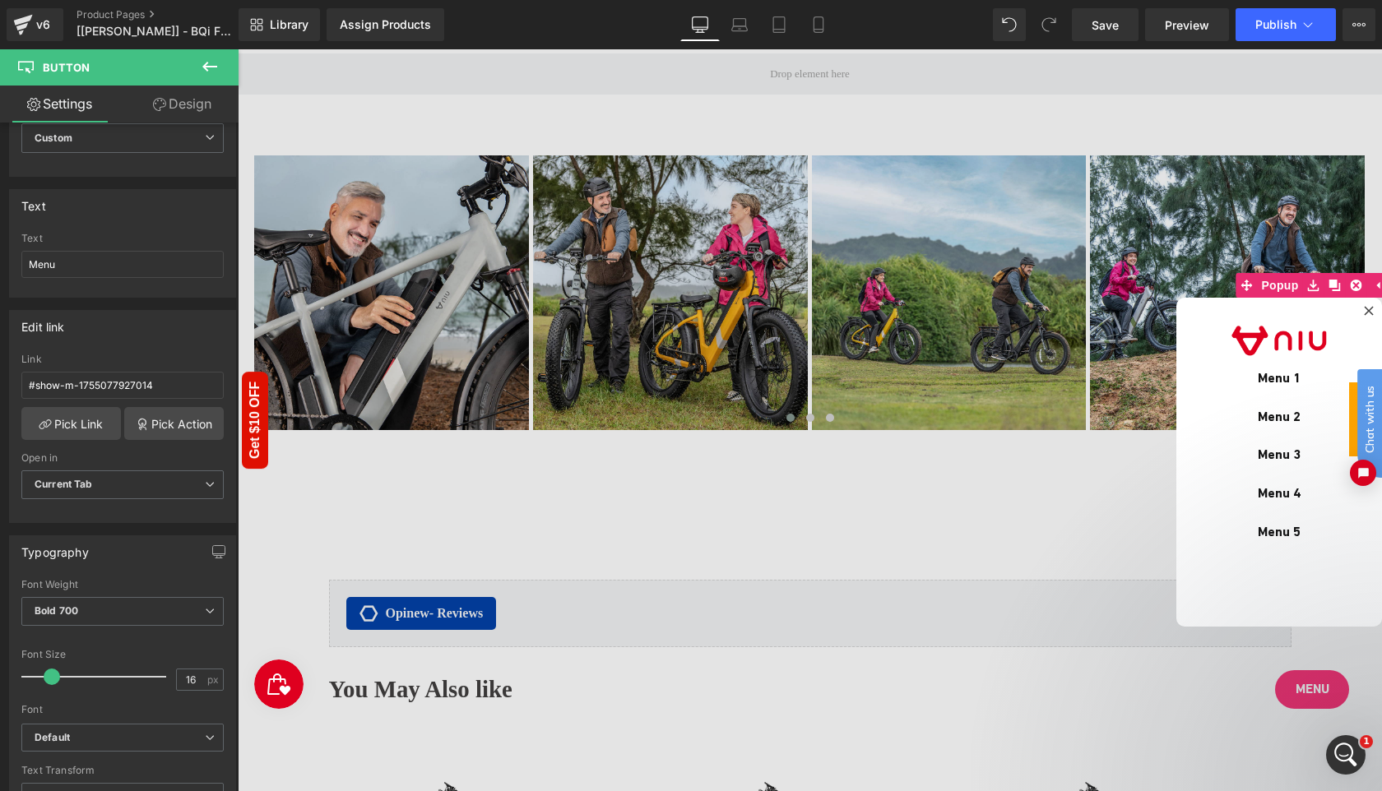
scroll to position [731, 0]
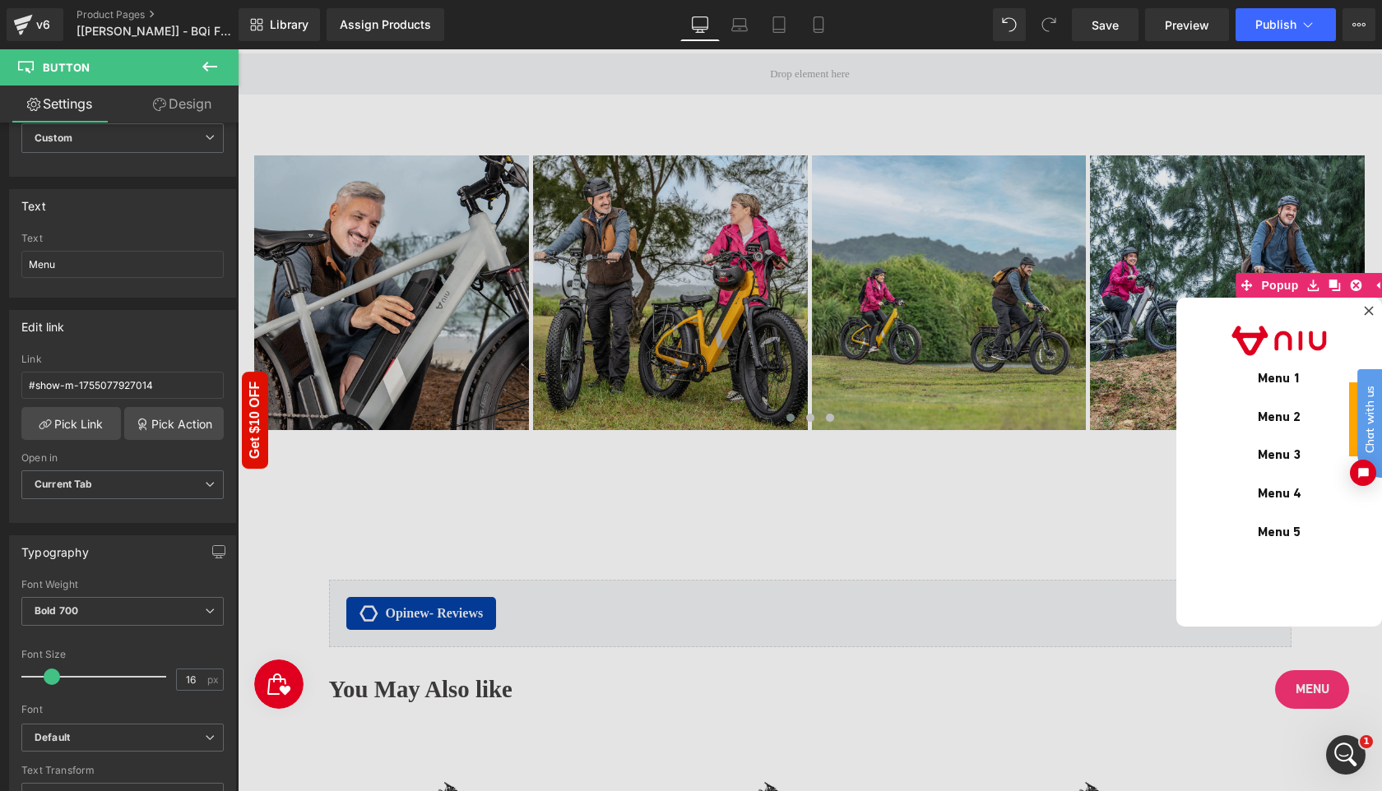
click at [1352, 753] on icon "Open Intercom Messenger" at bounding box center [1346, 755] width 27 height 27
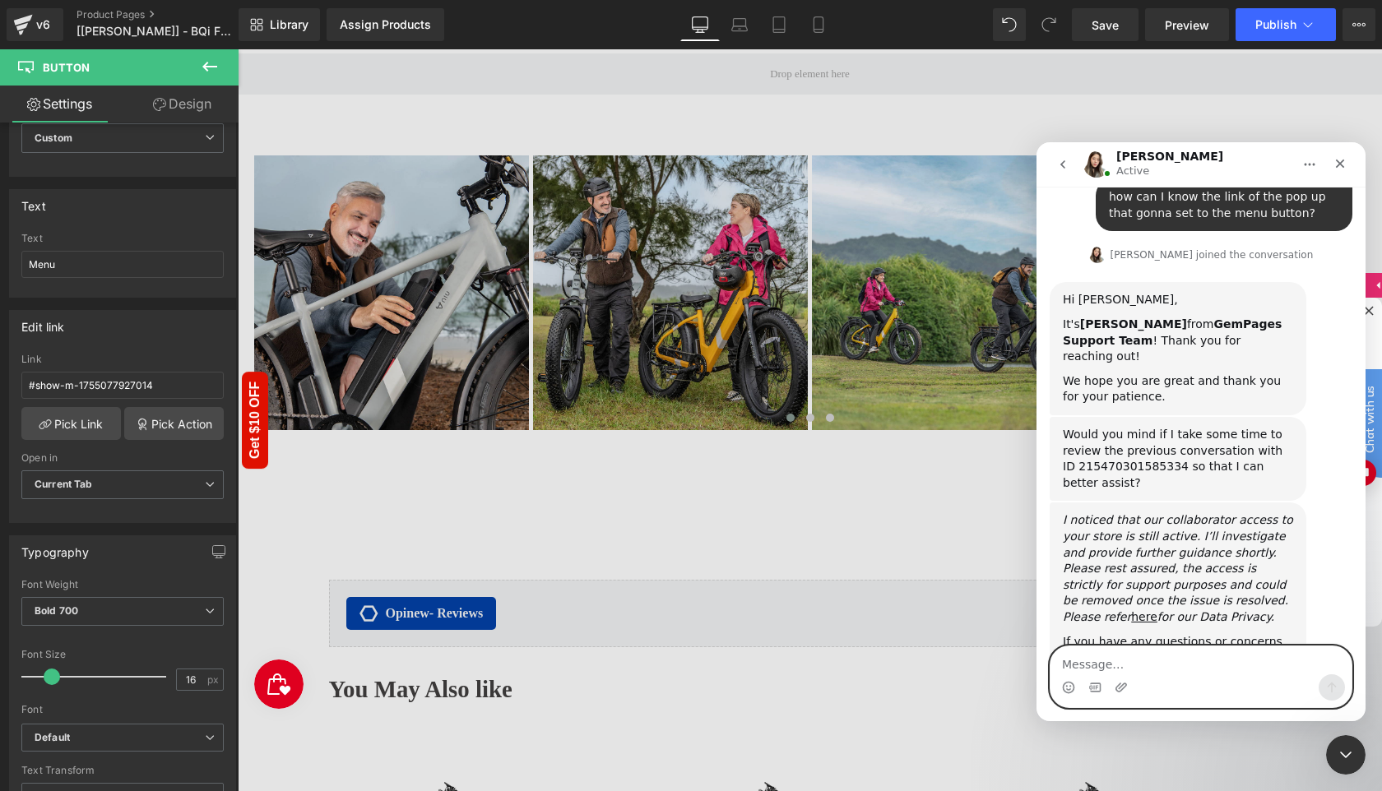
scroll to position [716, 0]
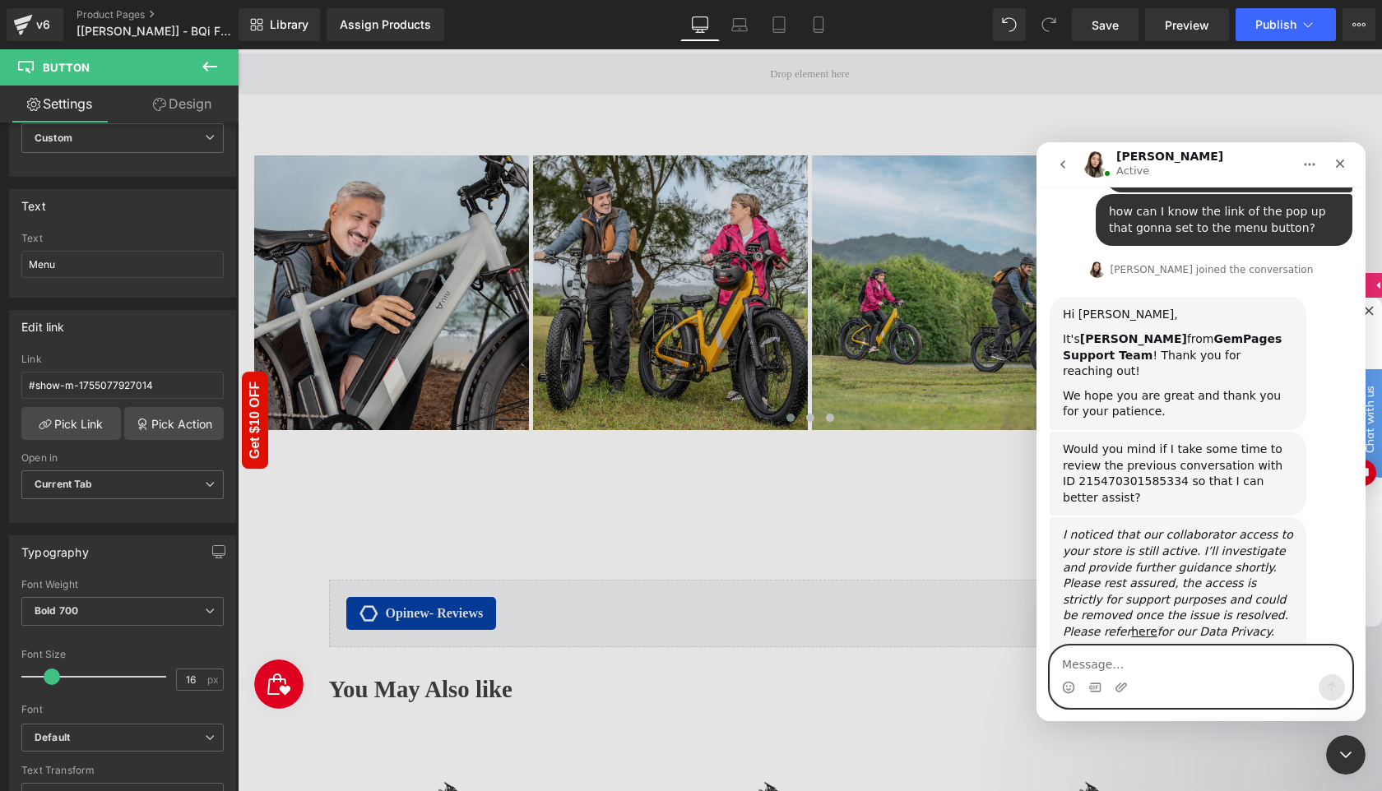
click at [1123, 665] on textarea "Message…" at bounding box center [1201, 661] width 301 height 28
type textarea "sure, I will go check what you mentioned before."
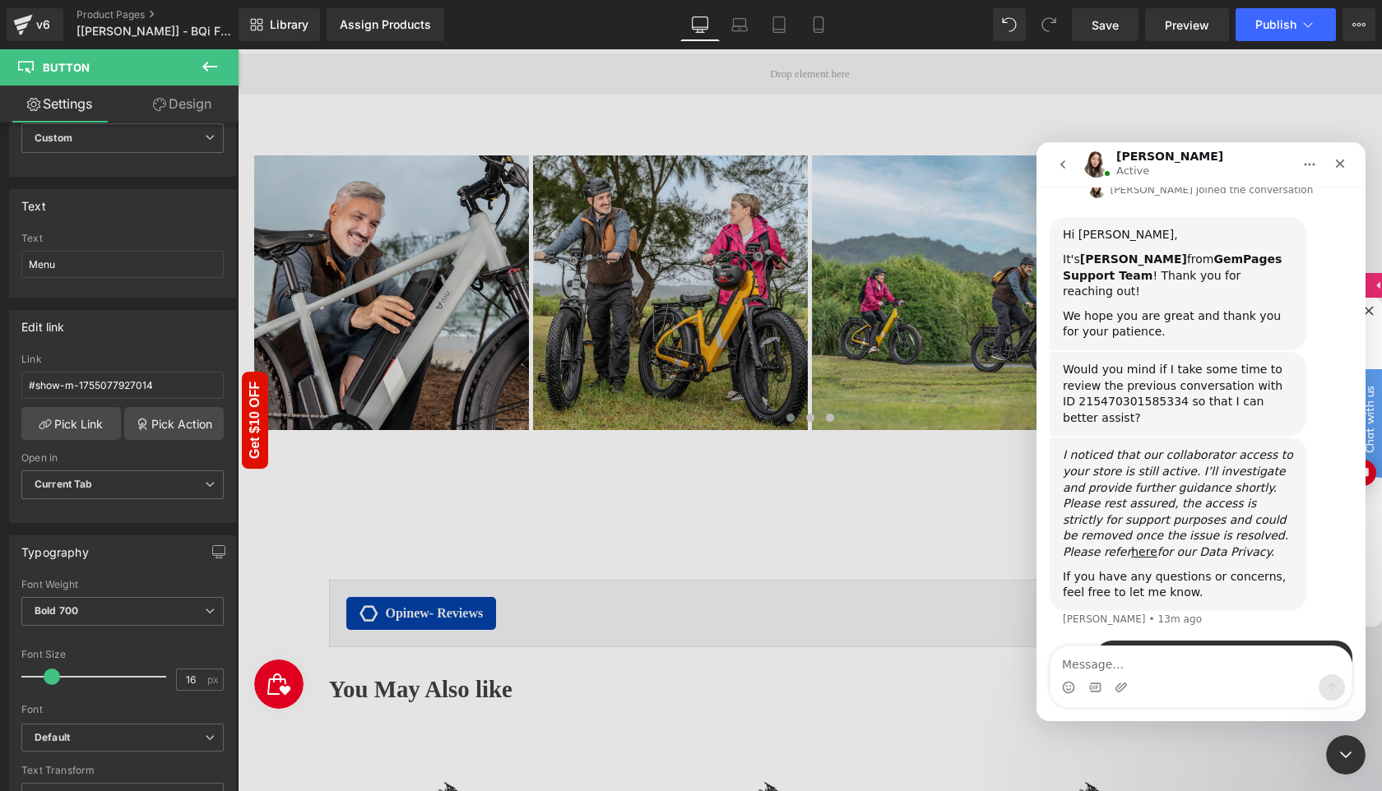
click at [1351, 754] on icon "Close Intercom Messenger" at bounding box center [1346, 755] width 20 height 20
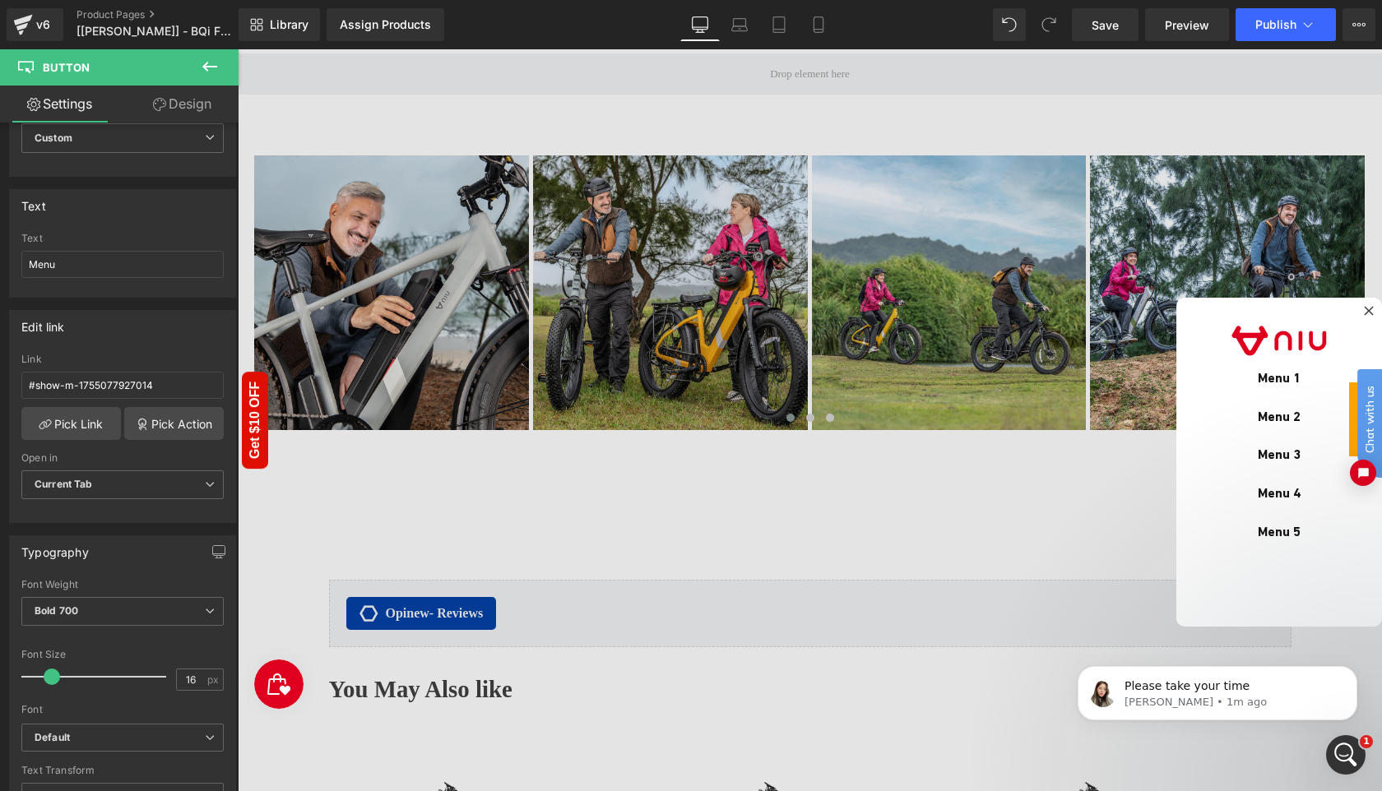
scroll to position [0, 0]
